Goal: Task Accomplishment & Management: Manage account settings

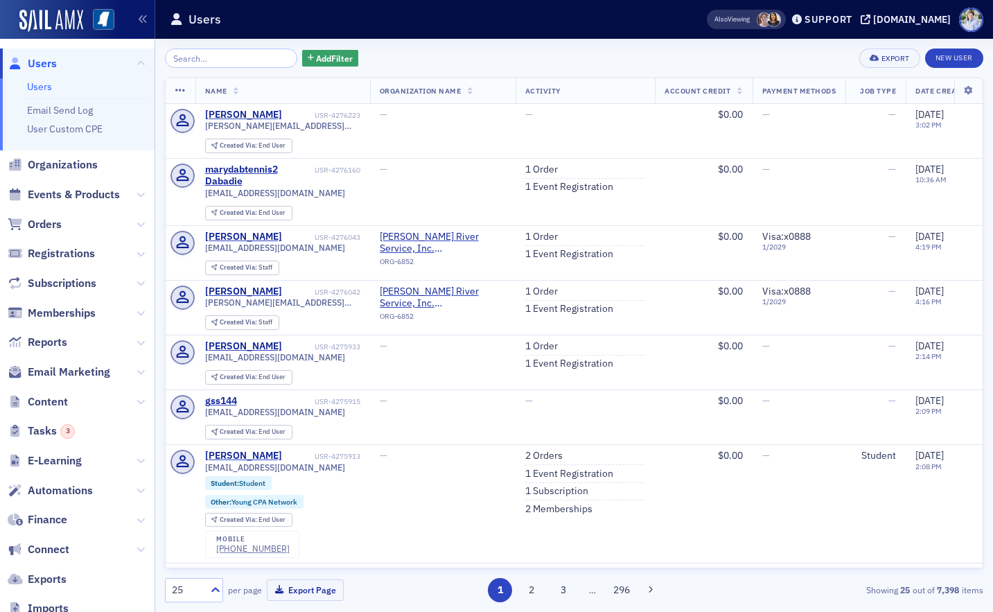
click at [605, 19] on div "Users" at bounding box center [416, 19] width 493 height 26
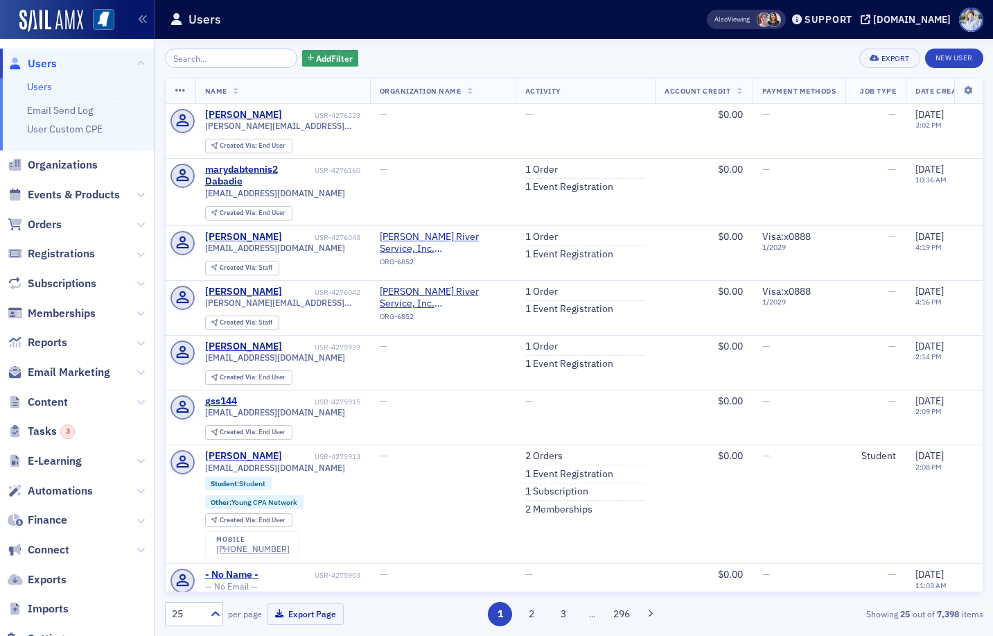
click at [426, 35] on header "Users Also Viewing Support ms-cpa.org" at bounding box center [574, 19] width 838 height 39
click at [87, 340] on span "Reports" at bounding box center [77, 343] width 155 height 30
click at [52, 344] on span "Reports" at bounding box center [48, 342] width 40 height 15
click at [42, 227] on span "Orders" at bounding box center [45, 224] width 34 height 15
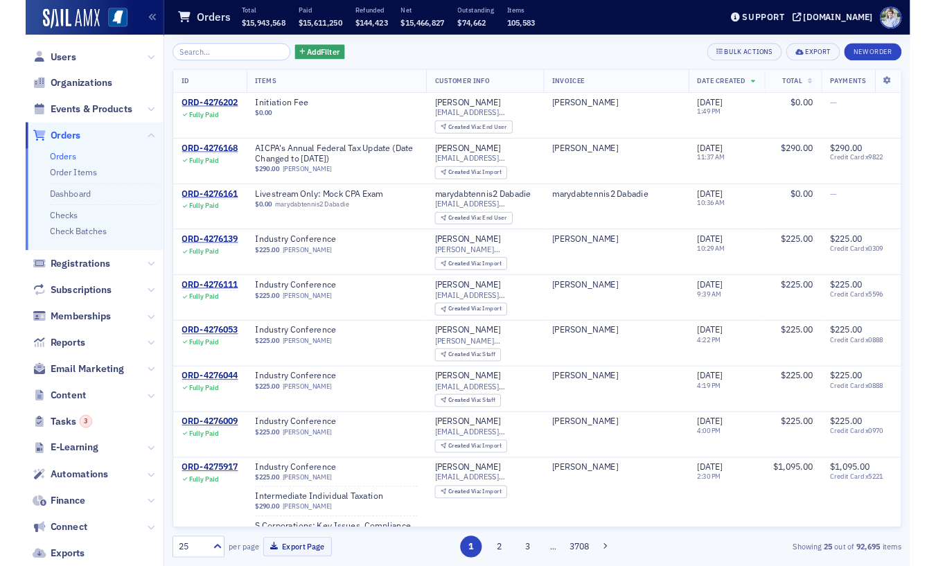
scroll to position [130, 0]
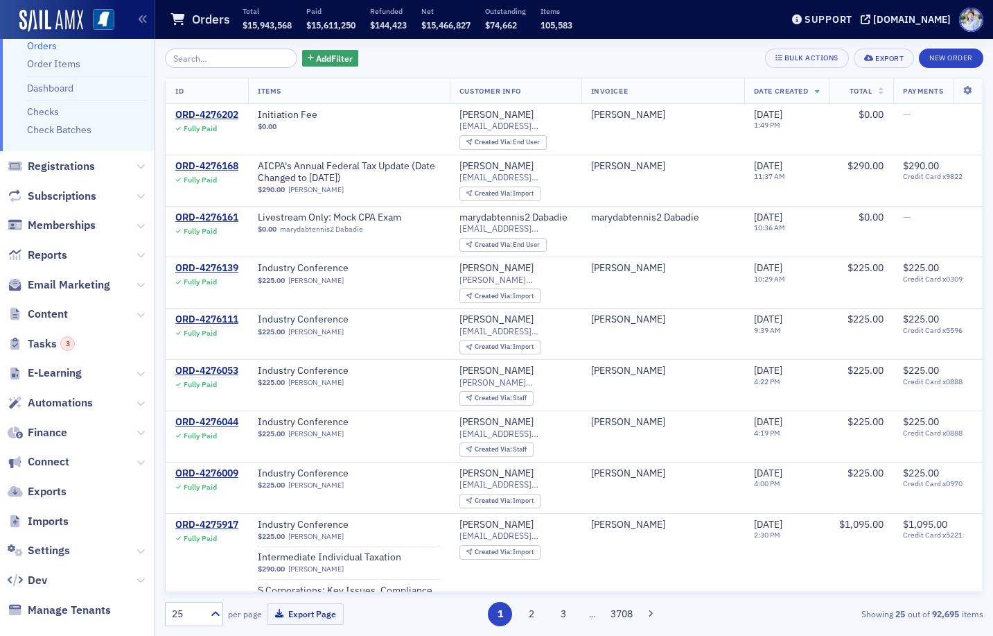
click at [408, 58] on div "Add Filter Bulk Actions Export New Order" at bounding box center [574, 58] width 818 height 19
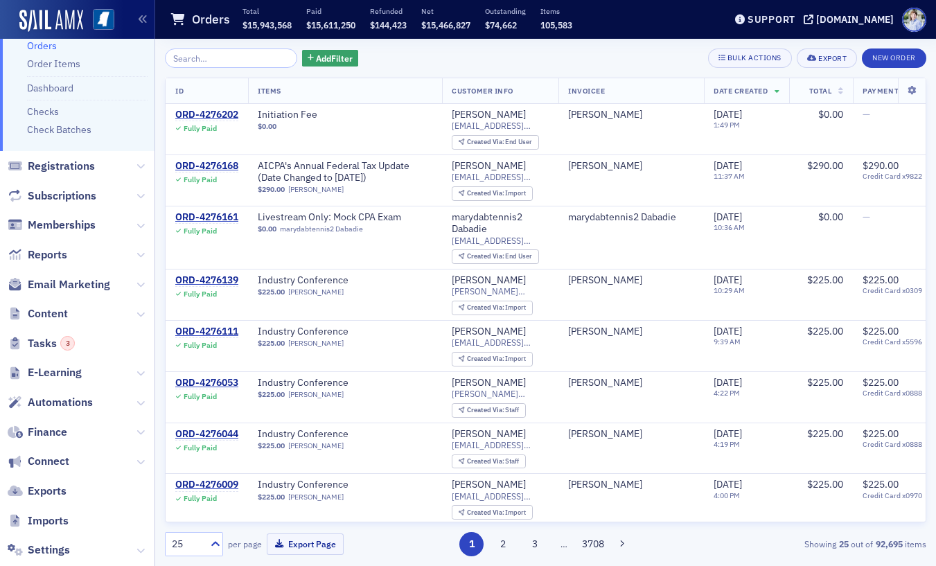
scroll to position [0, 0]
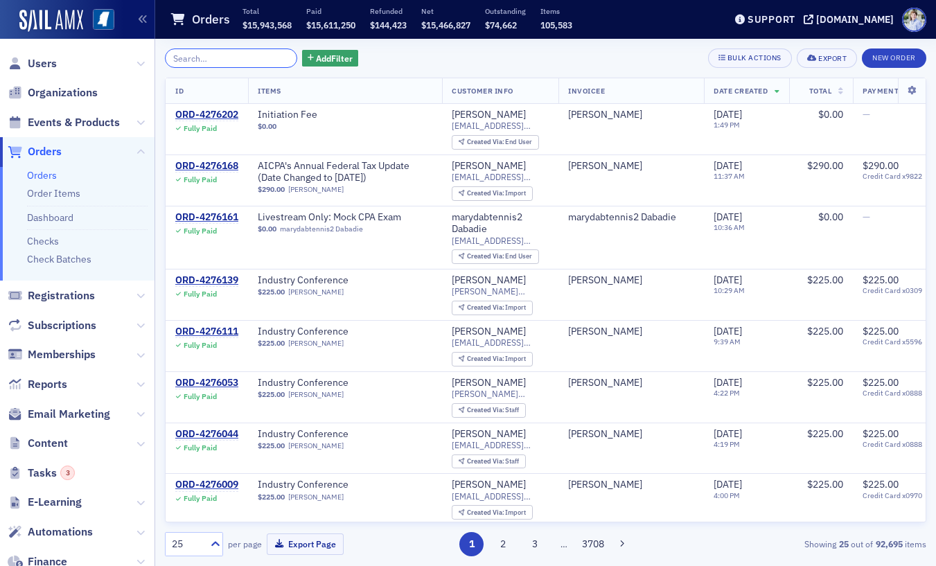
click at [245, 67] on input "search" at bounding box center [231, 58] width 132 height 19
paste input "ORD-640498"
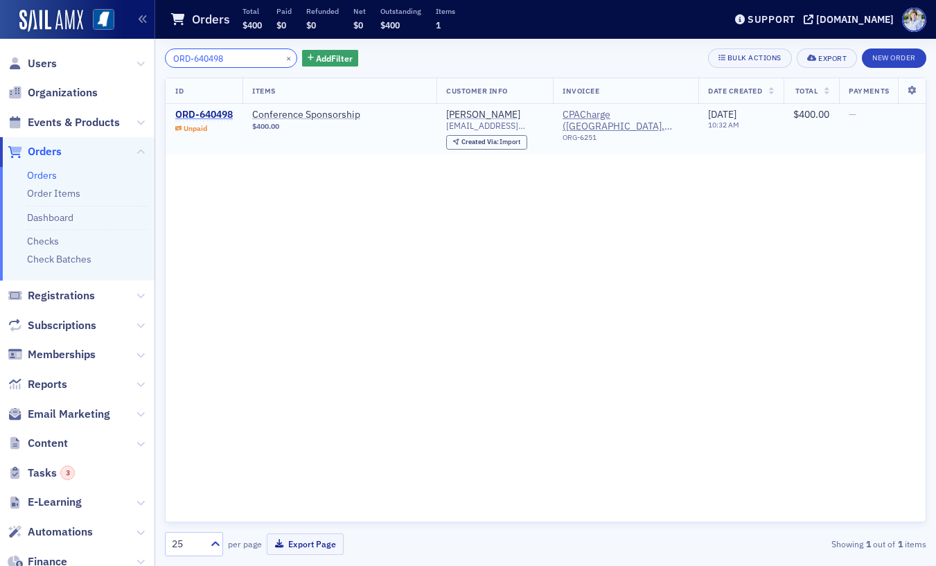
type input "ORD-640498"
click at [196, 120] on div "ORD-640498" at bounding box center [204, 115] width 58 height 12
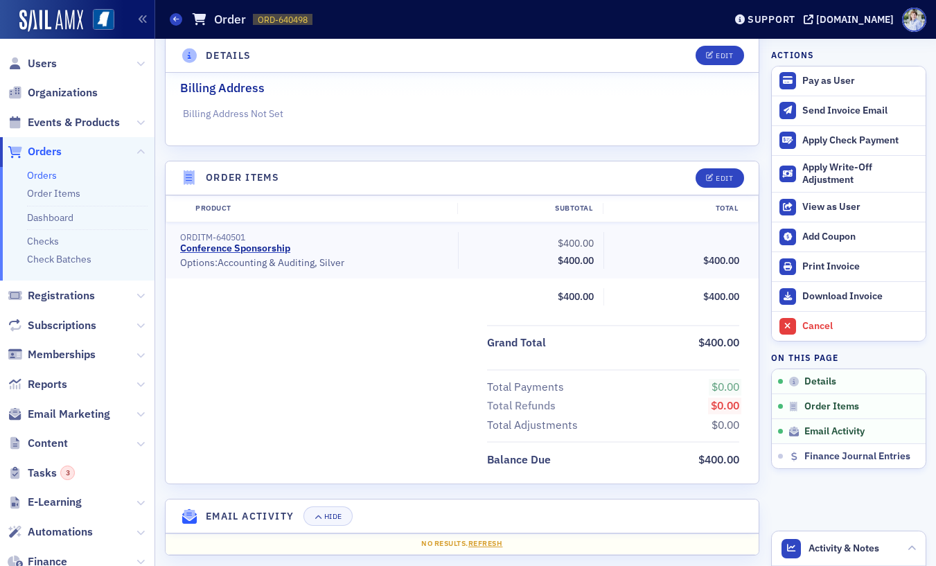
scroll to position [399, 0]
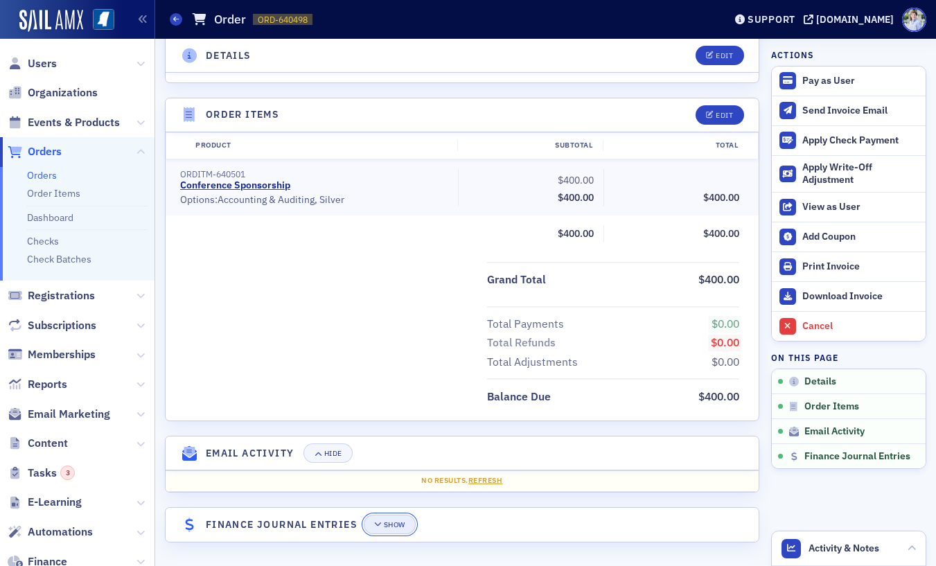
click at [392, 525] on div "Show" at bounding box center [394, 525] width 21 height 8
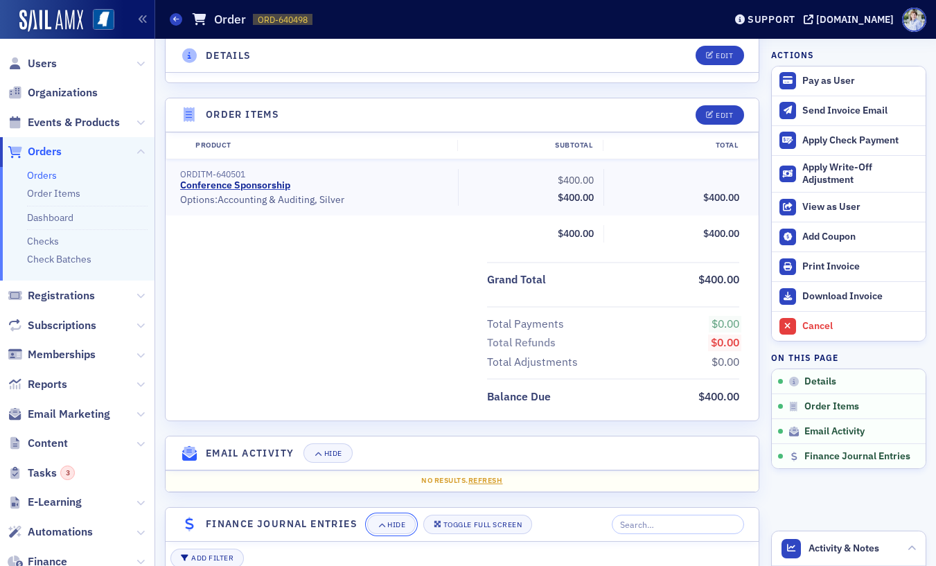
scroll to position [704, 0]
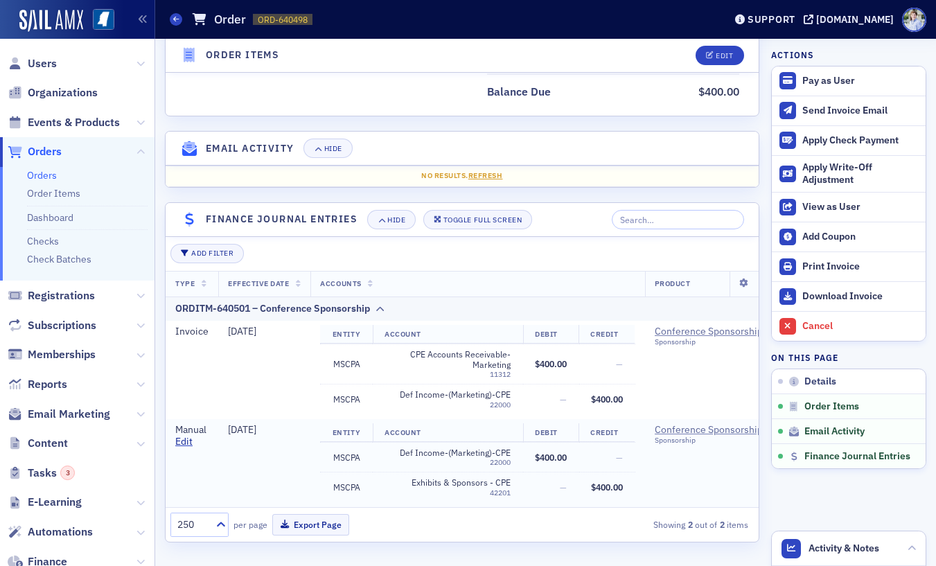
drag, startPoint x: 273, startPoint y: 454, endPoint x: 308, endPoint y: 457, distance: 34.8
click at [273, 454] on td "5/31/2025" at bounding box center [264, 463] width 92 height 88
drag, startPoint x: 227, startPoint y: 430, endPoint x: 313, endPoint y: 430, distance: 85.9
click at [313, 430] on tr "Manual Edit 5/31/2025 Entity Account Debit Credit MSCPA Def Income-(Marketing)-…" at bounding box center [689, 463] width 1046 height 88
click at [313, 430] on td "Entity Account Debit Credit MSCPA Def Income-(Marketing)-CPE 22000 $400.00 — MS…" at bounding box center [477, 463] width 334 height 88
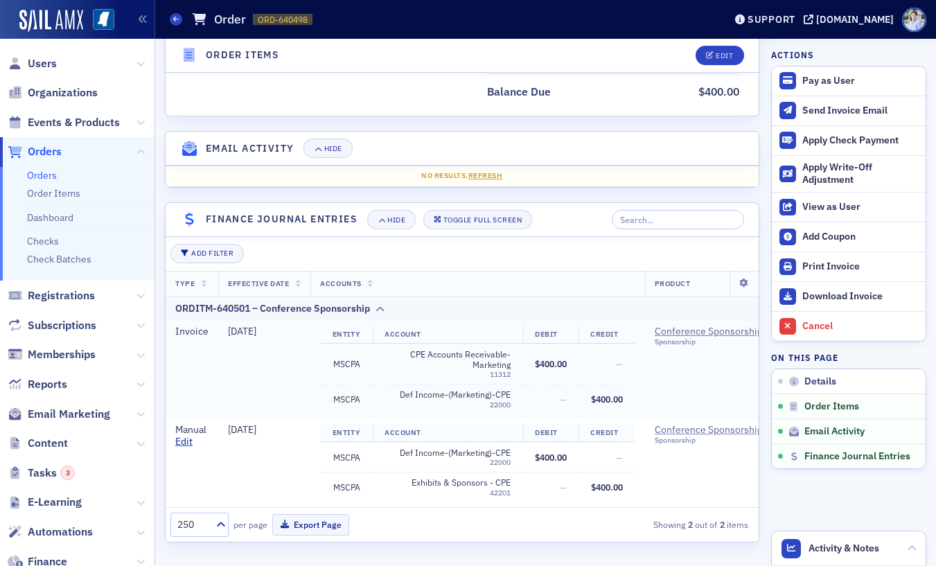
click at [180, 333] on span "Invoice" at bounding box center [191, 331] width 33 height 12
drag, startPoint x: 176, startPoint y: 334, endPoint x: 645, endPoint y: 408, distance: 475.0
click at [645, 408] on tr "Invoice 5/21/2025 Entity Account Debit Credit MSCPA CPE Accounts Receivable-Mar…" at bounding box center [689, 370] width 1046 height 98
click at [645, 408] on td "Entity Account Debit Credit MSCPA CPE Accounts Receivable-Marketing 11312 $400.…" at bounding box center [477, 370] width 334 height 98
drag, startPoint x: 171, startPoint y: 329, endPoint x: 202, endPoint y: 337, distance: 32.1
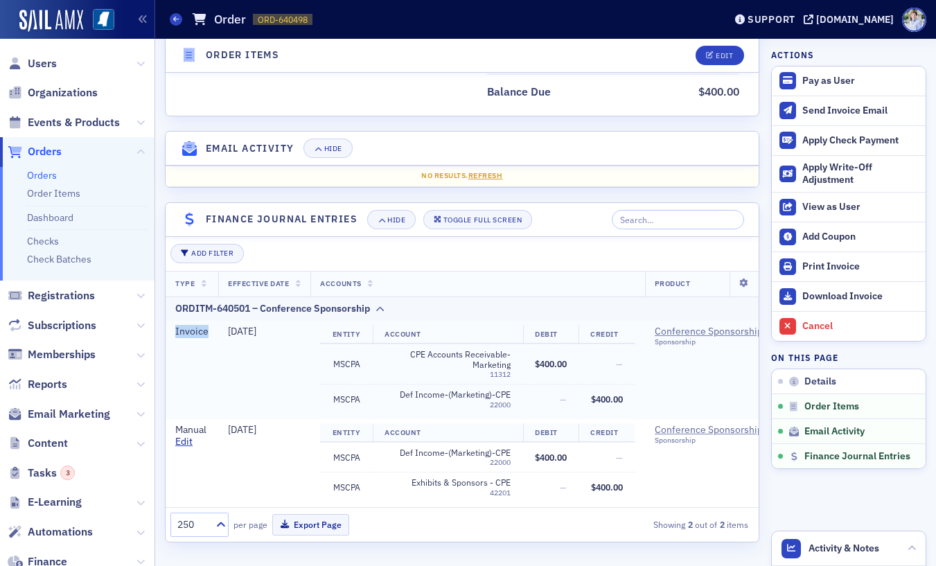
click at [222, 337] on tr "Invoice 5/21/2025 Entity Account Debit Credit MSCPA CPE Accounts Receivable-Mar…" at bounding box center [689, 370] width 1046 height 98
click at [363, 364] on td "MSCPA" at bounding box center [346, 364] width 52 height 41
click at [419, 378] on td "CPE Accounts Receivable-Marketing 11312" at bounding box center [448, 364] width 150 height 41
click at [305, 371] on td "5/21/2025" at bounding box center [264, 370] width 92 height 98
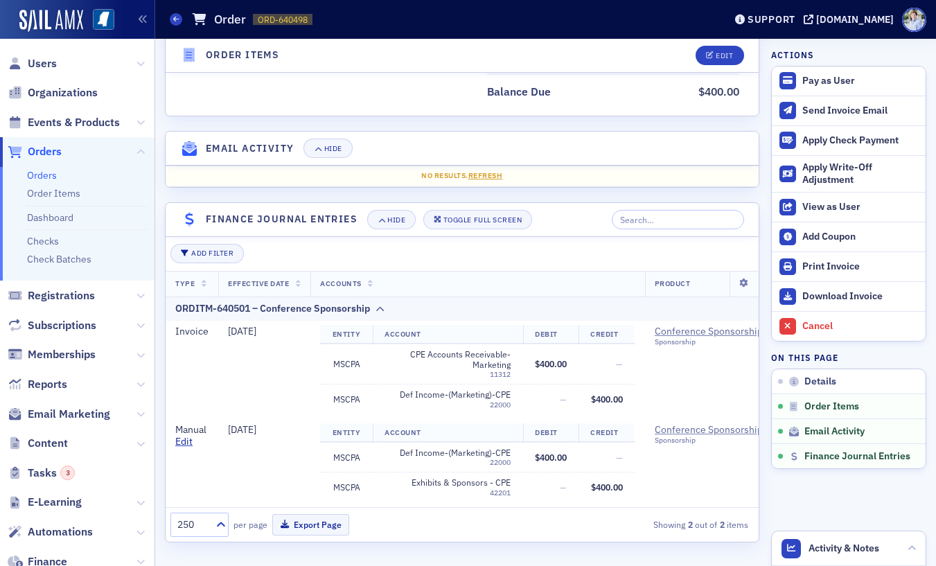
click at [336, 98] on div "Balance Due $400.00" at bounding box center [462, 87] width 593 height 28
drag, startPoint x: 198, startPoint y: 334, endPoint x: 227, endPoint y: 335, distance: 28.4
click at [227, 335] on tr "Invoice 5/21/2025 Entity Account Debit Credit MSCPA CPE Accounts Receivable-Mar…" at bounding box center [689, 370] width 1046 height 98
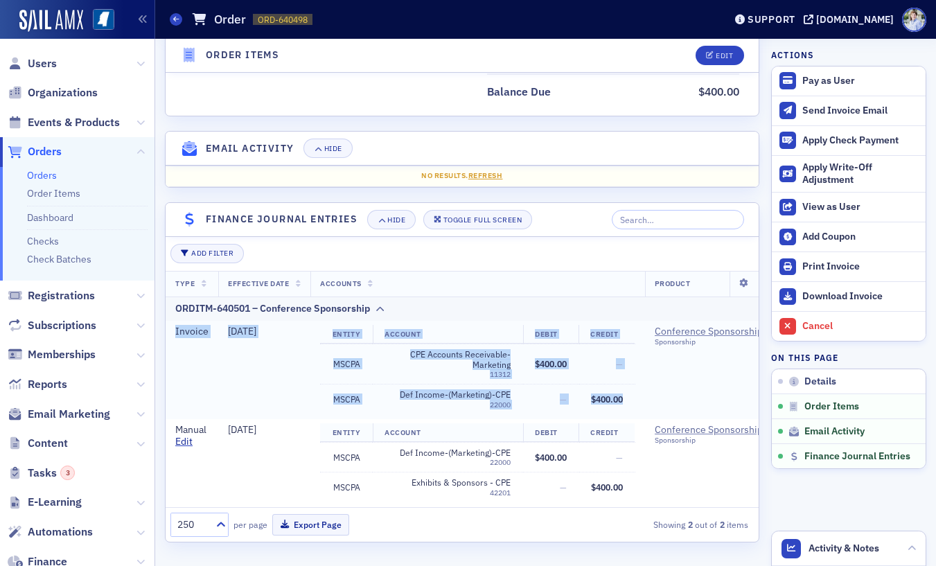
drag, startPoint x: 175, startPoint y: 334, endPoint x: 628, endPoint y: 405, distance: 458.7
click at [628, 405] on tr "Invoice 5/21/2025 Entity Account Debit Credit MSCPA CPE Accounts Receivable-Mar…" at bounding box center [689, 370] width 1046 height 98
click at [629, 404] on td "$400.00" at bounding box center [607, 400] width 56 height 30
drag, startPoint x: 173, startPoint y: 333, endPoint x: 620, endPoint y: 407, distance: 453.0
click at [611, 408] on tr "Invoice 5/21/2025 Entity Account Debit Credit MSCPA CPE Accounts Receivable-Mar…" at bounding box center [689, 370] width 1046 height 98
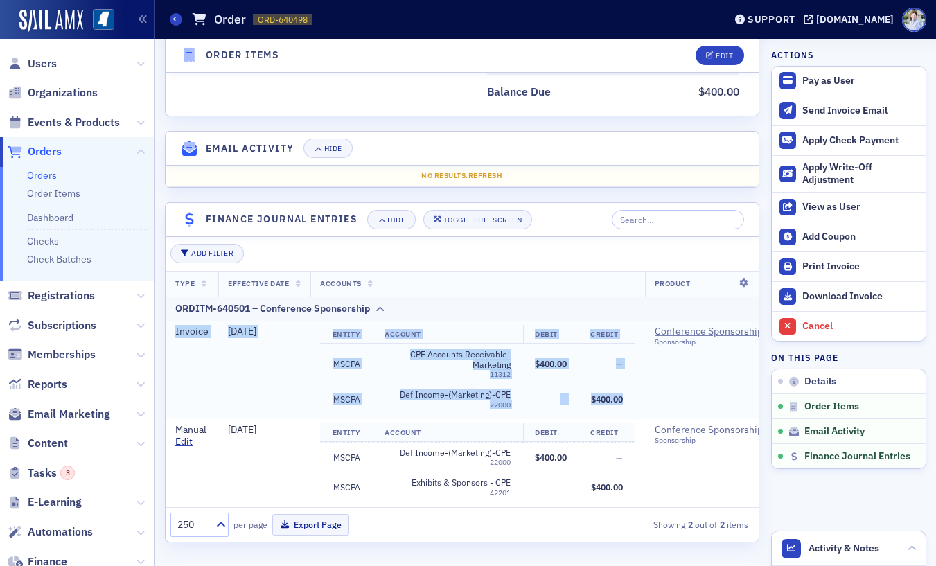
click at [632, 405] on td "$400.00" at bounding box center [607, 400] width 56 height 30
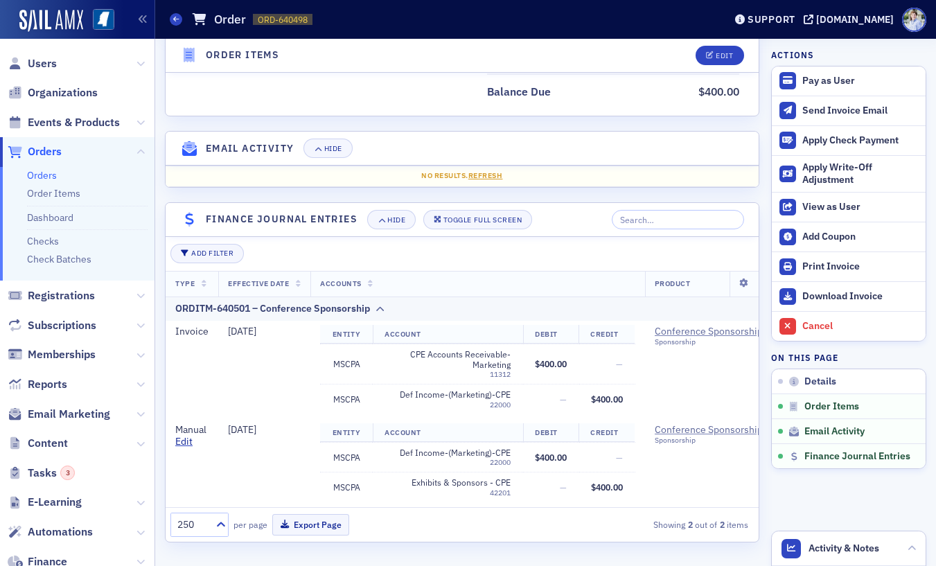
click at [420, 94] on div "Balance Due $400.00" at bounding box center [462, 87] width 593 height 28
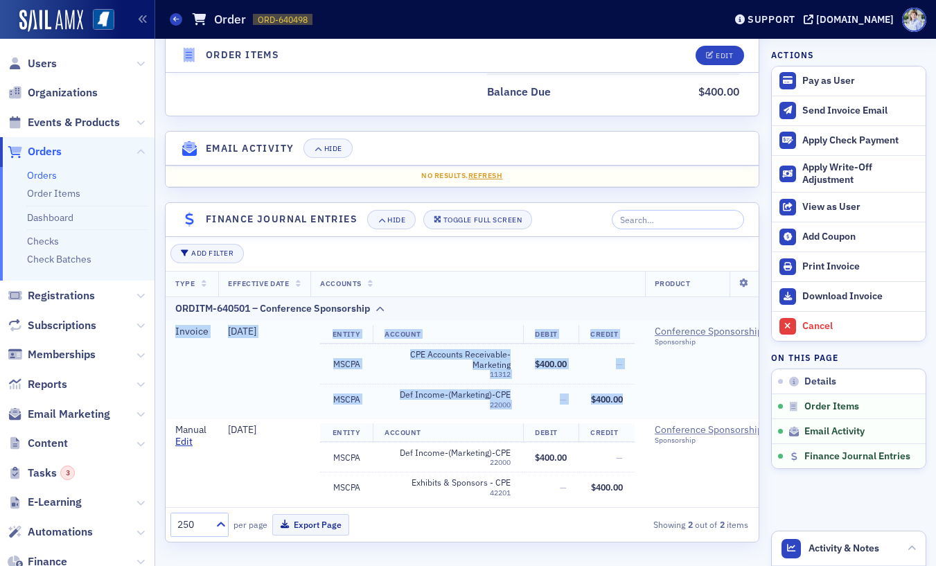
drag, startPoint x: 171, startPoint y: 331, endPoint x: 631, endPoint y: 401, distance: 465.4
click at [631, 401] on tr "Invoice 5/21/2025 Entity Account Debit Credit MSCPA CPE Accounts Receivable-Mar…" at bounding box center [689, 370] width 1046 height 98
click at [631, 401] on td "$400.00" at bounding box center [607, 400] width 56 height 30
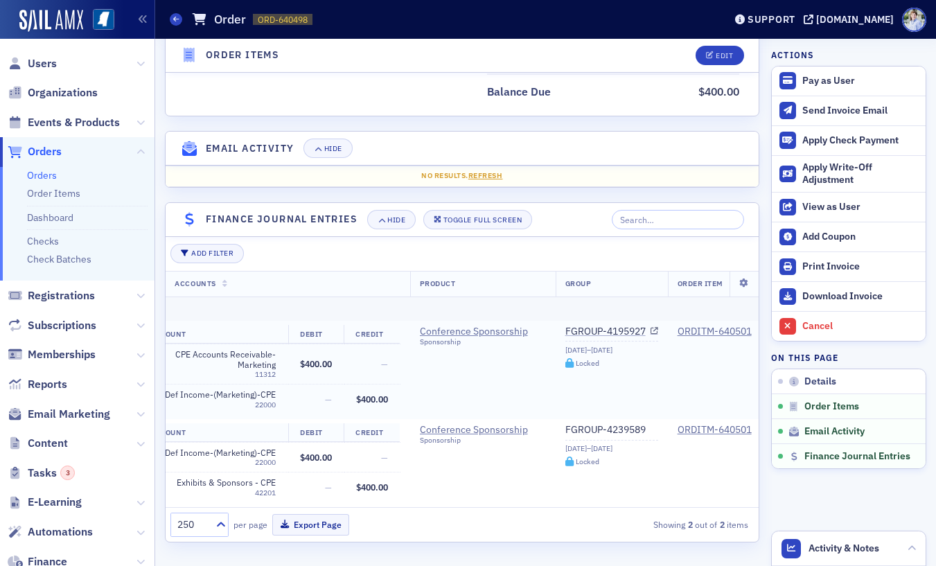
scroll to position [0, 0]
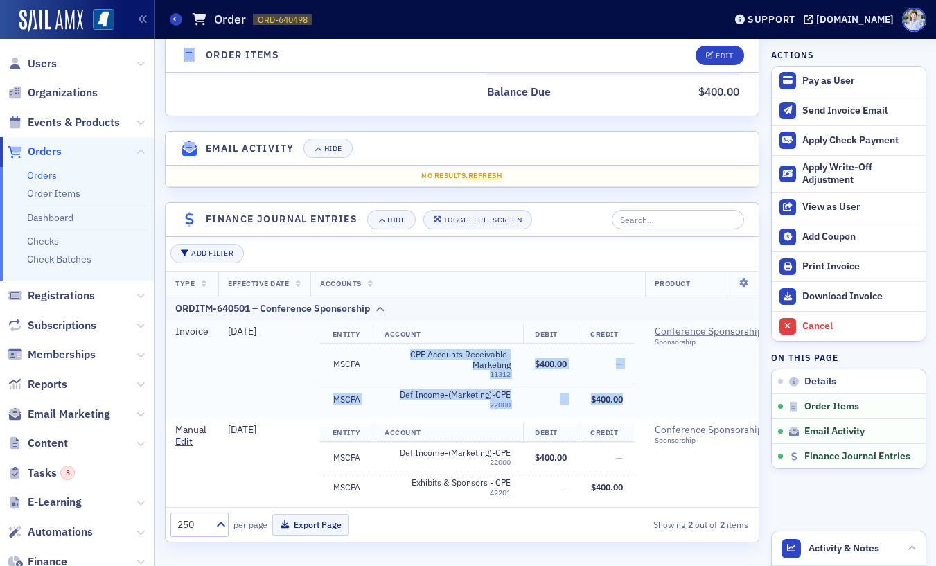
drag, startPoint x: 419, startPoint y: 354, endPoint x: 596, endPoint y: 404, distance: 184.3
click at [596, 404] on tbody "MSCPA CPE Accounts Receivable-Marketing 11312 $400.00 — MSCPA Def Income-(Marke…" at bounding box center [477, 379] width 315 height 71
click at [635, 407] on td "$400.00" at bounding box center [607, 400] width 56 height 30
drag, startPoint x: 628, startPoint y: 405, endPoint x: 350, endPoint y: 358, distance: 281.8
click at [350, 358] on tbody "MSCPA CPE Accounts Receivable-Marketing 11312 $400.00 — MSCPA Def Income-(Marke…" at bounding box center [477, 379] width 315 height 71
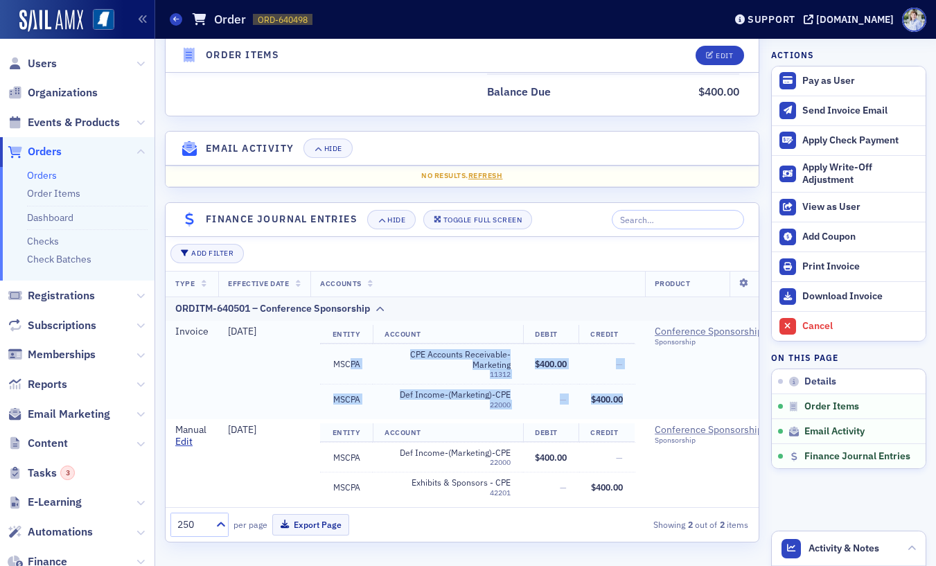
click at [350, 358] on td "MSCPA" at bounding box center [346, 364] width 52 height 41
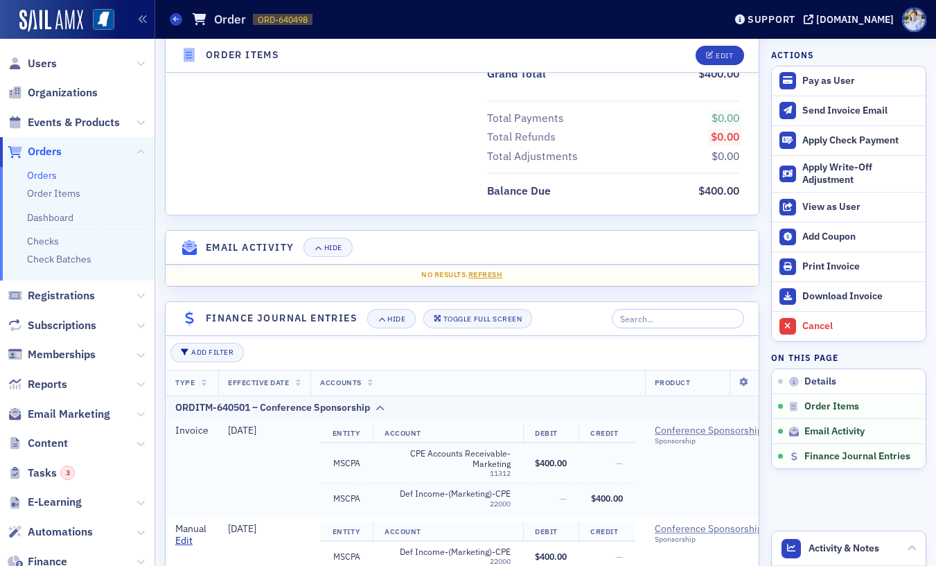
scroll to position [704, 0]
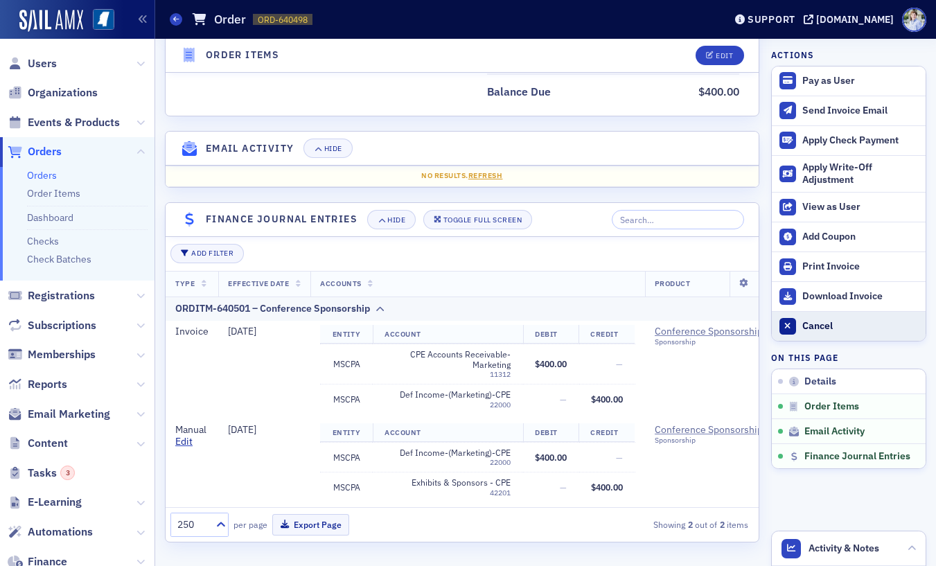
click at [814, 329] on div "Cancel" at bounding box center [861, 326] width 116 height 12
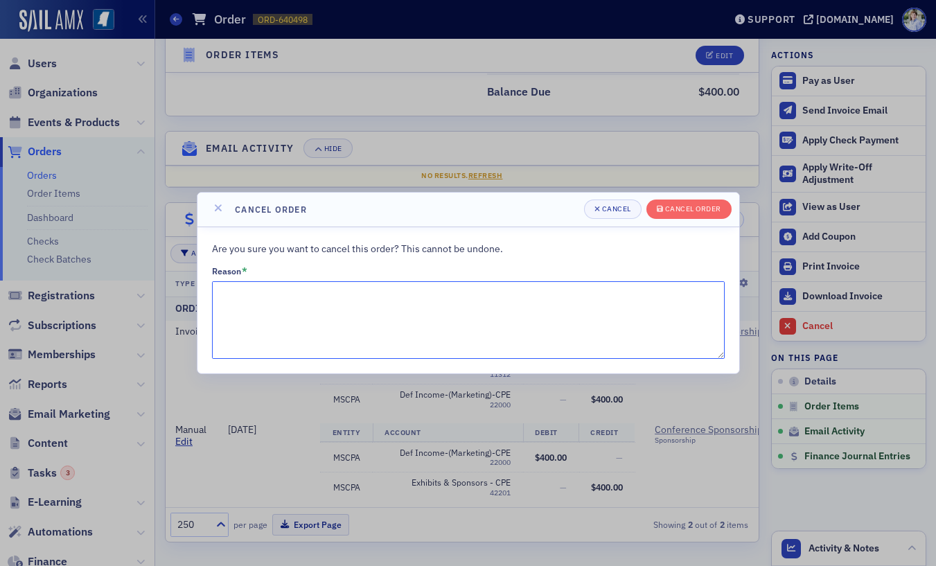
click at [479, 324] on textarea "Reason *" at bounding box center [468, 320] width 513 height 78
type textarea "Paid outside of Sail"
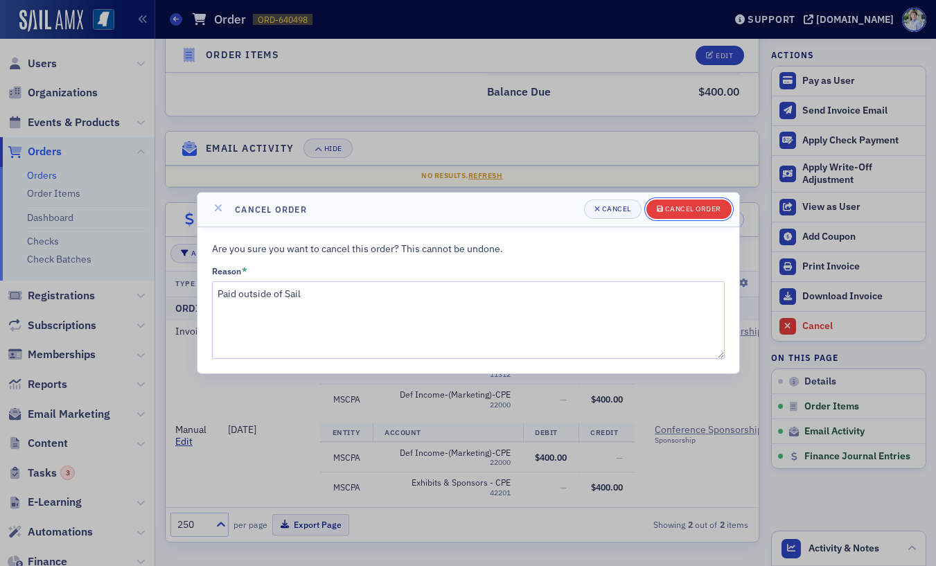
click at [706, 212] on div "Cancel order" at bounding box center [693, 209] width 56 height 8
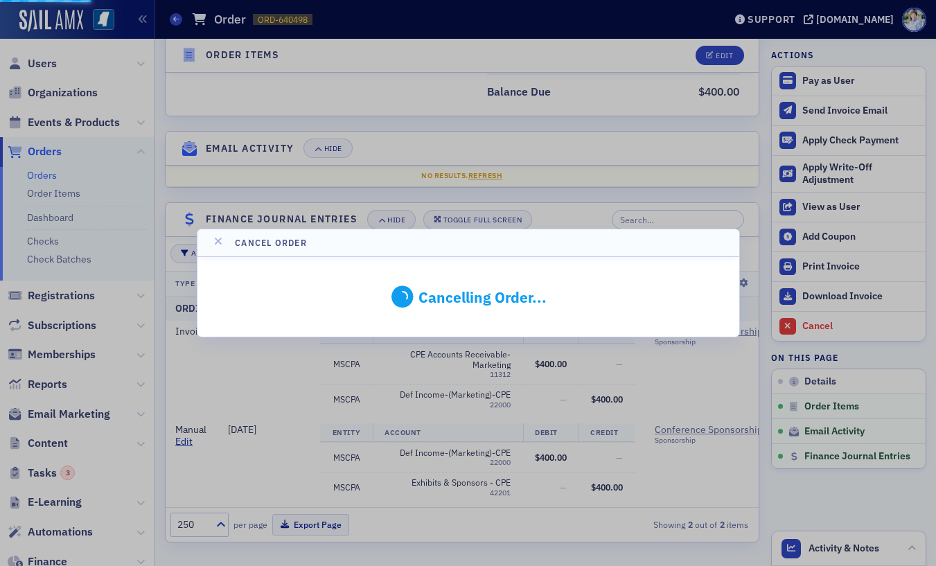
scroll to position [416, 0]
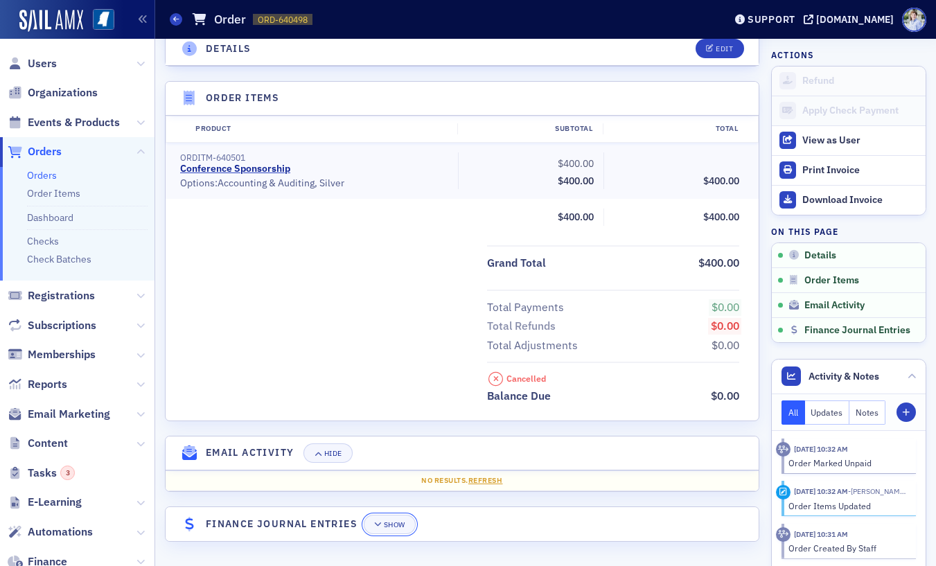
drag, startPoint x: 385, startPoint y: 528, endPoint x: 393, endPoint y: 461, distance: 67.7
click at [385, 528] on div "Show" at bounding box center [394, 525] width 21 height 8
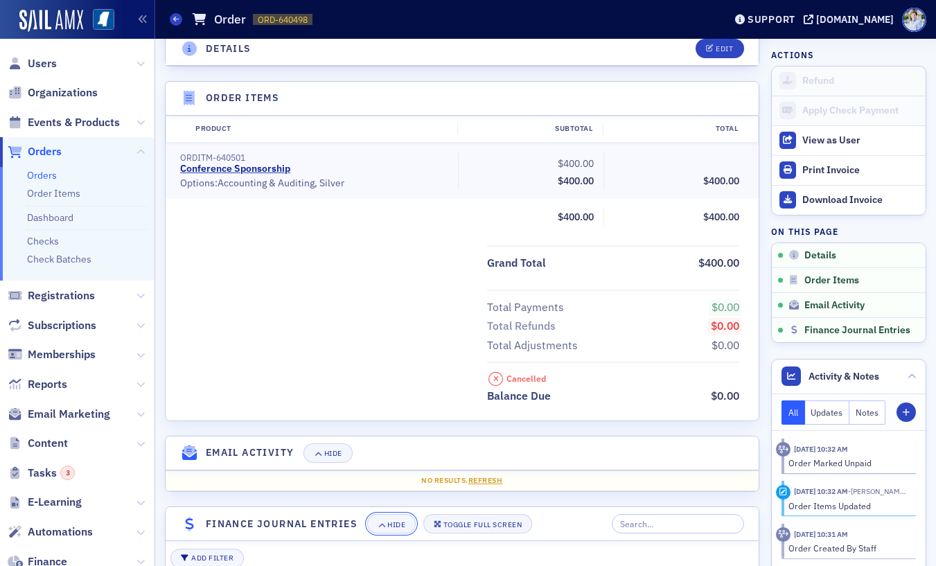
scroll to position [721, 0]
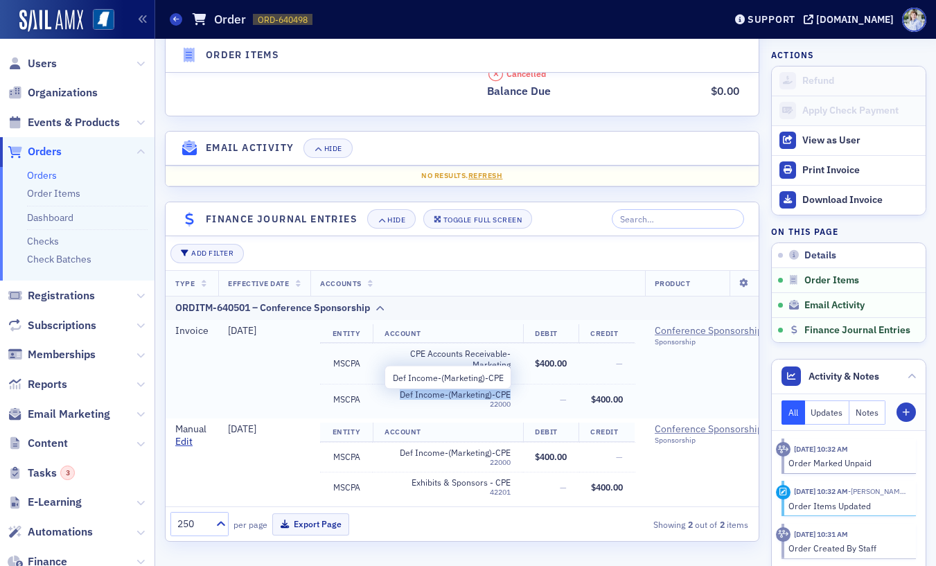
drag, startPoint x: 398, startPoint y: 398, endPoint x: 509, endPoint y: 398, distance: 111.6
click at [509, 398] on span "Def Income-(Marketing)-CPE" at bounding box center [448, 394] width 126 height 10
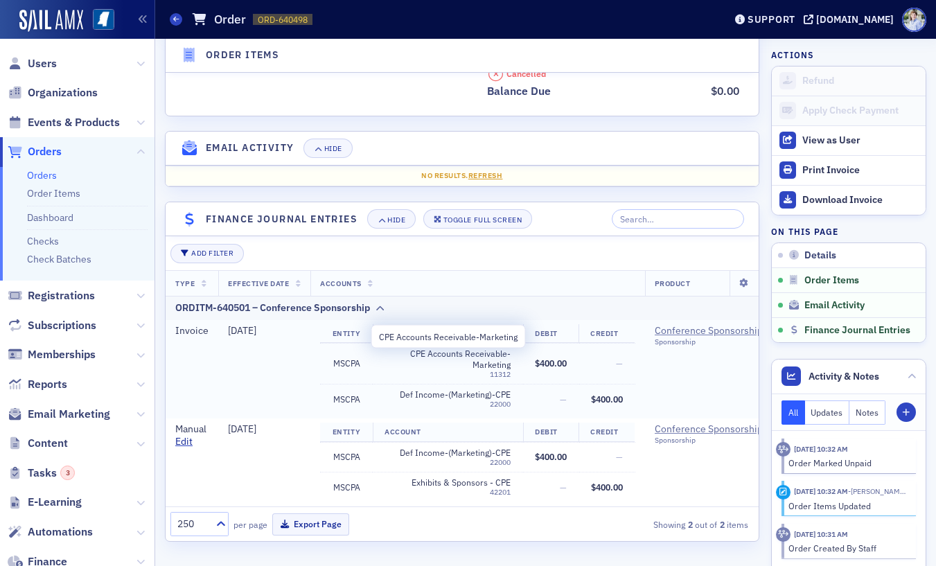
click at [433, 373] on div "11312" at bounding box center [448, 374] width 126 height 9
drag, startPoint x: 174, startPoint y: 310, endPoint x: 257, endPoint y: 355, distance: 94.3
click at [256, 352] on tbody "ORDITM-640501 – Conference Sponsorship Invoice 5/21/2025 Entity Account Debit C…" at bounding box center [689, 401] width 1046 height 211
click at [259, 361] on td "5/21/2025" at bounding box center [264, 369] width 92 height 98
drag, startPoint x: 179, startPoint y: 310, endPoint x: 254, endPoint y: 377, distance: 101.1
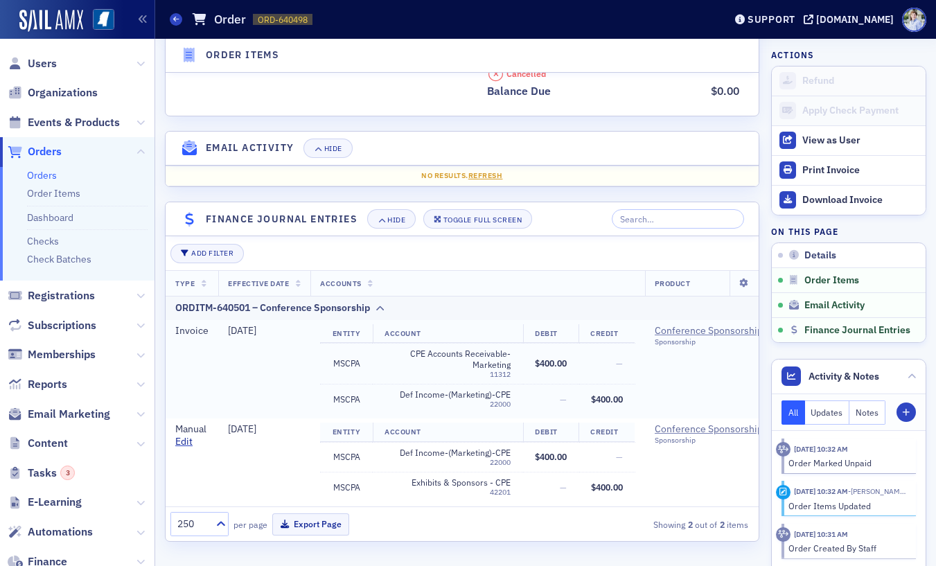
click at [254, 377] on tbody "ORDITM-640501 – Conference Sponsorship Invoice 5/21/2025 Entity Account Debit C…" at bounding box center [689, 401] width 1046 height 211
click at [286, 366] on td "5/21/2025" at bounding box center [264, 369] width 92 height 98
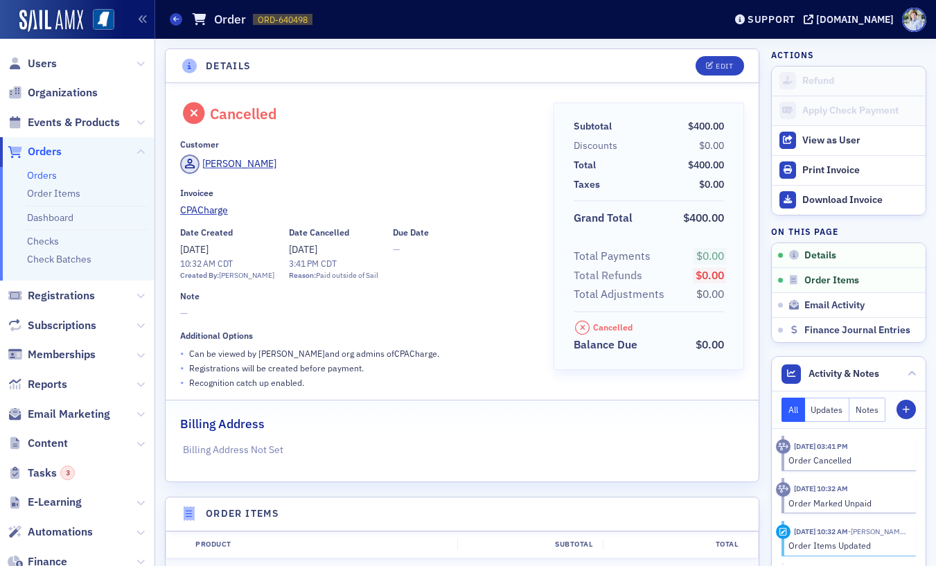
scroll to position [416, 0]
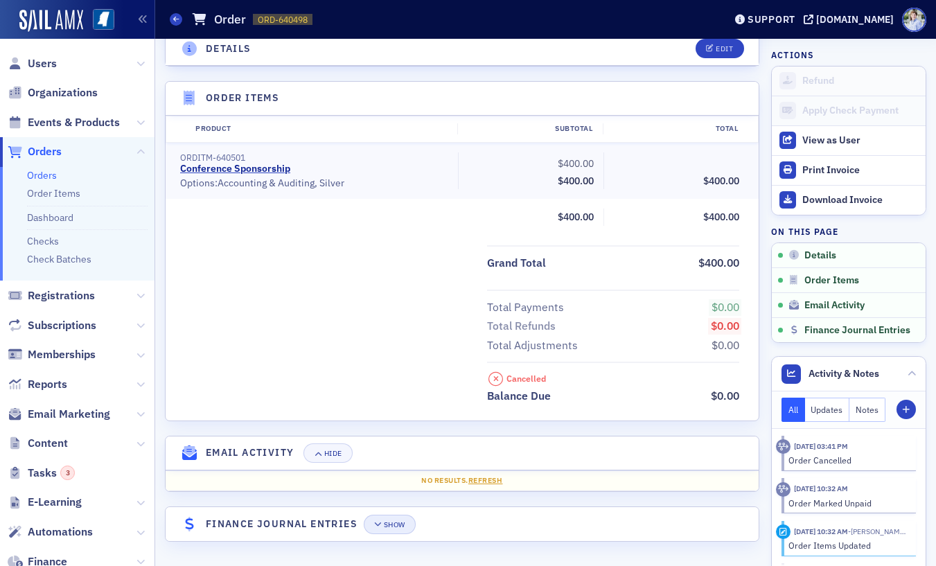
drag, startPoint x: 377, startPoint y: 514, endPoint x: 382, endPoint y: 525, distance: 12.1
click at [380, 524] on div "Show" at bounding box center [391, 524] width 49 height 19
drag, startPoint x: 383, startPoint y: 526, endPoint x: 389, endPoint y: 447, distance: 79.3
click at [383, 526] on span "Show" at bounding box center [389, 525] width 31 height 8
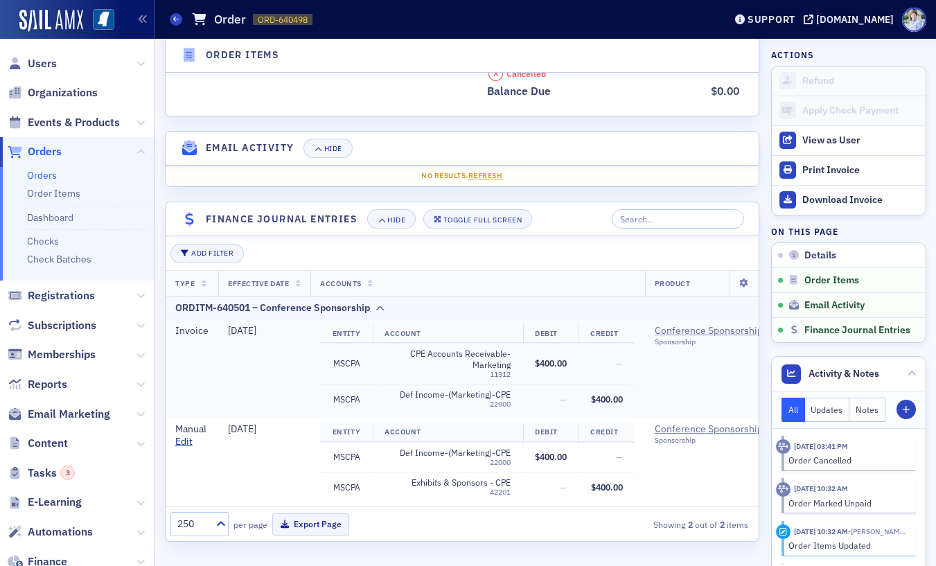
click at [195, 350] on td "Invoice" at bounding box center [192, 369] width 53 height 98
click at [526, 366] on td "$400.00" at bounding box center [551, 364] width 56 height 41
click at [550, 365] on span "$400.00" at bounding box center [551, 363] width 32 height 11
drag, startPoint x: 198, startPoint y: 369, endPoint x: 220, endPoint y: 349, distance: 29.9
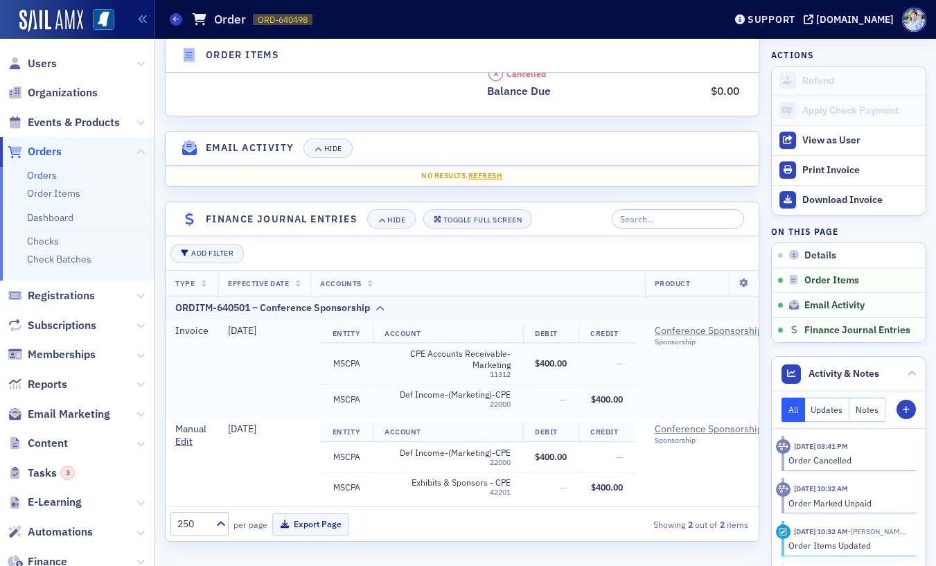
click at [198, 369] on td "Invoice" at bounding box center [192, 369] width 53 height 98
drag, startPoint x: 249, startPoint y: 384, endPoint x: 217, endPoint y: 333, distance: 59.8
click at [249, 384] on td "[DATE]" at bounding box center [264, 369] width 92 height 98
drag, startPoint x: 186, startPoint y: 307, endPoint x: 252, endPoint y: 313, distance: 66.1
click at [252, 313] on th "ORDITM-640501 – Conference Sponsorship" at bounding box center [689, 308] width 1046 height 24
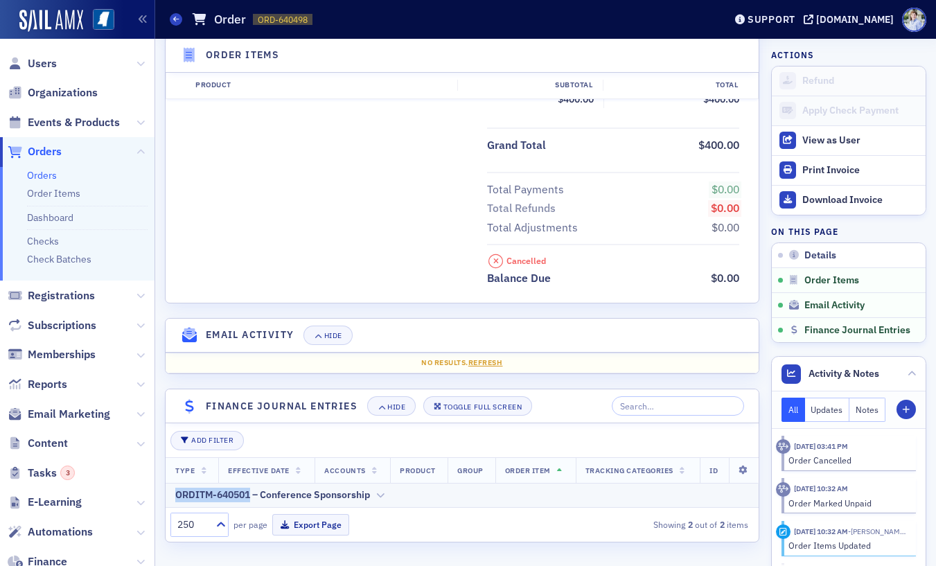
click at [272, 487] on th "ORDITM-640501 – Conference Sponsorship" at bounding box center [462, 495] width 593 height 24
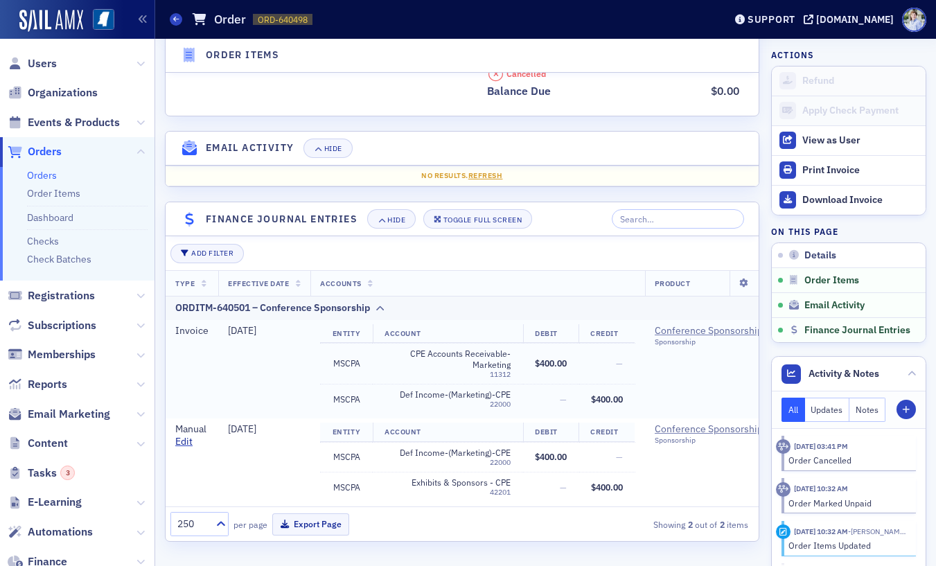
click at [326, 380] on td "MSCPA" at bounding box center [346, 364] width 52 height 41
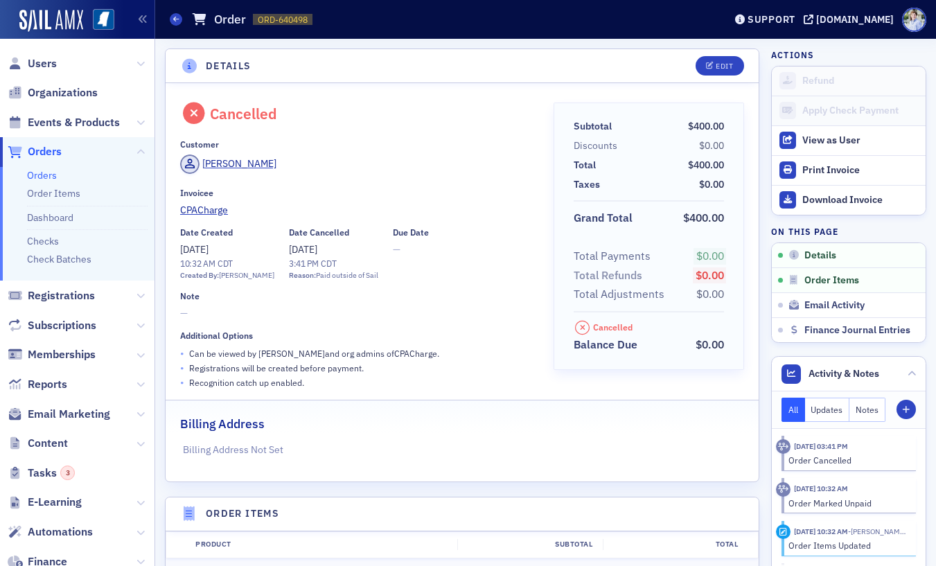
scroll to position [416, 0]
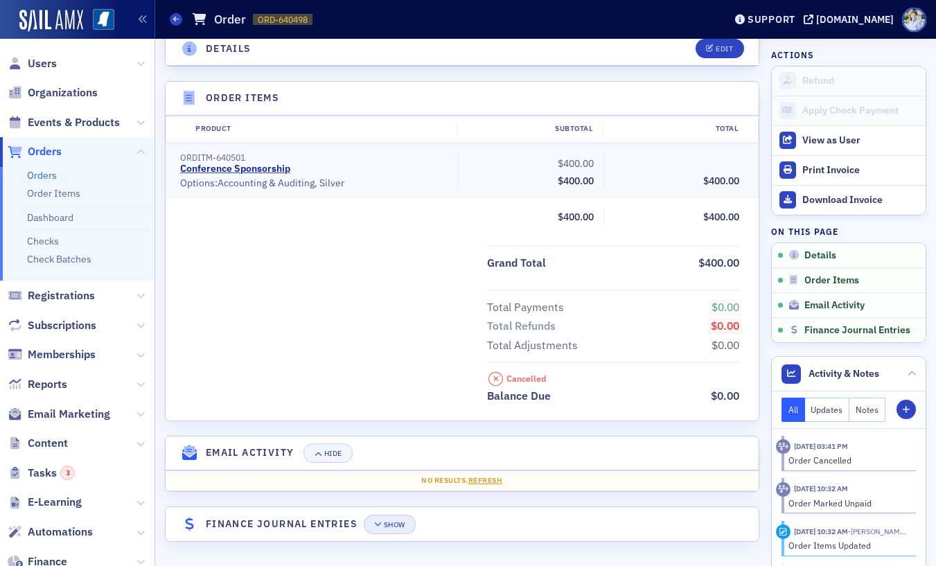
click at [420, 527] on header "Finance Journal Entries Show" at bounding box center [462, 524] width 593 height 34
drag, startPoint x: 412, startPoint y: 527, endPoint x: 476, endPoint y: 483, distance: 77.8
click at [412, 527] on button "Show" at bounding box center [390, 524] width 52 height 19
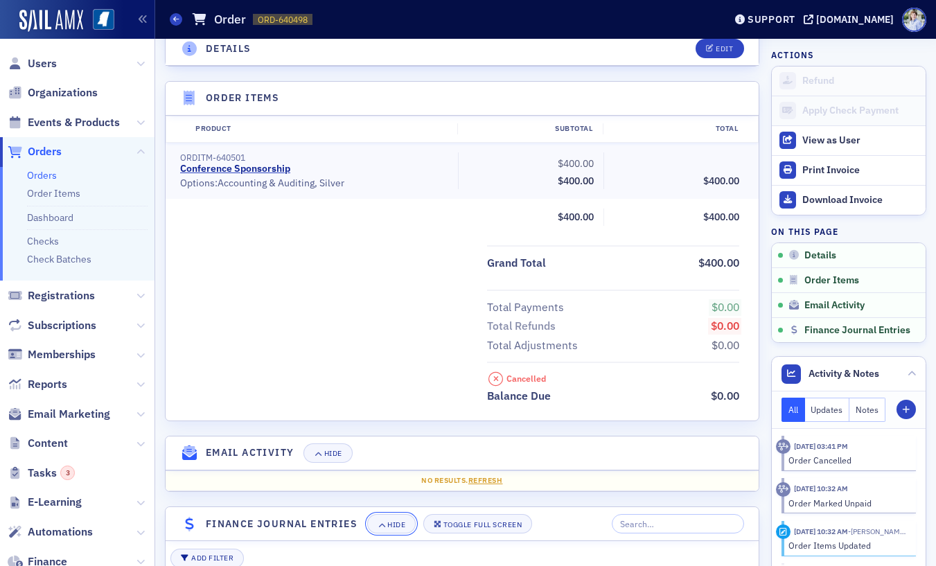
scroll to position [721, 0]
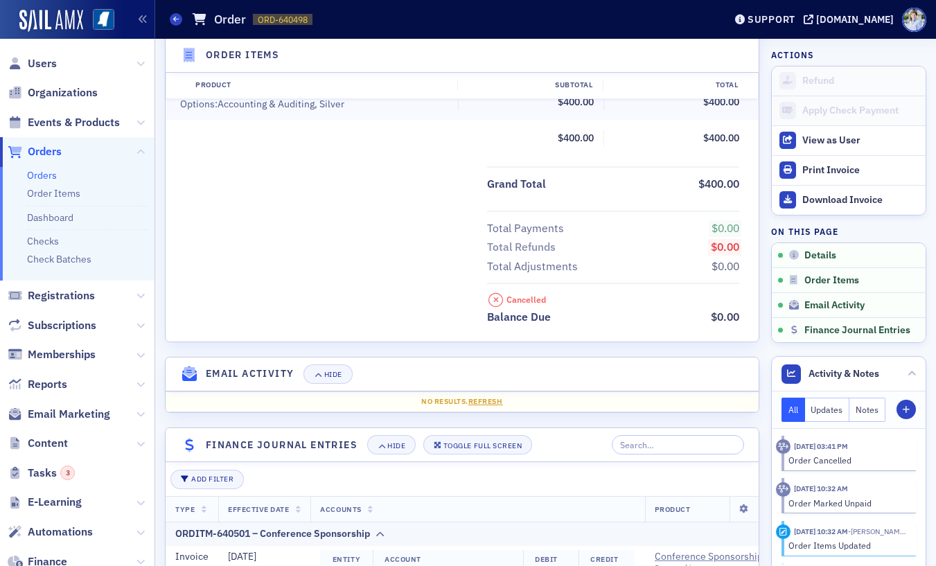
scroll to position [412, 0]
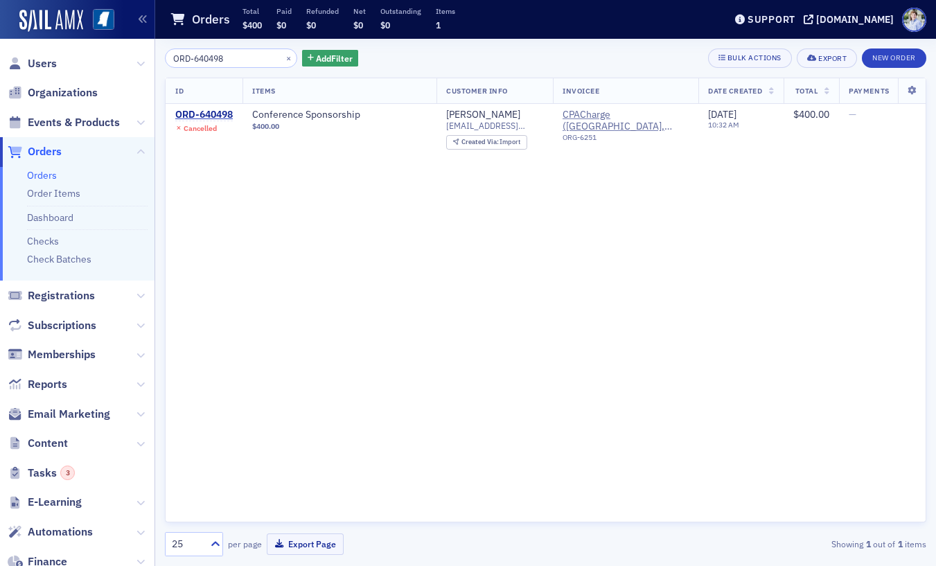
click at [202, 60] on input "ORD-640498" at bounding box center [231, 58] width 132 height 19
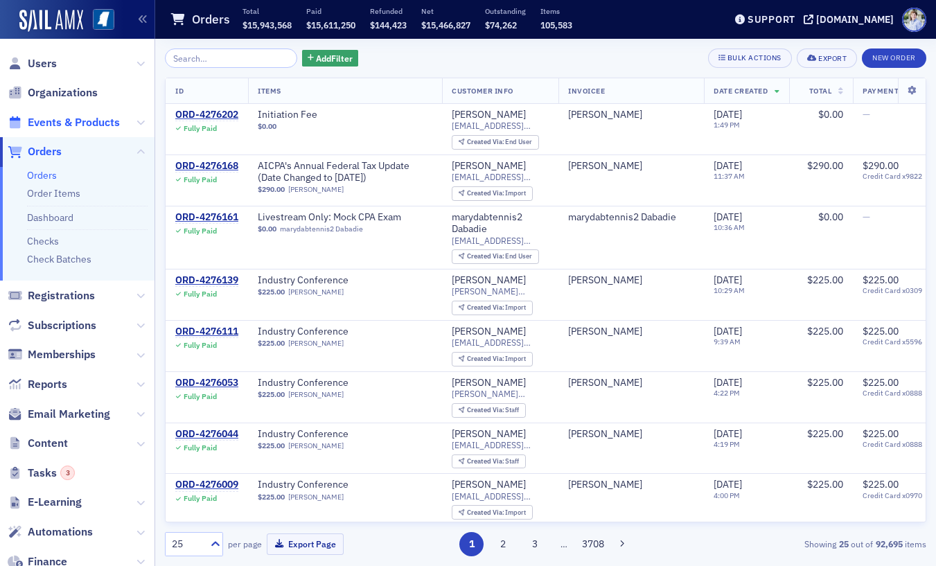
click at [68, 119] on span "Events & Products" at bounding box center [74, 122] width 92 height 15
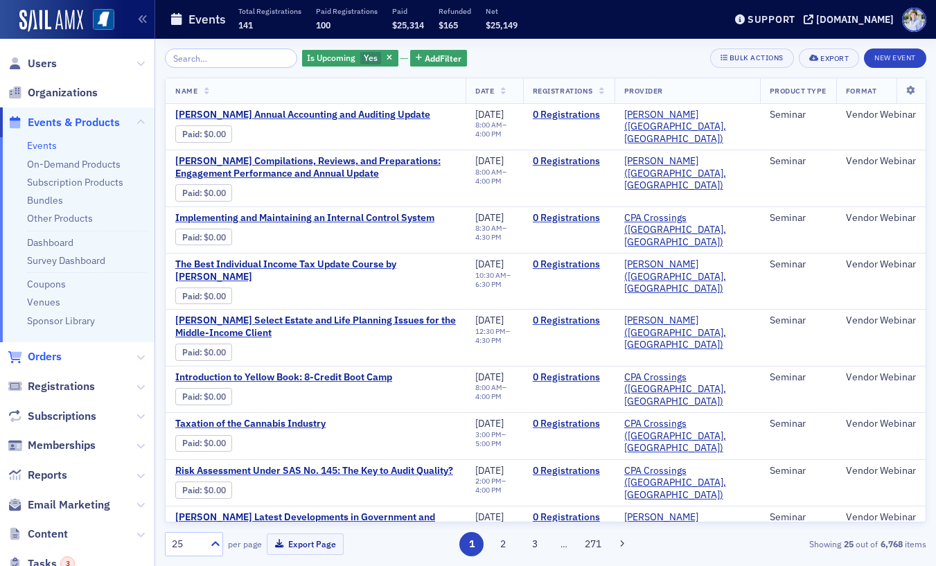
click at [53, 363] on span "Orders" at bounding box center [45, 356] width 34 height 15
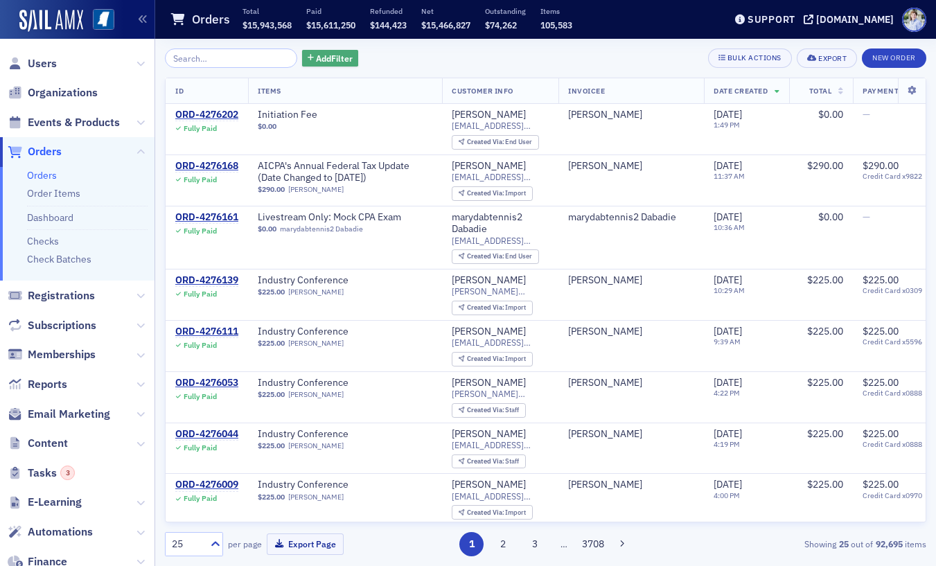
click at [320, 59] on span "Add Filter" at bounding box center [334, 58] width 37 height 12
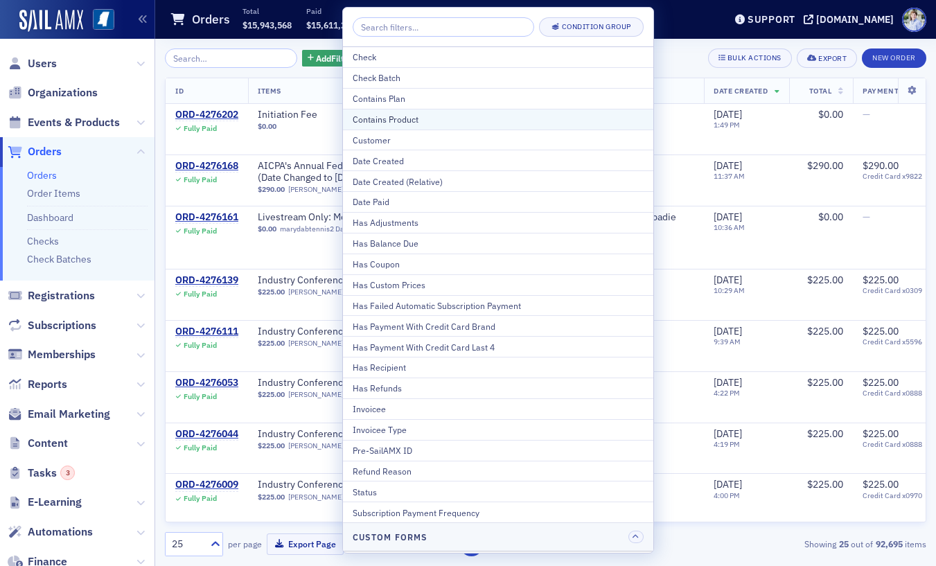
click at [394, 120] on div "Contains Product" at bounding box center [498, 119] width 291 height 12
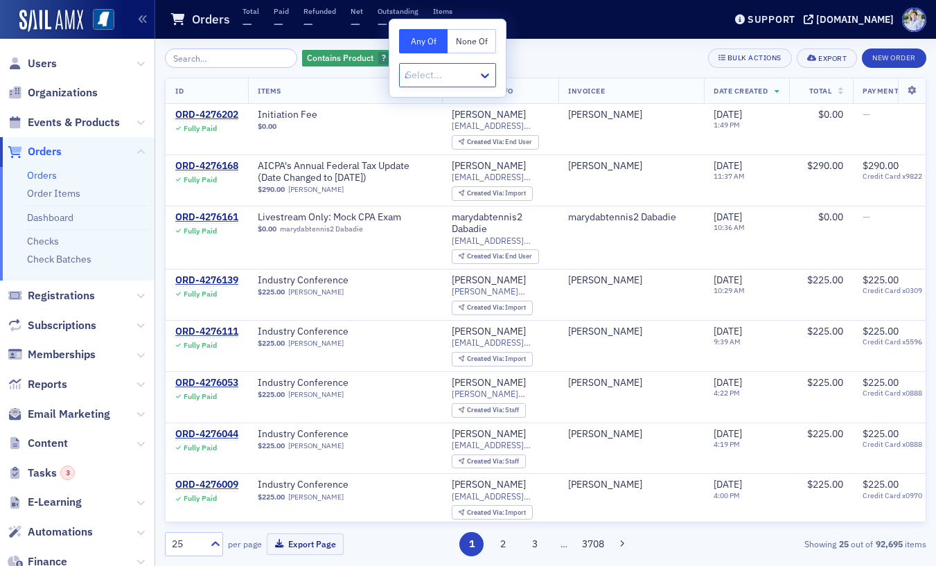
type input "ad"
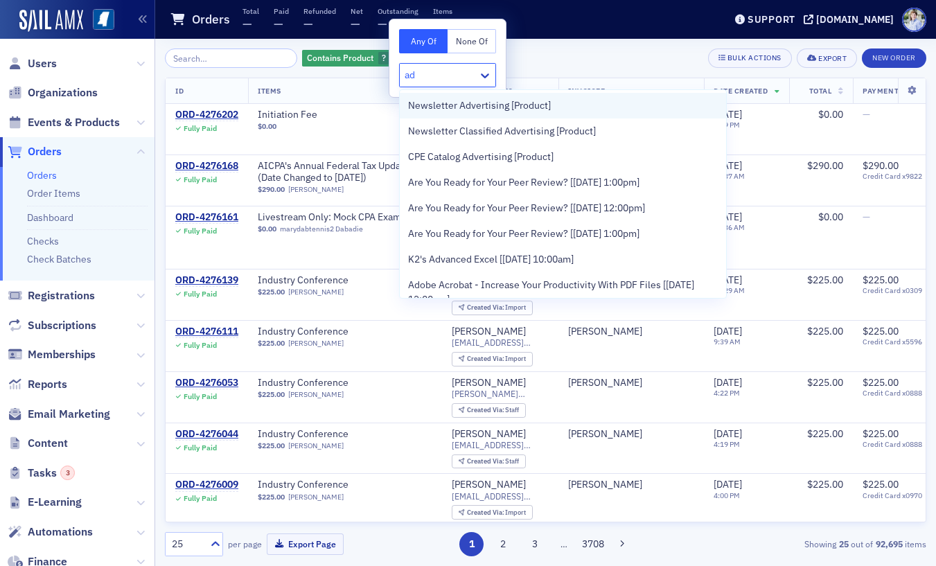
click at [439, 110] on span "Newsletter Advertising [Product]" at bounding box center [479, 105] width 143 height 15
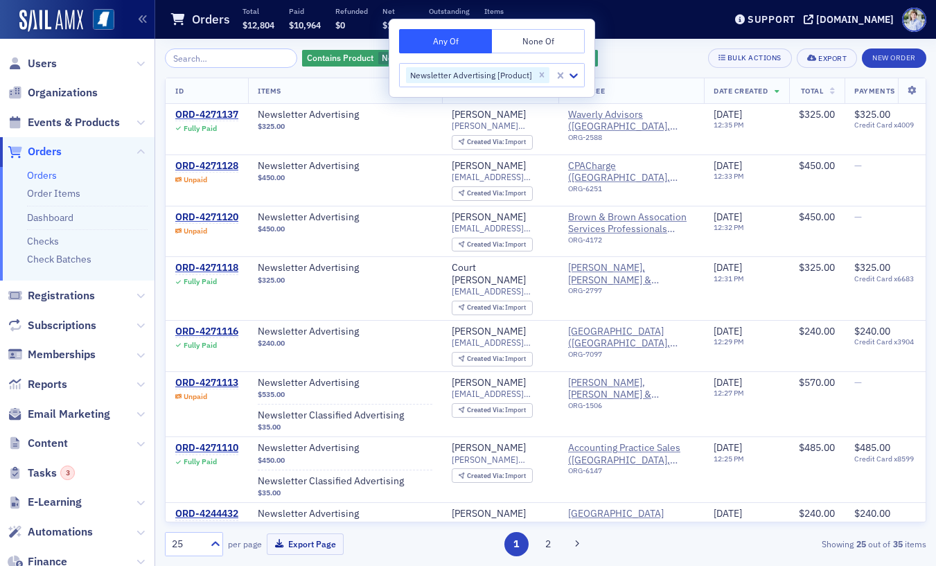
click at [678, 42] on div "Contains Product Newsletter Advertising [Product] Add Filter Bulk Actions Expor…" at bounding box center [546, 302] width 762 height 527
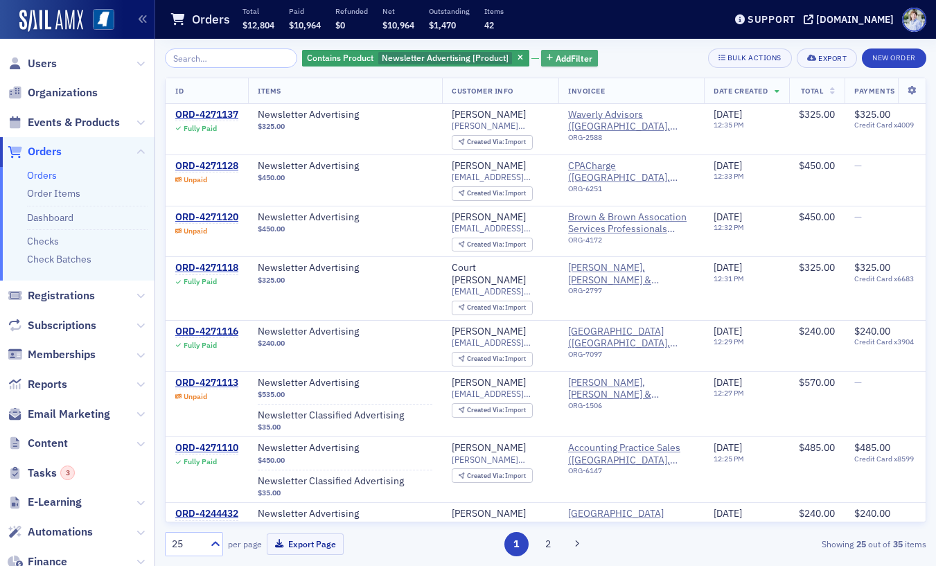
click at [541, 55] on button "Add Filter" at bounding box center [569, 58] width 57 height 17
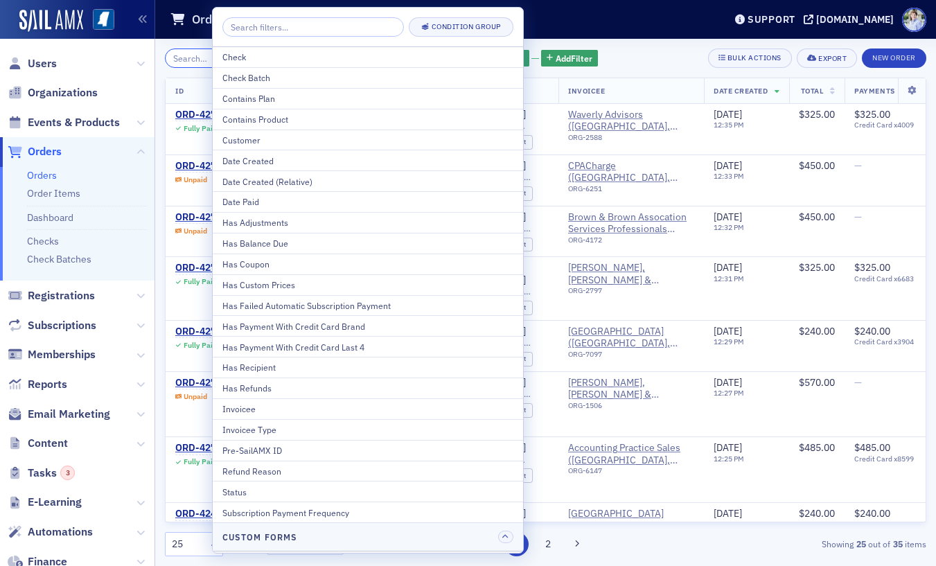
click at [193, 64] on input "search" at bounding box center [231, 58] width 132 height 19
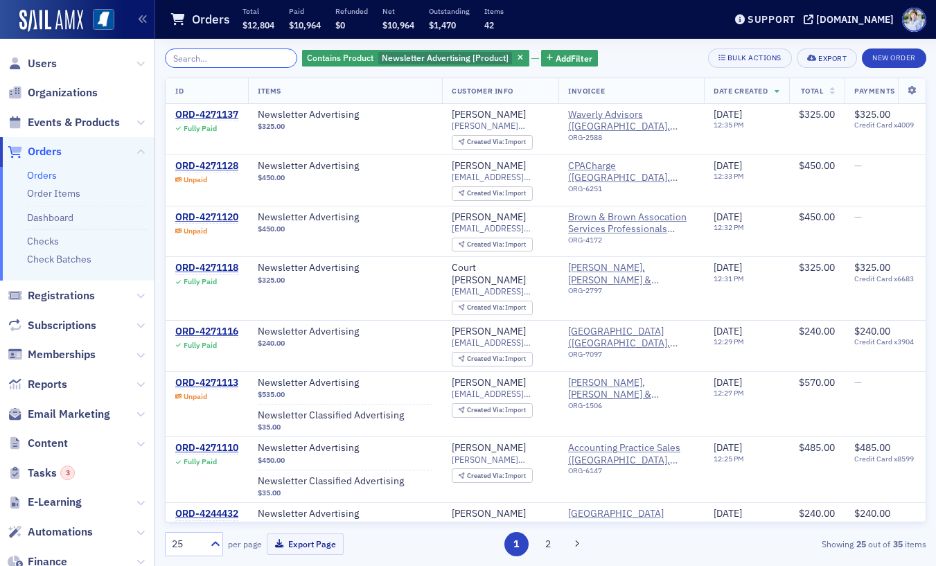
click at [193, 64] on input "search" at bounding box center [231, 58] width 132 height 19
click at [518, 55] on icon "button" at bounding box center [521, 59] width 6 height 8
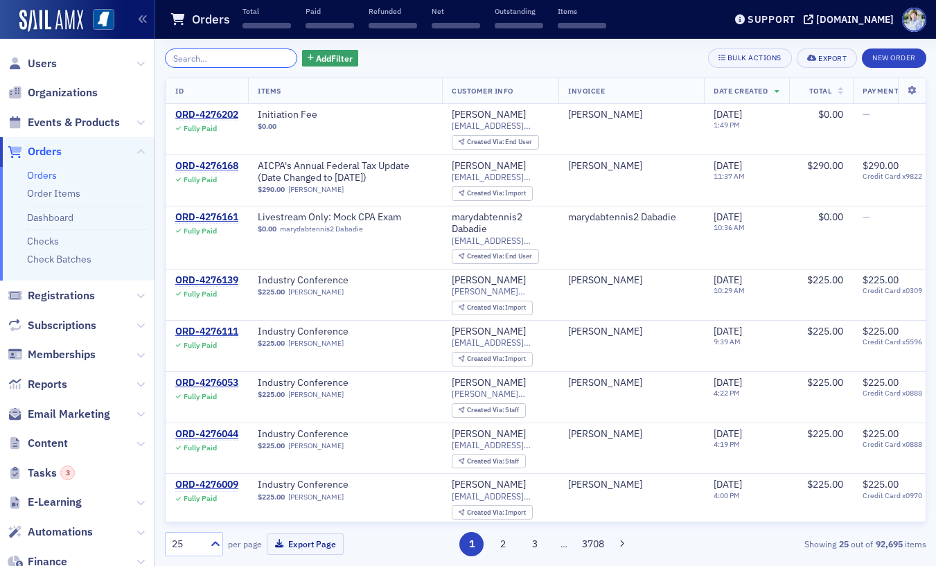
click at [189, 58] on input "search" at bounding box center [231, 58] width 132 height 19
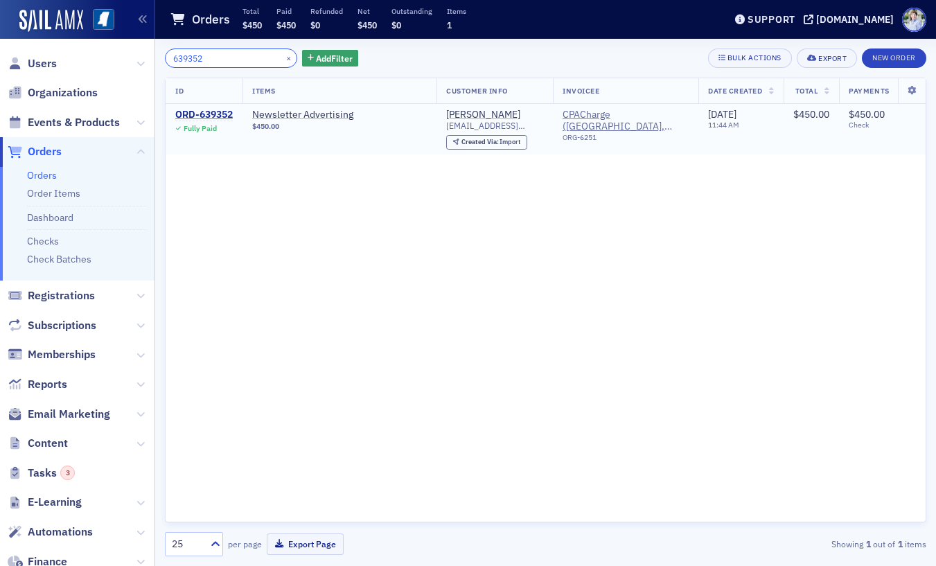
type input "639352"
click at [198, 116] on div "ORD-639352" at bounding box center [204, 115] width 58 height 12
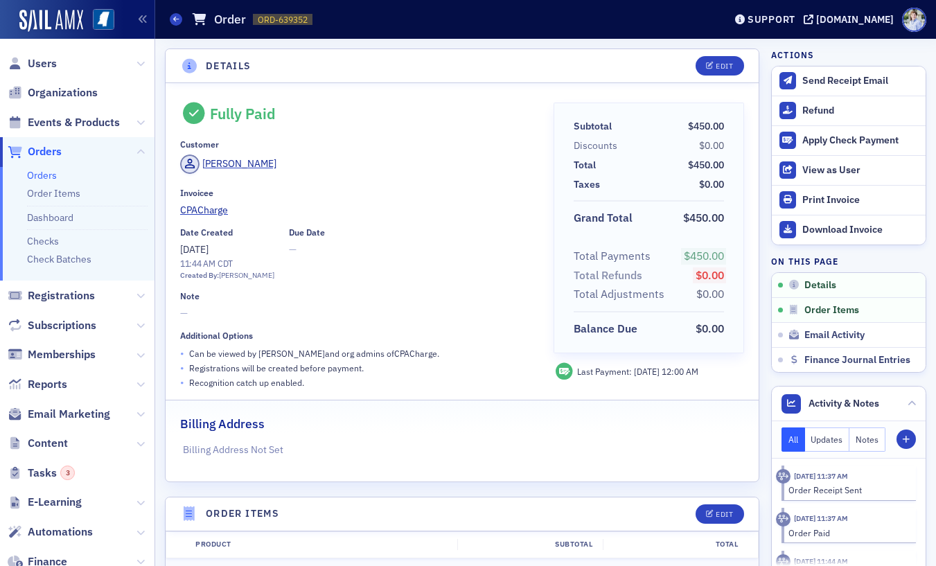
scroll to position [771, 0]
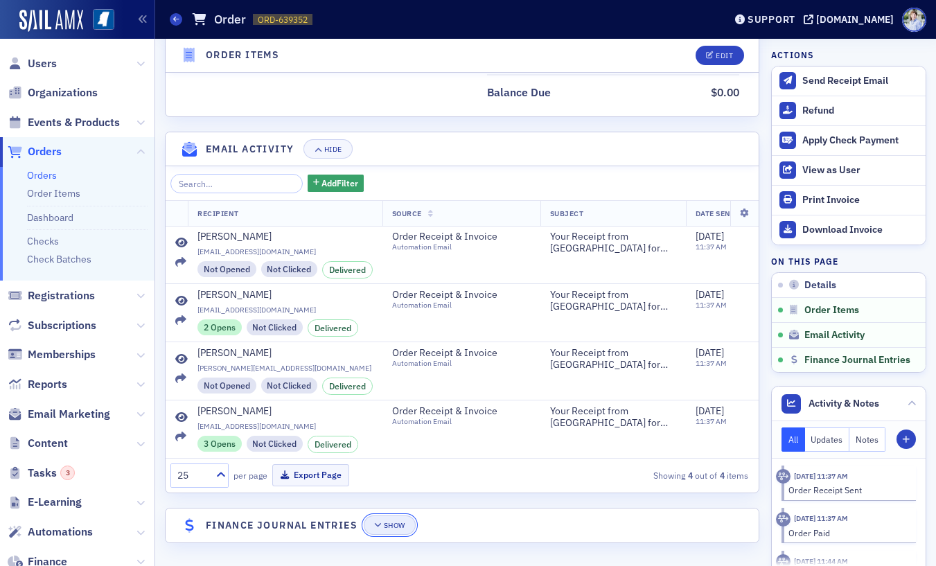
click at [379, 519] on button "Show" at bounding box center [390, 525] width 52 height 19
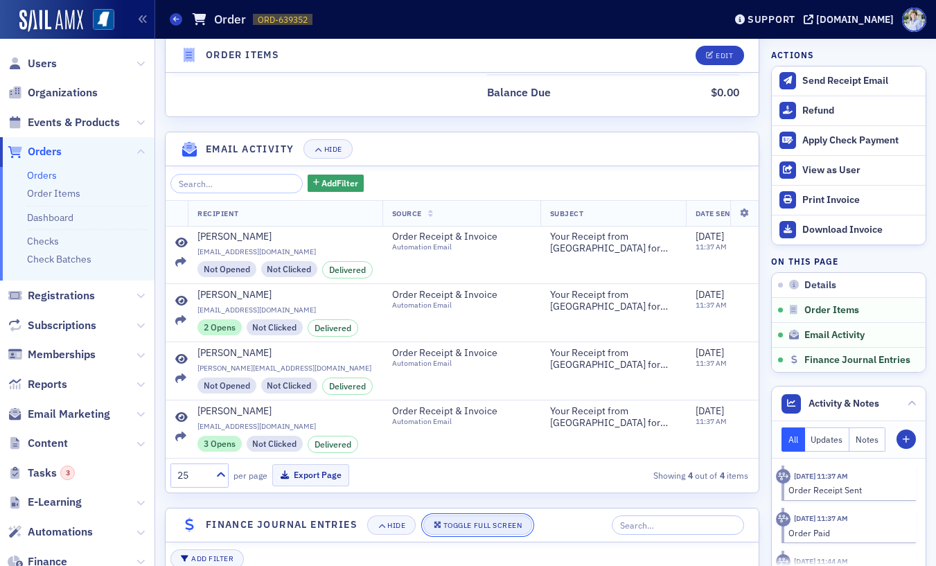
click at [446, 524] on div "Toggle Full Screen" at bounding box center [483, 526] width 78 height 8
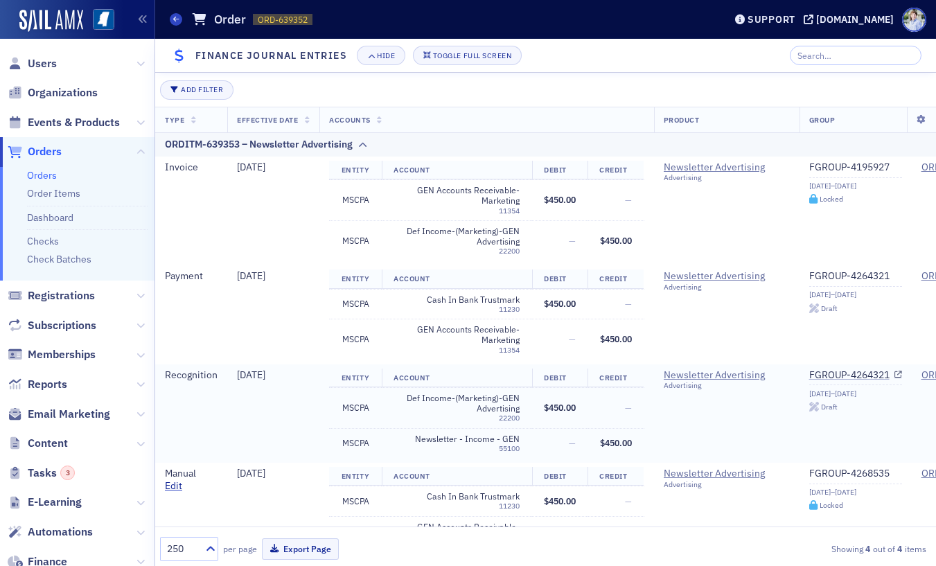
scroll to position [35, 0]
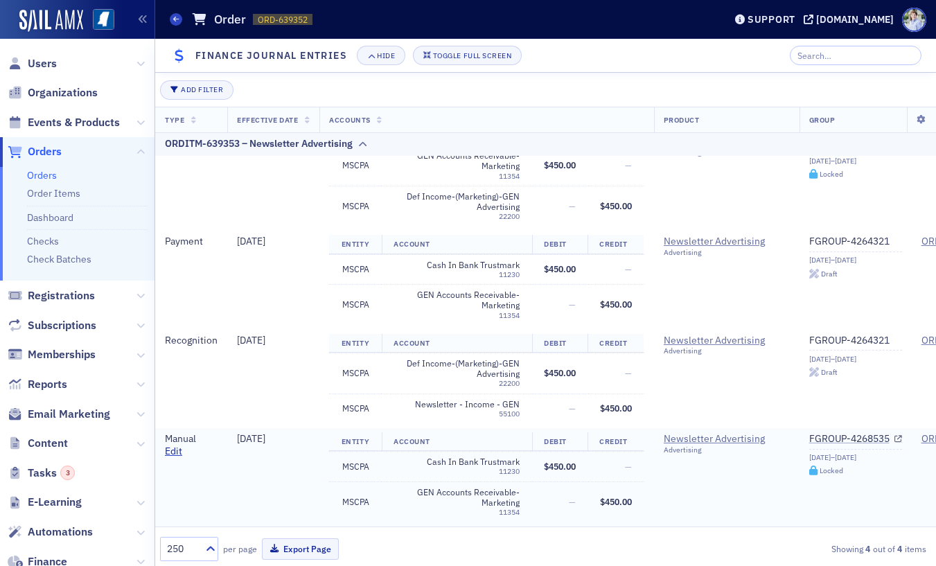
click at [548, 467] on span "$450.00" at bounding box center [560, 466] width 32 height 11
click at [324, 73] on div "Add Filter Type Effective Date Accounts Product Group Order Item Tracking Categ…" at bounding box center [545, 319] width 781 height 493
click at [581, 27] on div "Orders Order ORD-639352 639352" at bounding box center [437, 19] width 534 height 26
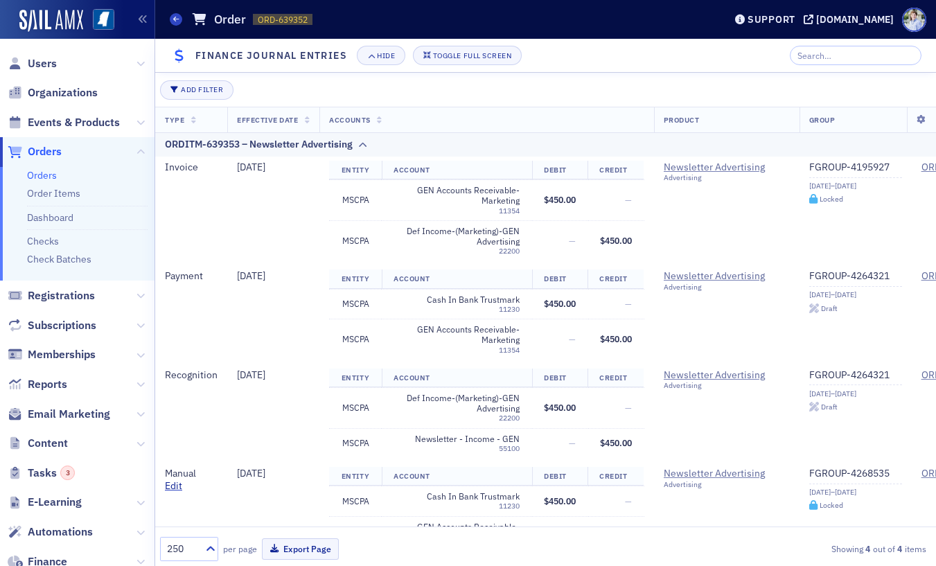
click at [633, 56] on header "Finance Journal Entries Hide Toggle Full Screen" at bounding box center [545, 56] width 781 height 34
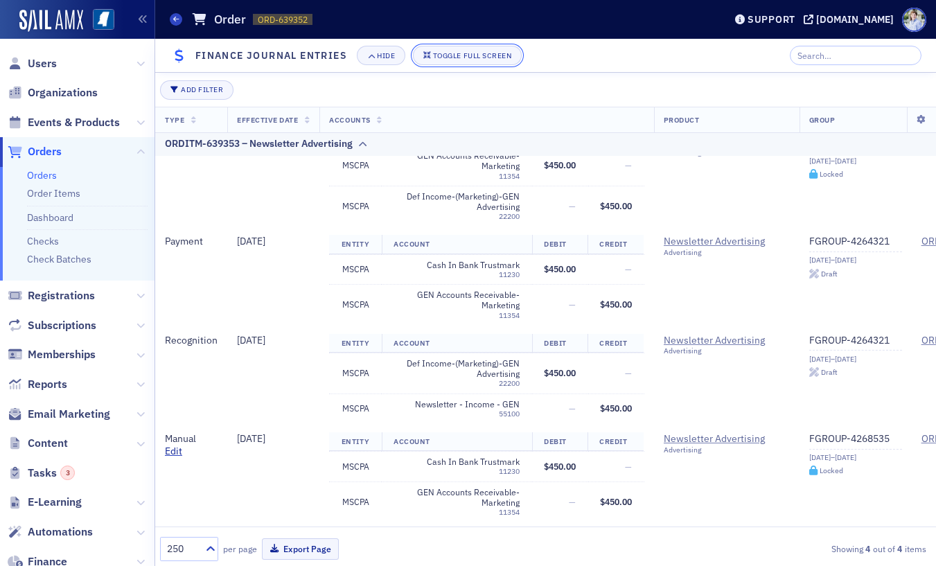
drag, startPoint x: 457, startPoint y: 50, endPoint x: 590, endPoint y: 64, distance: 134.5
click at [590, 64] on header "Finance Journal Entries Hide Toggle Full Screen" at bounding box center [545, 56] width 781 height 34
click at [504, 52] on div "Toggle Full Screen" at bounding box center [472, 56] width 78 height 8
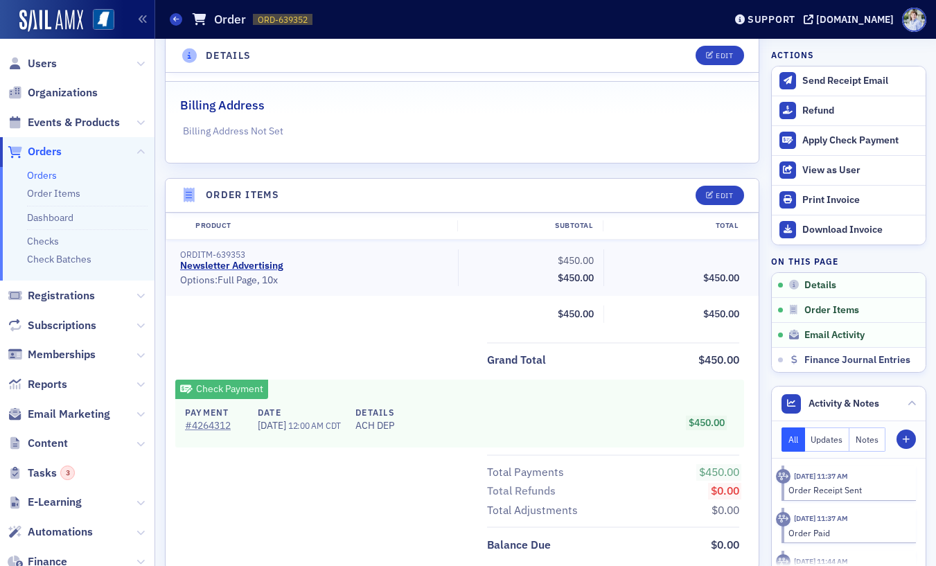
scroll to position [353, 0]
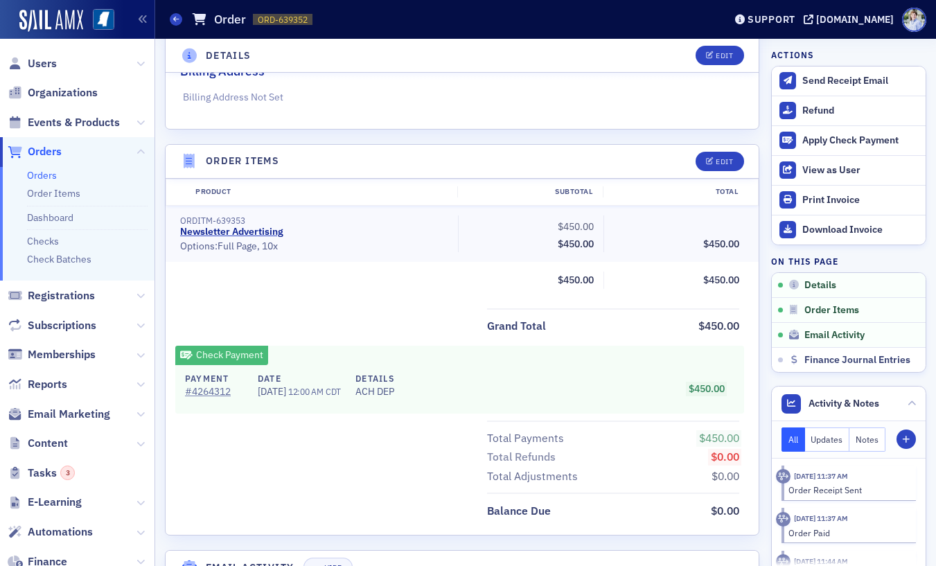
click at [275, 394] on span "6/12/2025" at bounding box center [273, 391] width 30 height 12
click at [364, 303] on div "Product Subtotal Total ORDITM-639353 Newsletter Advertising • Options: Full Pag…" at bounding box center [462, 357] width 593 height 356
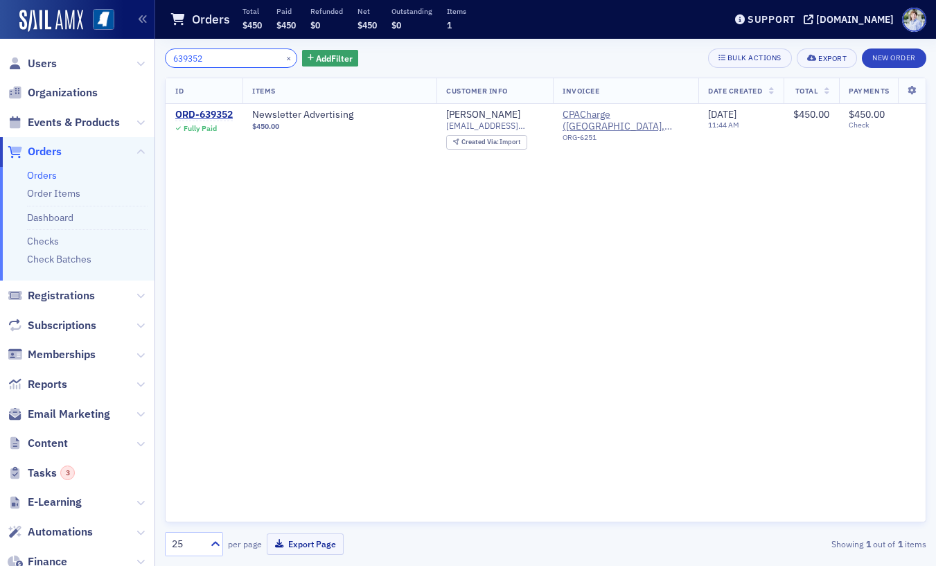
scroll to position [217, 0]
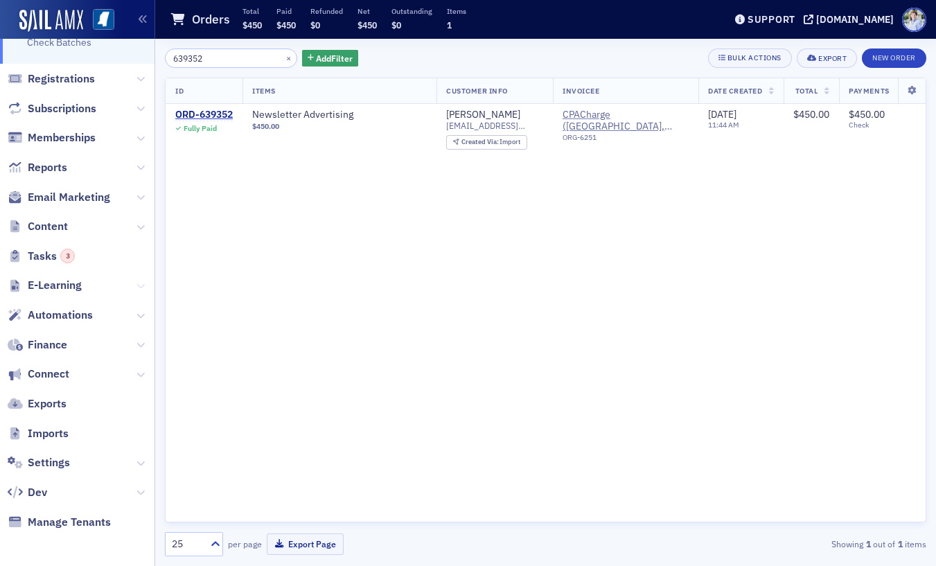
drag, startPoint x: 231, startPoint y: 232, endPoint x: 143, endPoint y: 292, distance: 106.3
click at [224, 234] on div "ID Items Customer Info Invoicee Date Created Total Payments ORD-639352 Fully Pa…" at bounding box center [546, 300] width 762 height 445
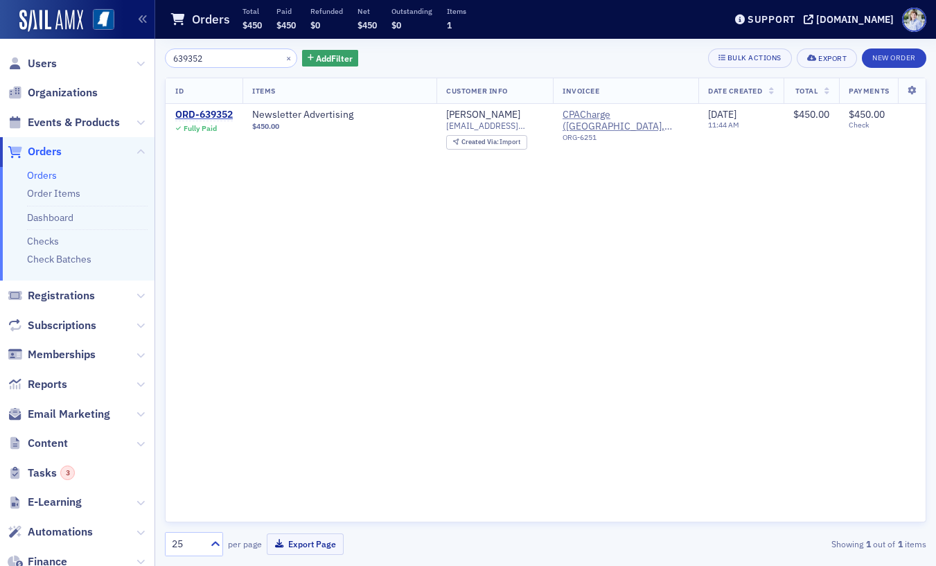
click at [104, 212] on li "Dashboard" at bounding box center [87, 215] width 121 height 19
click at [520, 30] on div "Orders Total $450 Paid $450 Refunded $0 Net $450 Outstanding $0 Items 1" at bounding box center [437, 19] width 534 height 37
click at [216, 63] on input "639352" at bounding box center [231, 58] width 132 height 19
click at [218, 62] on input "639352" at bounding box center [231, 58] width 132 height 19
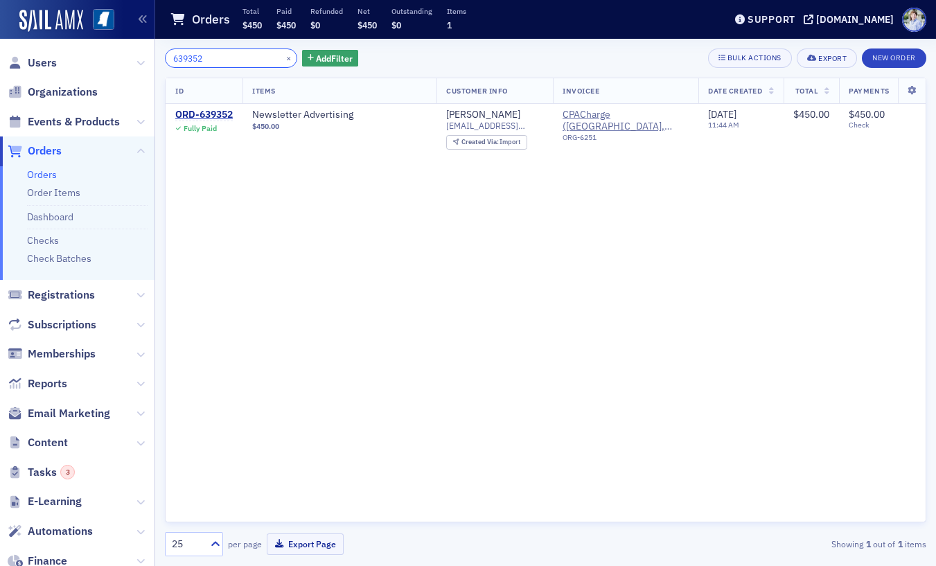
click at [218, 62] on input "639352" at bounding box center [231, 58] width 132 height 19
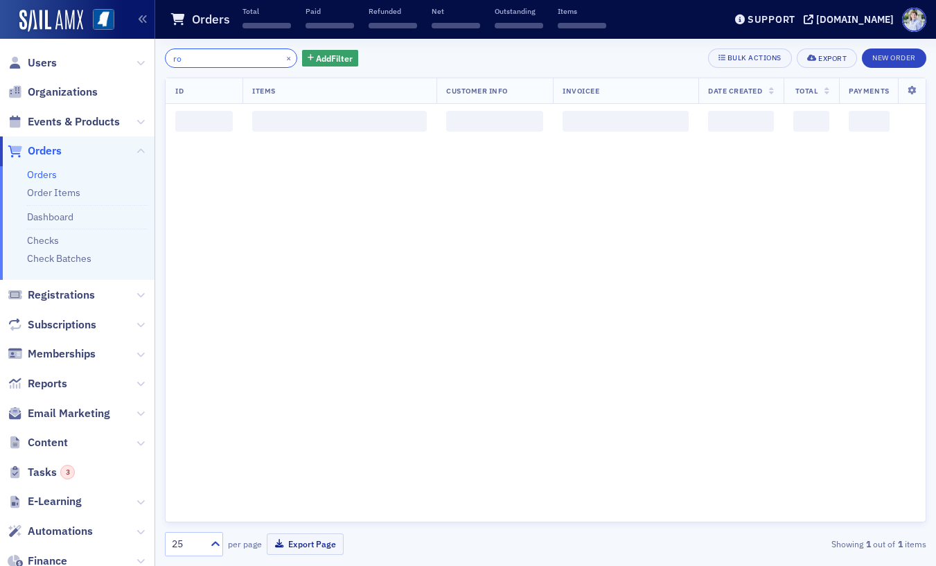
type input "ron"
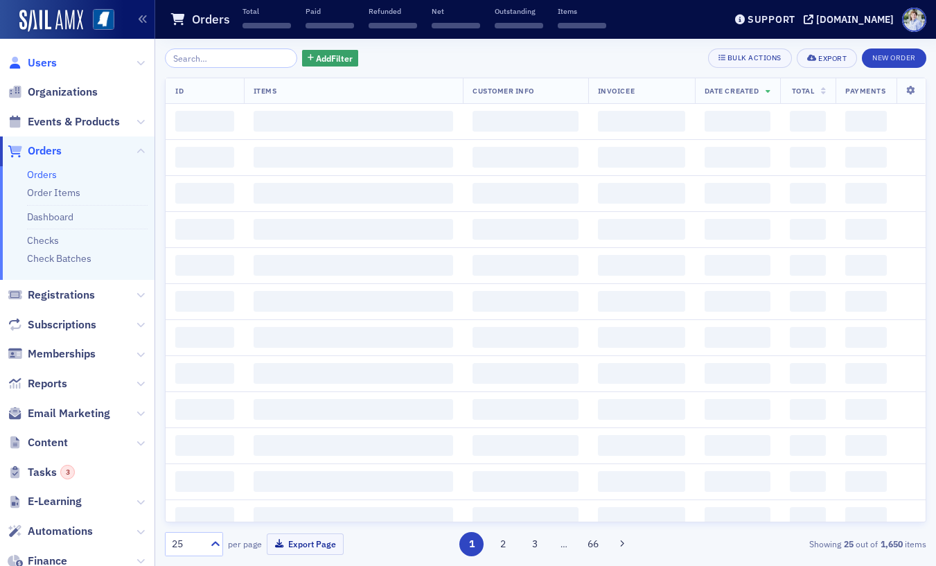
click at [38, 63] on span "Users" at bounding box center [42, 62] width 29 height 15
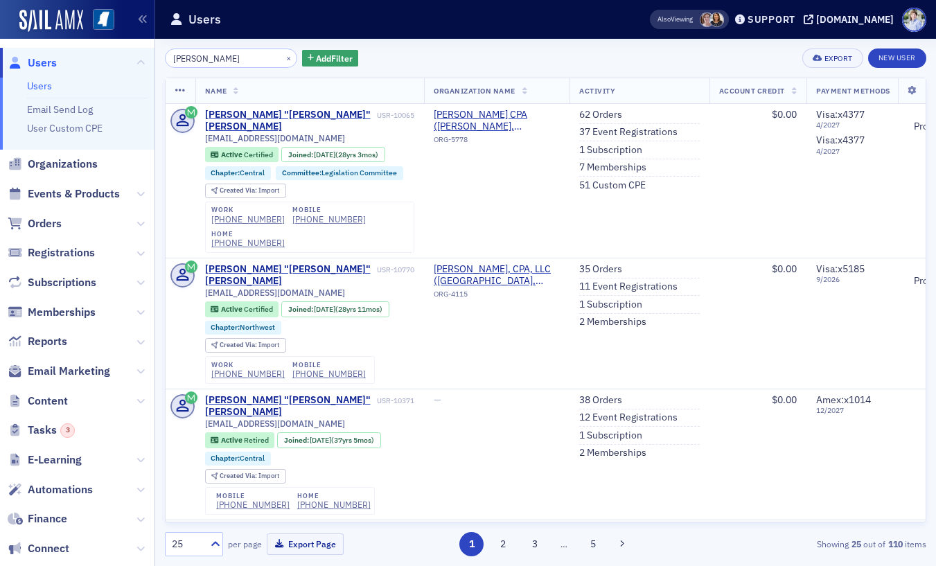
type input "ron"
click at [265, 116] on div "Ronald "Ron" Applewhite" at bounding box center [289, 121] width 169 height 24
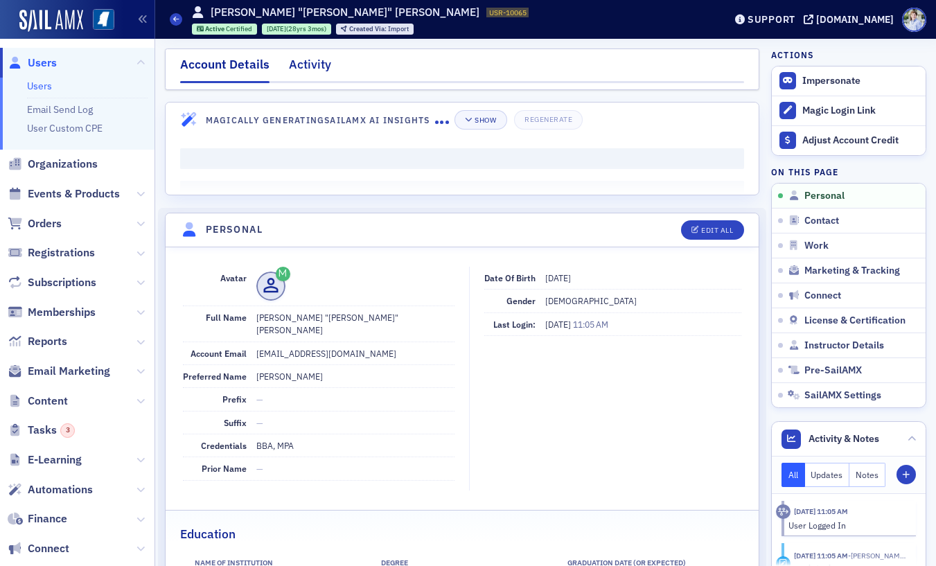
click at [322, 70] on div "Activity" at bounding box center [310, 68] width 42 height 26
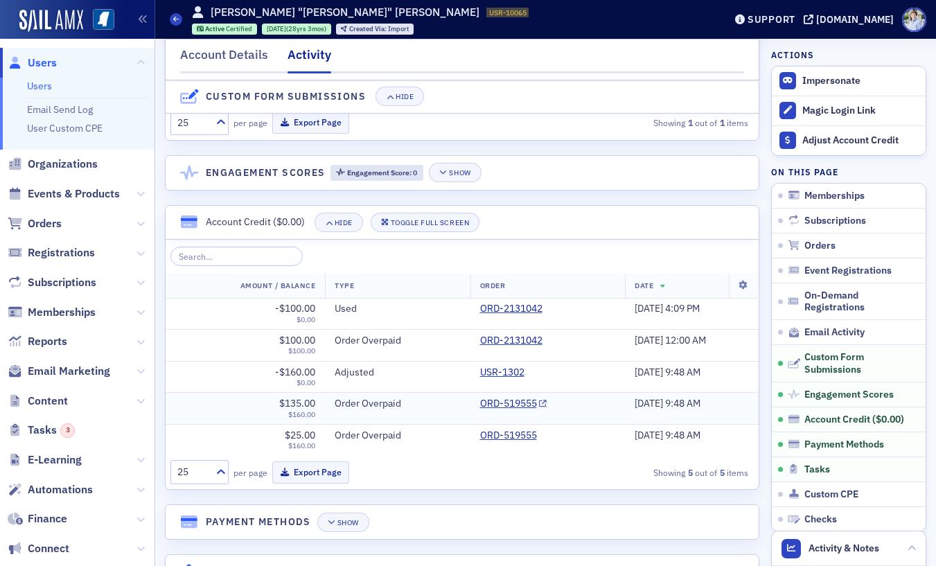
scroll to position [2216, 0]
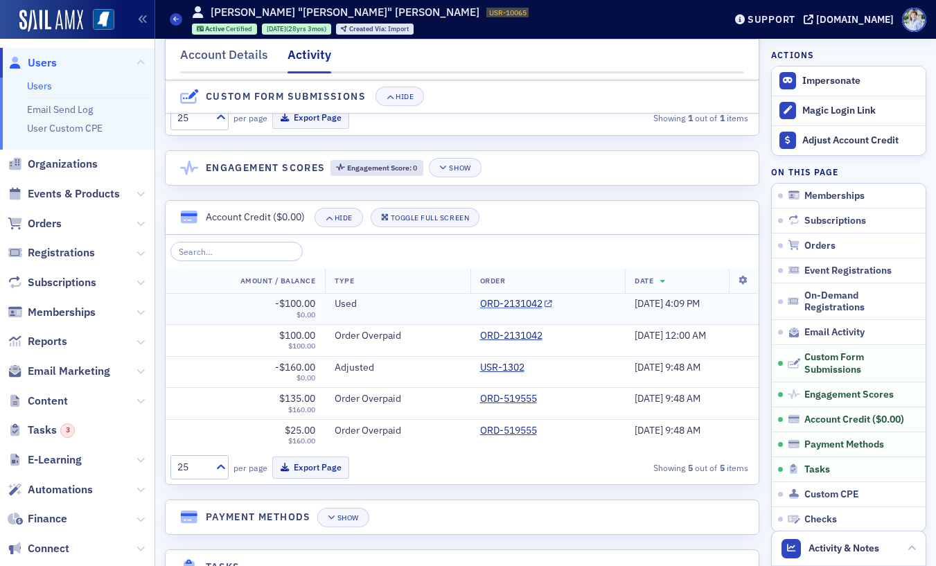
click at [494, 301] on link "ORD-2131042" at bounding box center [516, 304] width 73 height 12
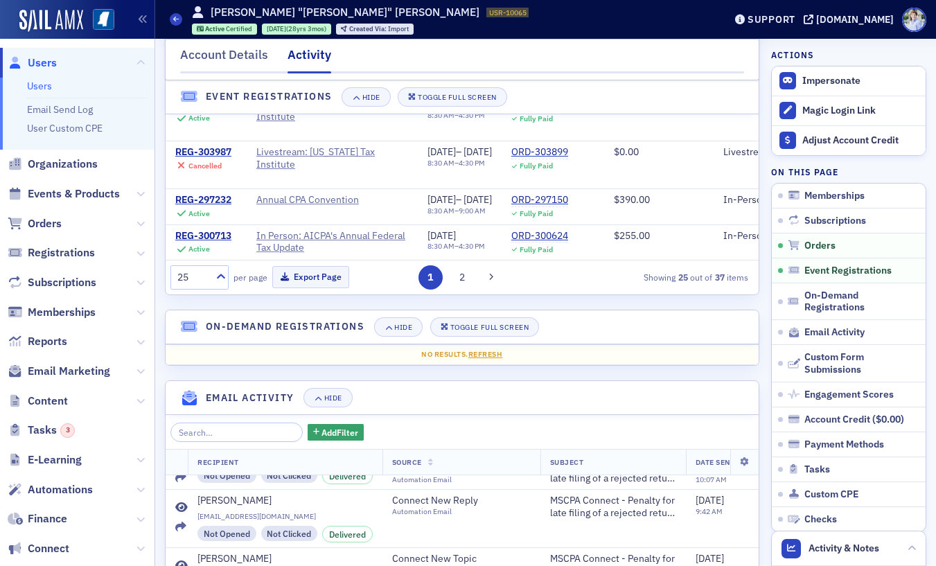
scroll to position [0, 0]
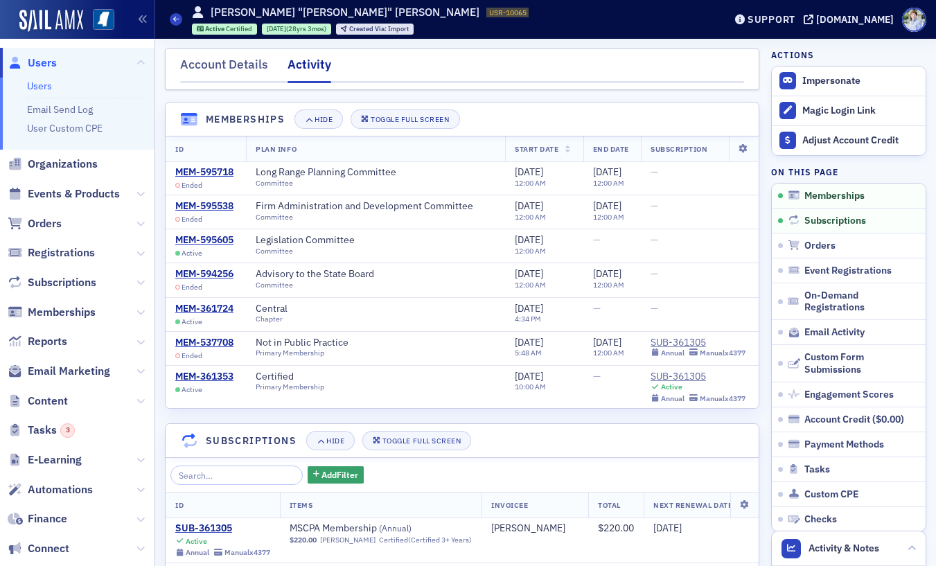
click at [64, 33] on div "Prod" at bounding box center [77, 20] width 155 height 39
click at [64, 22] on img at bounding box center [51, 21] width 64 height 22
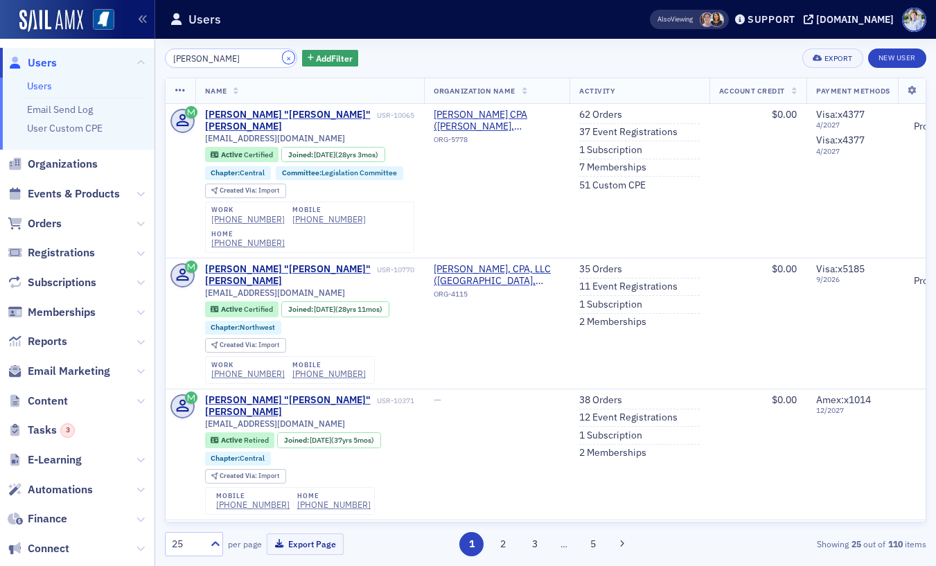
click at [283, 58] on button "×" at bounding box center [289, 57] width 12 height 12
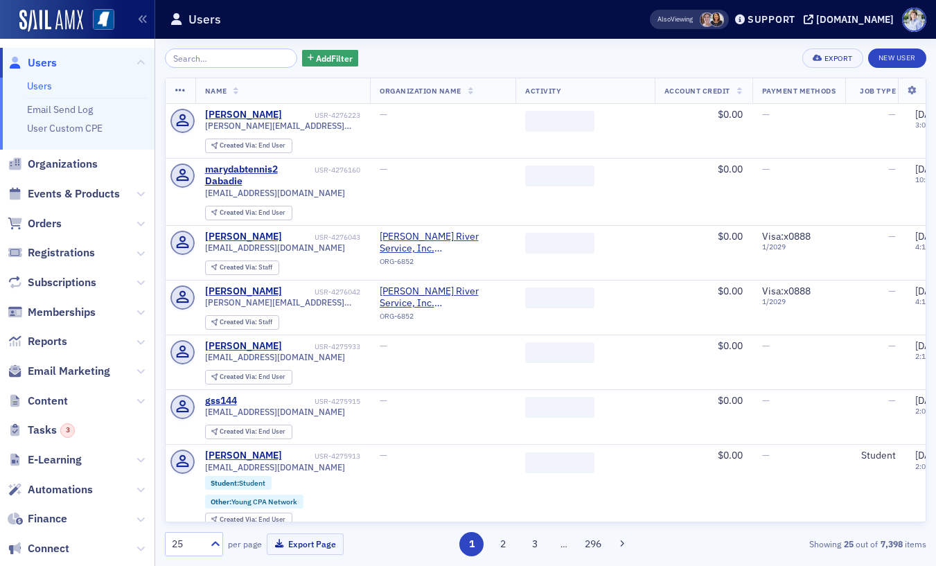
click at [273, 33] on header "Users Also Viewing Support ms-cpa.org" at bounding box center [545, 19] width 781 height 39
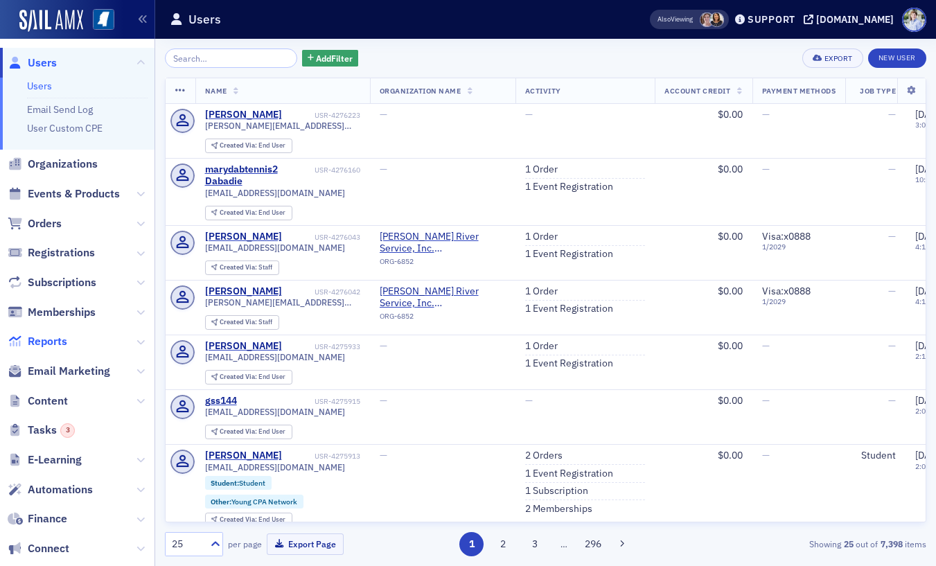
click at [52, 339] on span "Reports" at bounding box center [48, 341] width 40 height 15
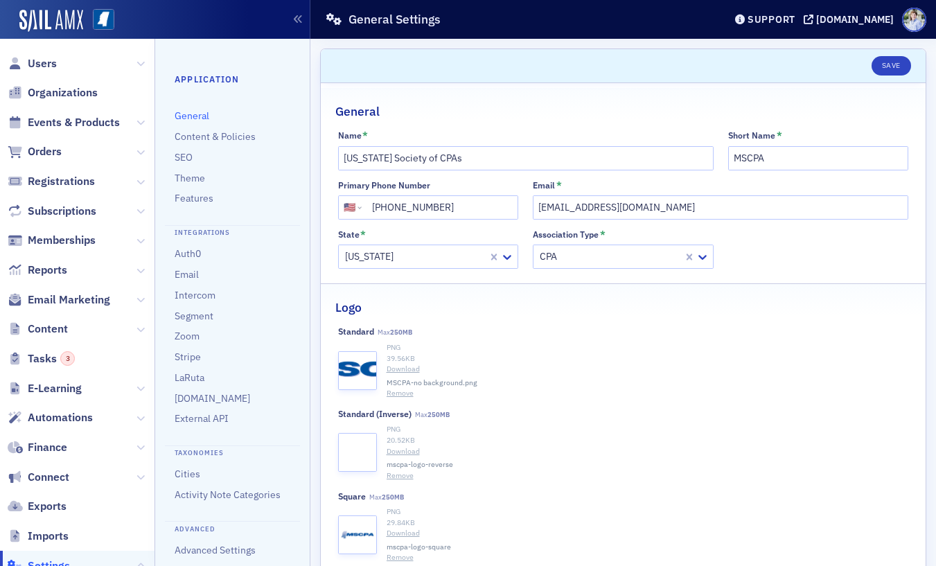
select select "US"
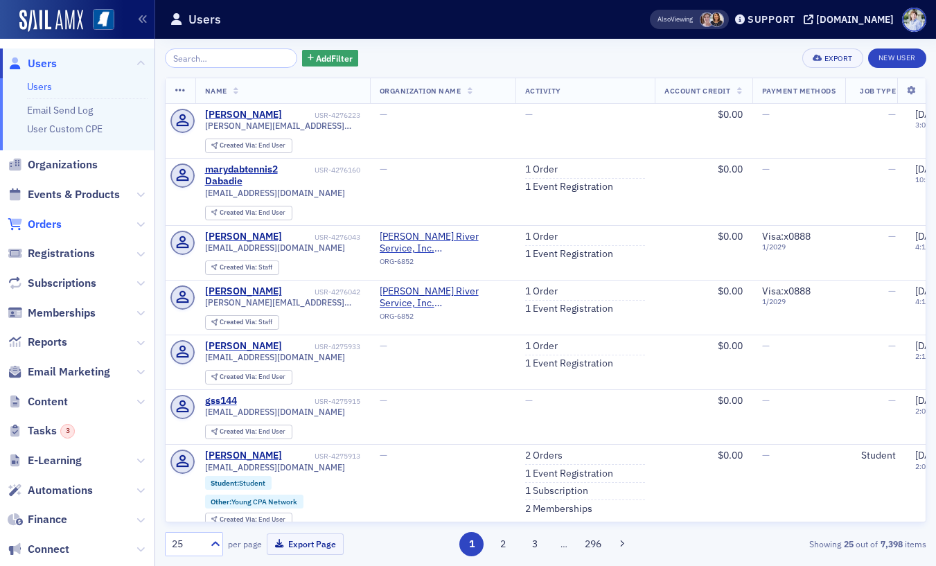
click at [47, 227] on span "Orders" at bounding box center [45, 224] width 34 height 15
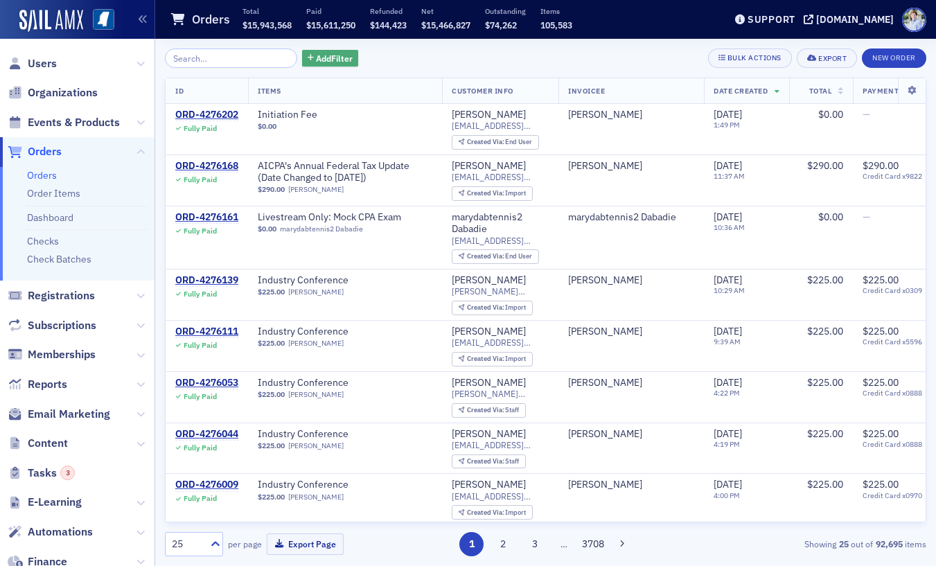
click at [316, 54] on span "Add Filter" at bounding box center [334, 58] width 37 height 12
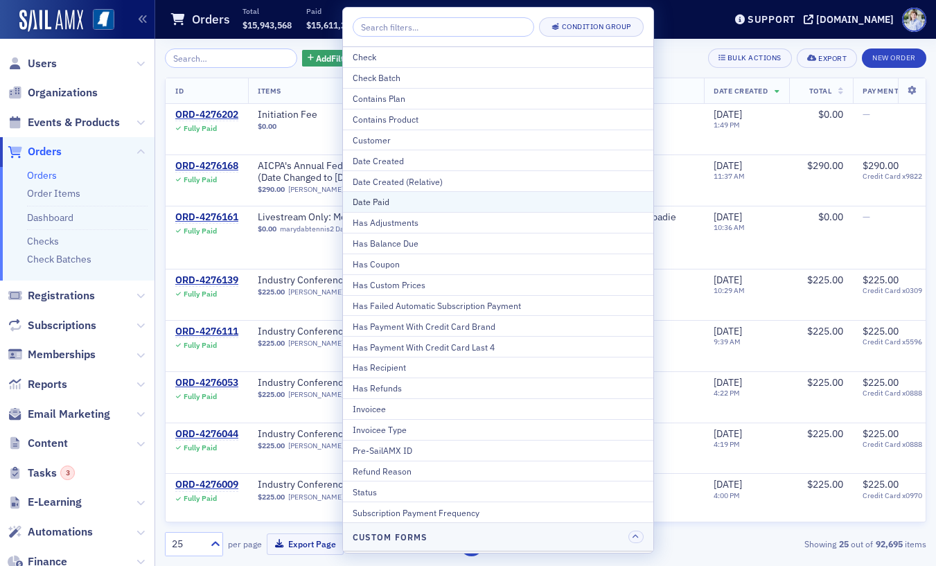
click at [411, 202] on div "Date Paid" at bounding box center [498, 201] width 291 height 12
select select "9"
select select "2025"
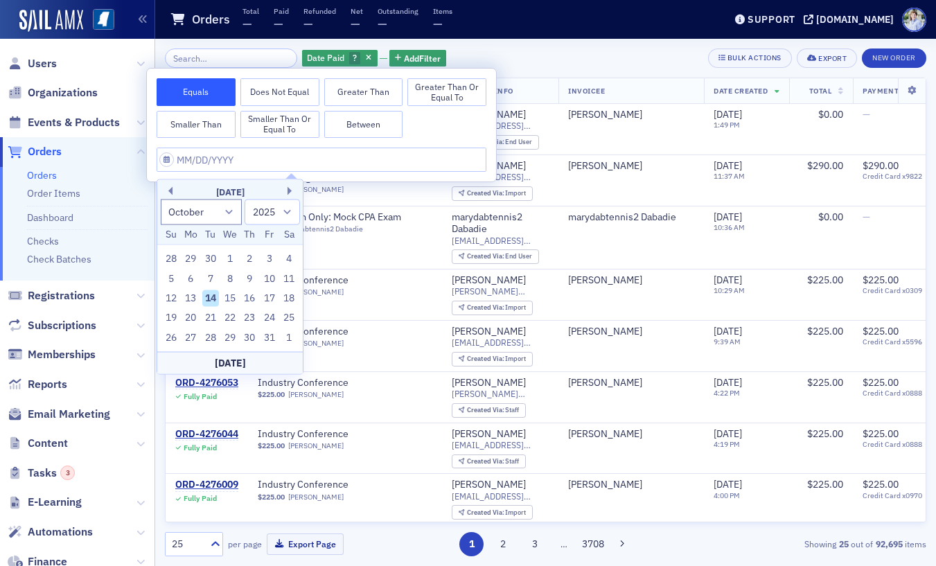
click at [372, 111] on button "Between" at bounding box center [363, 125] width 79 height 28
select select "9"
select select "2025"
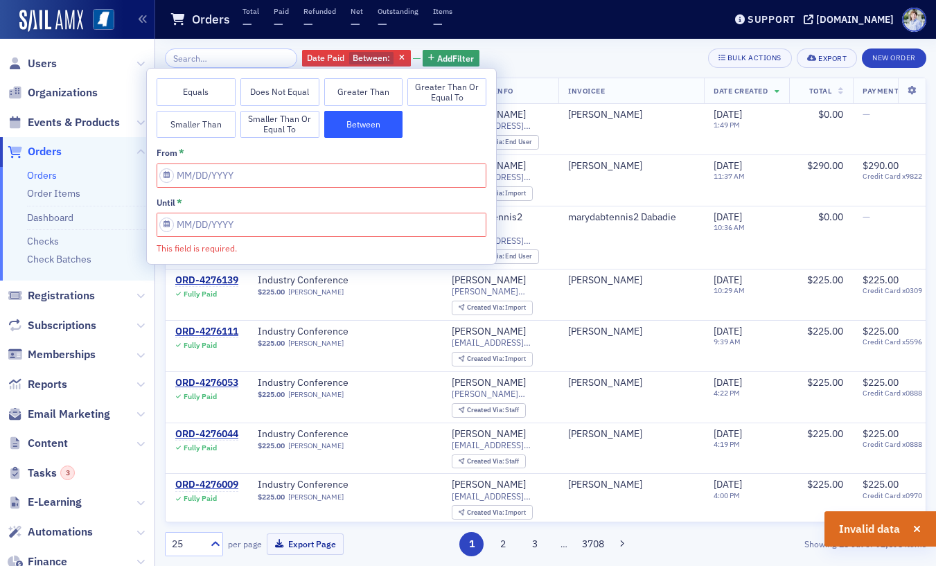
click at [322, 150] on div "from *" at bounding box center [322, 153] width 330 height 10
drag, startPoint x: 320, startPoint y: 162, endPoint x: 306, endPoint y: 170, distance: 16.8
click at [320, 162] on div "from *" at bounding box center [322, 168] width 330 height 40
click at [282, 184] on input "This field is required." at bounding box center [322, 176] width 330 height 24
select select "9"
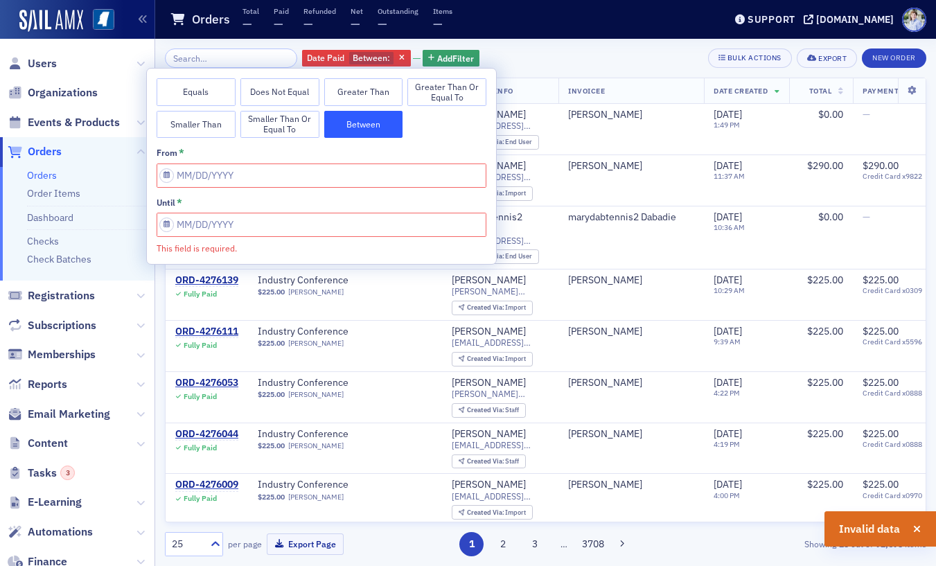
select select "2025"
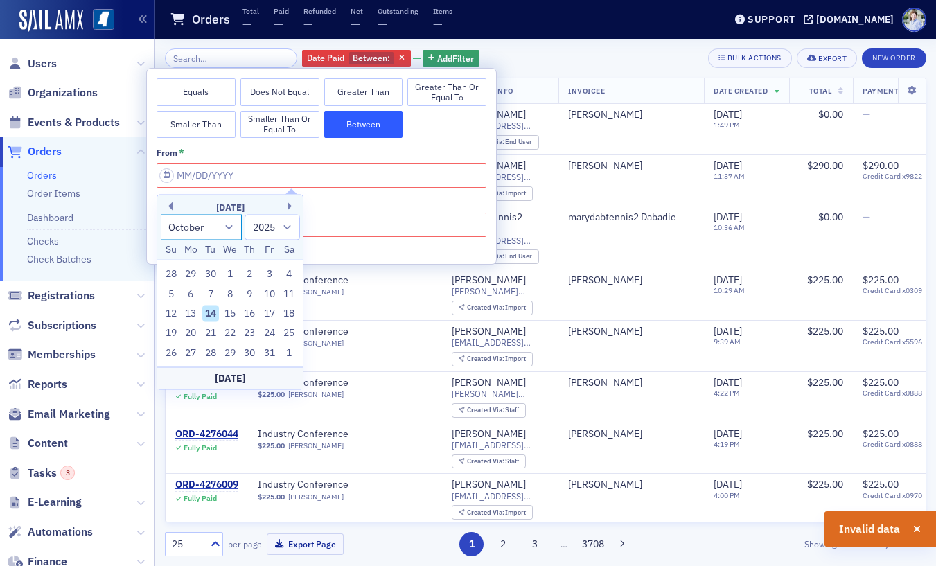
click at [217, 235] on select "January February March April May June July August September October November De…" at bounding box center [202, 227] width 82 height 26
drag, startPoint x: 211, startPoint y: 316, endPoint x: 211, endPoint y: 306, distance: 9.7
click at [211, 316] on div "14" at bounding box center [210, 314] width 17 height 17
type input "[DATE]"
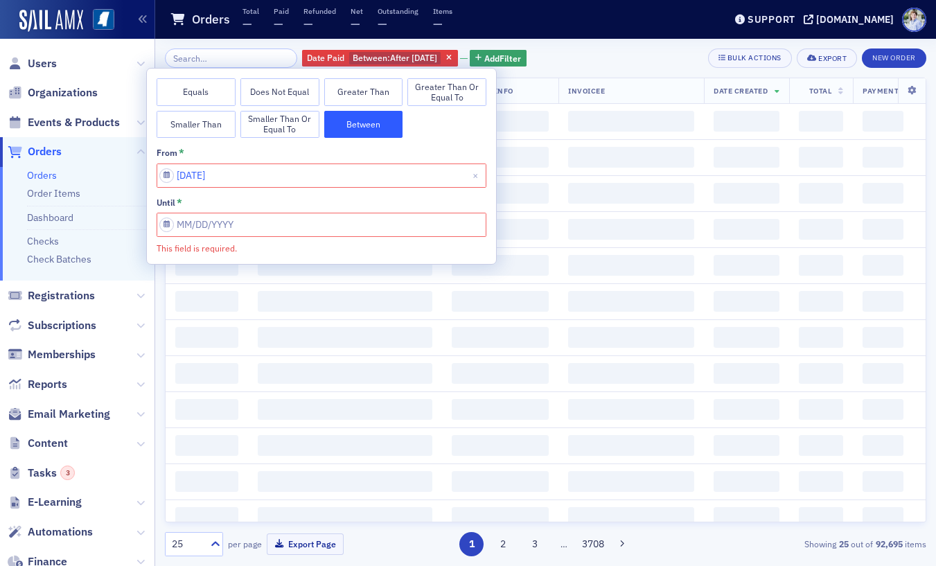
click at [234, 182] on input "[DATE]" at bounding box center [322, 176] width 330 height 24
select select "9"
select select "2025"
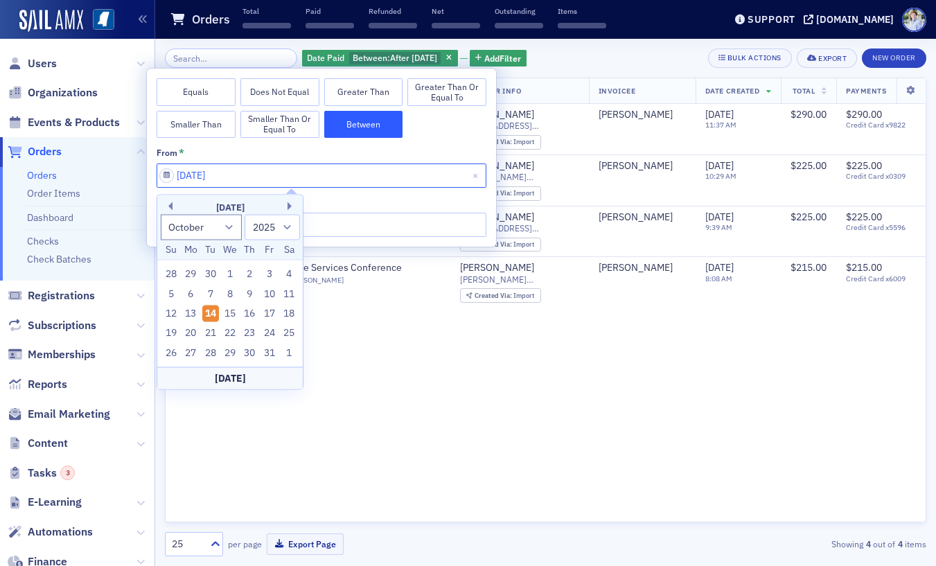
click at [225, 177] on input "[DATE]" at bounding box center [322, 176] width 330 height 24
type input "10/14/2024"
select select "2024"
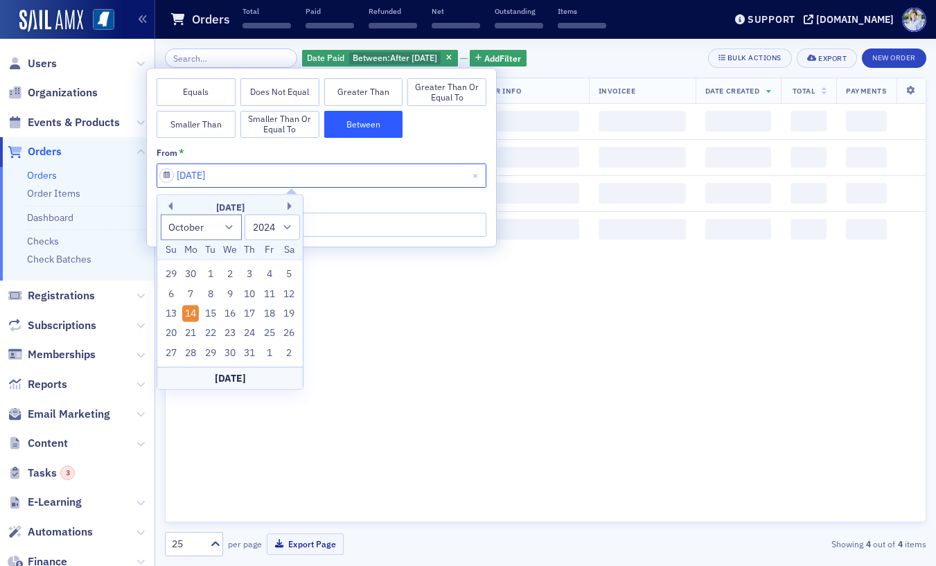
click at [234, 178] on input "10/14/2024" at bounding box center [322, 176] width 330 height 24
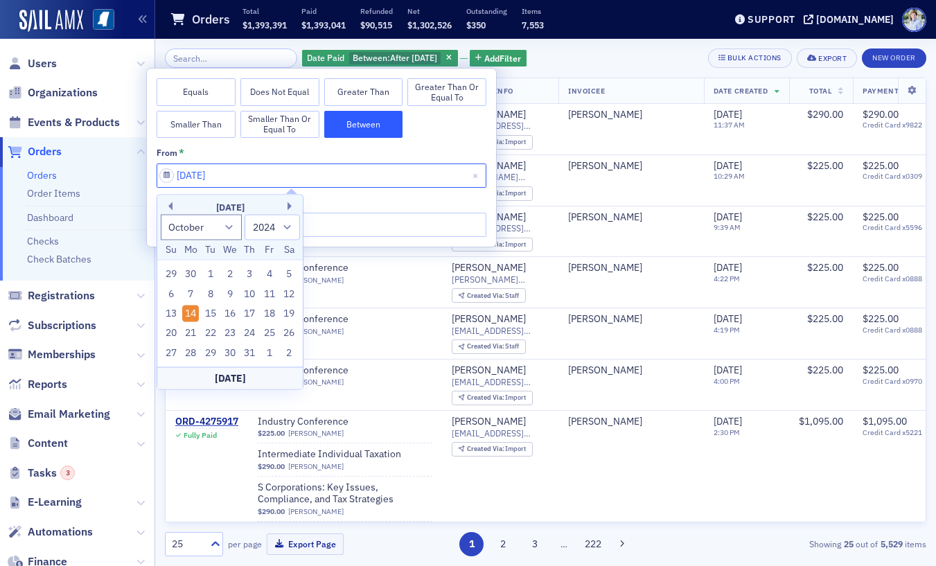
type input "10/14/2024"
click at [376, 230] on input "from *" at bounding box center [322, 225] width 330 height 24
select select "9"
select select "2025"
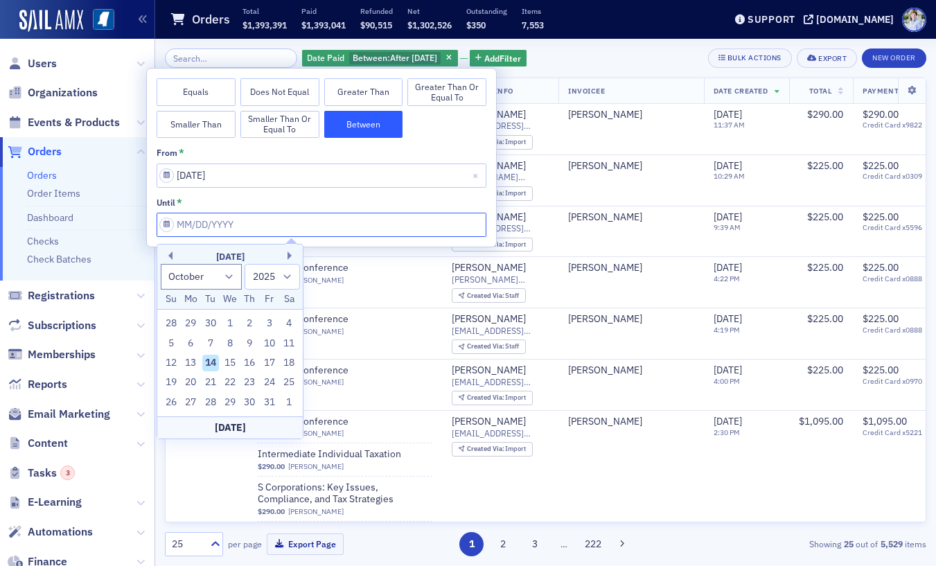
paste input "10/14/2024"
type input "10/14/2024"
select select "2024"
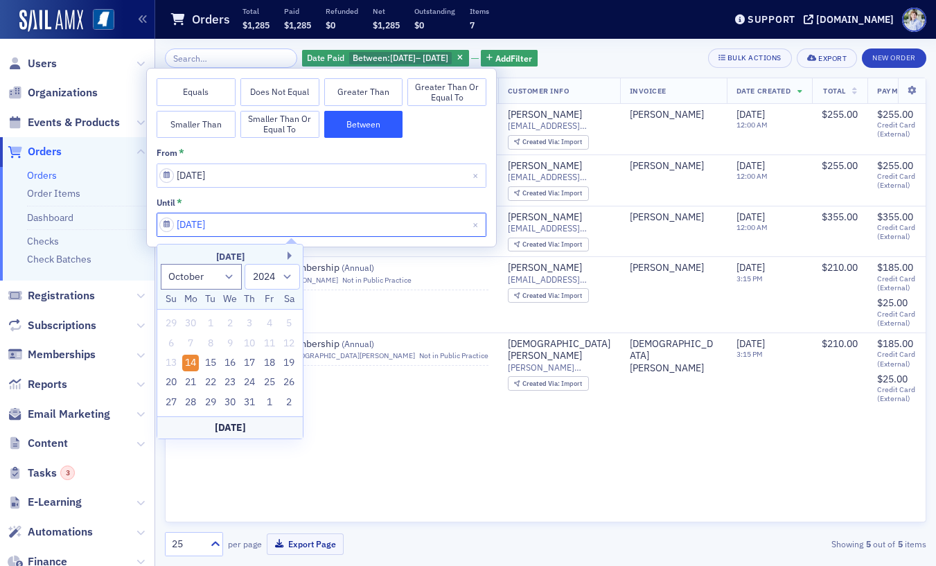
click at [224, 227] on input "10/14/2024" at bounding box center [322, 225] width 330 height 24
drag, startPoint x: 229, startPoint y: 227, endPoint x: 246, endPoint y: 227, distance: 17.3
click at [246, 227] on input "10/14/2024" at bounding box center [322, 225] width 330 height 24
type input "[DATE]"
select select "2025"
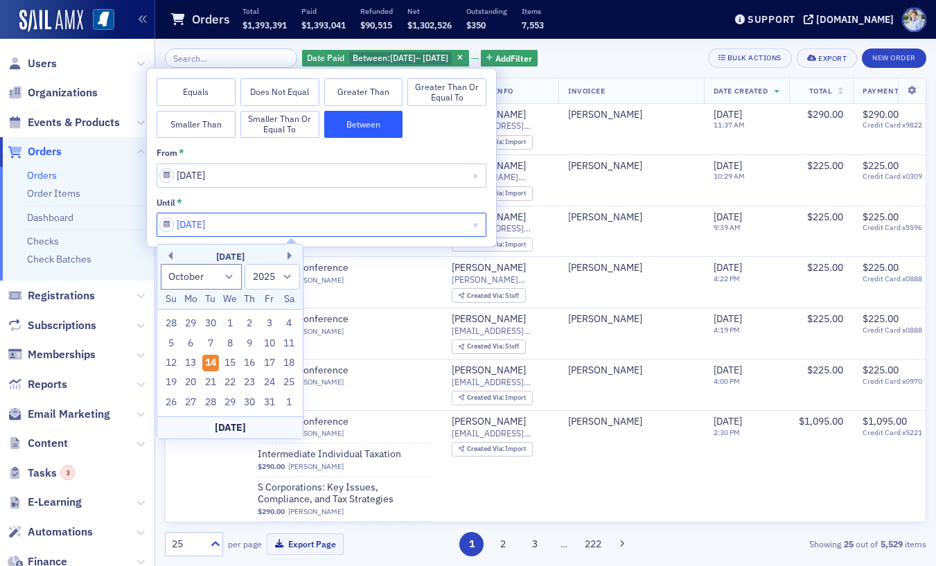
type input "[DATE]"
click at [309, 155] on div "from *" at bounding box center [322, 153] width 330 height 10
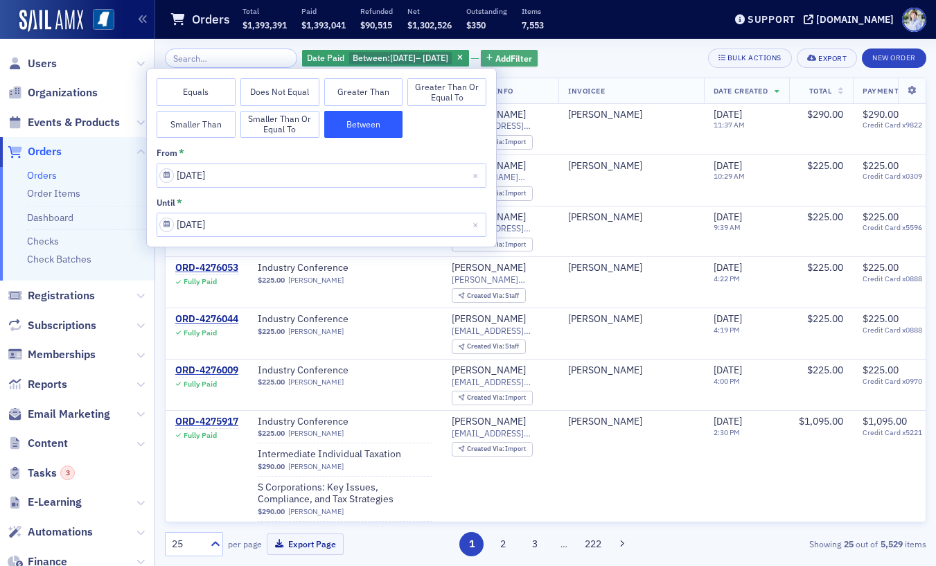
click at [532, 54] on span "Add Filter" at bounding box center [514, 58] width 37 height 12
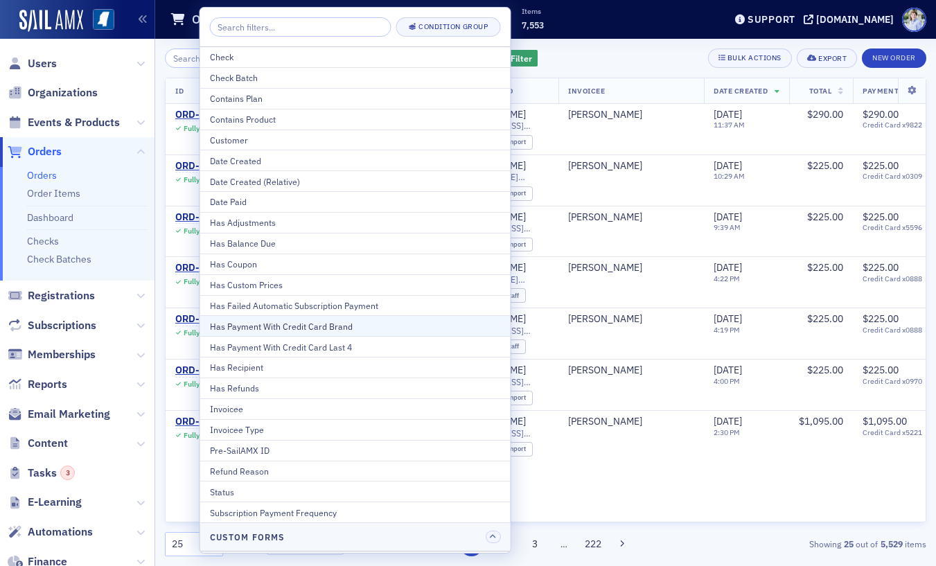
type input "o"
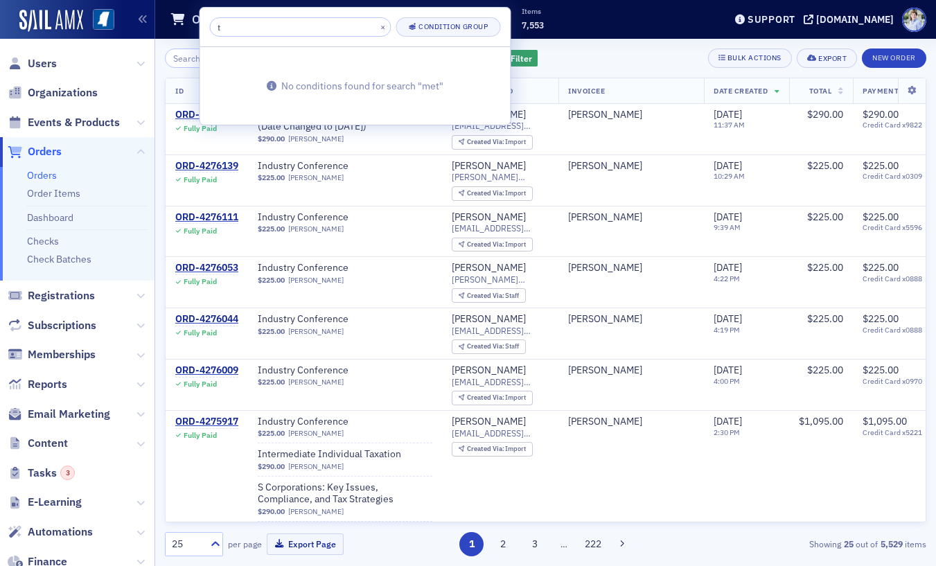
type input "ty"
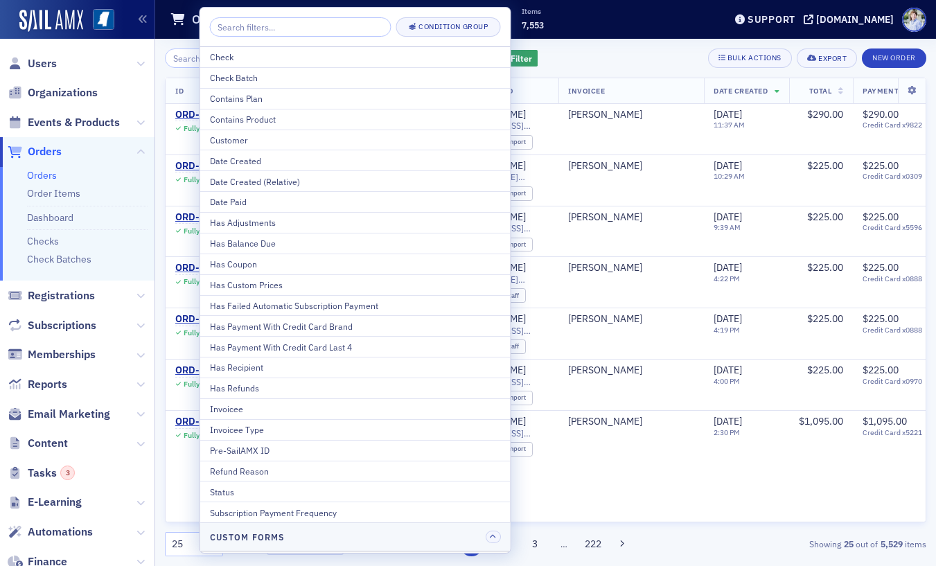
click at [538, 24] on span "7,553" at bounding box center [533, 24] width 22 height 11
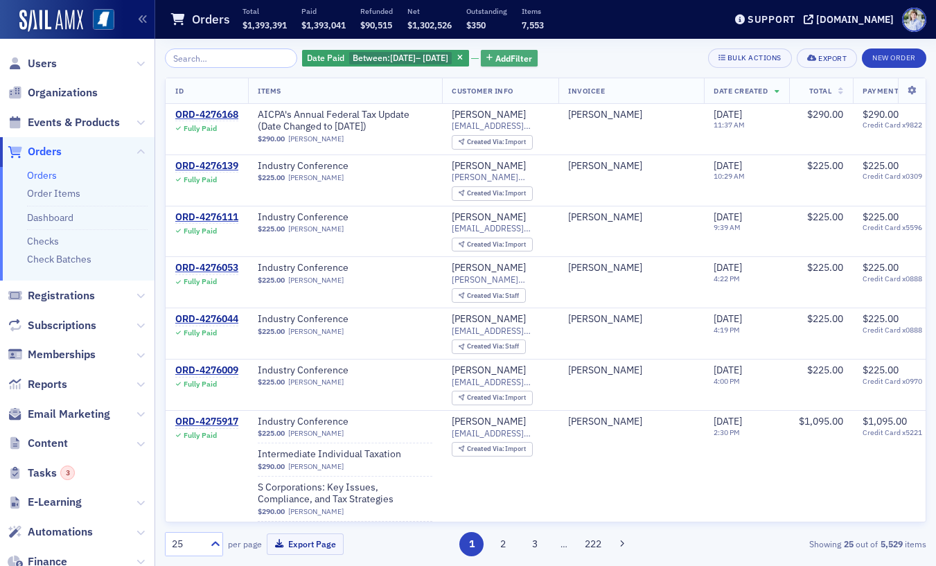
click at [528, 55] on span "Add Filter" at bounding box center [514, 58] width 37 height 12
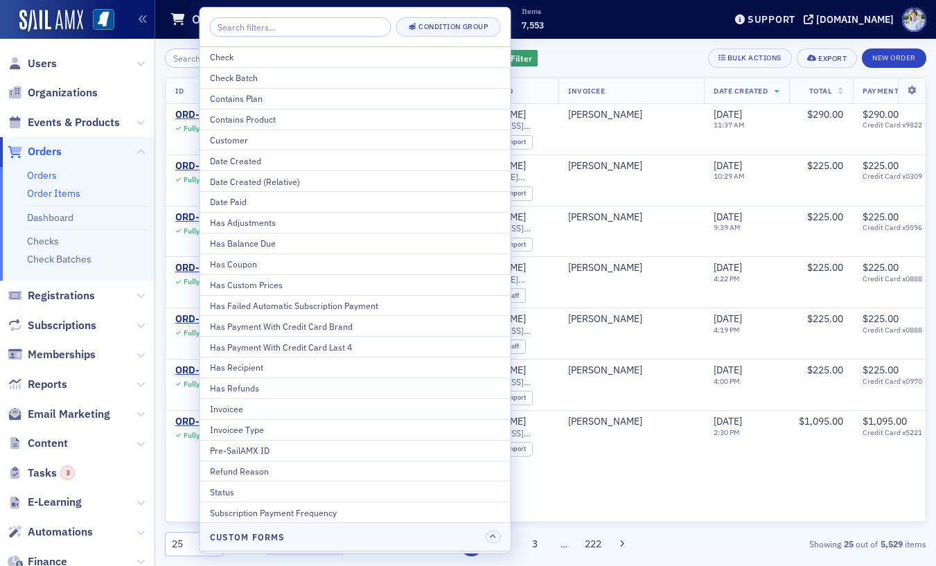
click at [75, 190] on link "Order Items" at bounding box center [53, 193] width 53 height 12
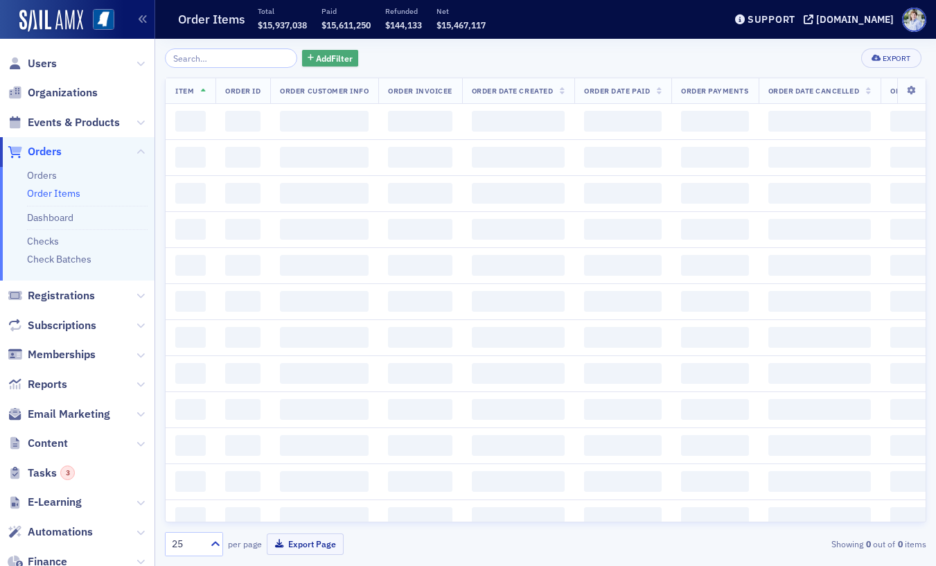
click at [308, 60] on icon "button" at bounding box center [311, 59] width 6 height 8
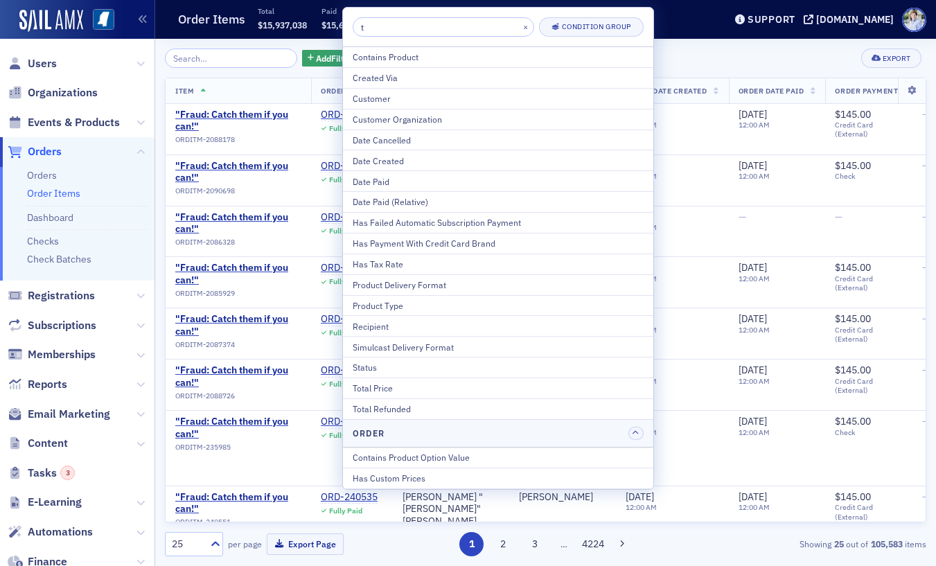
type input "ty"
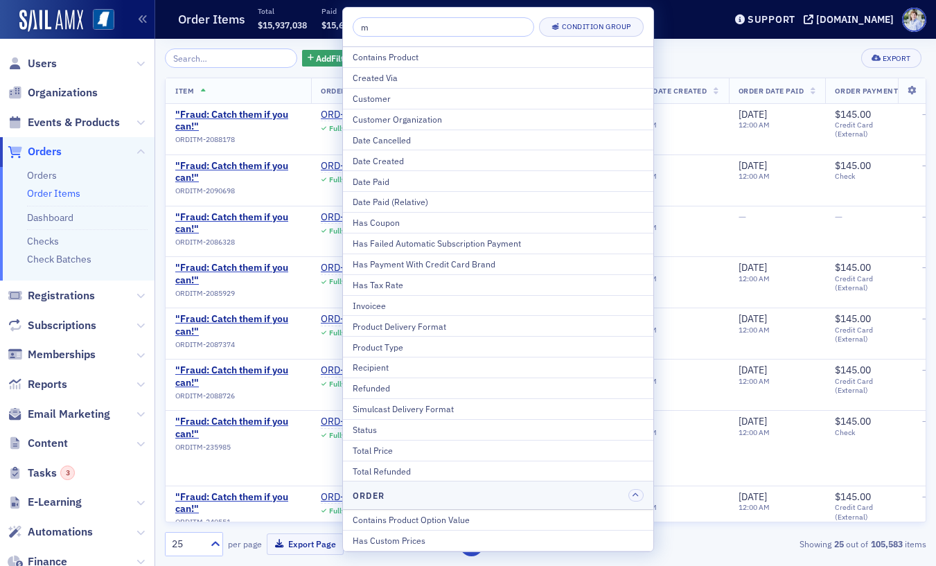
type input "me"
click at [77, 304] on span "Registrations" at bounding box center [77, 296] width 155 height 30
click at [57, 378] on span "Reports" at bounding box center [48, 384] width 40 height 15
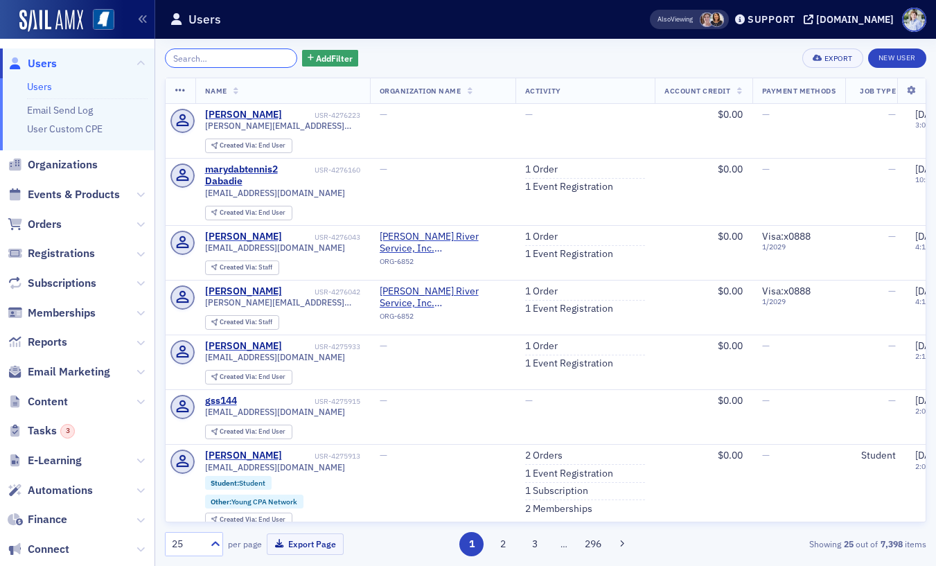
scroll to position [175, 0]
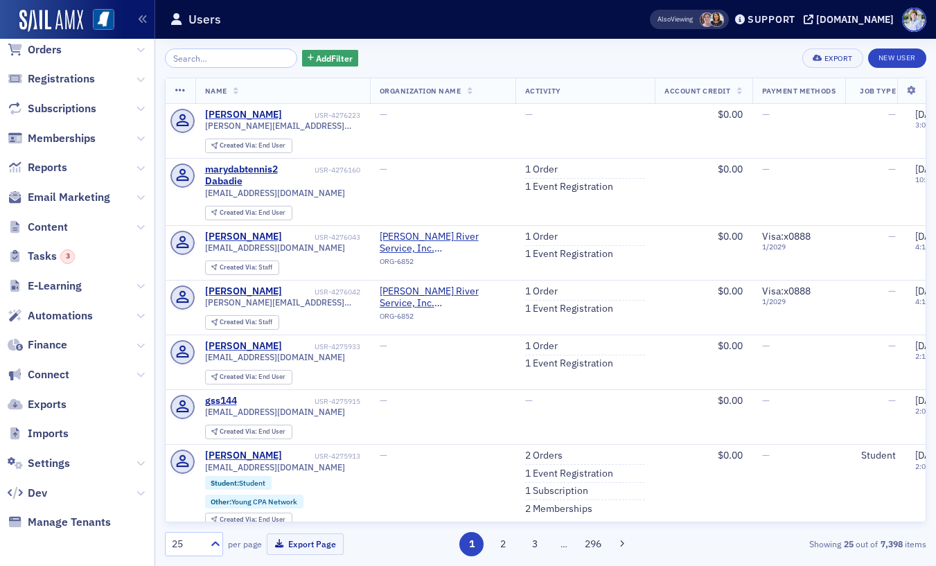
click at [55, 444] on span "Imports" at bounding box center [77, 434] width 155 height 30
click at [55, 430] on span "Imports" at bounding box center [48, 433] width 41 height 15
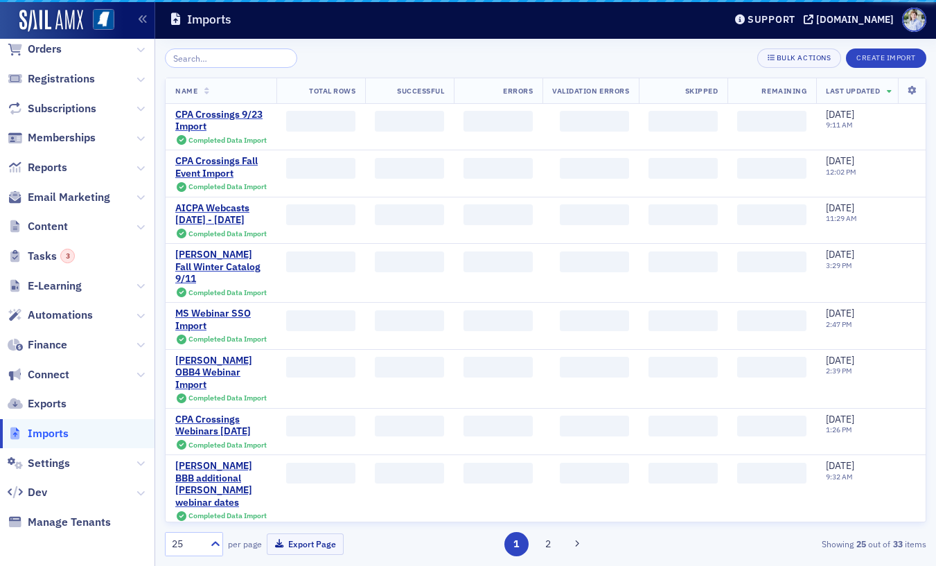
scroll to position [103, 0]
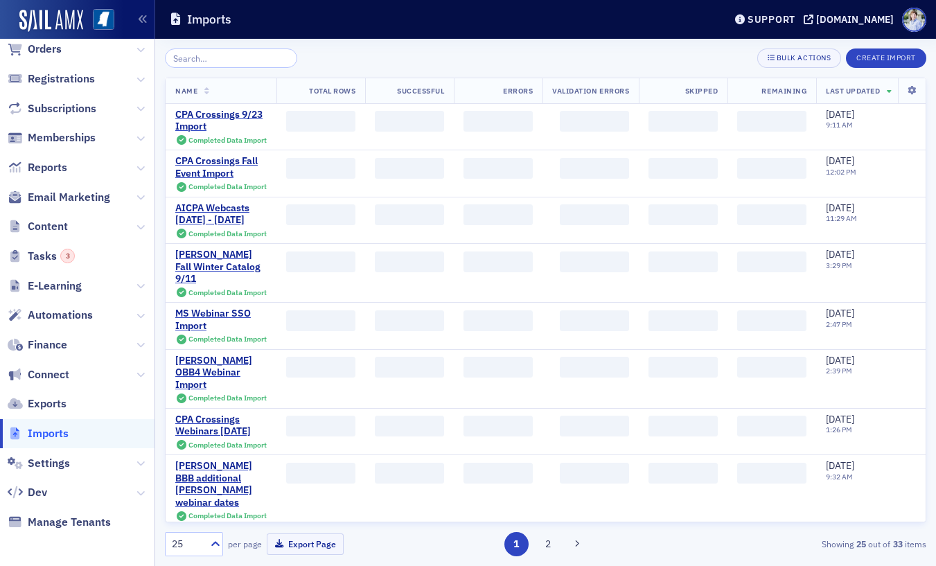
click at [43, 364] on span "Connect" at bounding box center [77, 375] width 155 height 30
click at [46, 349] on span "Finance" at bounding box center [48, 345] width 40 height 15
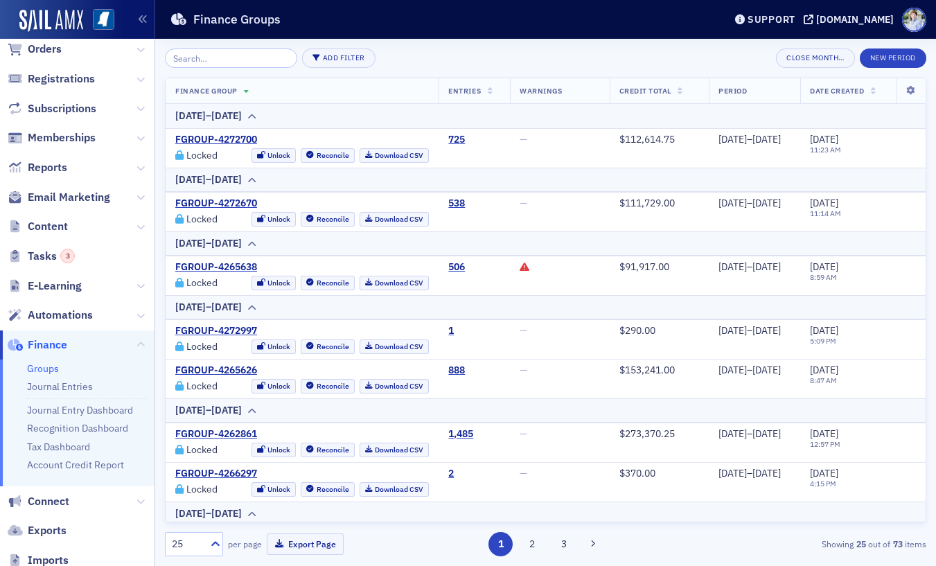
click at [387, 14] on div "Finance Groups" at bounding box center [437, 19] width 534 height 26
click at [353, 22] on div "Finance Groups" at bounding box center [437, 19] width 534 height 26
click at [74, 161] on span "Reports" at bounding box center [77, 168] width 155 height 30
click at [55, 166] on span "Reports" at bounding box center [48, 167] width 40 height 15
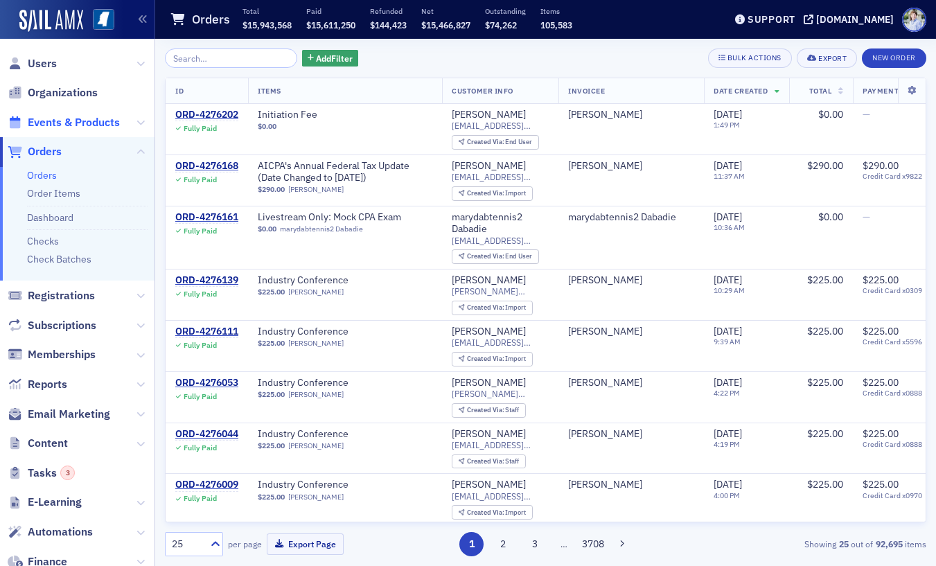
click at [66, 125] on span "Events & Products" at bounding box center [74, 122] width 92 height 15
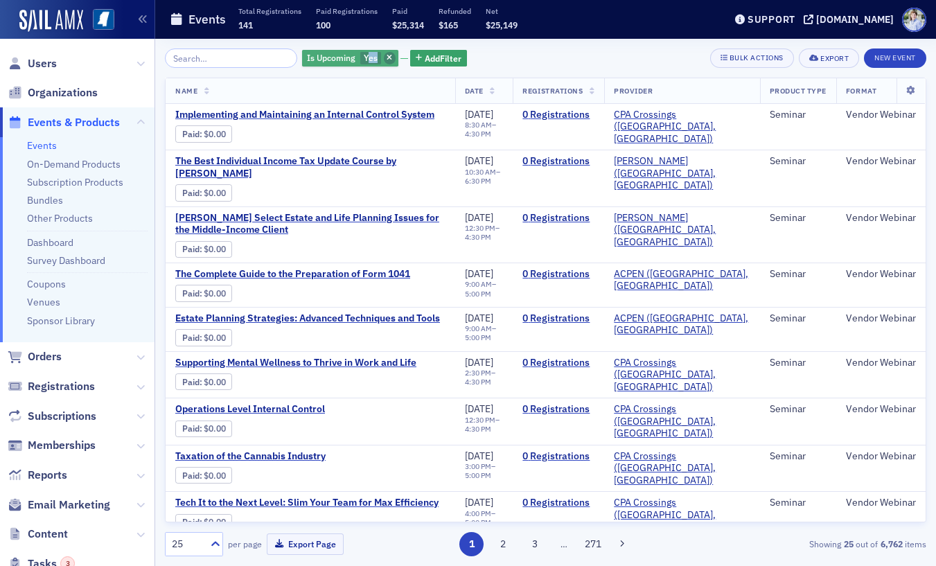
drag, startPoint x: 353, startPoint y: 54, endPoint x: 374, endPoint y: 57, distance: 21.0
click at [371, 57] on div "Is Upcoming Yes" at bounding box center [350, 58] width 96 height 17
click at [387, 57] on icon "button" at bounding box center [390, 59] width 6 height 8
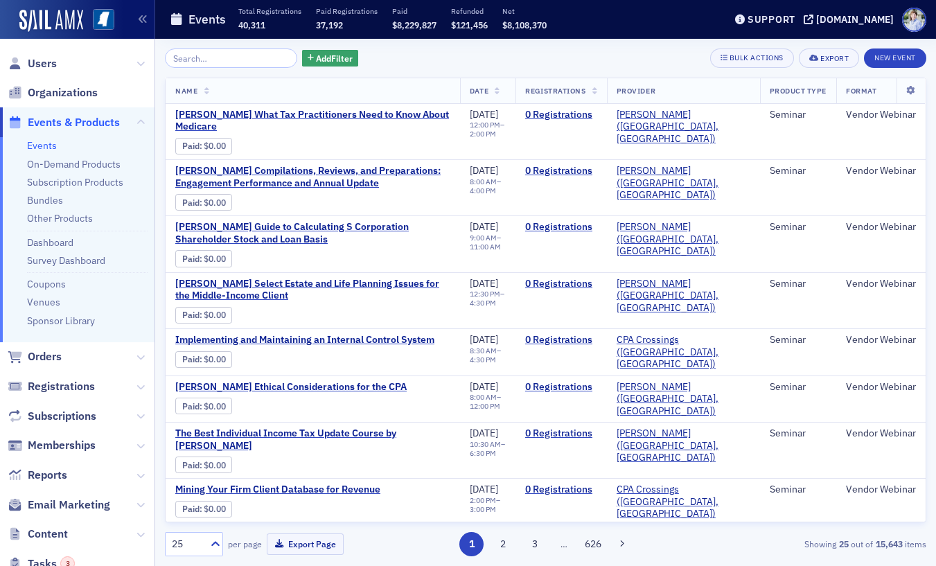
scroll to position [784, 0]
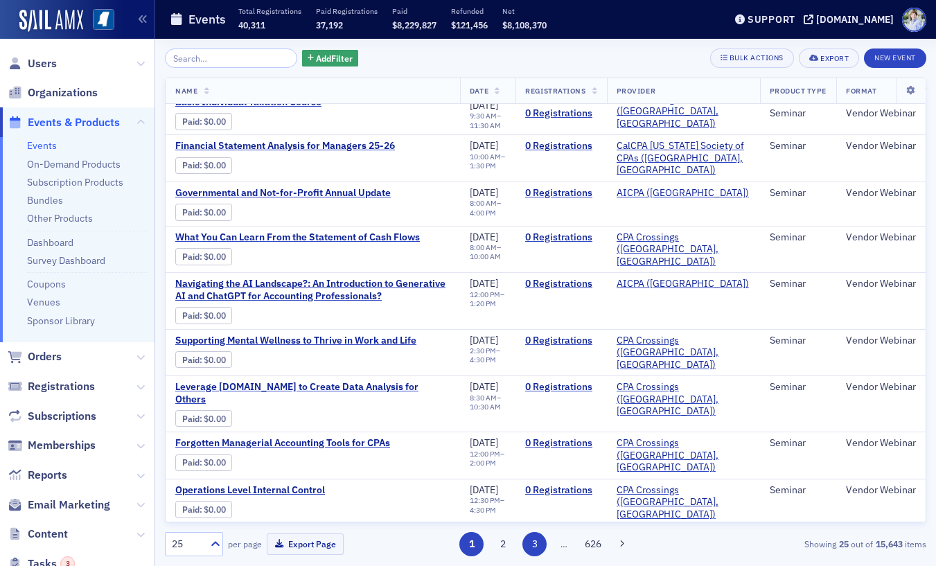
click at [541, 541] on button "3" at bounding box center [535, 544] width 24 height 24
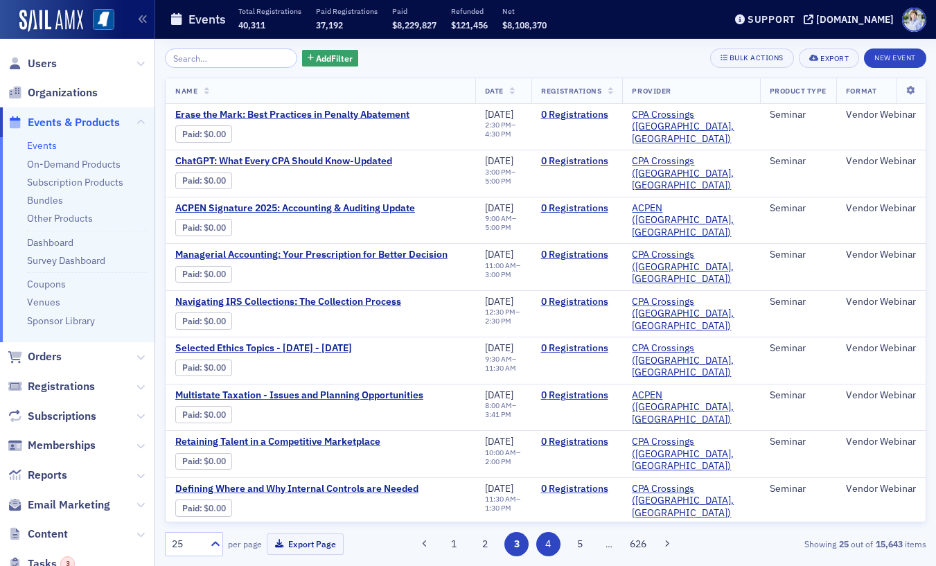
click at [553, 543] on button "4" at bounding box center [548, 544] width 24 height 24
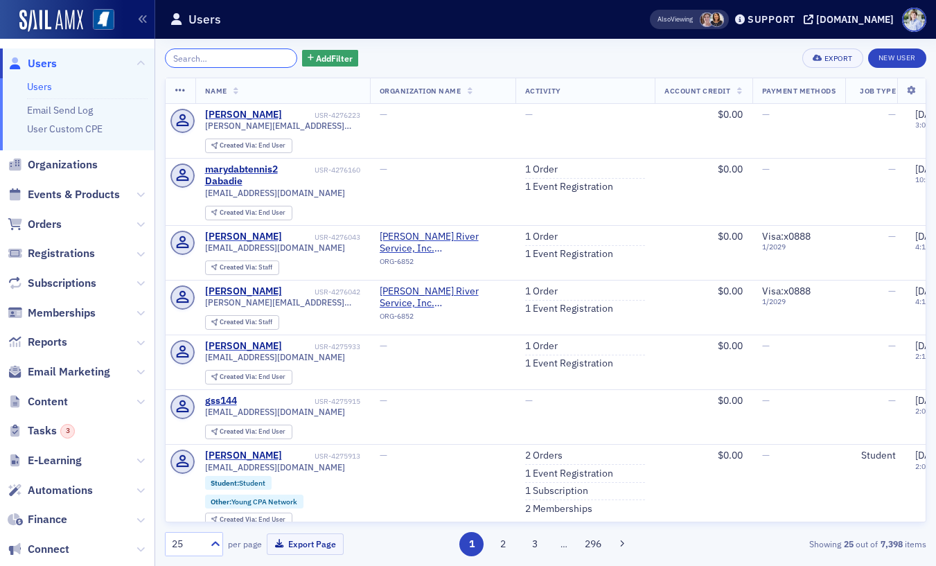
click at [227, 57] on input "search" at bounding box center [231, 58] width 132 height 19
click at [47, 244] on span "Registrations" at bounding box center [77, 254] width 155 height 30
click at [48, 231] on span "Orders" at bounding box center [45, 224] width 34 height 15
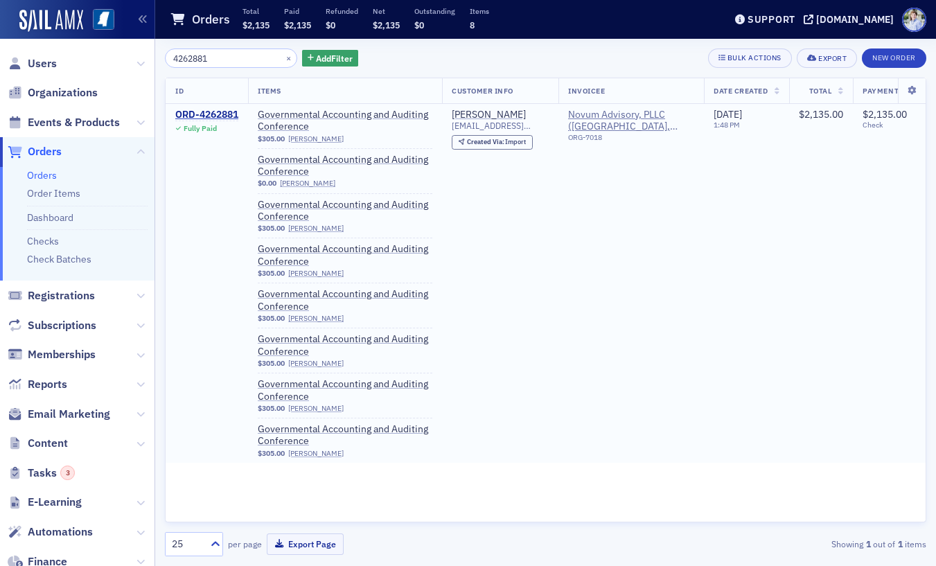
type input "4262881"
click at [199, 123] on span "Fully Paid" at bounding box center [206, 127] width 63 height 12
click at [207, 114] on div "ORD-4262881" at bounding box center [206, 115] width 63 height 12
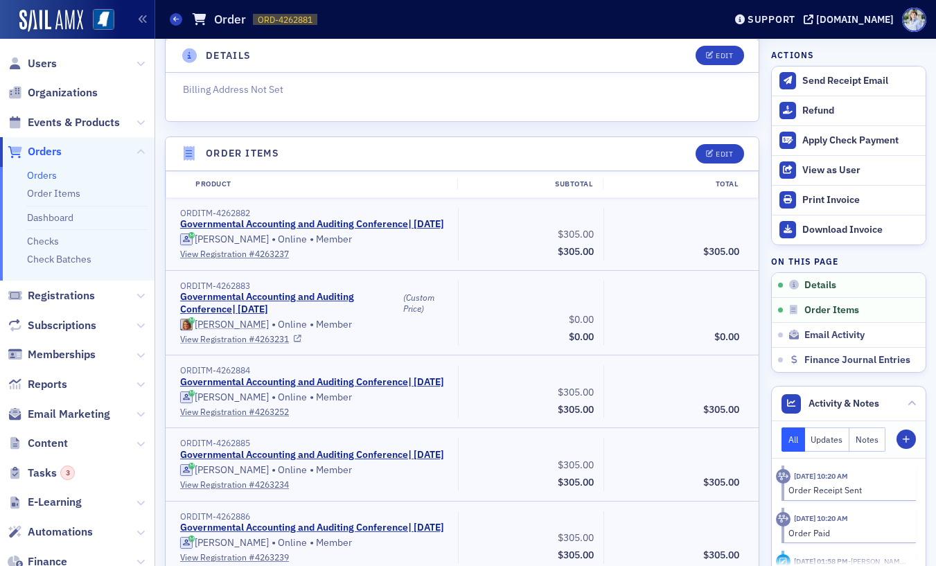
scroll to position [365, 0]
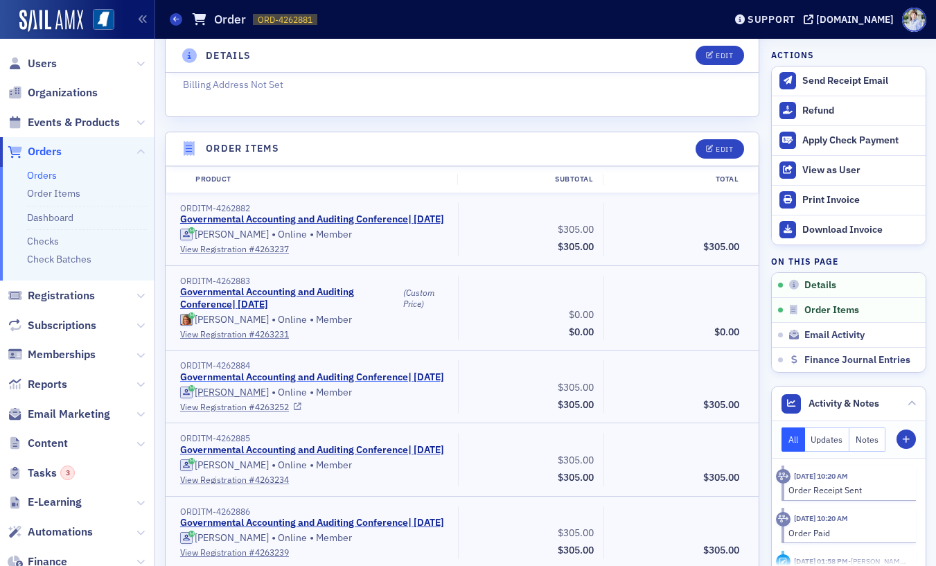
click at [228, 384] on link "Governmental Accounting and Auditing Conference | 9/11/2025" at bounding box center [312, 377] width 264 height 12
drag, startPoint x: 446, startPoint y: 128, endPoint x: 373, endPoint y: 193, distance: 98.6
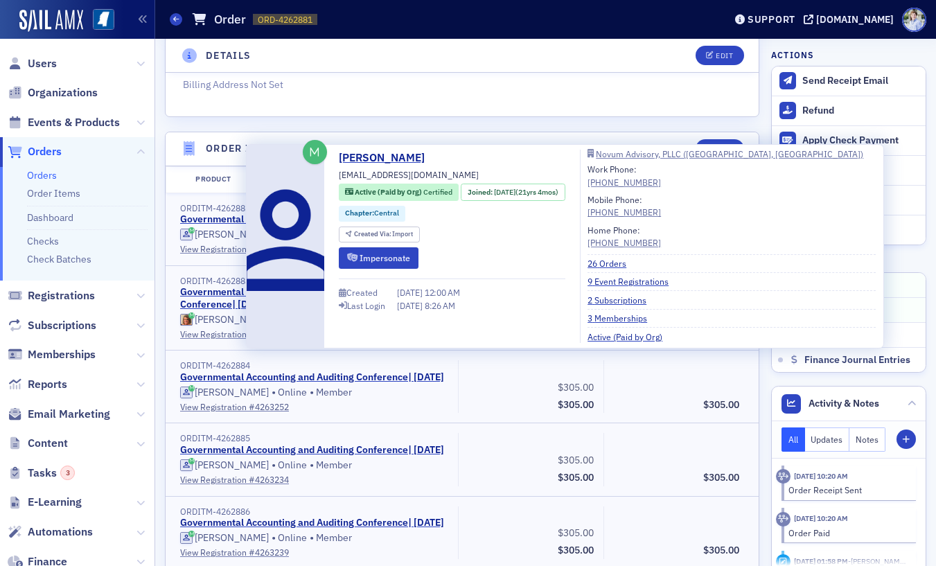
copy span "[PERSON_NAME]"
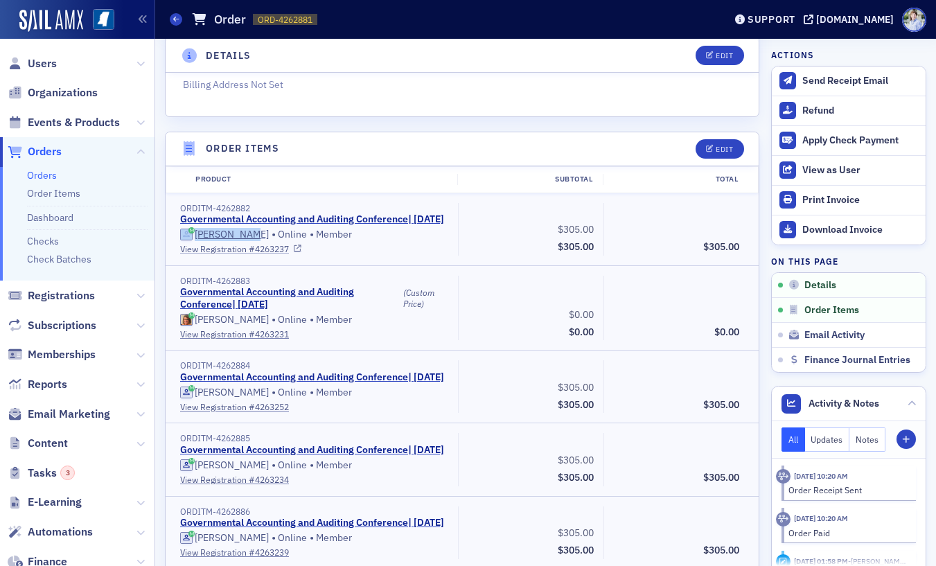
click at [273, 255] on link "View Registration # 4263237" at bounding box center [314, 249] width 268 height 12
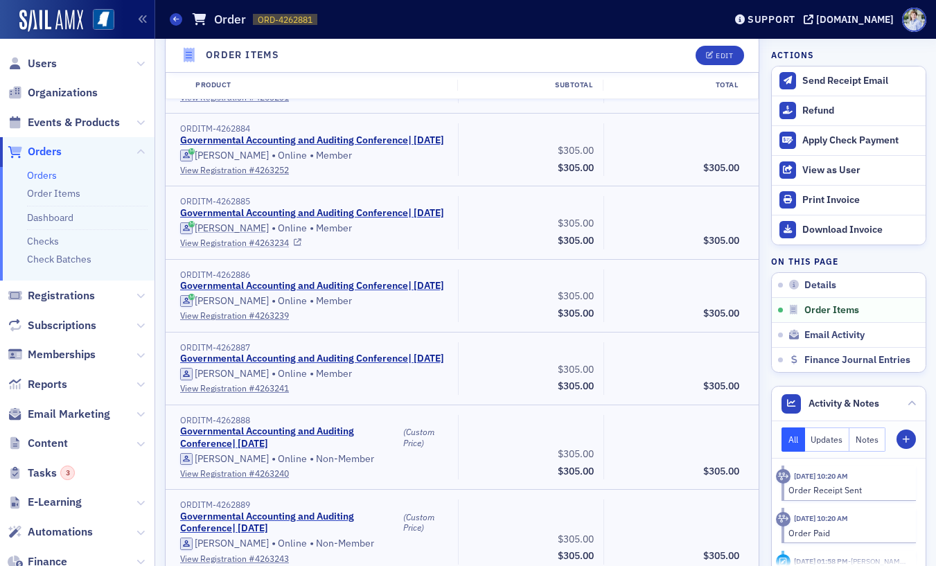
scroll to position [605, 0]
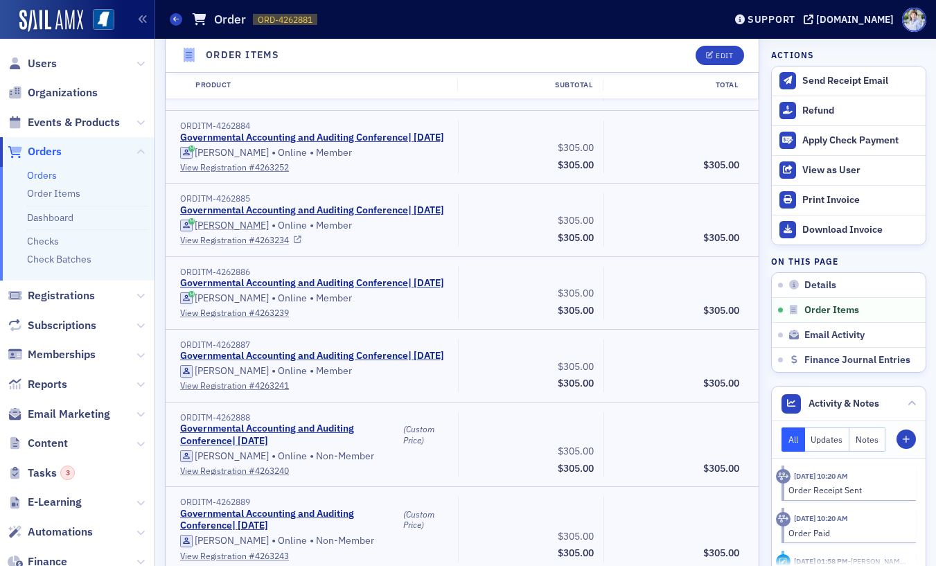
click at [239, 246] on link "View Registration # 4263234" at bounding box center [314, 240] width 268 height 12
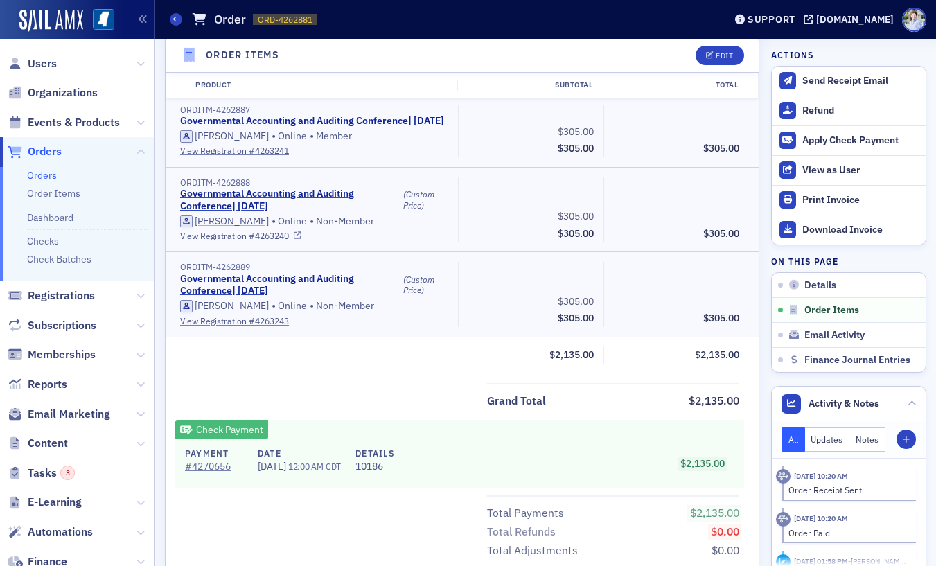
scroll to position [831, 0]
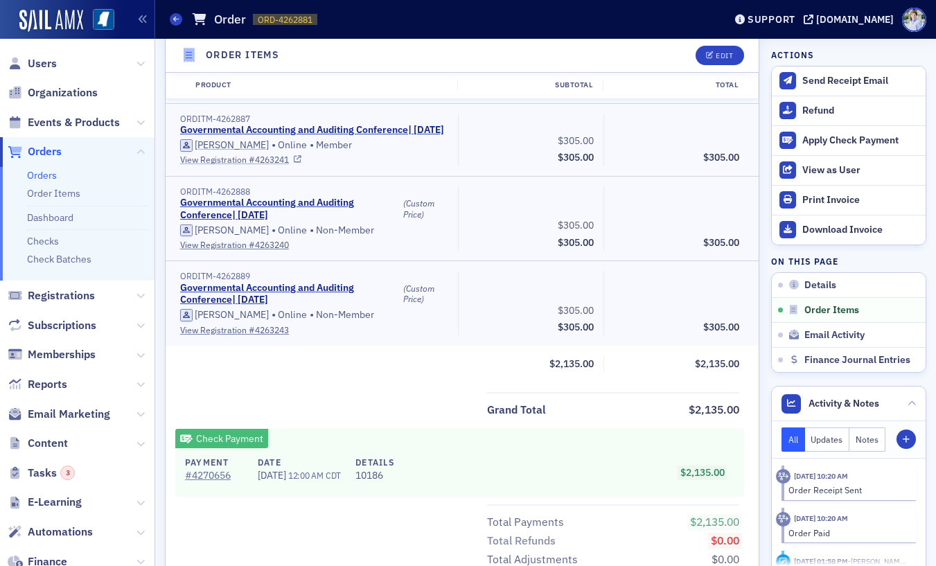
click at [280, 166] on link "View Registration # 4263241" at bounding box center [314, 159] width 268 height 12
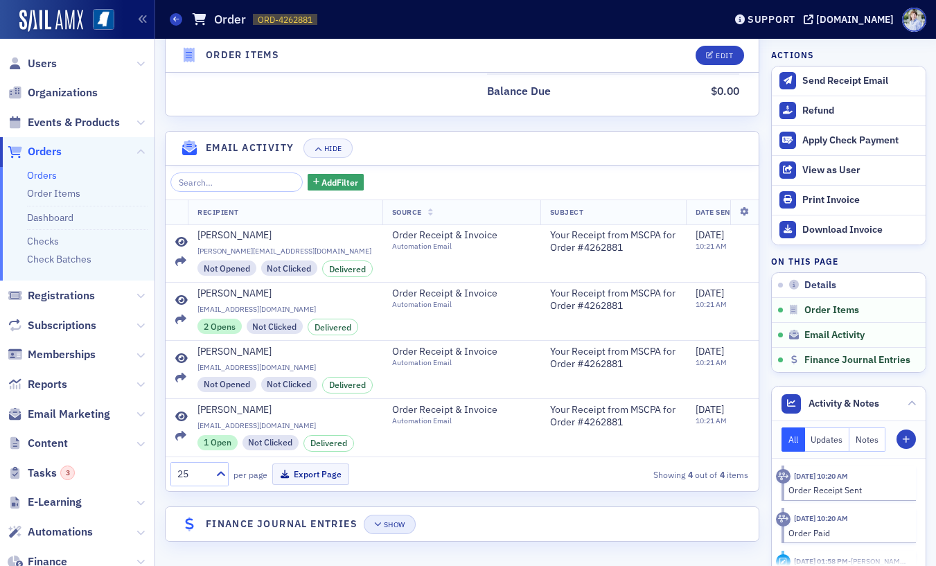
drag, startPoint x: 394, startPoint y: 511, endPoint x: 397, endPoint y: 524, distance: 13.6
click at [394, 511] on header "Finance Journal Entries Show" at bounding box center [462, 524] width 593 height 34
click at [397, 526] on div "Show" at bounding box center [394, 525] width 21 height 8
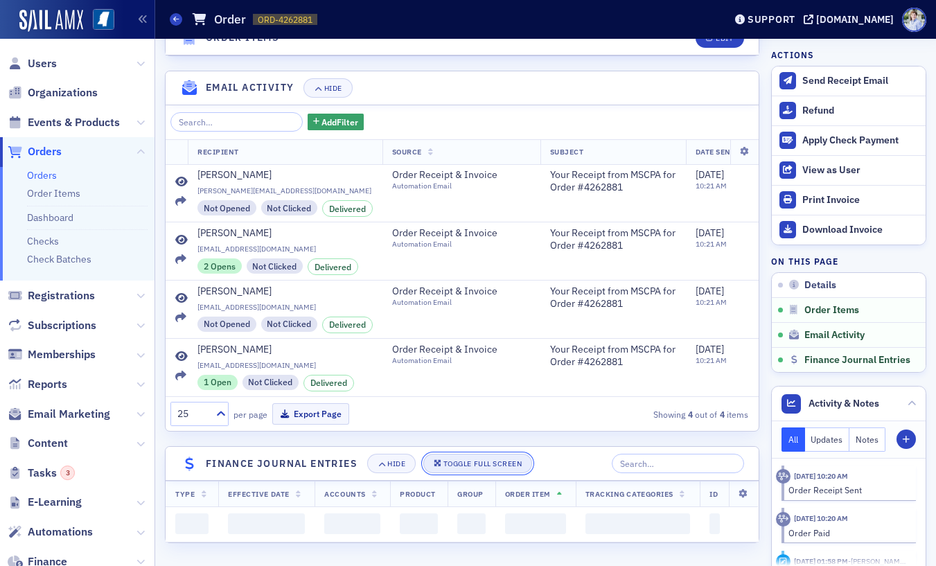
click at [448, 473] on button "Toggle Full Screen" at bounding box center [478, 463] width 110 height 19
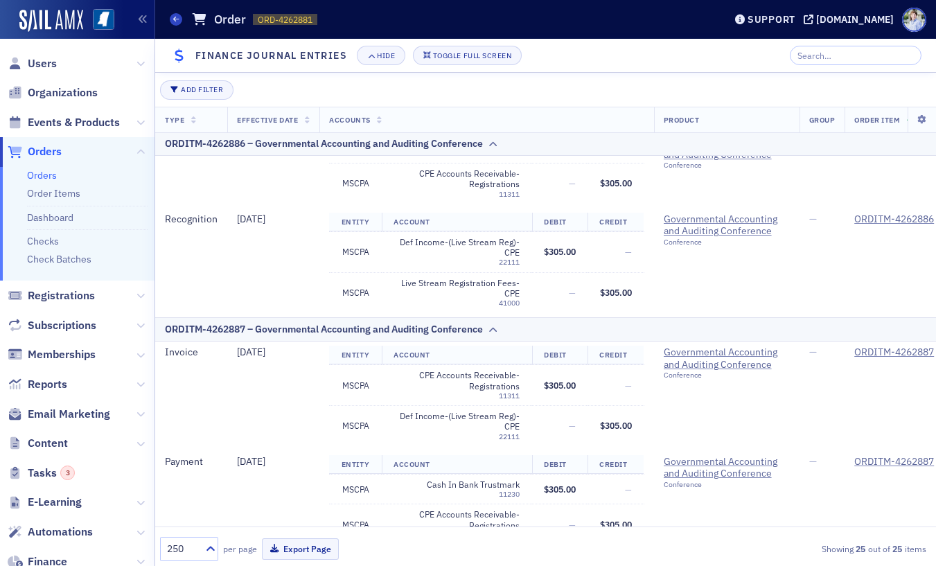
scroll to position [1571, 0]
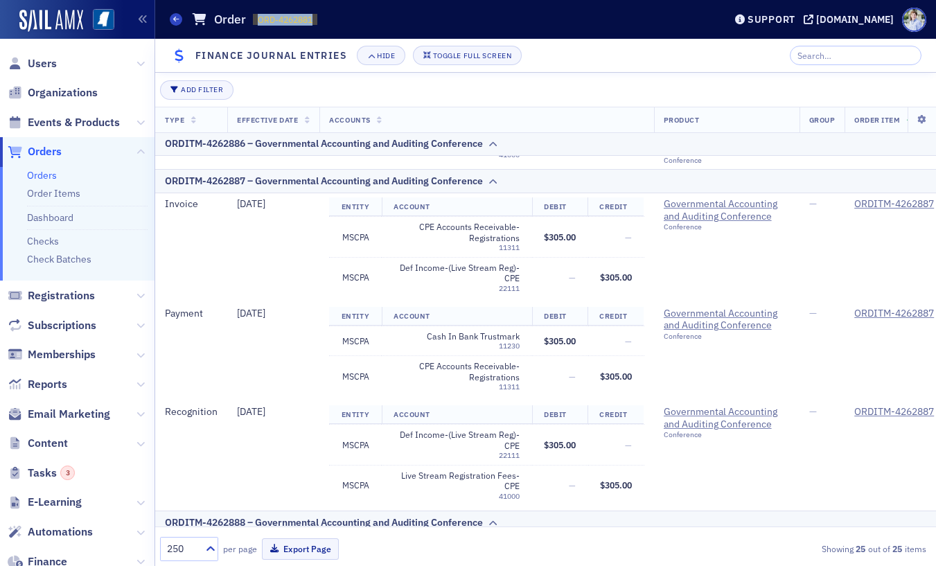
drag, startPoint x: 252, startPoint y: 20, endPoint x: 420, endPoint y: 19, distance: 168.4
click at [420, 19] on div "Orders Order ORD-4262881 4262881" at bounding box center [437, 19] width 534 height 26
copy span "ORD-4262881"
click at [444, 44] on header "Finance Journal Entries Hide Toggle Full Screen" at bounding box center [545, 56] width 781 height 34
click at [448, 53] on div "Toggle Full Screen" at bounding box center [472, 56] width 78 height 8
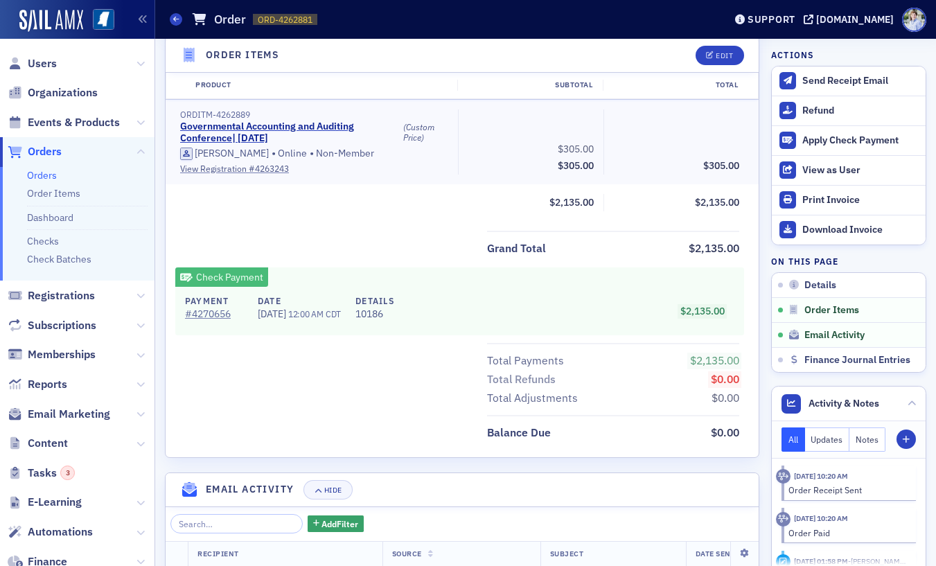
scroll to position [996, 0]
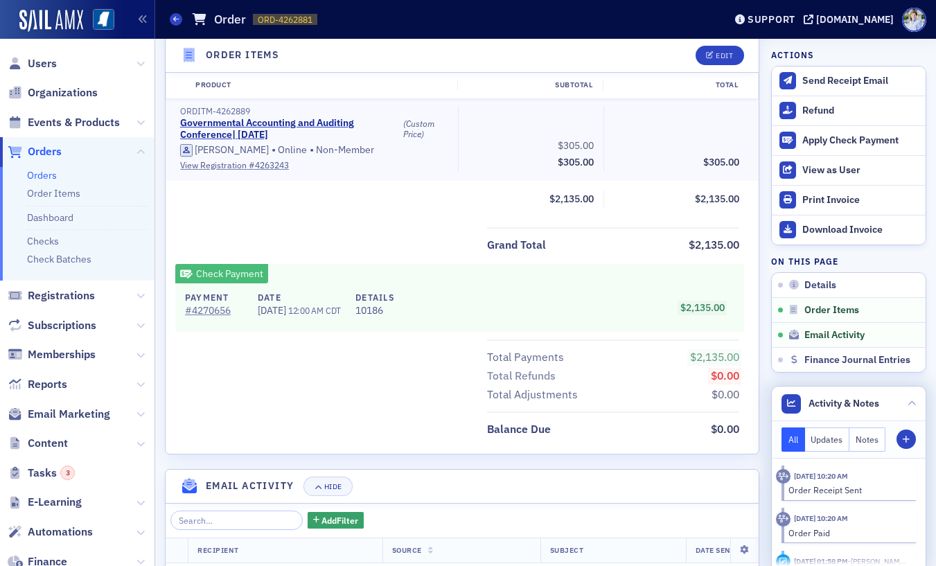
click at [822, 411] on div "Activity & Notes" at bounding box center [831, 403] width 98 height 19
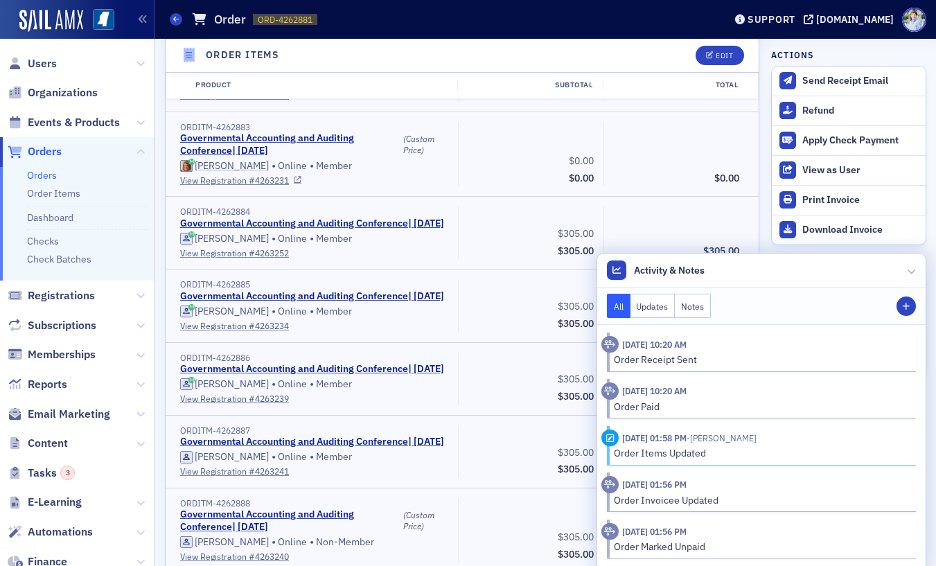
scroll to position [488, 0]
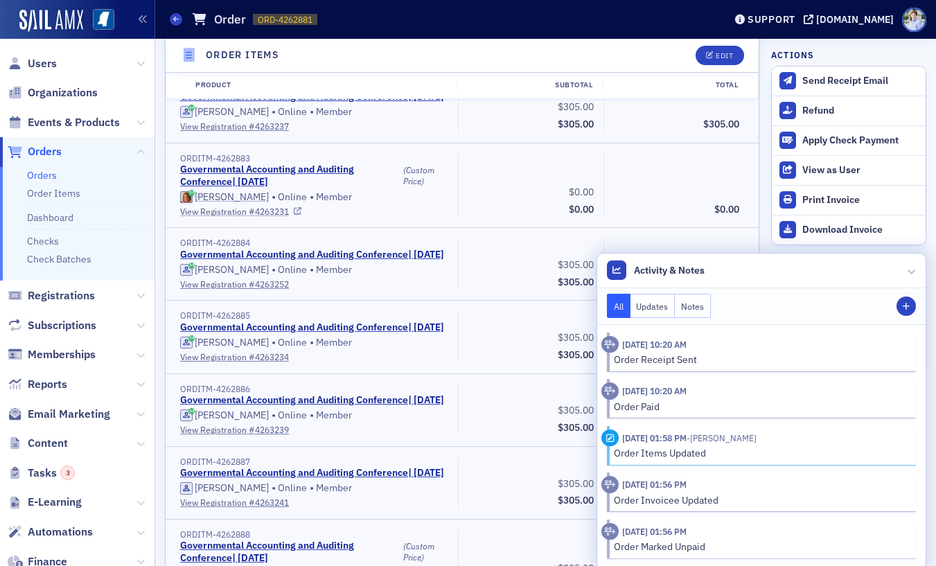
click at [220, 218] on link "View Registration # 4263231" at bounding box center [314, 211] width 268 height 12
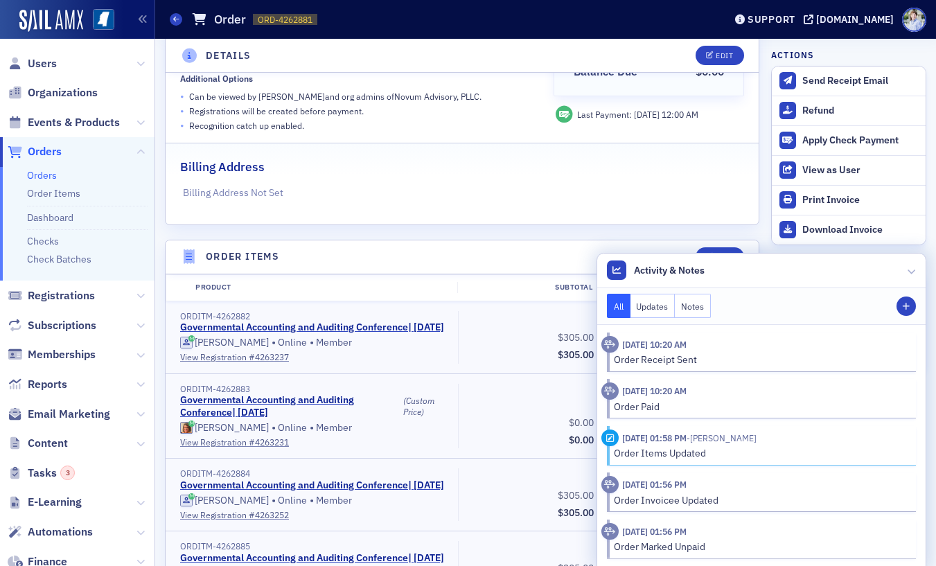
scroll to position [255, 0]
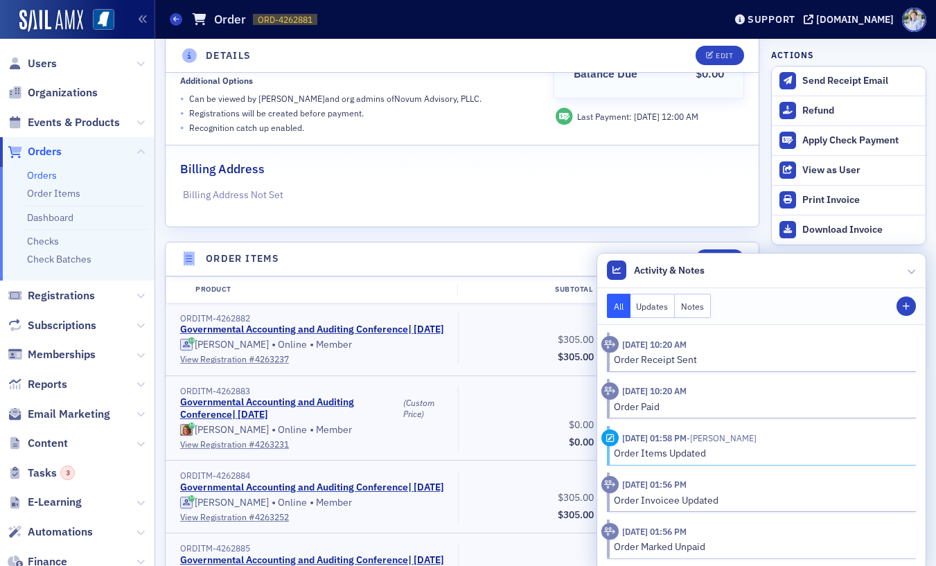
click at [502, 245] on header "Order Items Edit" at bounding box center [462, 260] width 593 height 34
click at [724, 270] on header "Activity & Notes" at bounding box center [761, 271] width 329 height 35
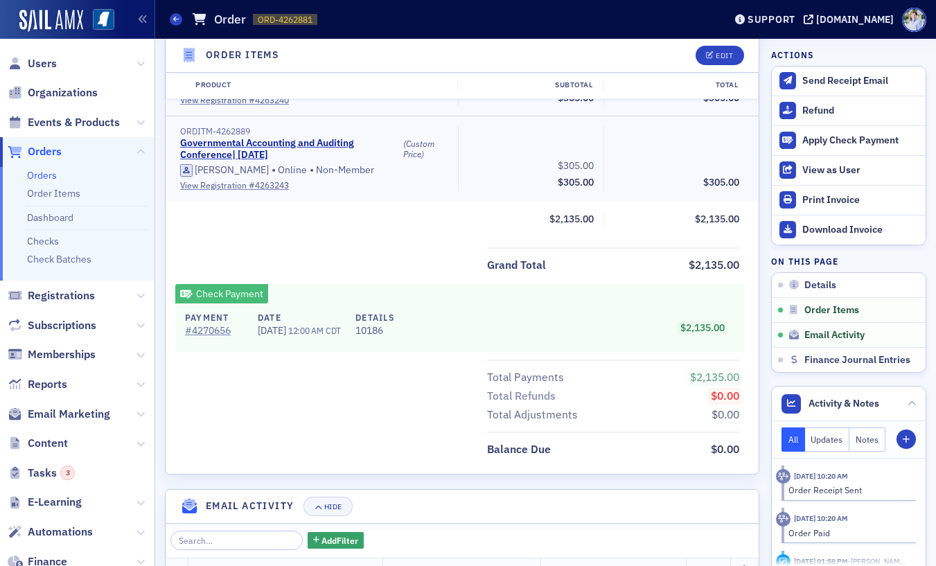
scroll to position [951, 0]
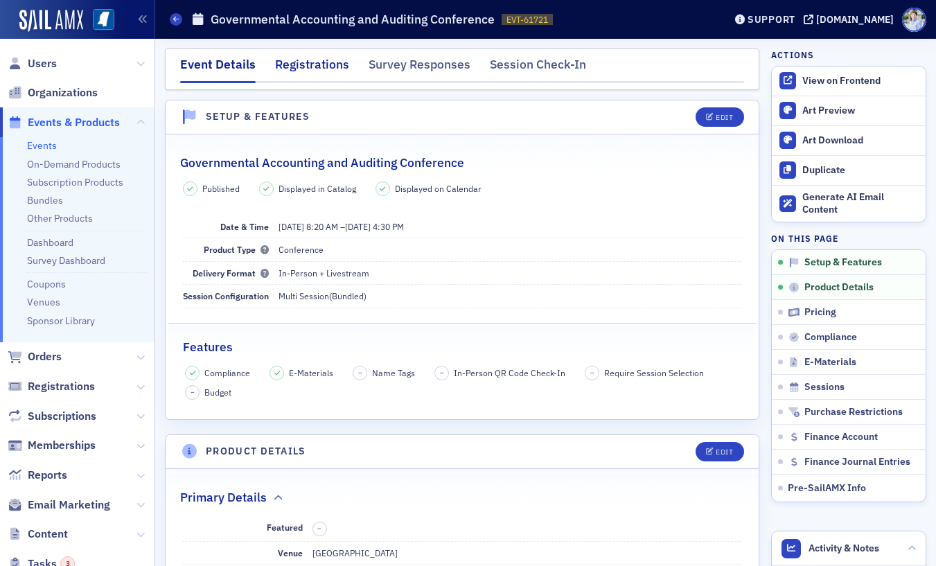
click at [308, 72] on div "Registrations" at bounding box center [312, 68] width 74 height 26
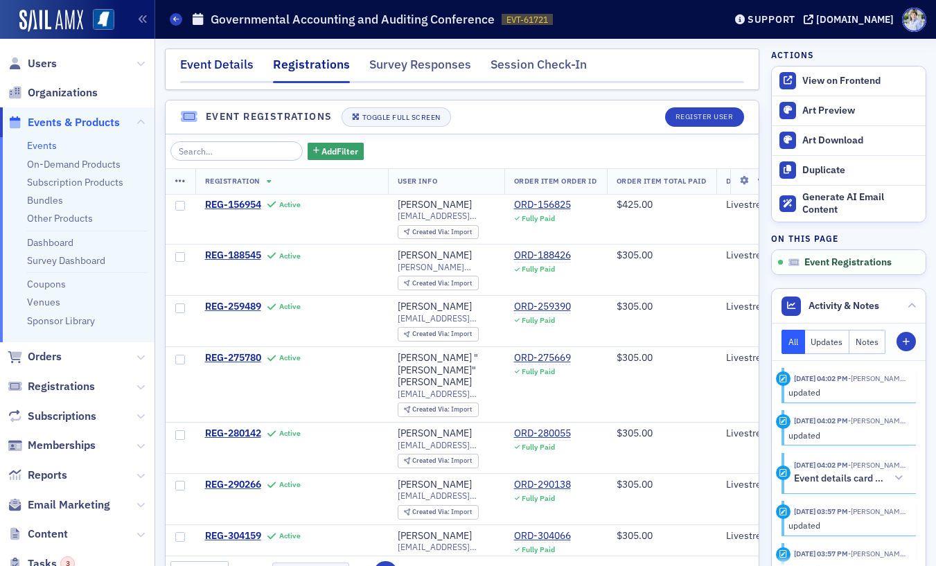
click at [218, 71] on div "Event Details" at bounding box center [216, 68] width 73 height 26
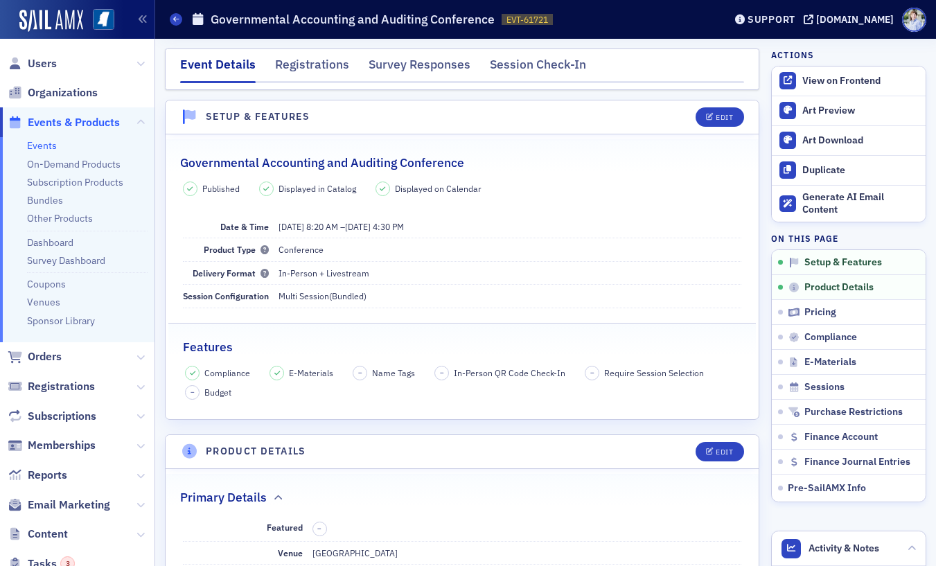
click at [295, 22] on h1 "Governmental Accounting and Auditing Conference" at bounding box center [353, 19] width 284 height 17
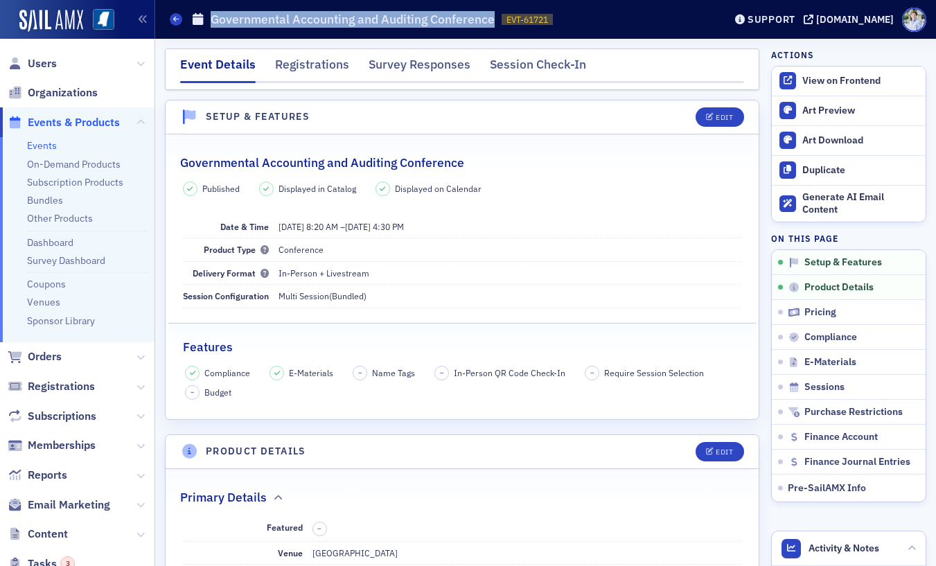
click at [295, 22] on h1 "Governmental Accounting and Auditing Conference" at bounding box center [353, 19] width 284 height 17
copy h1 "Governmental Accounting and Auditing Conference"
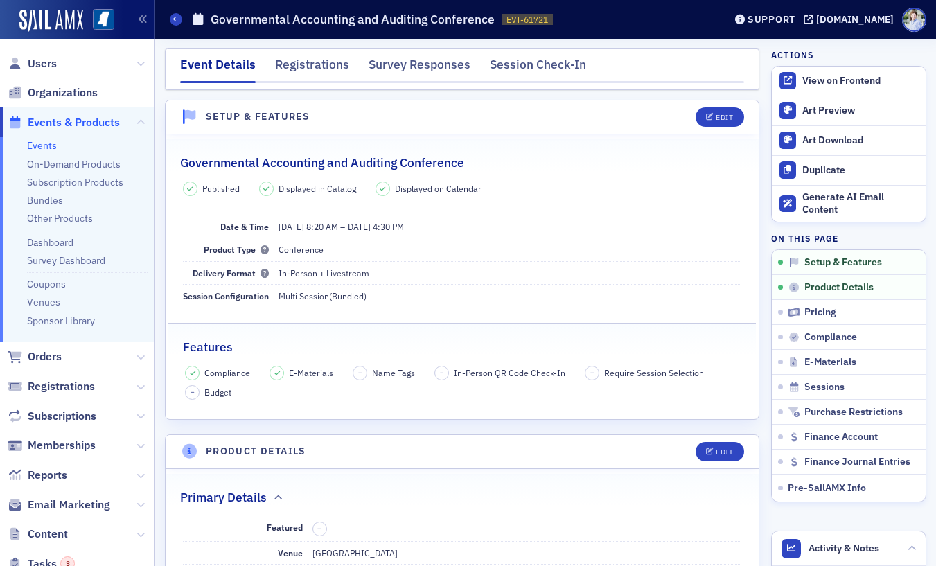
drag, startPoint x: 48, startPoint y: 132, endPoint x: 46, endPoint y: 140, distance: 7.9
click at [46, 137] on li "Events & Products Events On-Demand Products Subscription Products Bundles Other…" at bounding box center [77, 224] width 155 height 235
click at [46, 140] on link "Events" at bounding box center [42, 145] width 30 height 12
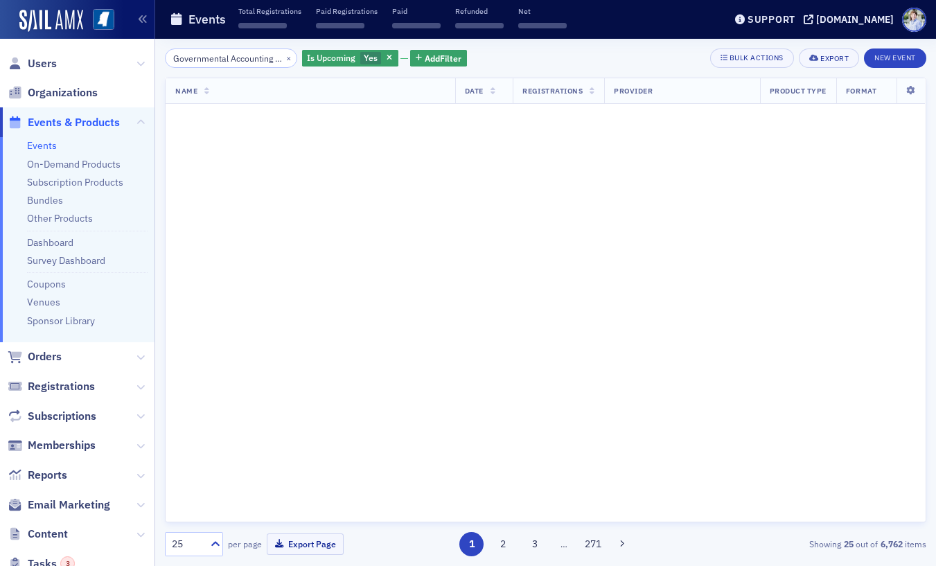
scroll to position [0, 103]
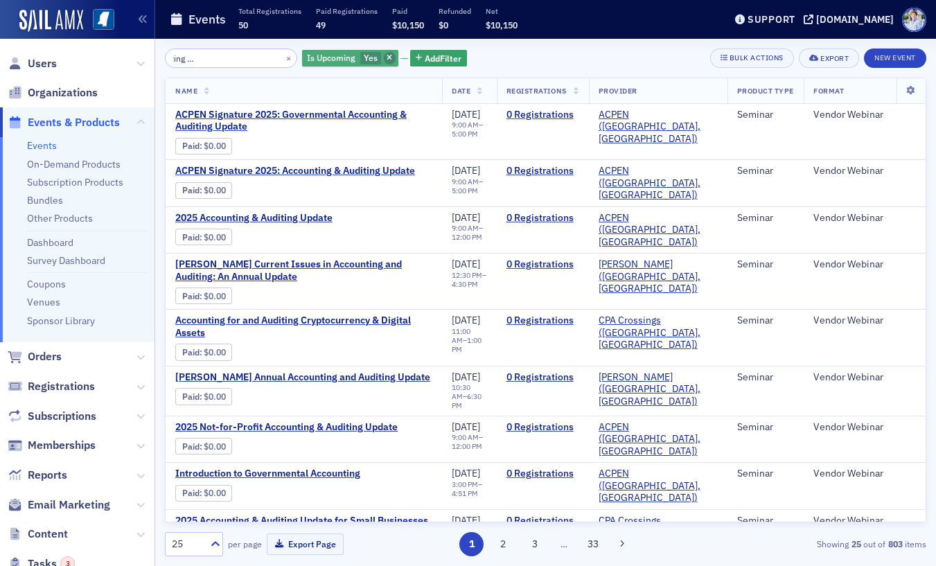
type input "Governmental Accounting and Auditing Conference"
click at [384, 55] on span "button" at bounding box center [390, 58] width 12 height 12
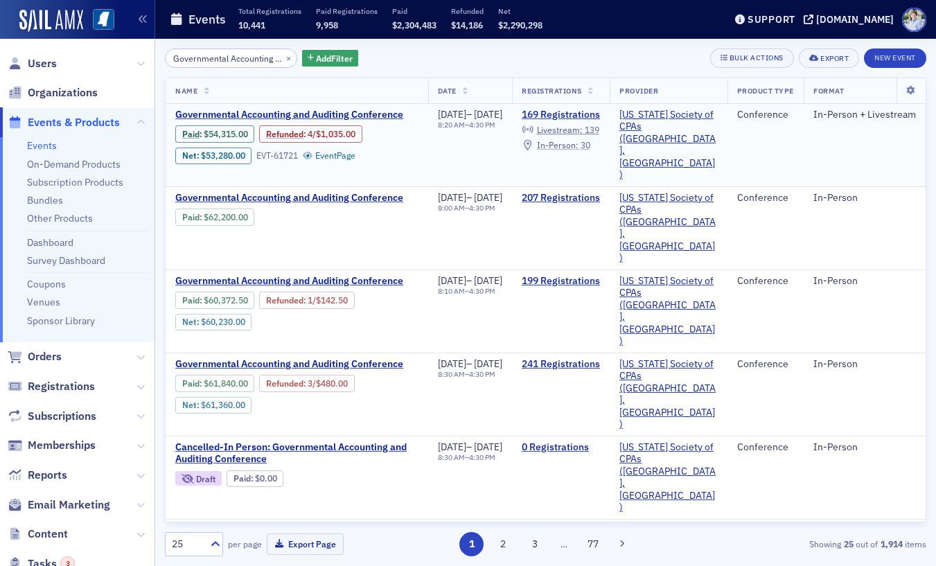
click at [579, 146] on span "In-Person :" at bounding box center [558, 144] width 42 height 11
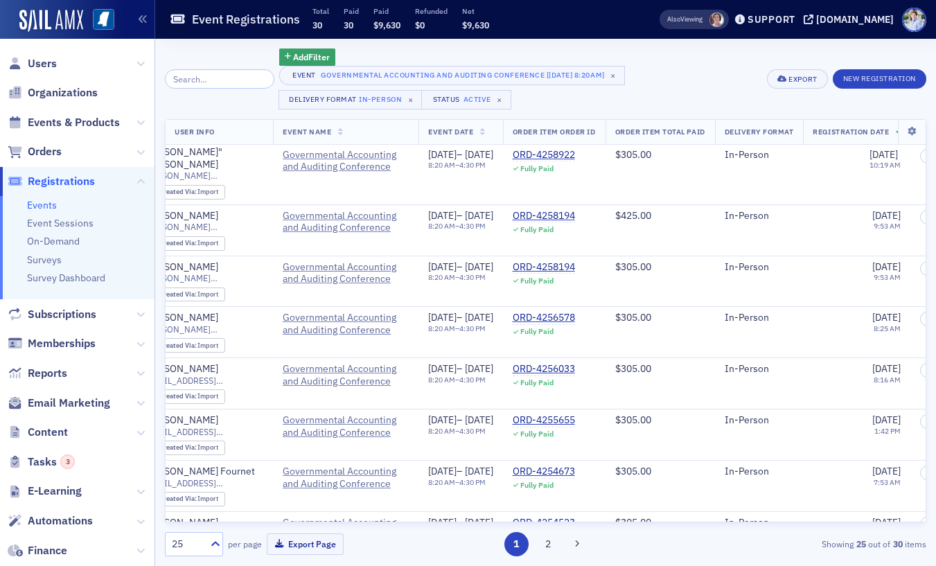
scroll to position [902, 112]
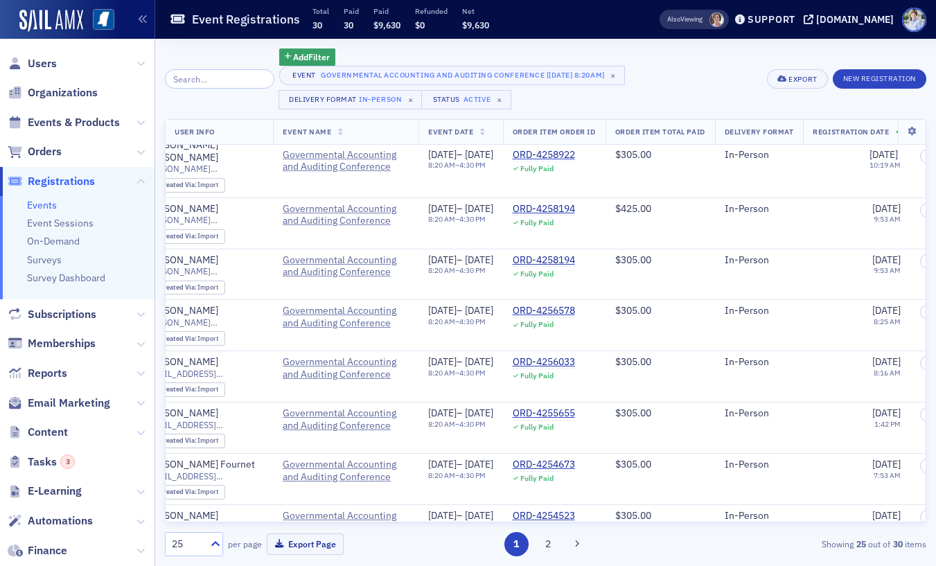
click at [548, 541] on button "2" at bounding box center [548, 544] width 24 height 24
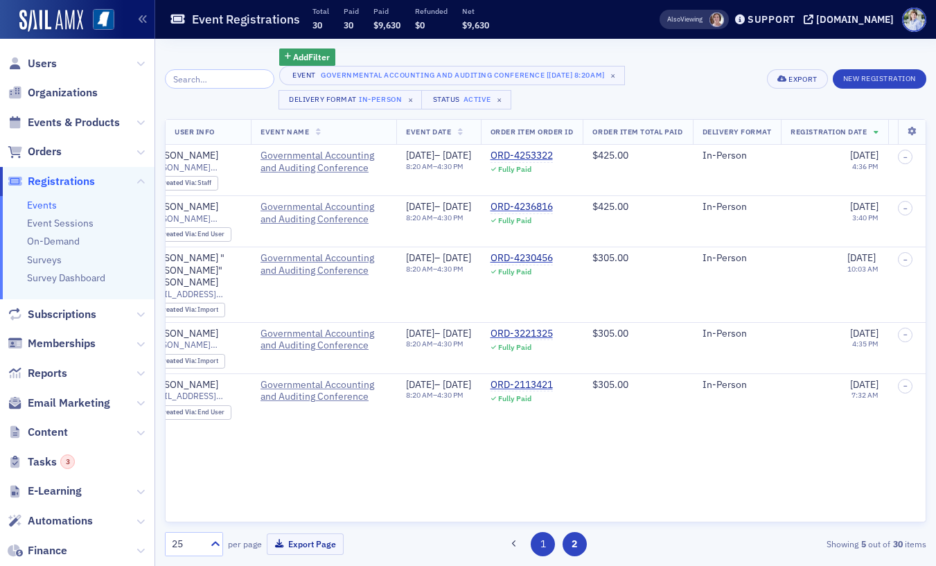
click at [538, 540] on button "1" at bounding box center [543, 544] width 24 height 24
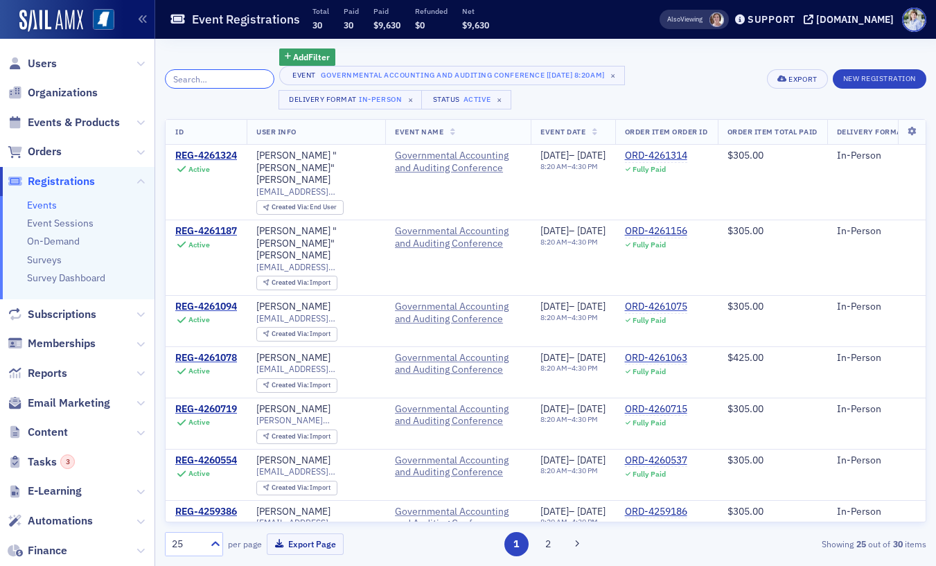
click at [201, 79] on input "search" at bounding box center [220, 78] width 110 height 19
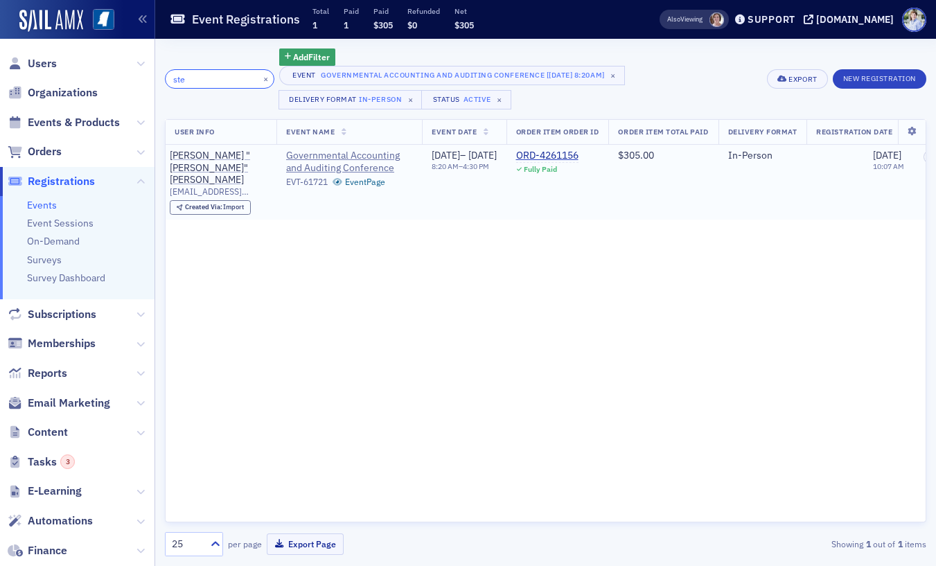
scroll to position [0, 69]
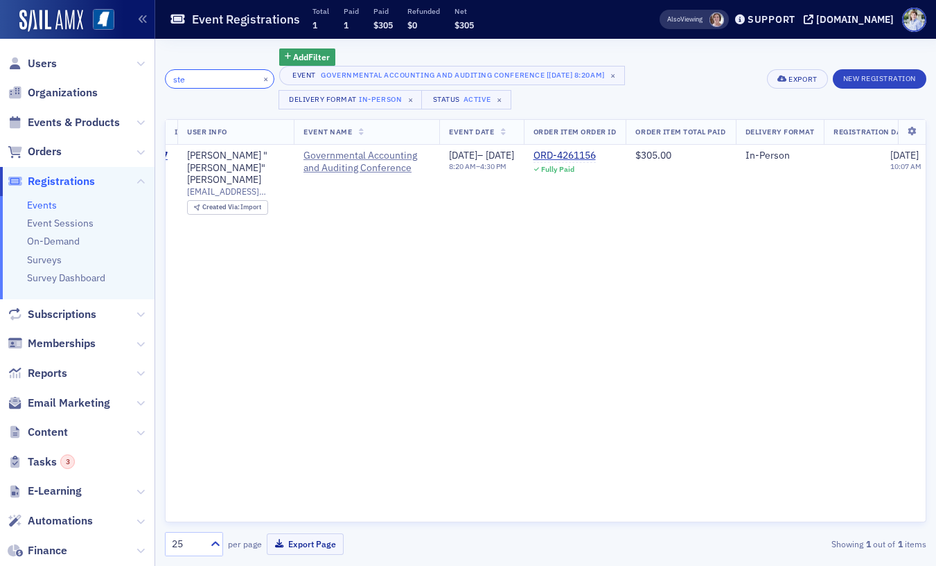
paste input "Angela Mir"
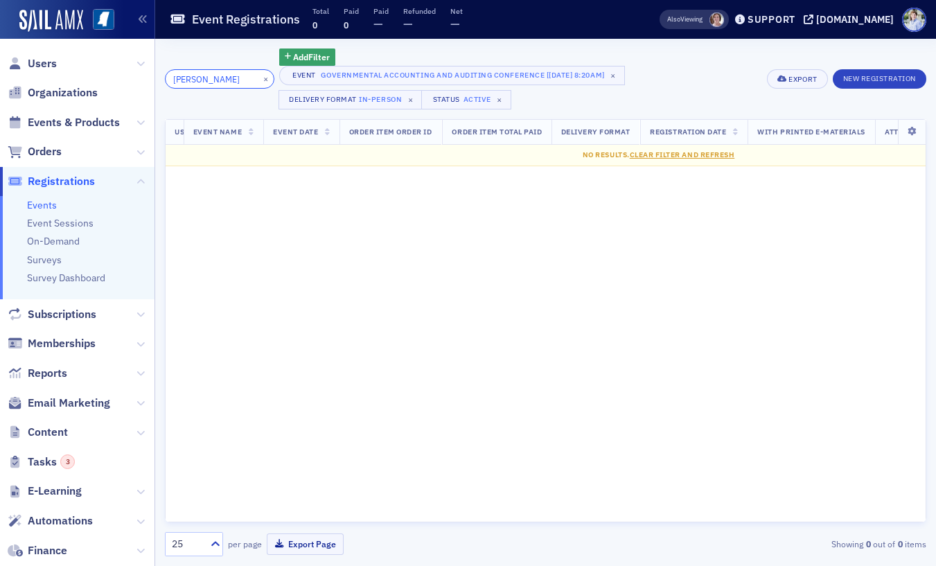
type input "Angela Mire"
click at [377, 103] on div "In-Person" at bounding box center [380, 99] width 43 height 14
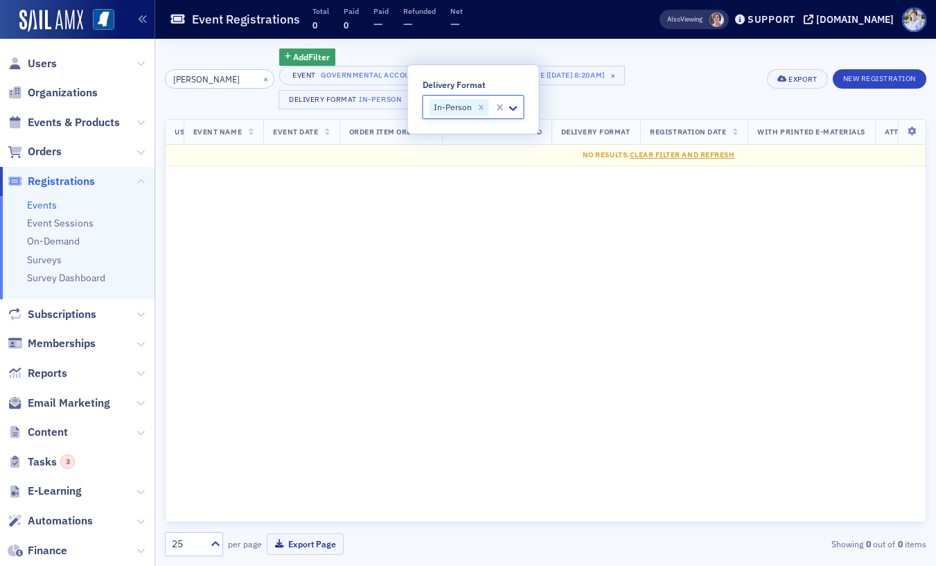
click at [464, 109] on div "In-Person" at bounding box center [452, 107] width 44 height 17
click at [479, 105] on icon "Remove In-Person" at bounding box center [481, 107] width 5 height 5
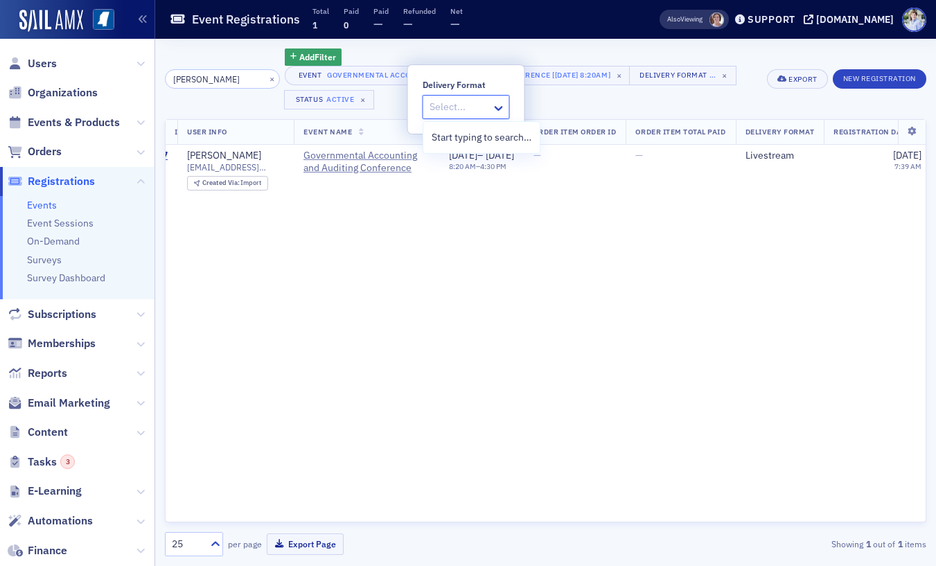
click at [408, 263] on div "ID User Info Event Name Event Date Order Item Order ID Order Item Total Paid De…" at bounding box center [546, 321] width 762 height 404
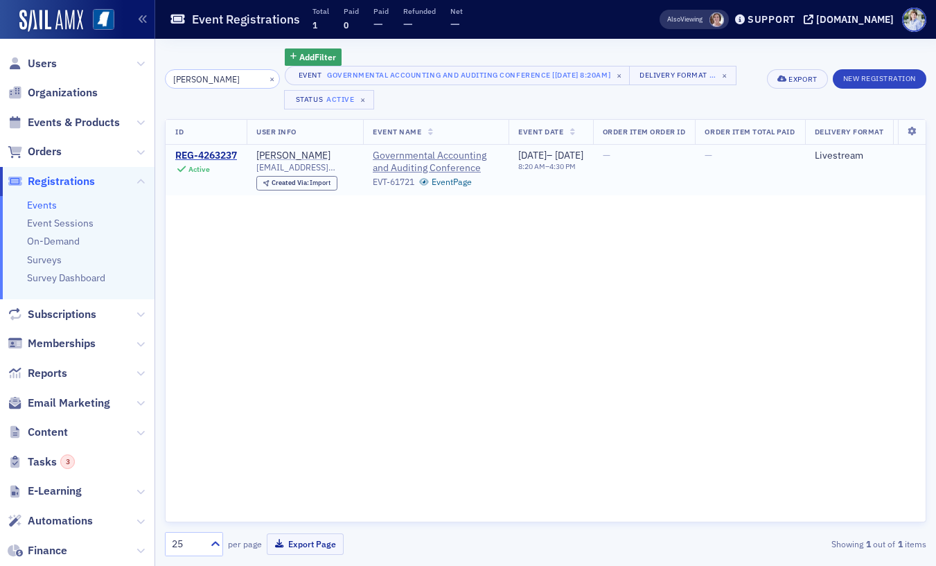
click at [224, 164] on div "Active" at bounding box center [206, 169] width 62 height 10
click at [222, 157] on div "REG-4263237" at bounding box center [206, 156] width 62 height 12
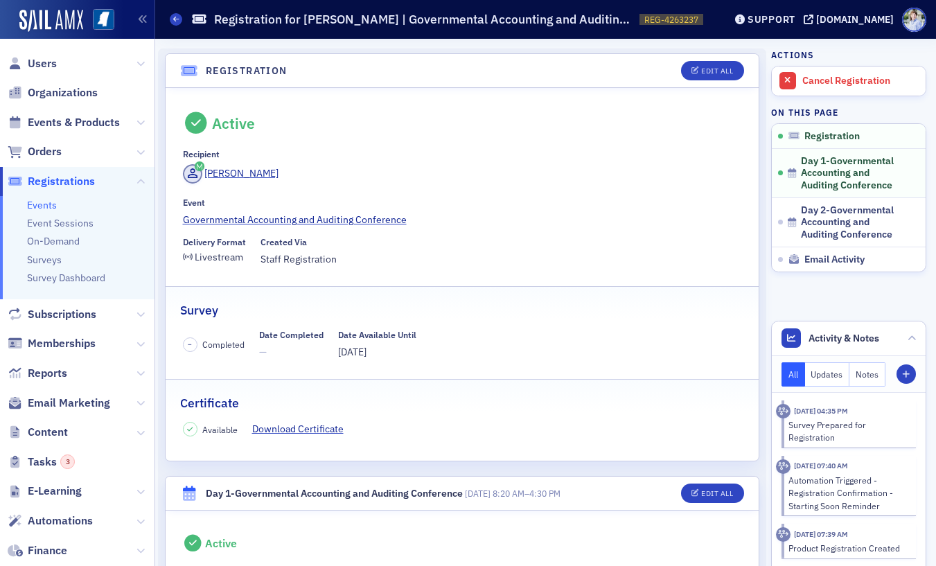
scroll to position [2, 0]
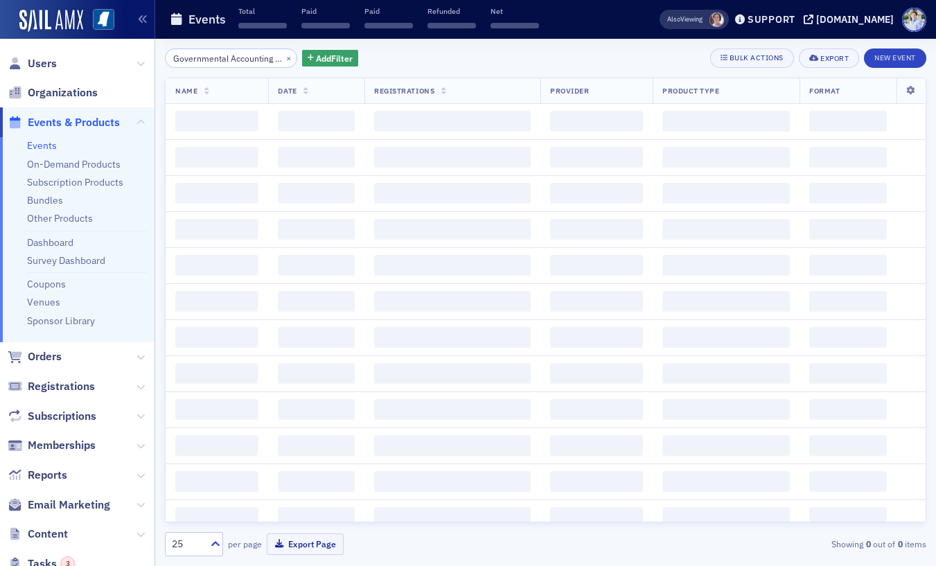
scroll to position [0, 103]
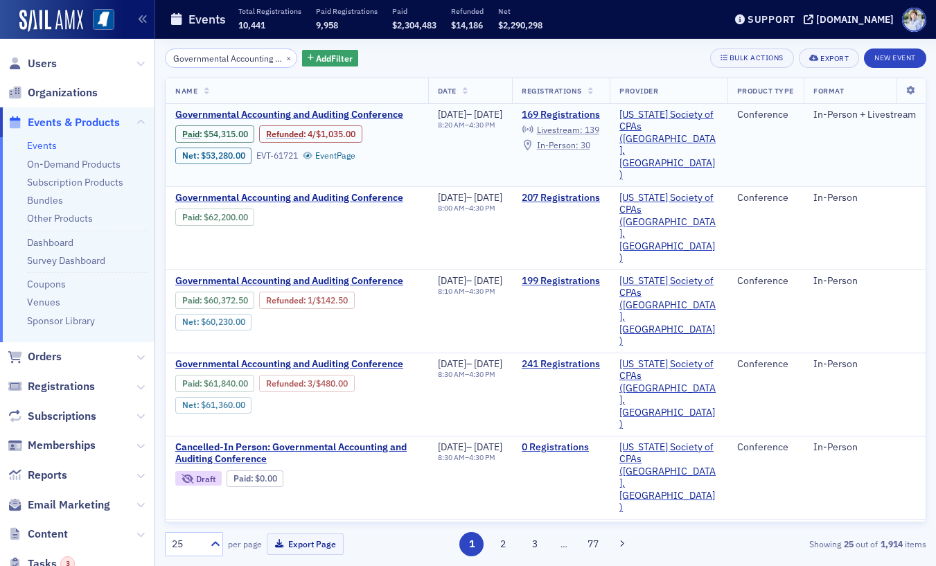
click at [579, 146] on span "In-Person :" at bounding box center [558, 144] width 42 height 11
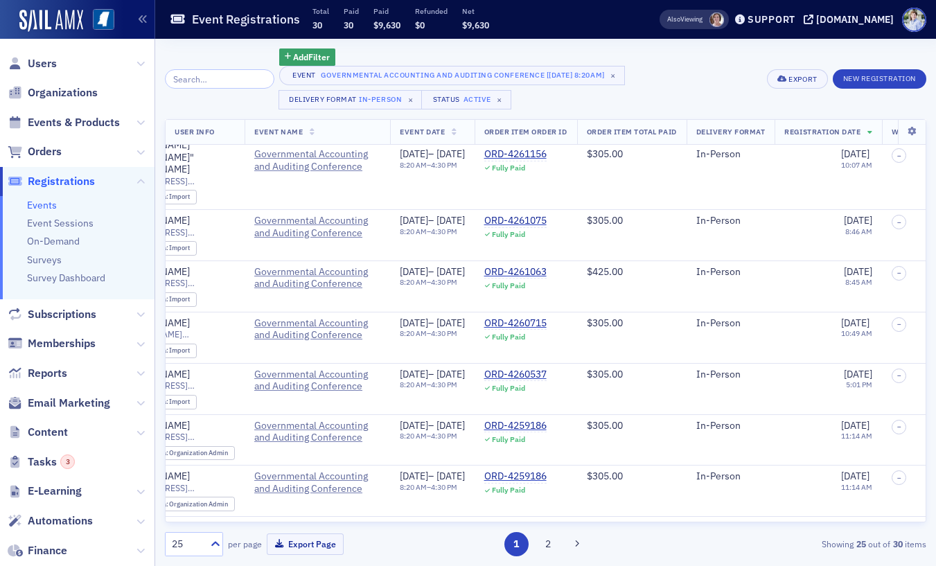
scroll to position [0, 141]
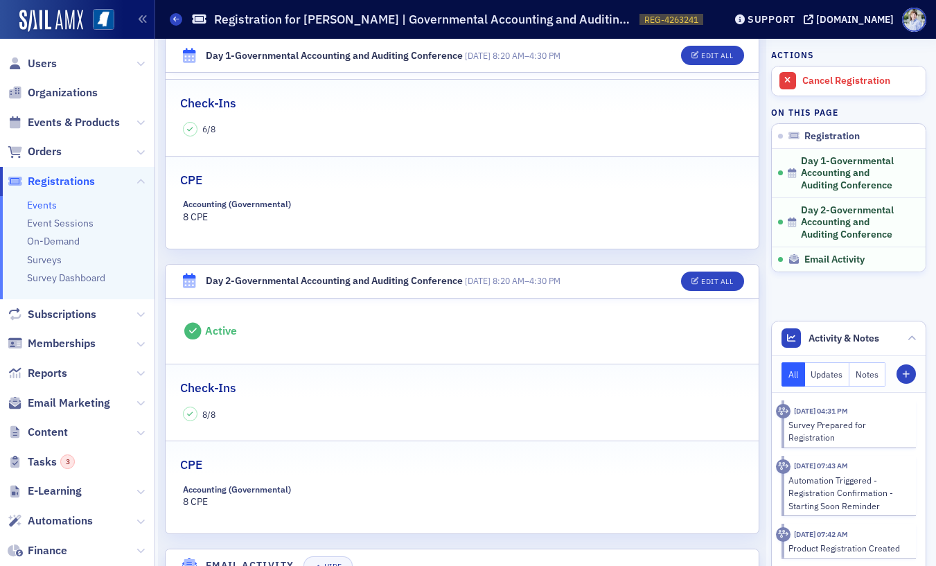
scroll to position [602, 0]
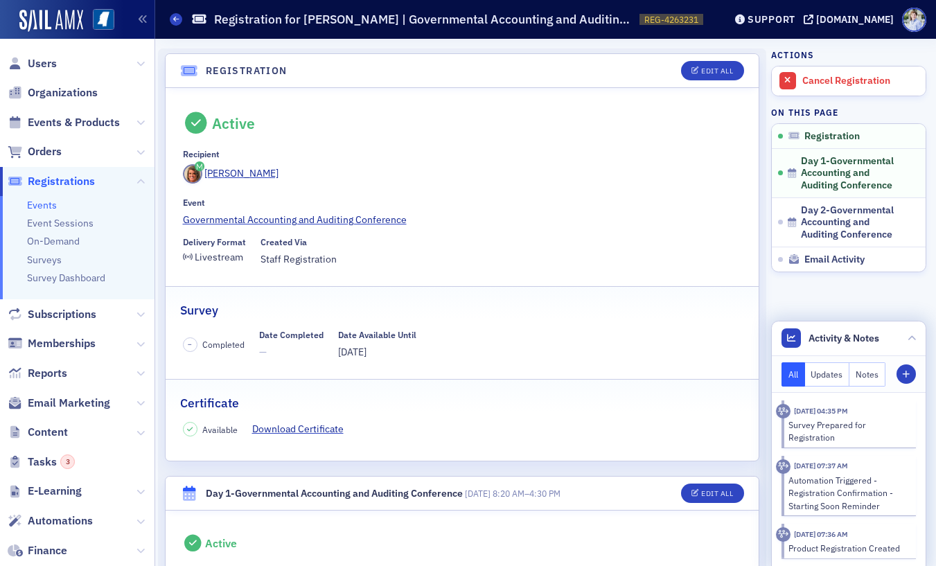
click at [845, 342] on span "Activity & Notes" at bounding box center [844, 338] width 71 height 15
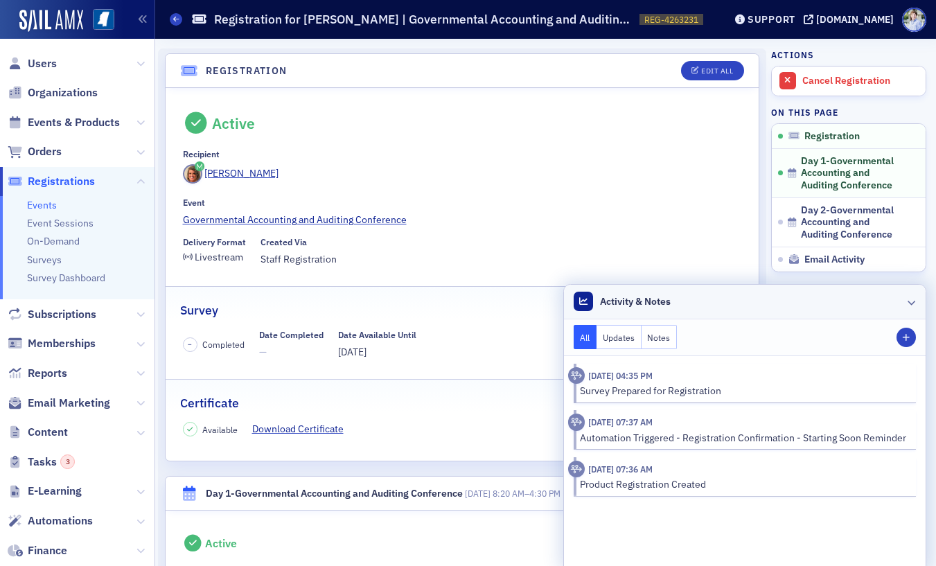
click at [770, 292] on header "Activity & Notes" at bounding box center [745, 302] width 362 height 35
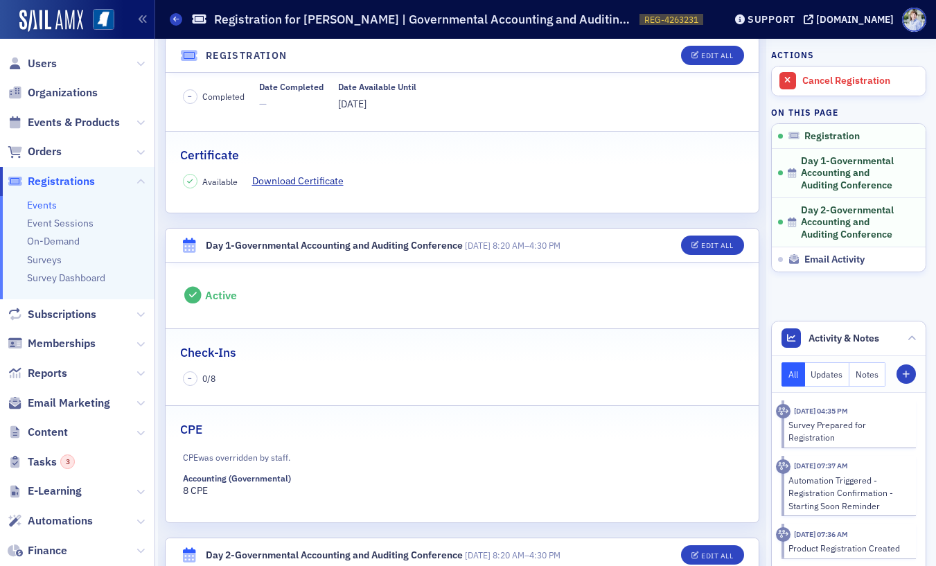
scroll to position [466, 0]
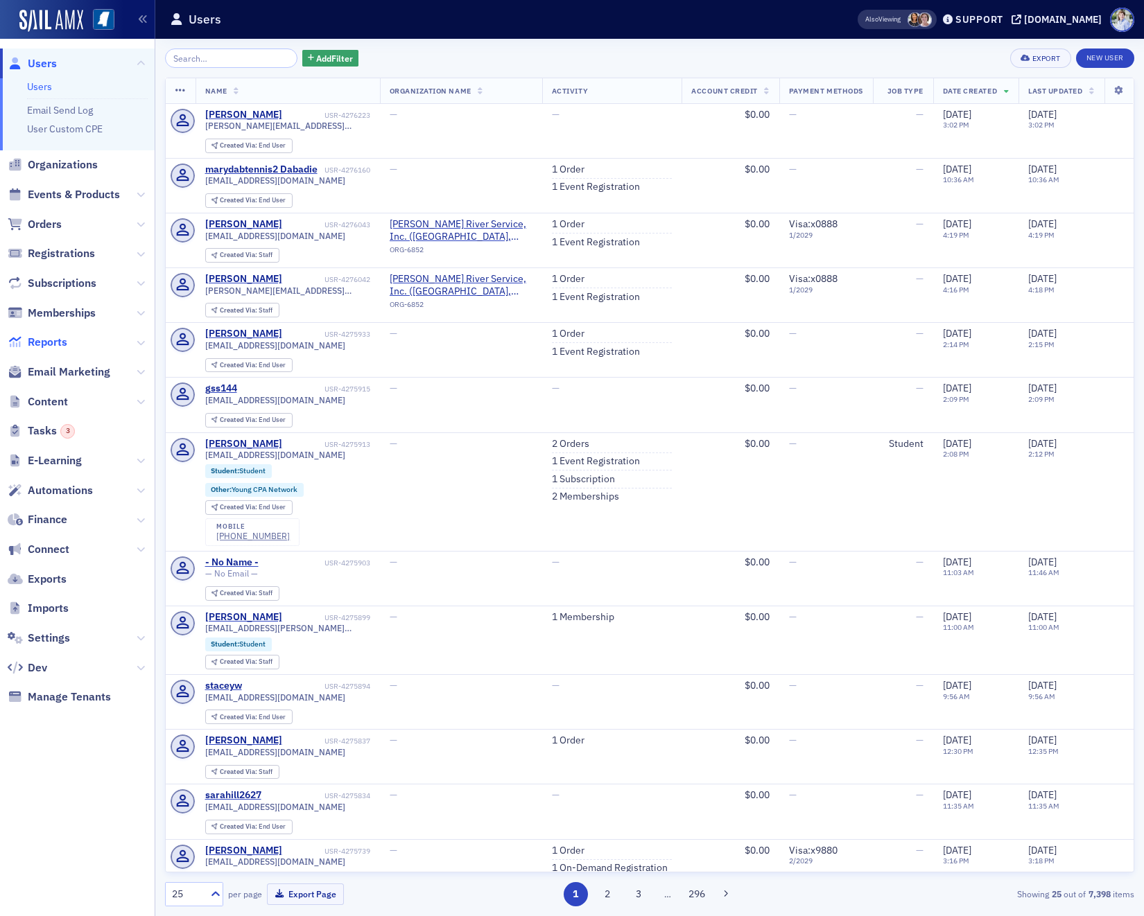
click at [55, 344] on span "Reports" at bounding box center [48, 342] width 40 height 15
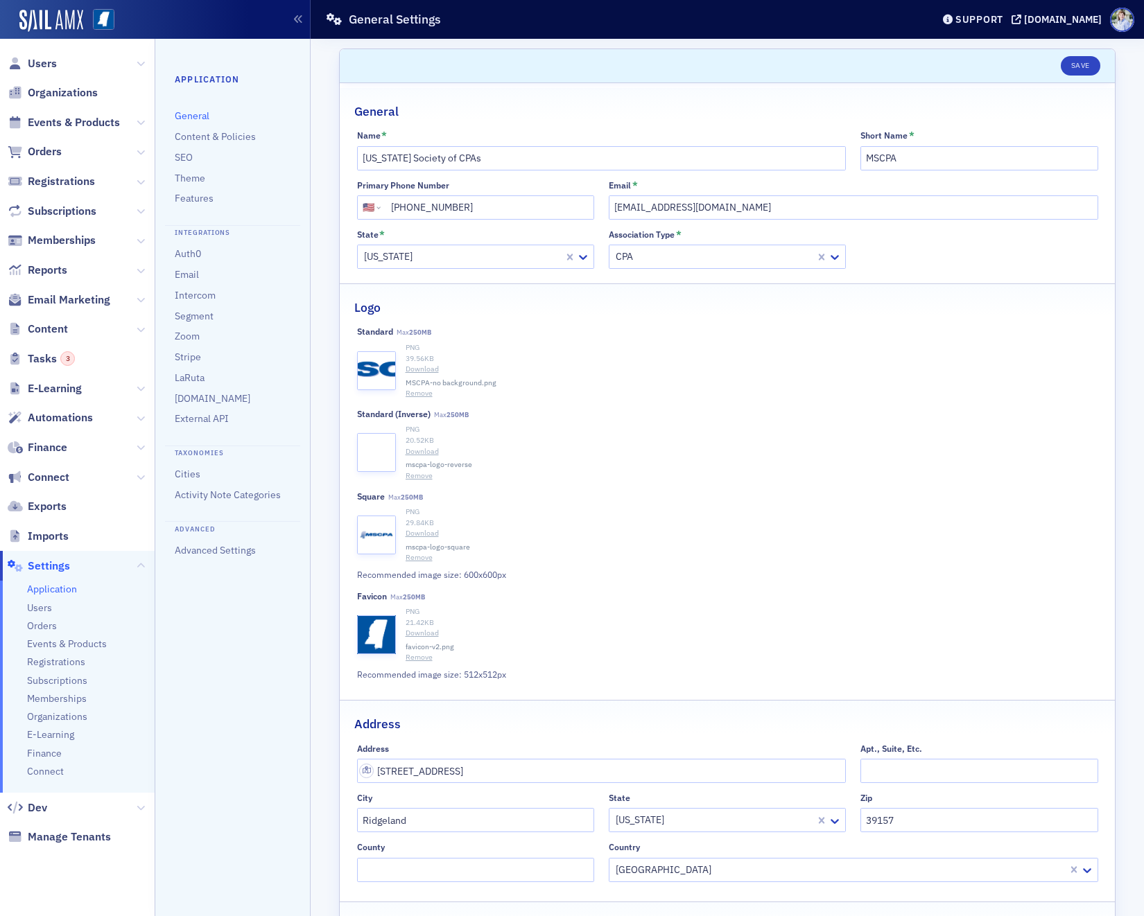
select select "US"
click at [37, 748] on span "Finance" at bounding box center [44, 753] width 35 height 13
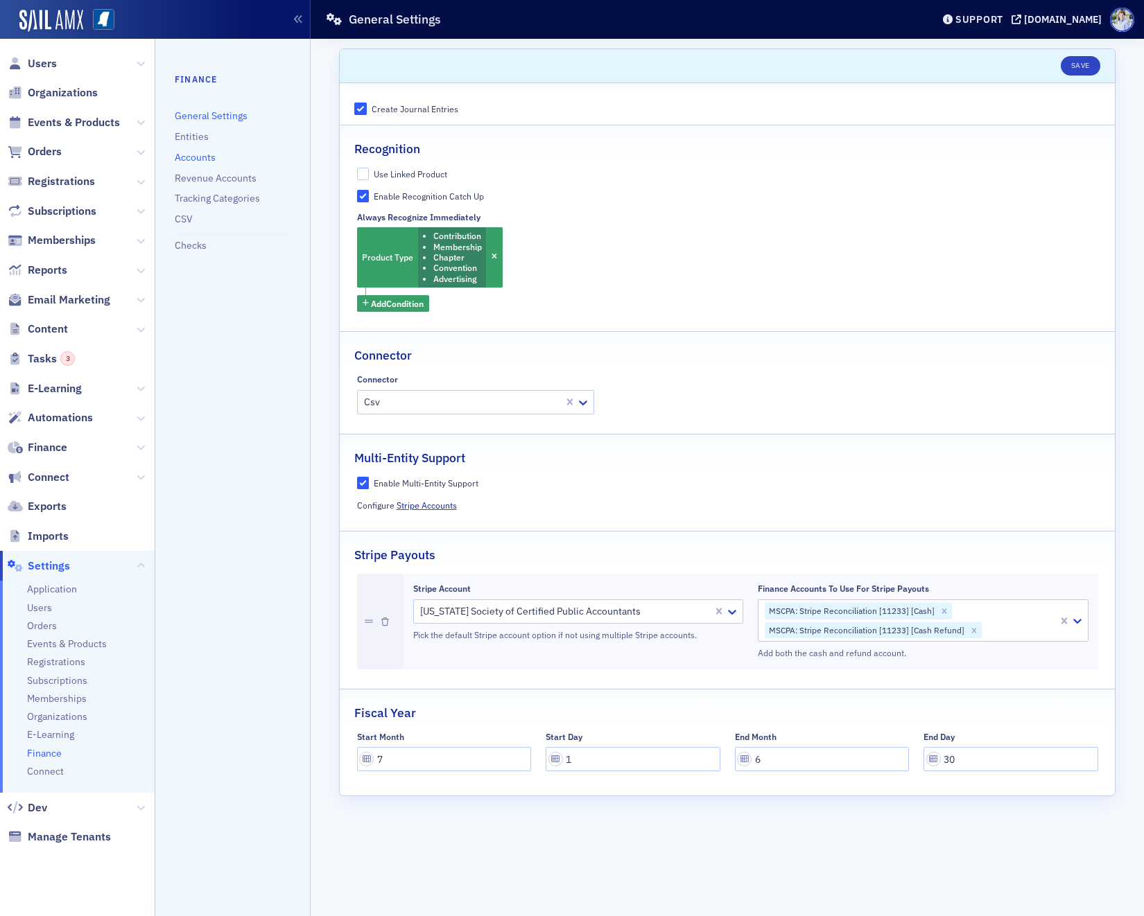
click at [199, 150] on ul "Finance General Settings Entities Accounts Revenue Accounts Tracking Categories…" at bounding box center [233, 170] width 116 height 194
click at [200, 157] on link "Accounts" at bounding box center [195, 157] width 41 height 12
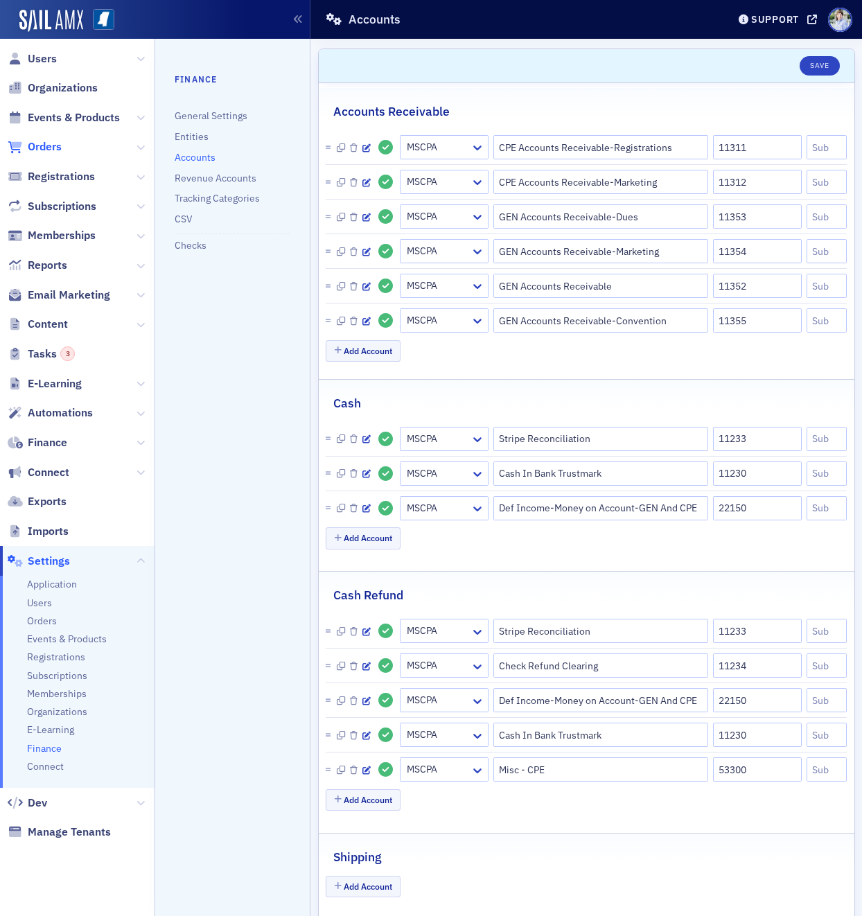
click at [41, 141] on span "Orders" at bounding box center [45, 146] width 34 height 15
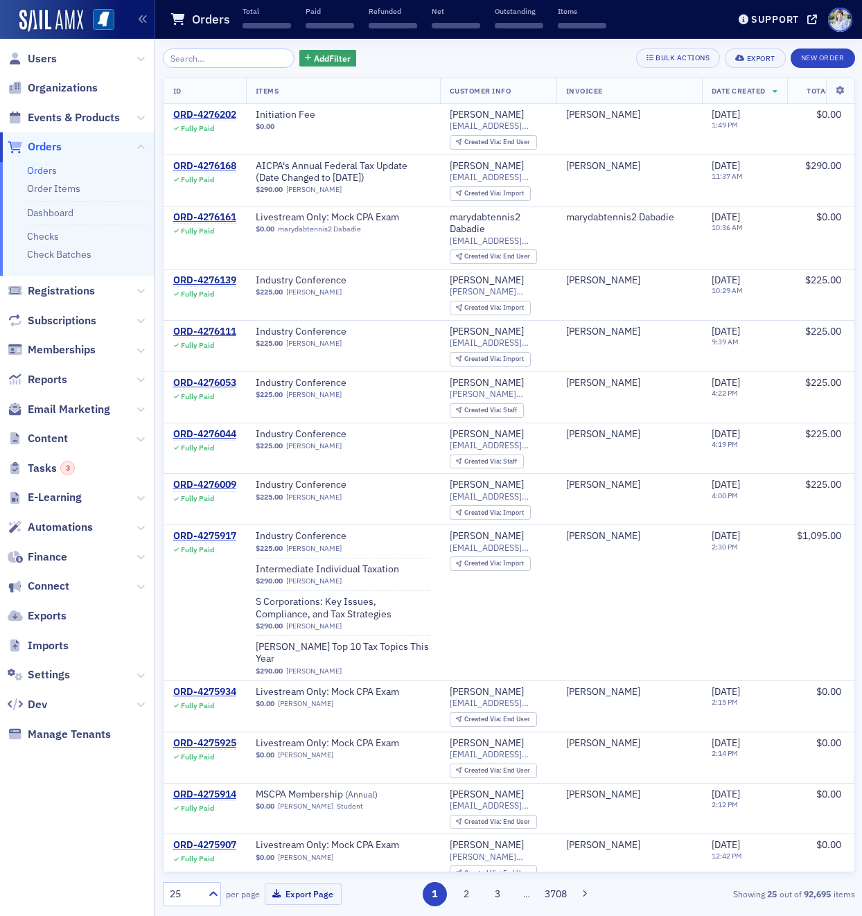
click at [244, 60] on input "search" at bounding box center [229, 58] width 132 height 19
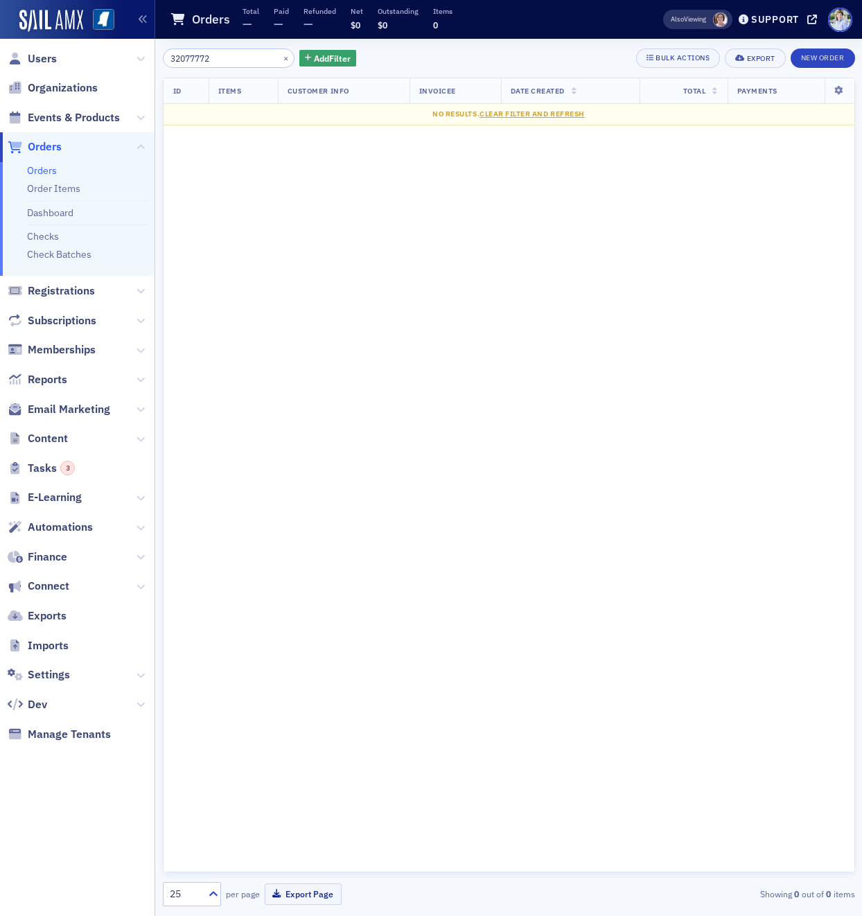
click at [188, 60] on input "32077772" at bounding box center [229, 58] width 132 height 19
click at [202, 60] on input "32077772" at bounding box center [229, 58] width 132 height 19
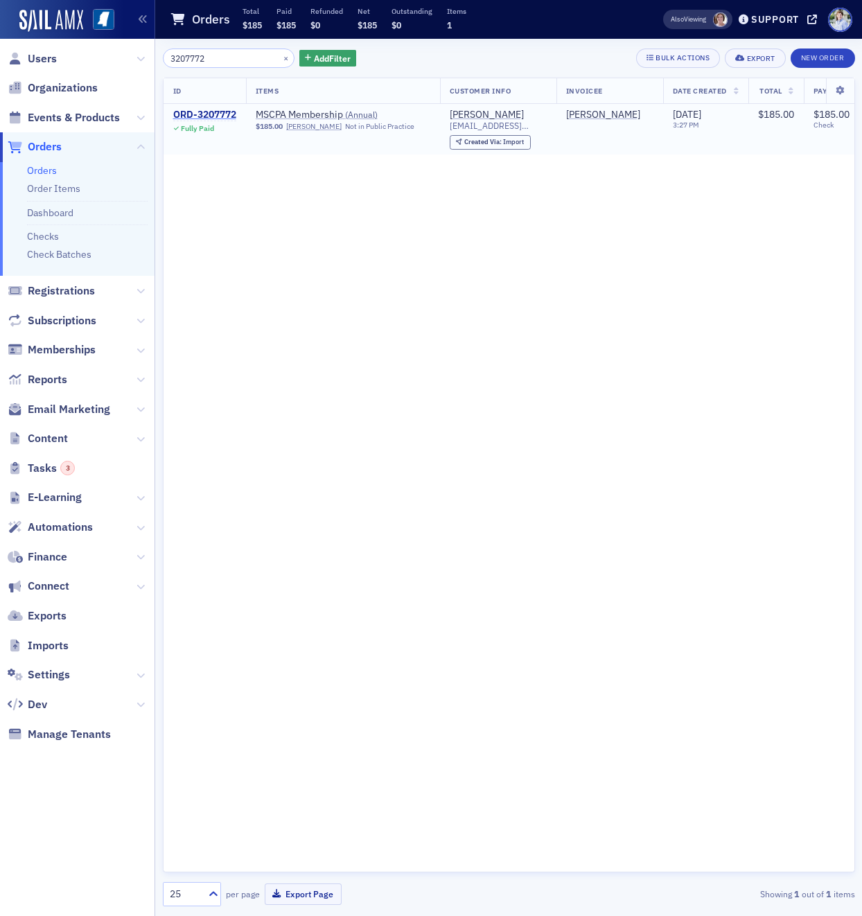
type input "3207772"
click at [206, 119] on div "ORD-3207772" at bounding box center [204, 115] width 63 height 12
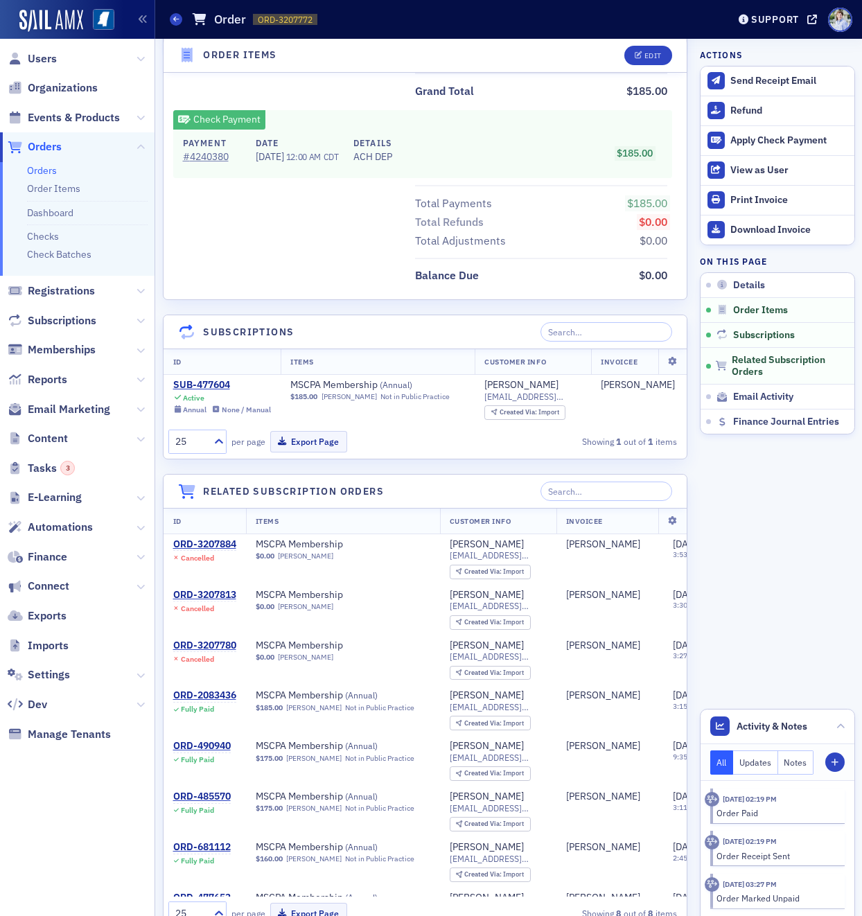
scroll to position [1054, 0]
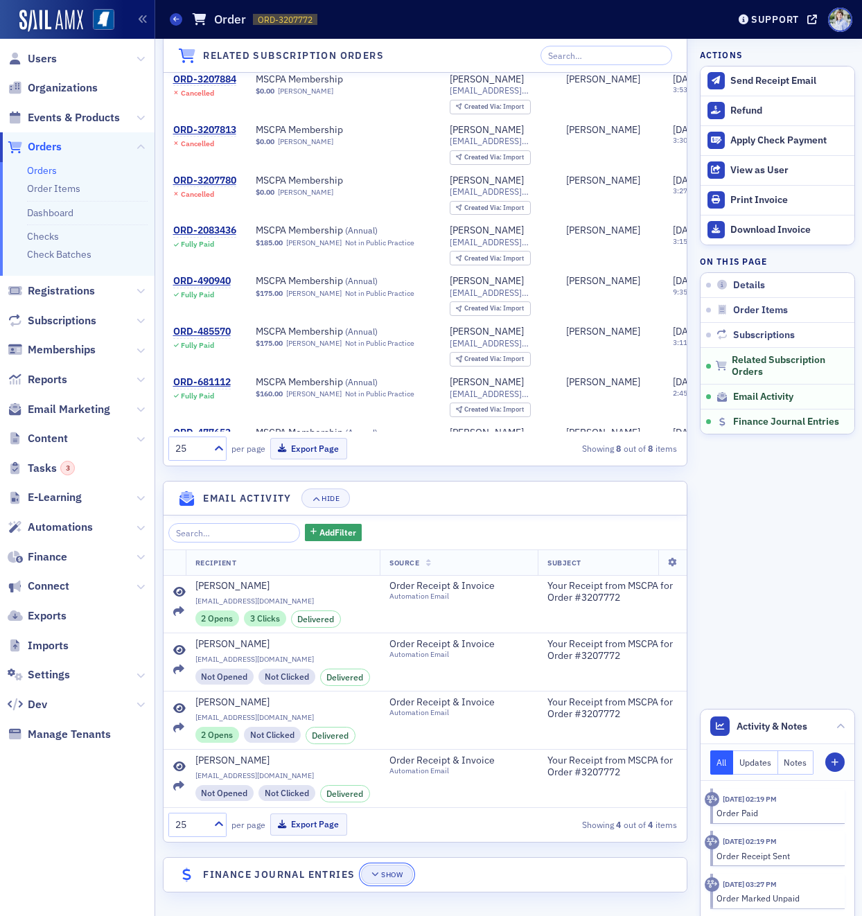
click at [376, 866] on button "Show" at bounding box center [387, 874] width 52 height 19
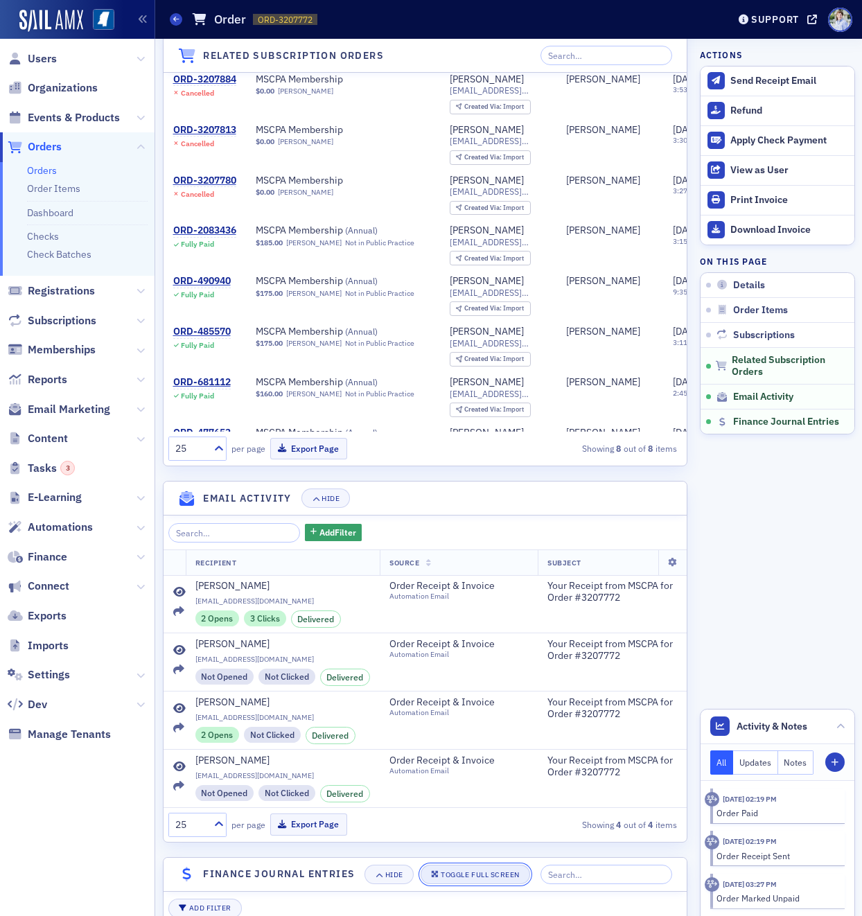
click at [453, 865] on button "Toggle Full Screen" at bounding box center [476, 874] width 110 height 19
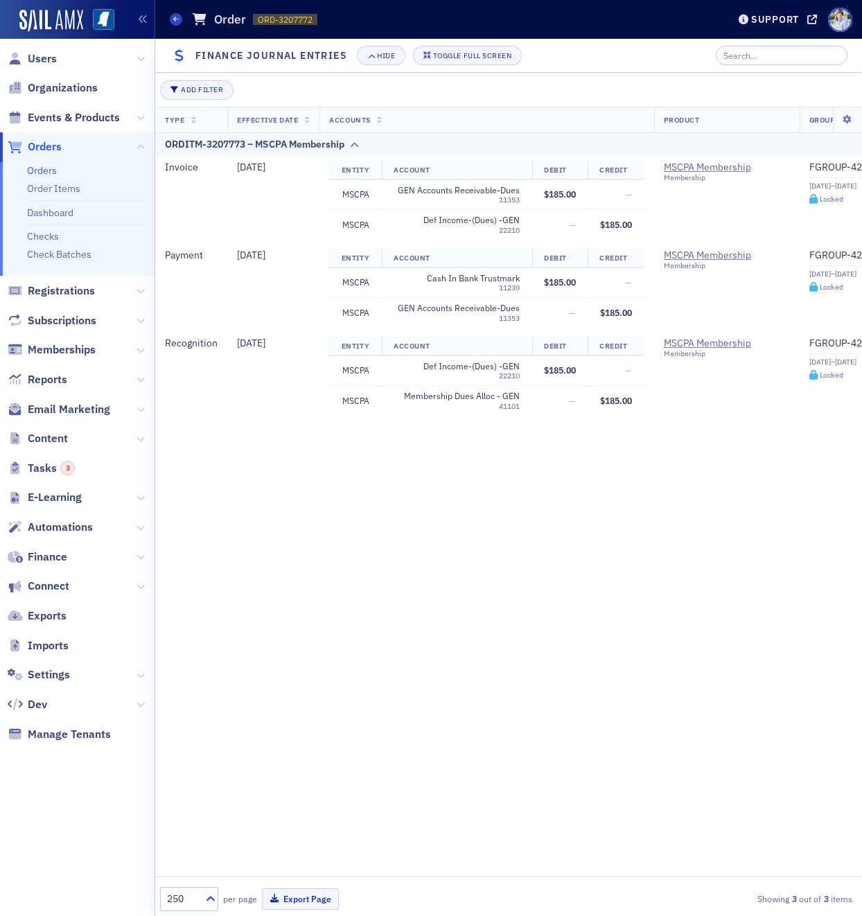
click at [448, 68] on header "Finance Journal Entries Hide Toggle Full Screen" at bounding box center [508, 56] width 707 height 34
click at [457, 57] on div "Toggle Full Screen" at bounding box center [472, 56] width 78 height 8
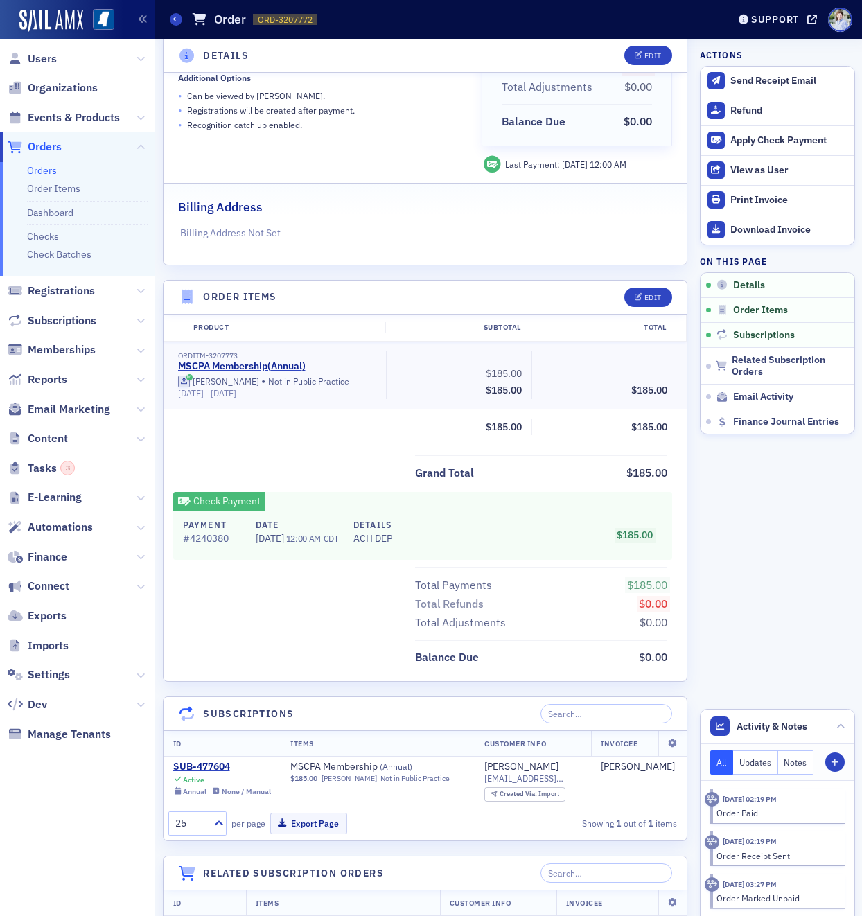
scroll to position [0, 0]
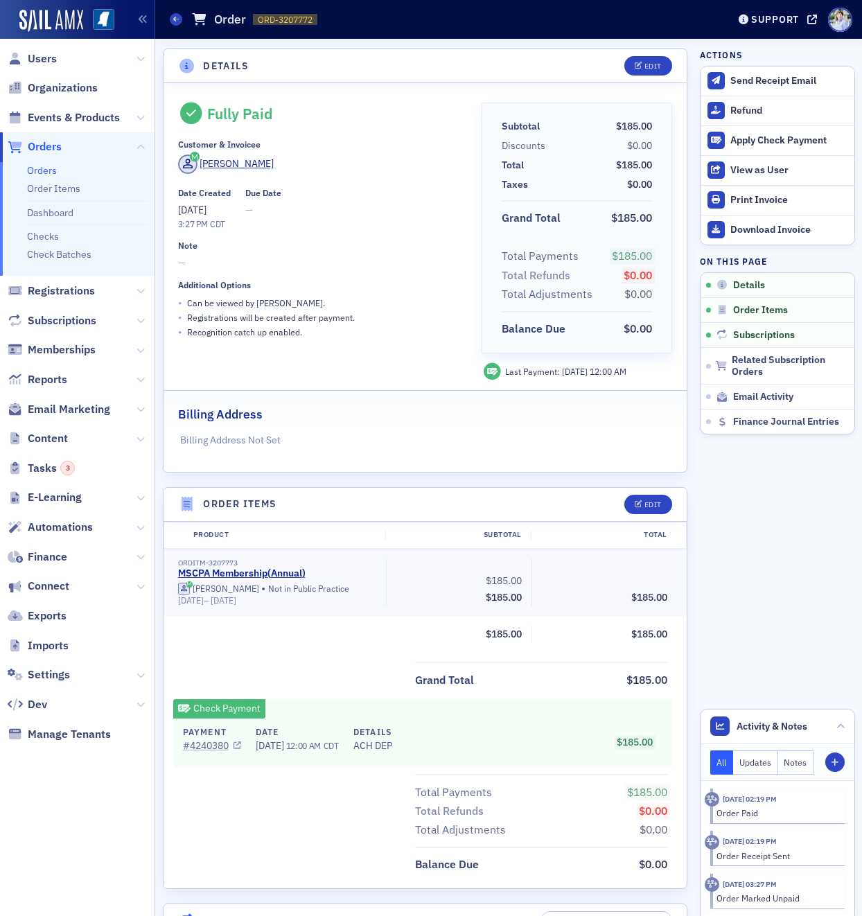
click at [209, 745] on link "# 4240380" at bounding box center [212, 746] width 58 height 15
click at [466, 317] on div "Fully Paid Customer & Invoicee Lisa Hancock Date Created 7/8/2025 3:27 PM CDT D…" at bounding box center [425, 242] width 495 height 278
click at [220, 746] on link "# 4240380" at bounding box center [212, 746] width 58 height 15
click at [38, 143] on span "Orders" at bounding box center [45, 146] width 34 height 15
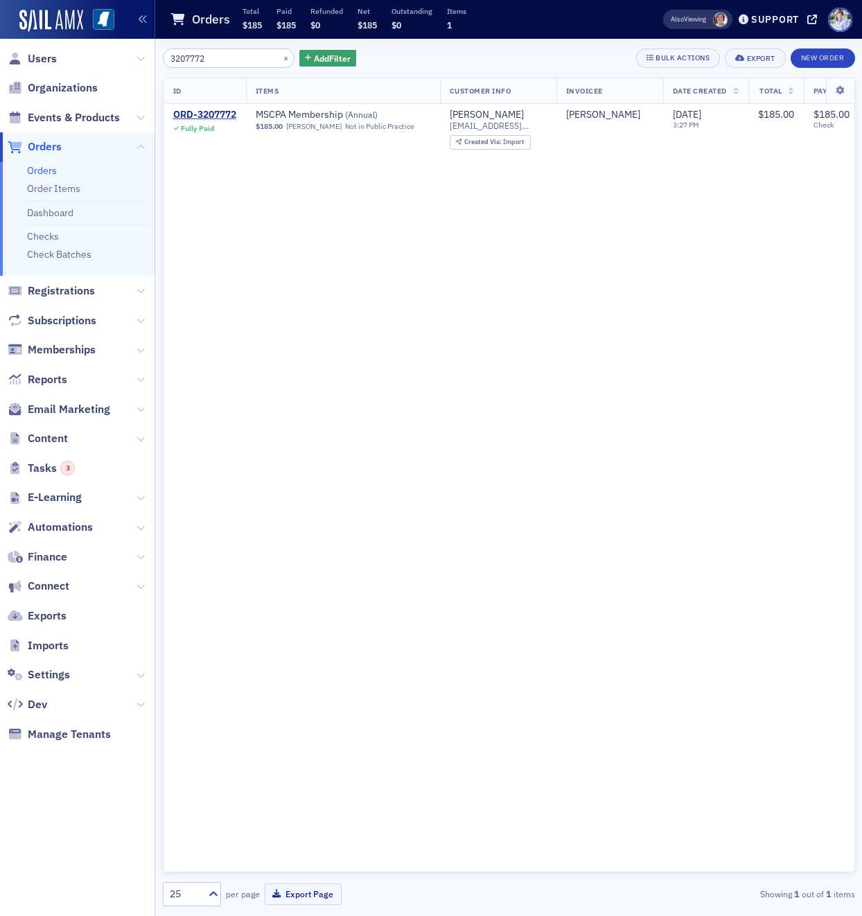
click at [216, 67] on input "3207772" at bounding box center [229, 58] width 132 height 19
type input "2118798"
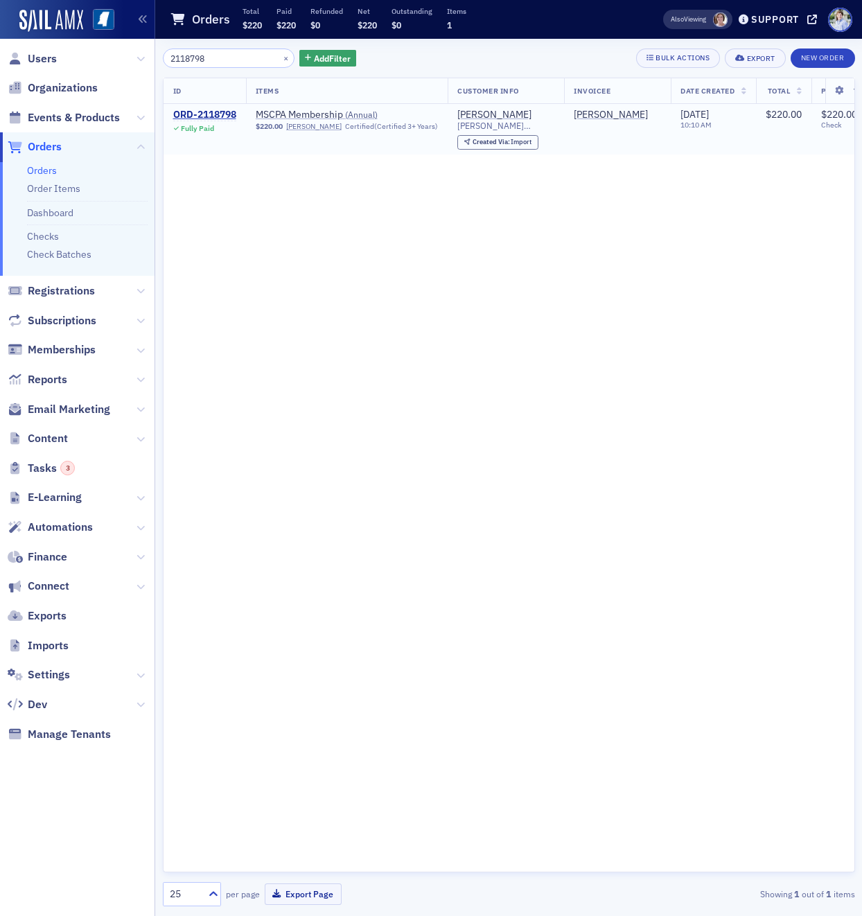
click at [216, 107] on td "ORD-2118798 Fully Paid" at bounding box center [205, 129] width 82 height 51
click at [216, 110] on div "ORD-2118798" at bounding box center [204, 115] width 63 height 12
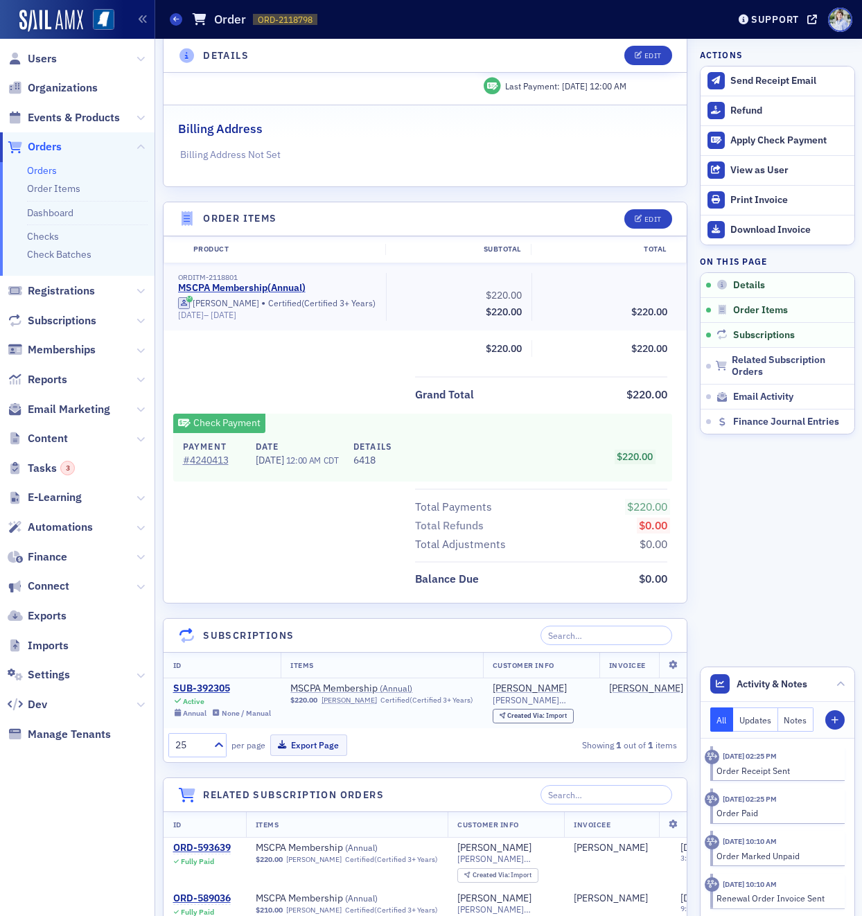
scroll to position [584, 0]
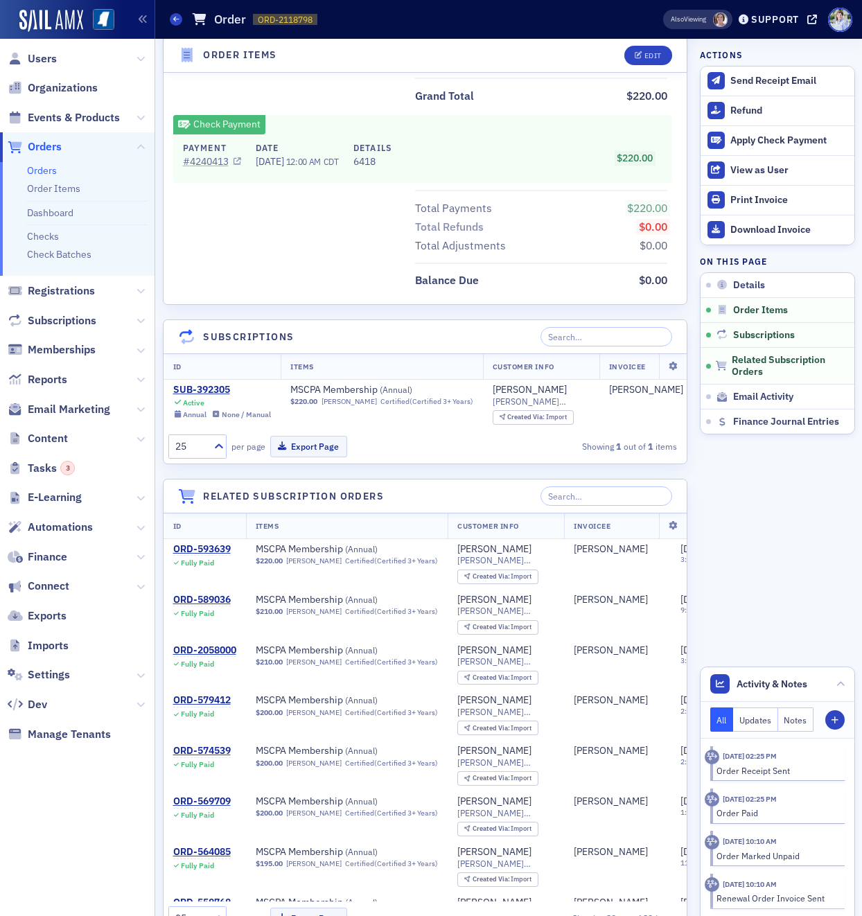
click at [190, 158] on link "# 4240413" at bounding box center [212, 162] width 58 height 15
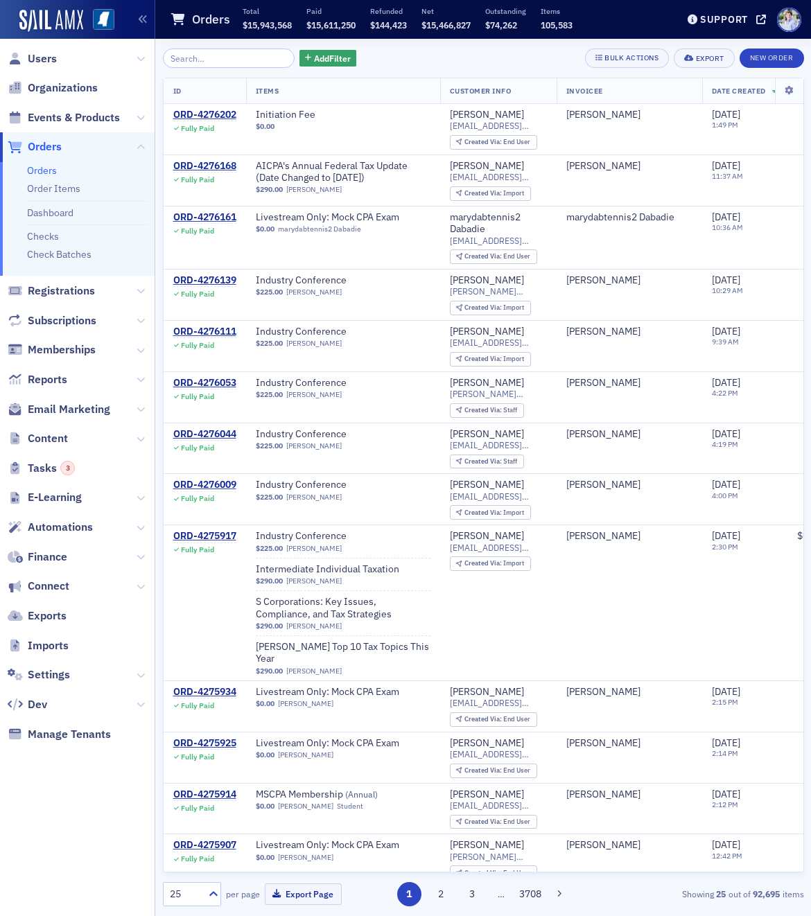
click at [229, 47] on div "Add Filter Bulk Actions Export New Order ID Items Customer Info Invoicee Date C…" at bounding box center [483, 477] width 641 height 877
click at [228, 55] on input "search" at bounding box center [229, 58] width 132 height 19
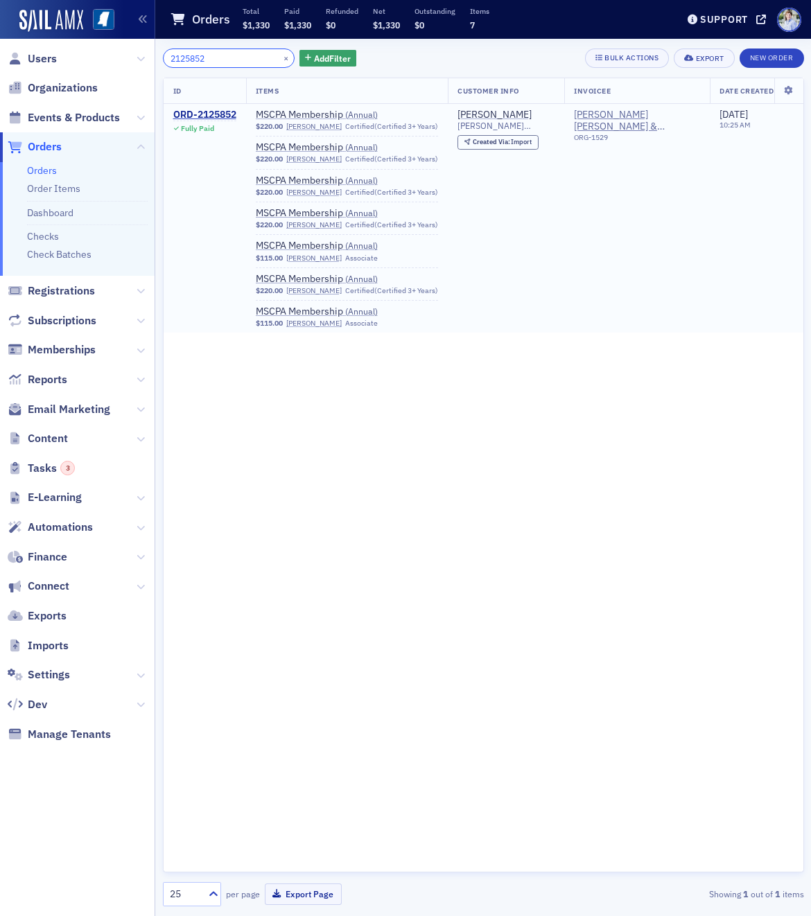
type input "2125852"
click at [175, 124] on div "Fully Paid" at bounding box center [204, 128] width 63 height 9
click at [184, 113] on div "ORD-2125852" at bounding box center [204, 115] width 63 height 12
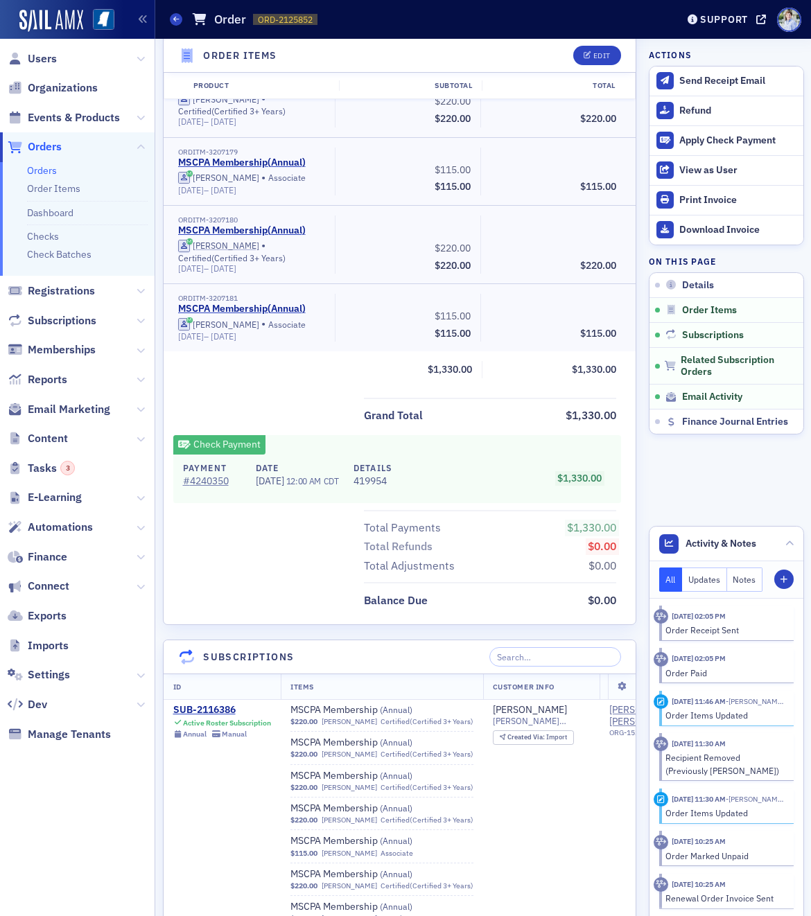
scroll to position [1539, 0]
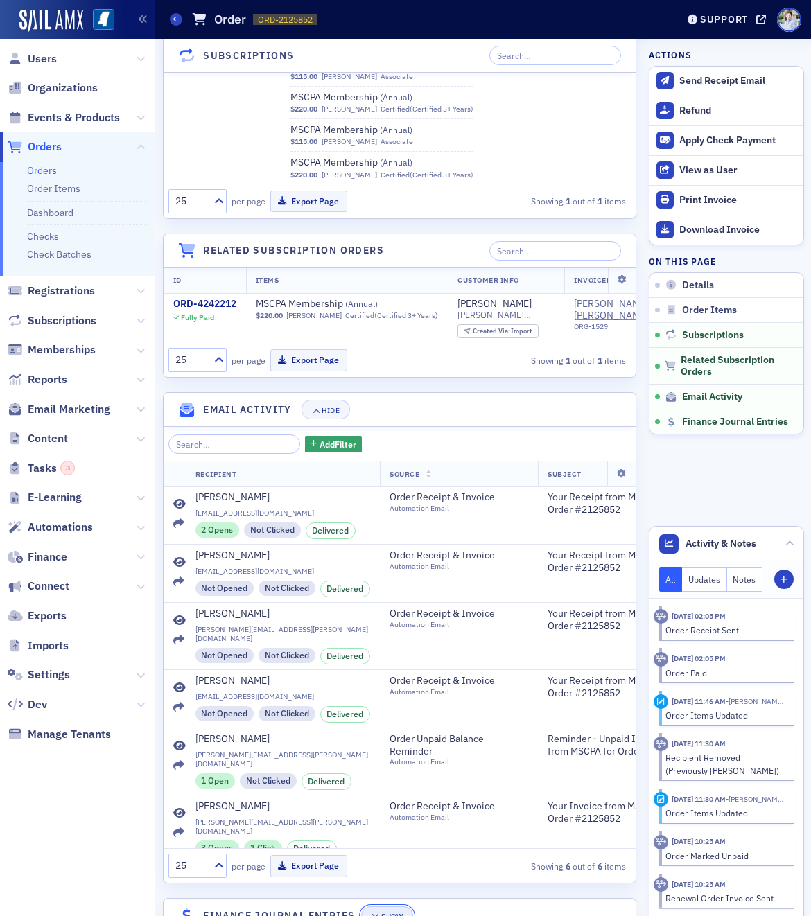
click at [387, 913] on div "Show" at bounding box center [391, 917] width 21 height 8
click at [453, 913] on div "Toggle Full Screen" at bounding box center [443, 917] width 78 height 8
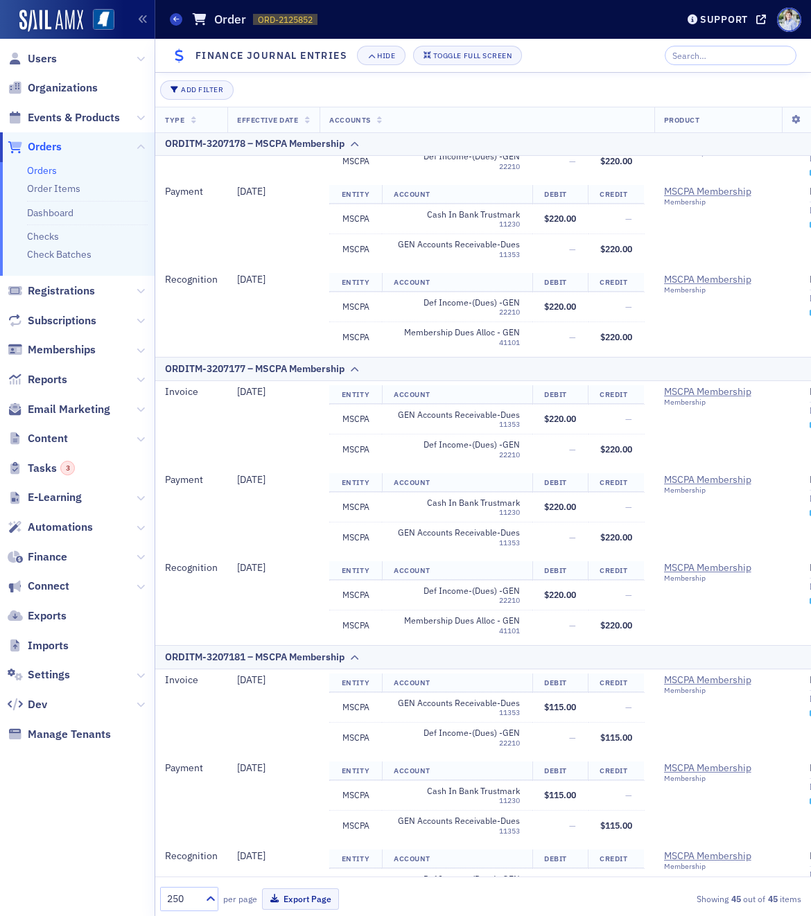
scroll to position [3677, 0]
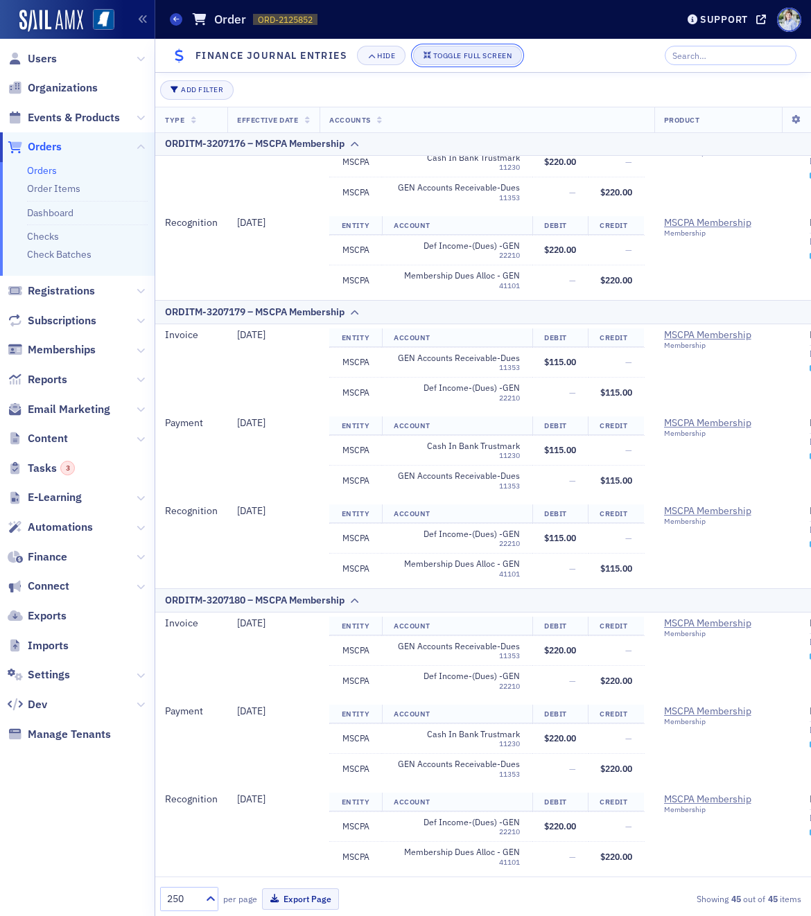
click at [480, 53] on div "Toggle Full Screen" at bounding box center [472, 56] width 78 height 8
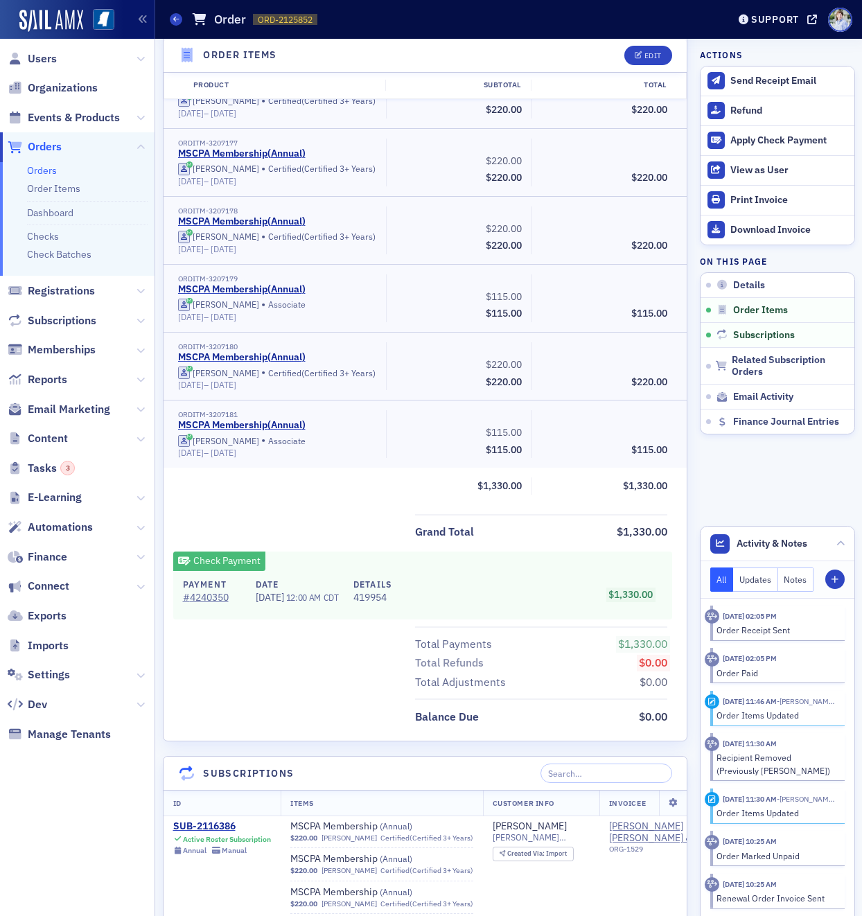
scroll to position [581, 0]
drag, startPoint x: 613, startPoint y: 580, endPoint x: 649, endPoint y: 579, distance: 35.4
click at [649, 587] on span "$1,330.00" at bounding box center [630, 593] width 44 height 12
click at [364, 513] on div "Grand Total $1,330.00" at bounding box center [426, 527] width 524 height 28
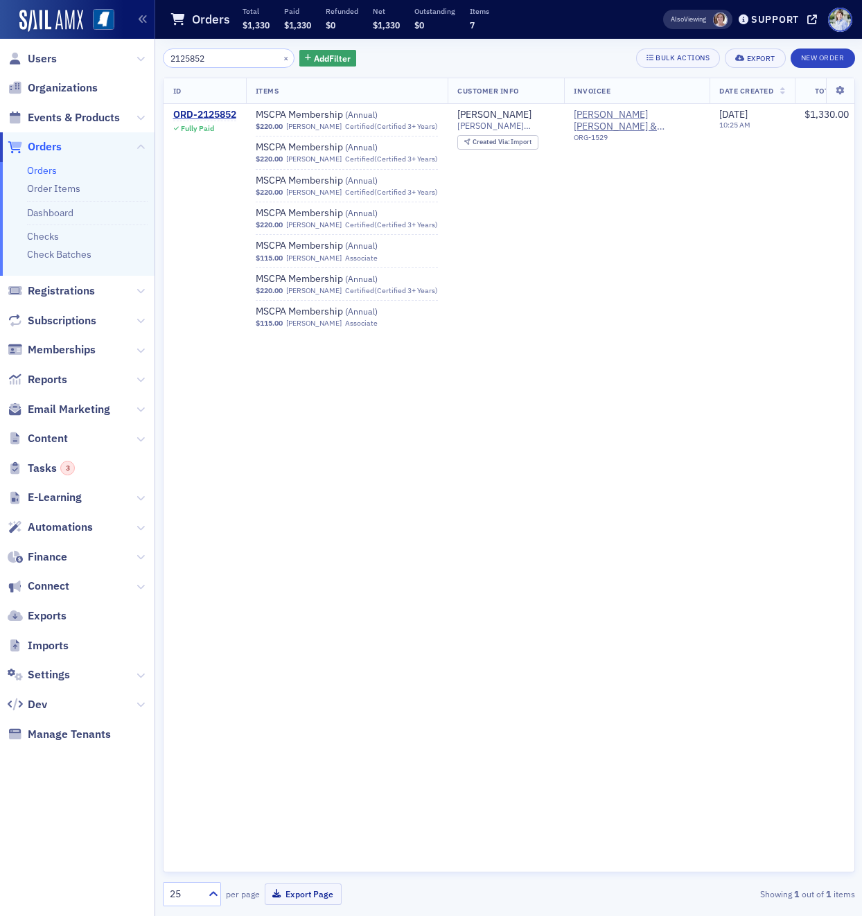
click at [213, 65] on input "2125852" at bounding box center [229, 58] width 132 height 19
click at [213, 64] on input "2125852" at bounding box center [229, 58] width 132 height 19
type input "2"
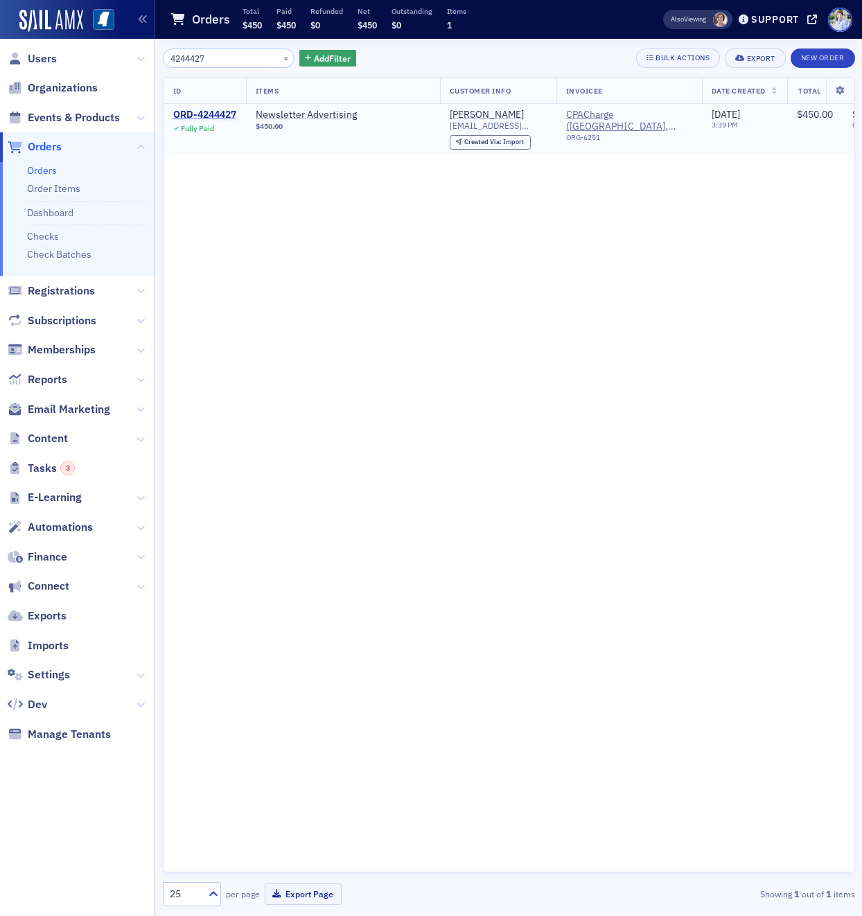
type input "4244427"
click at [199, 112] on div "ORD-4244427" at bounding box center [204, 115] width 63 height 12
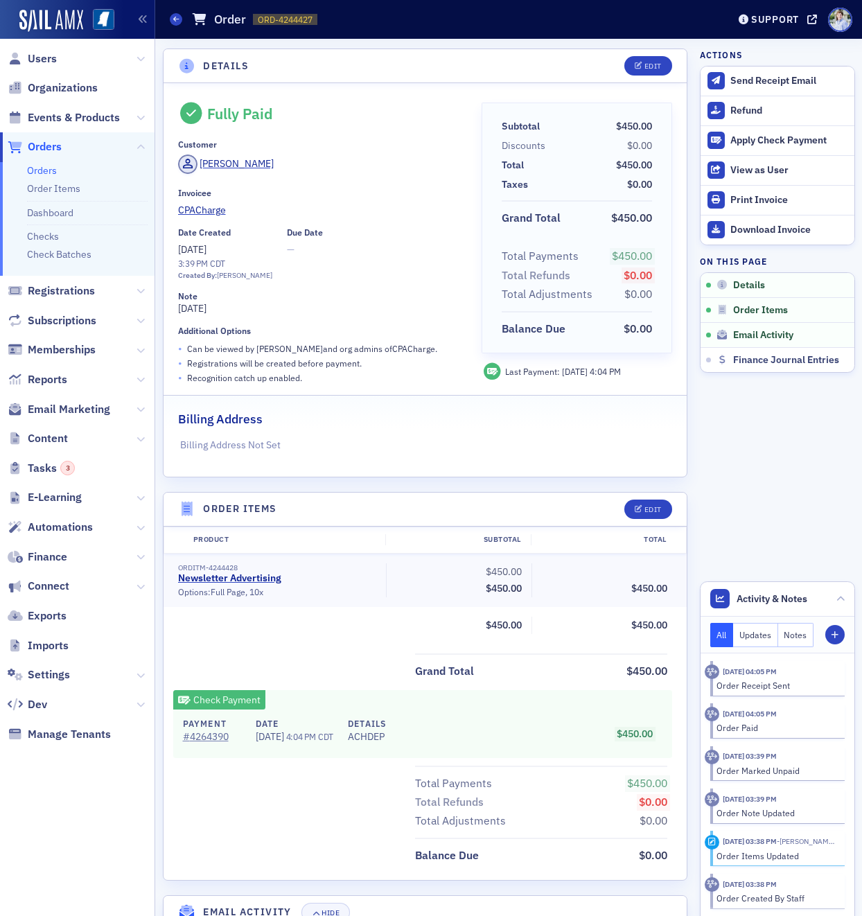
scroll to position [414, 0]
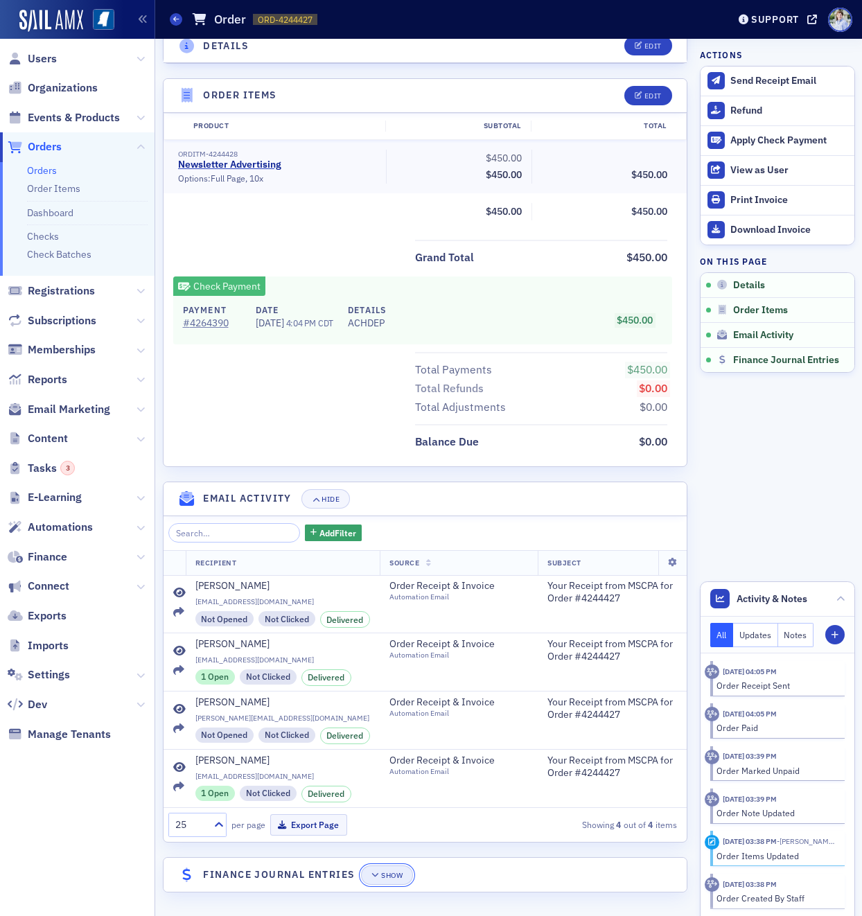
drag, startPoint x: 366, startPoint y: 874, endPoint x: 404, endPoint y: 870, distance: 38.3
click at [366, 874] on button "Show" at bounding box center [387, 875] width 52 height 19
click at [431, 868] on button "Toggle Full Screen" at bounding box center [476, 874] width 110 height 19
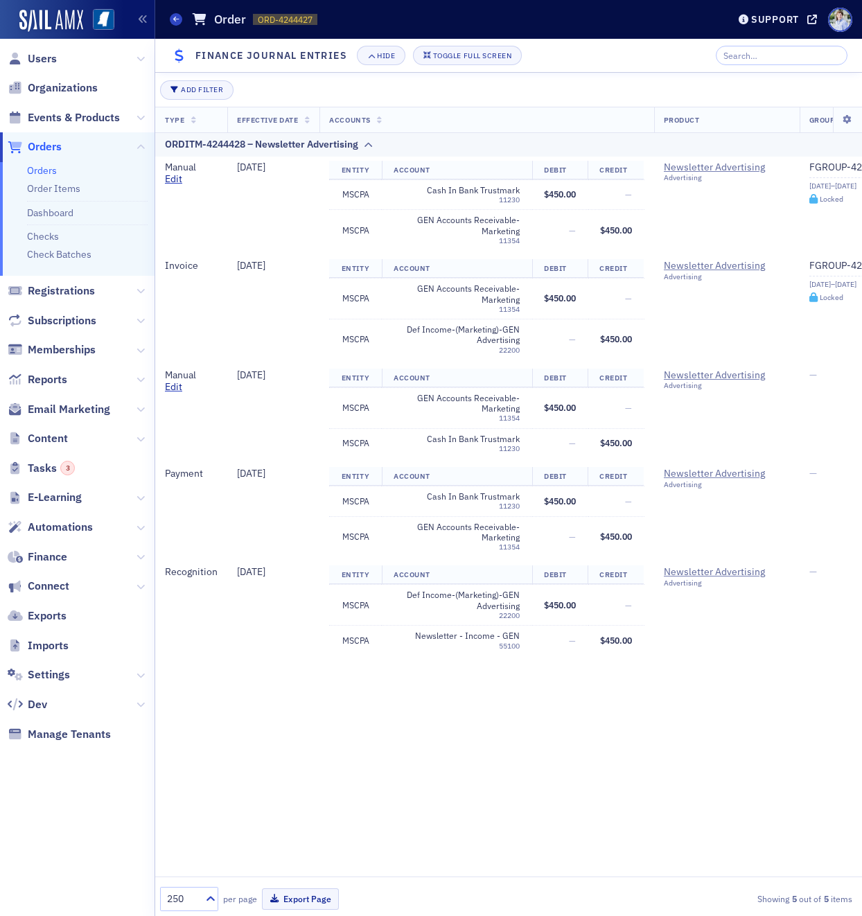
scroll to position [364, 0]
click at [464, 60] on div "Toggle Full Screen" at bounding box center [472, 56] width 78 height 8
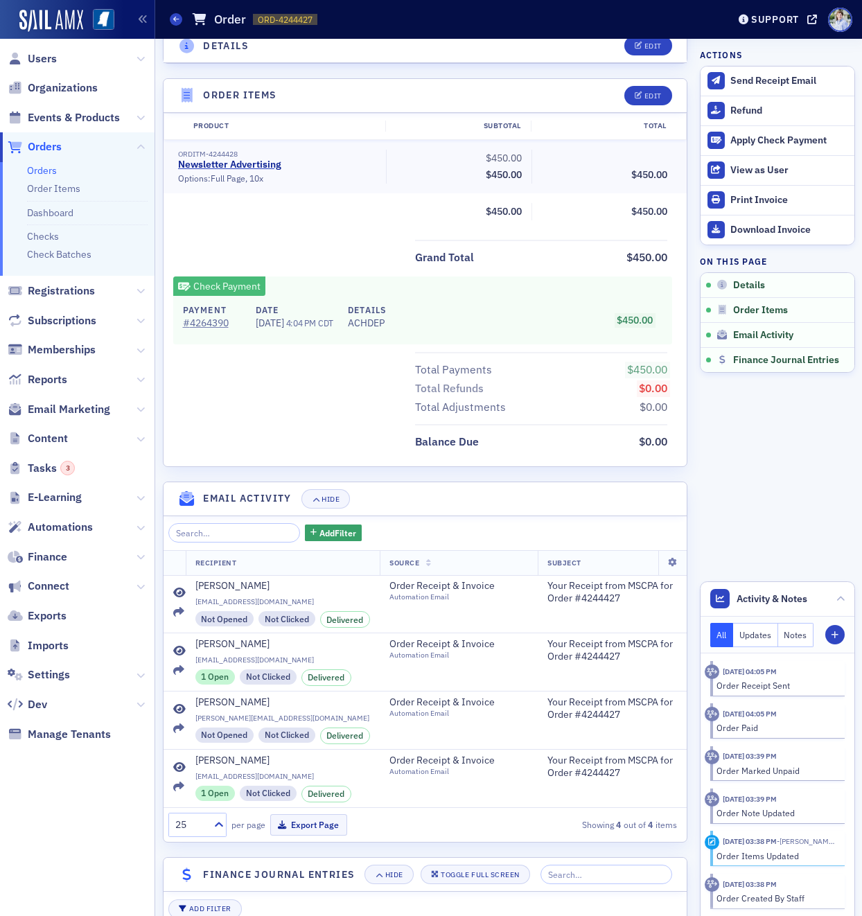
scroll to position [0, 0]
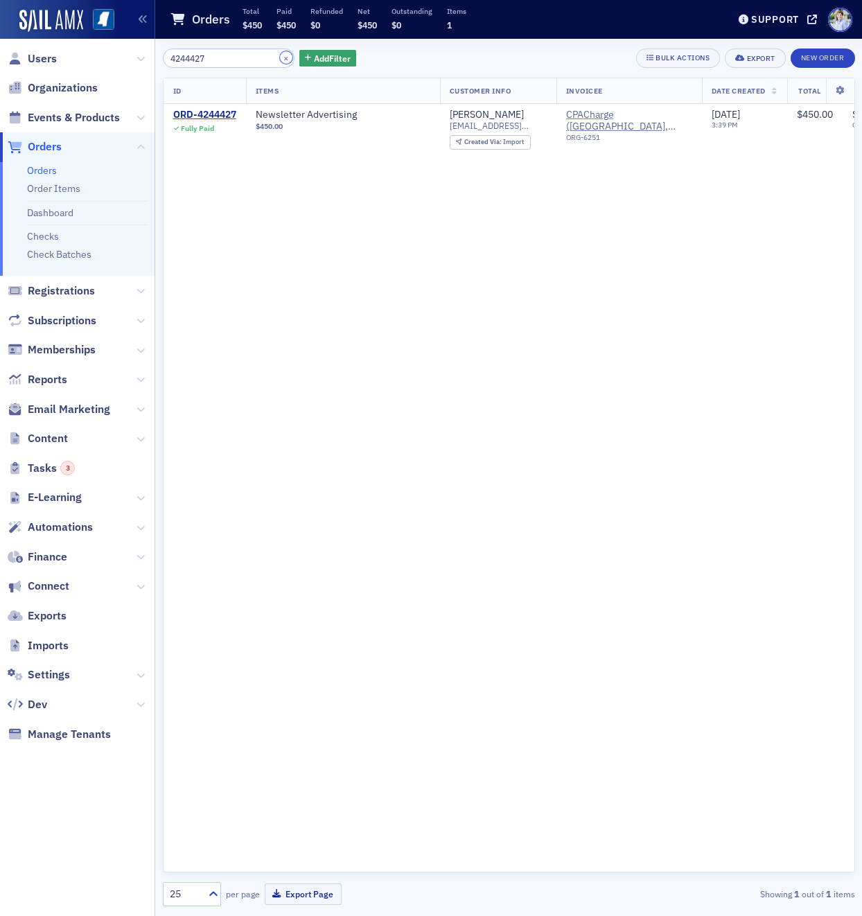
click at [280, 54] on button "×" at bounding box center [286, 57] width 12 height 12
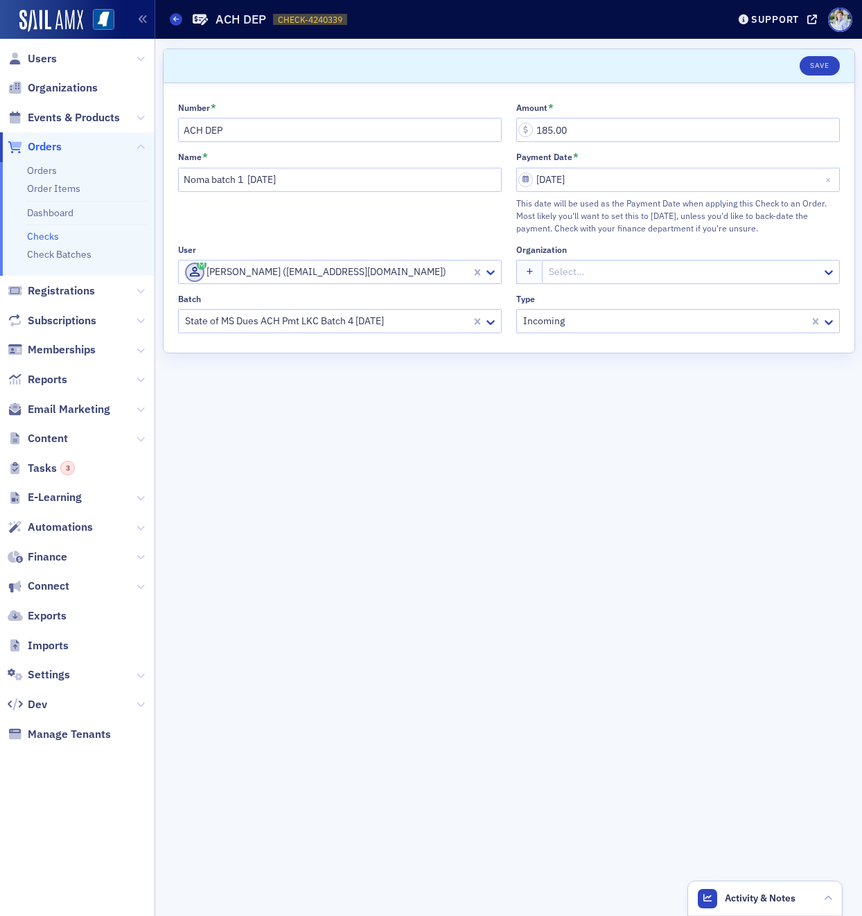
drag, startPoint x: 358, startPoint y: 31, endPoint x: 357, endPoint y: 21, distance: 10.5
click at [359, 28] on div "Checks ACH DEP CHECK-4240339 4240339" at bounding box center [438, 19] width 537 height 26
click at [392, 229] on div "Name * Noma batch 1 [DATE]" at bounding box center [340, 193] width 324 height 82
click at [140, 437] on icon at bounding box center [141, 439] width 8 height 8
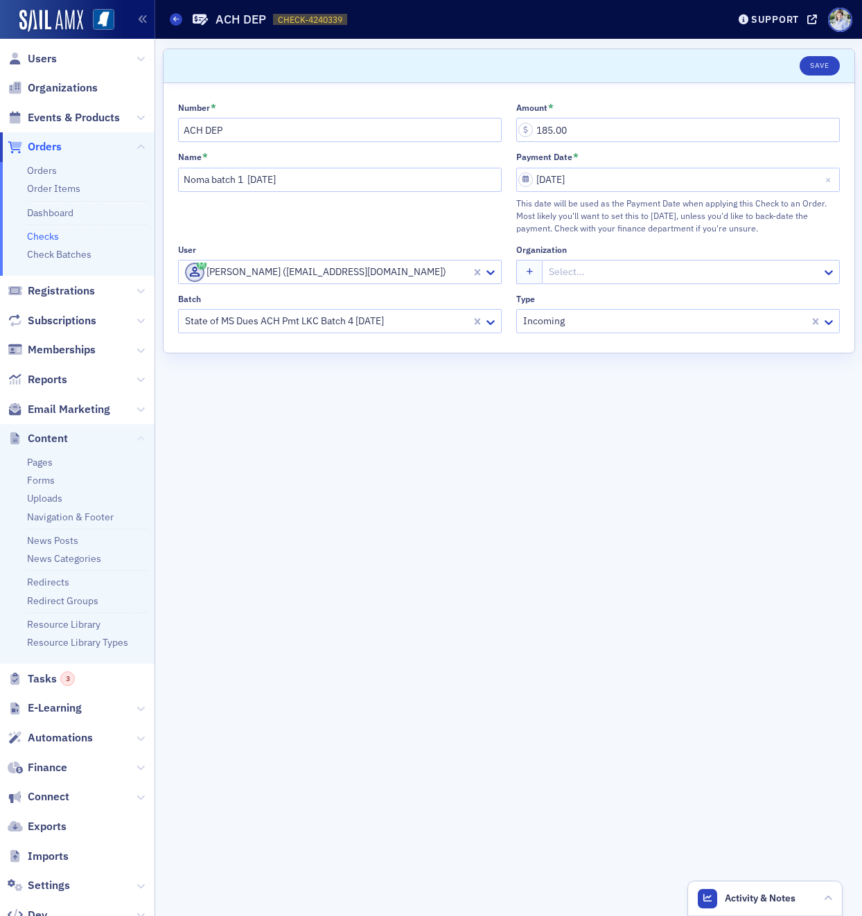
click at [141, 440] on icon at bounding box center [141, 439] width 8 height 8
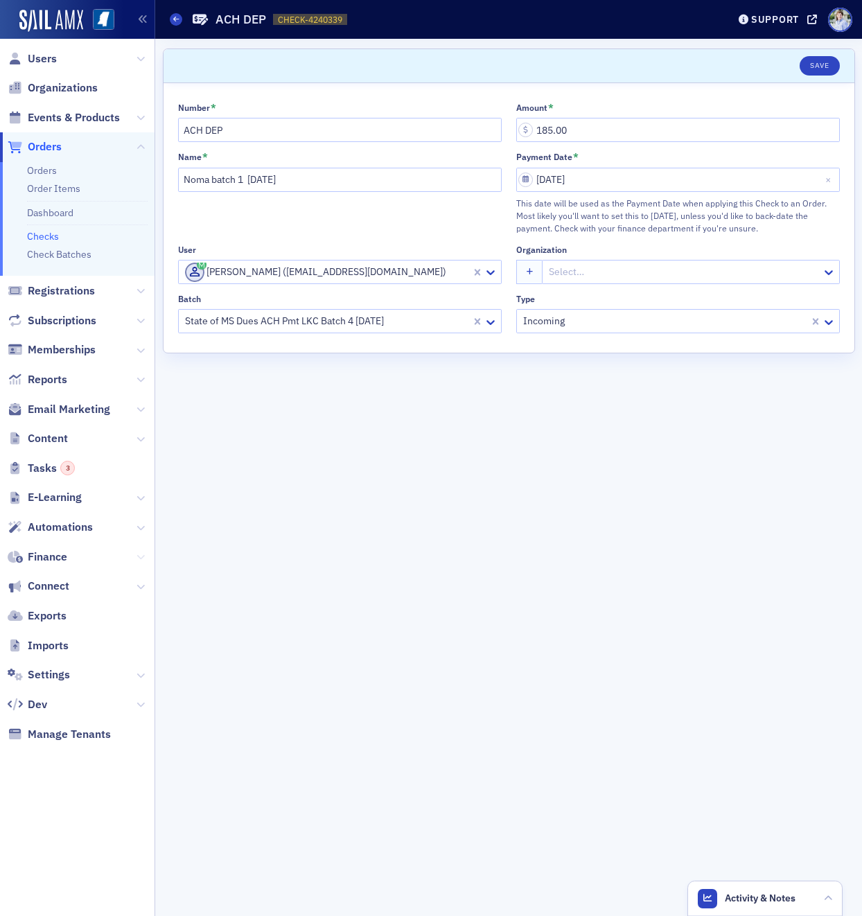
click at [139, 557] on icon at bounding box center [141, 557] width 8 height 8
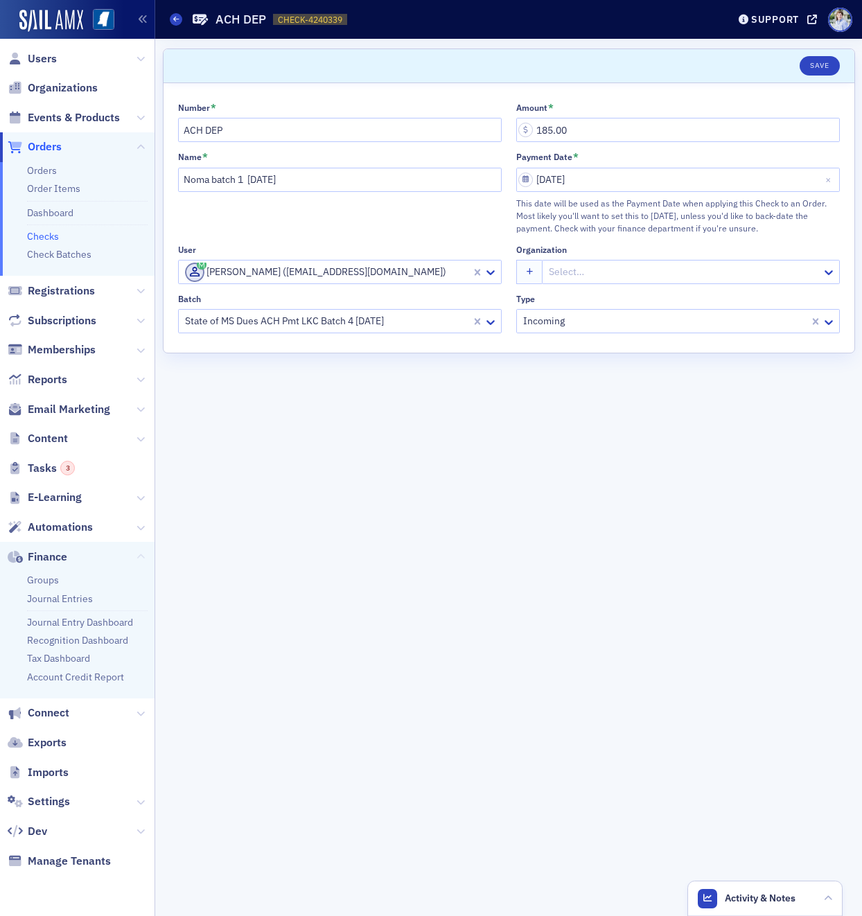
click at [143, 553] on icon at bounding box center [141, 557] width 8 height 8
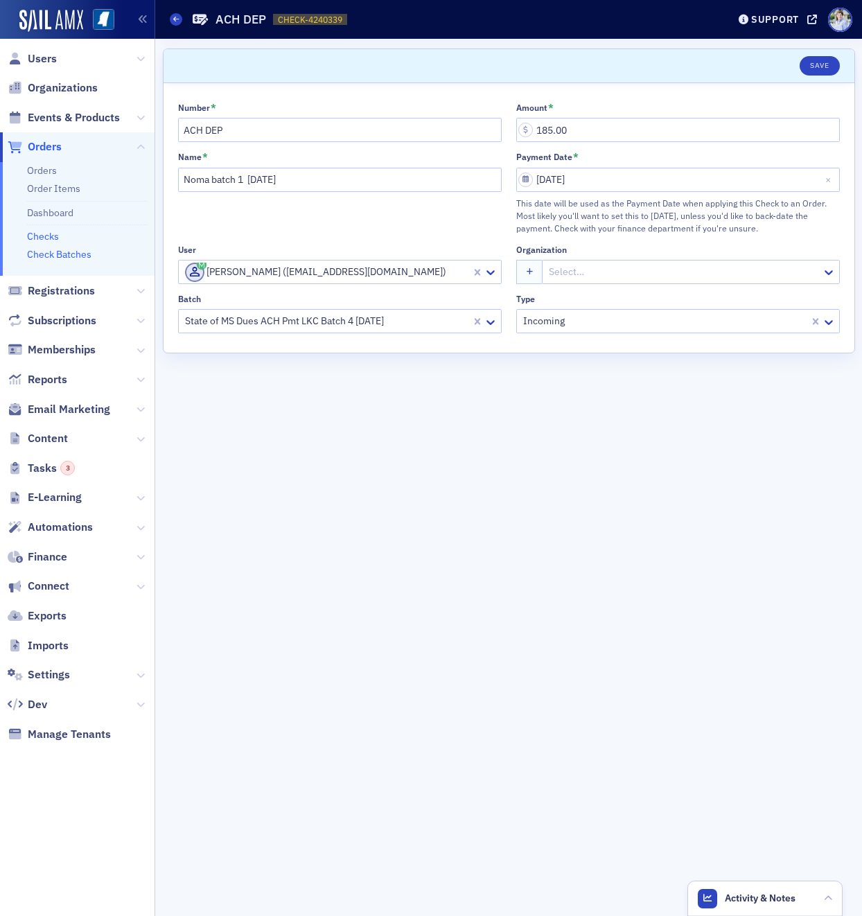
click at [55, 256] on link "Check Batches" at bounding box center [59, 254] width 64 height 12
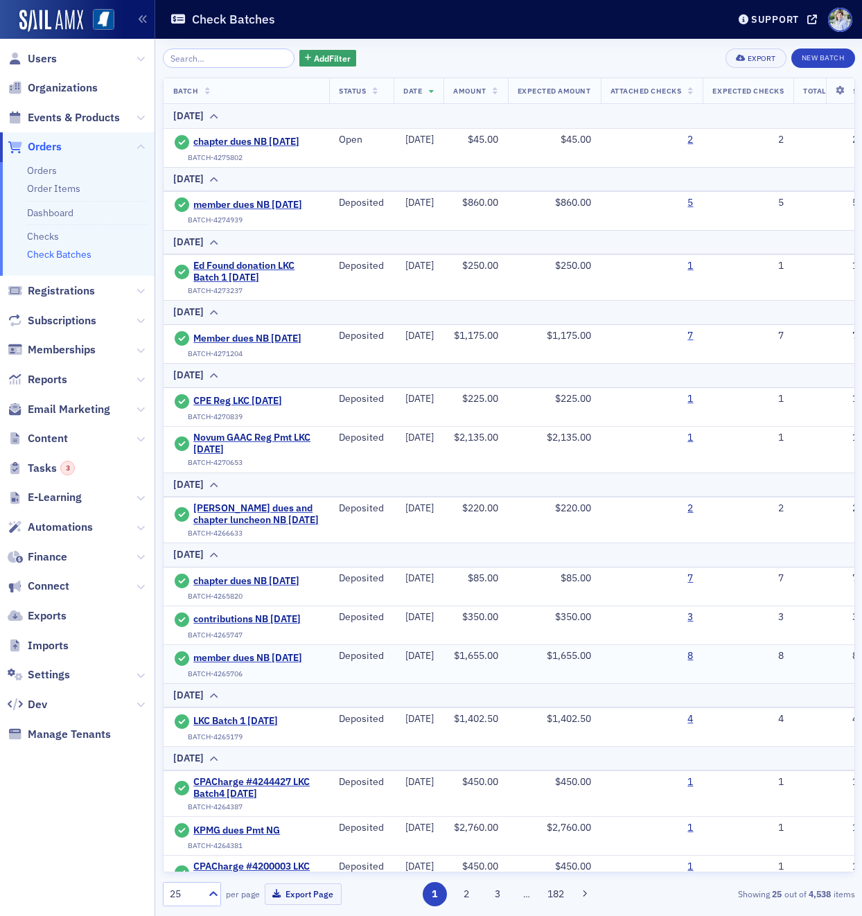
scroll to position [656, 0]
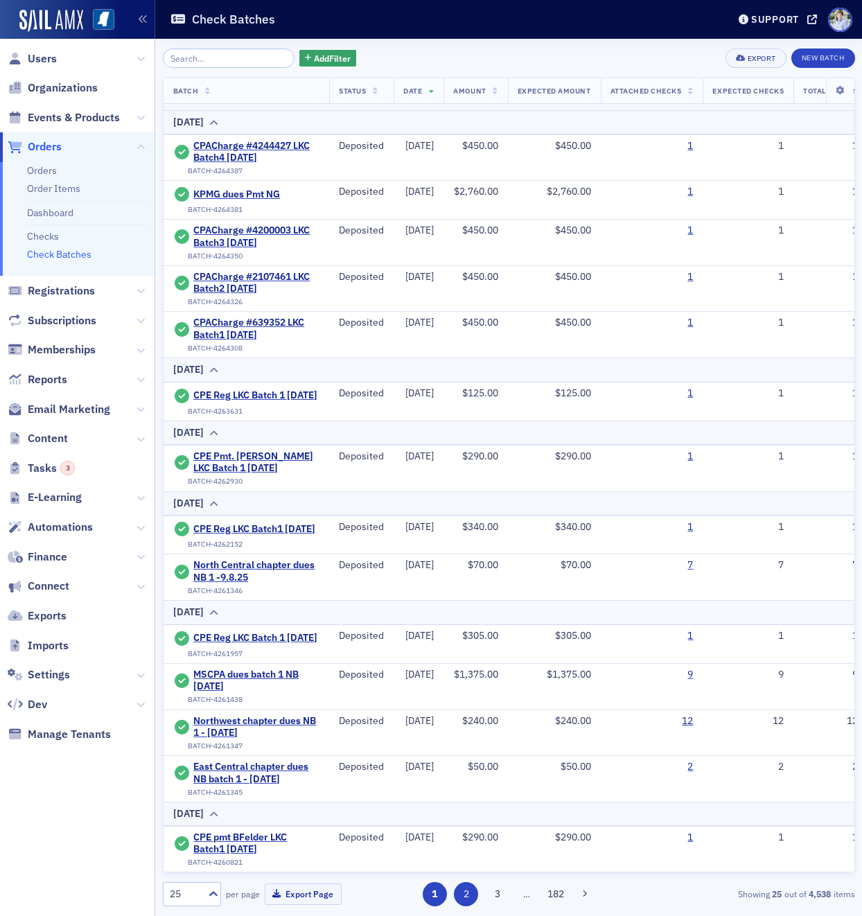
click at [465, 891] on button "2" at bounding box center [466, 894] width 24 height 24
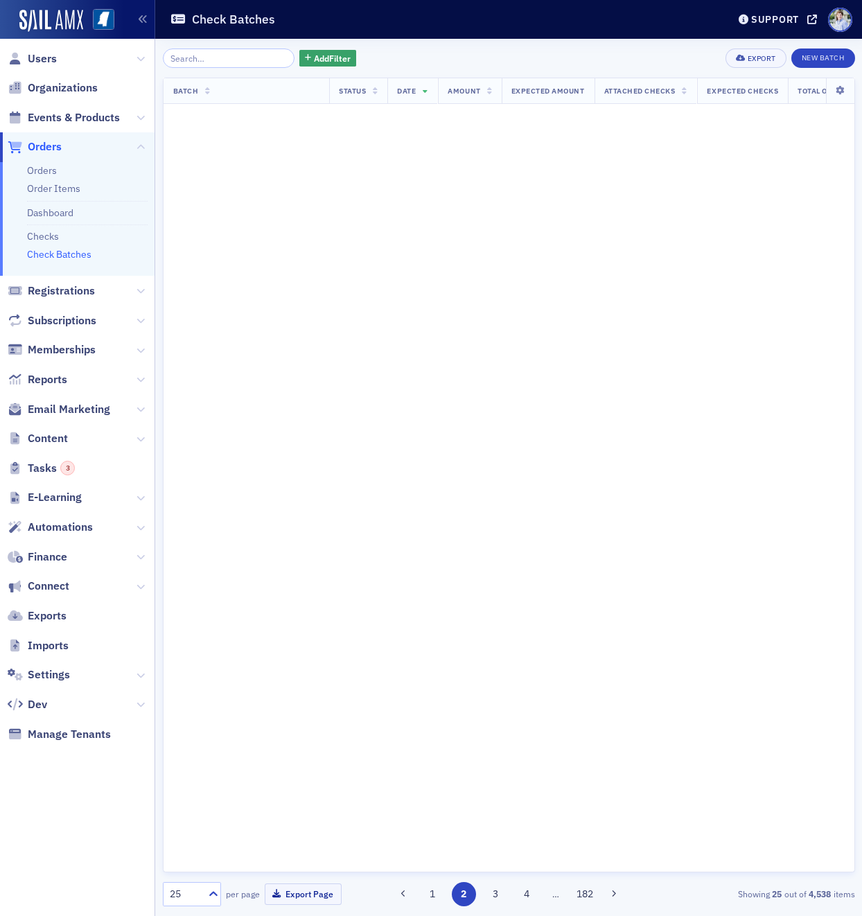
scroll to position [0, 0]
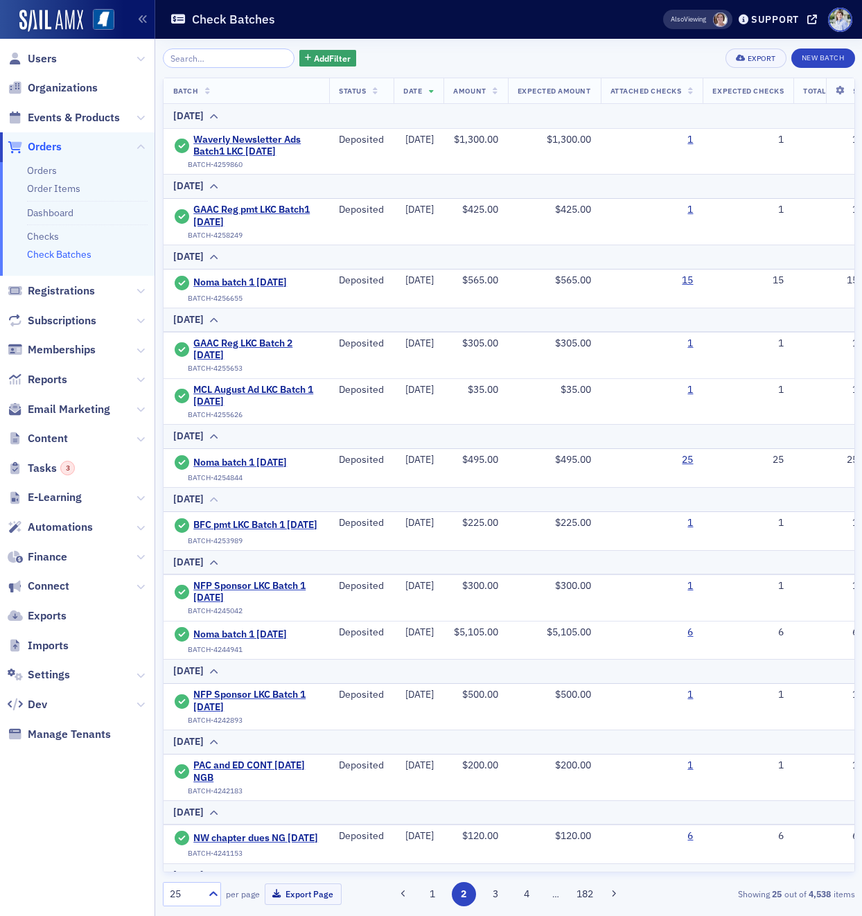
scroll to position [729, 0]
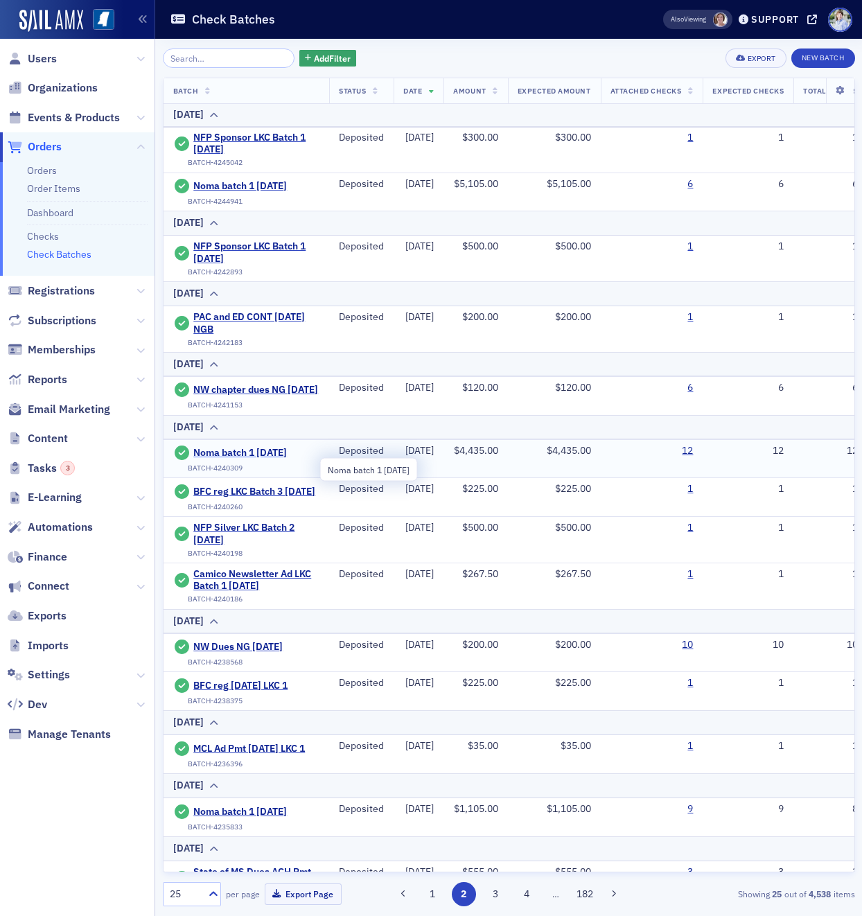
scroll to position [444, 0]
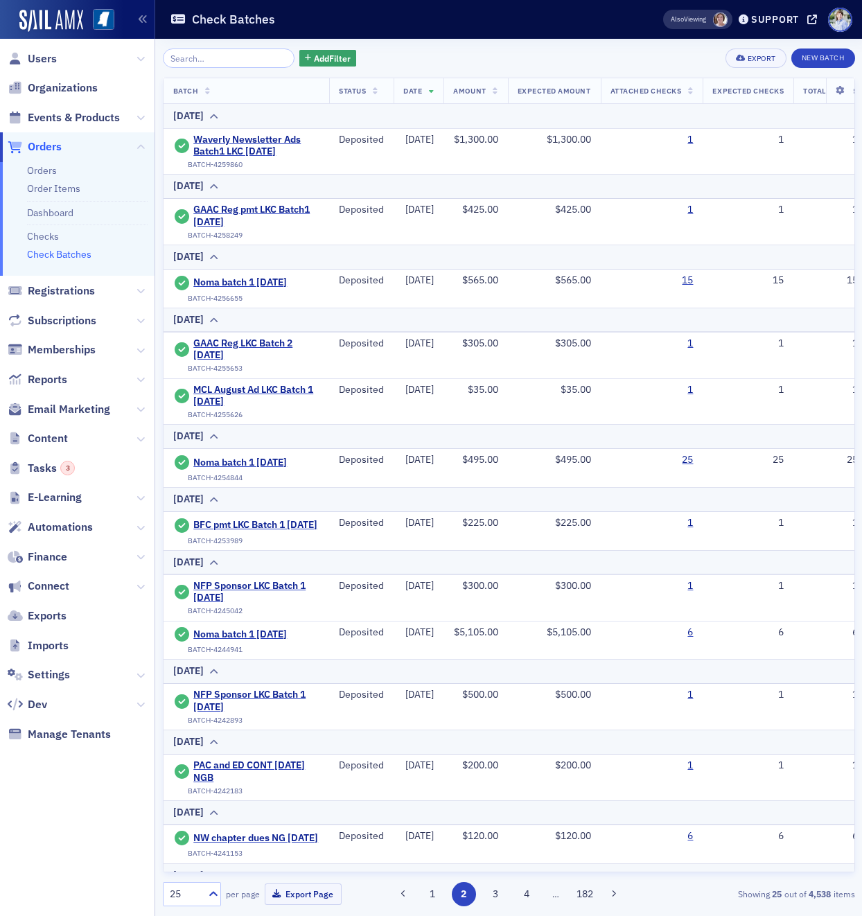
click at [228, 53] on input "search" at bounding box center [229, 58] width 132 height 19
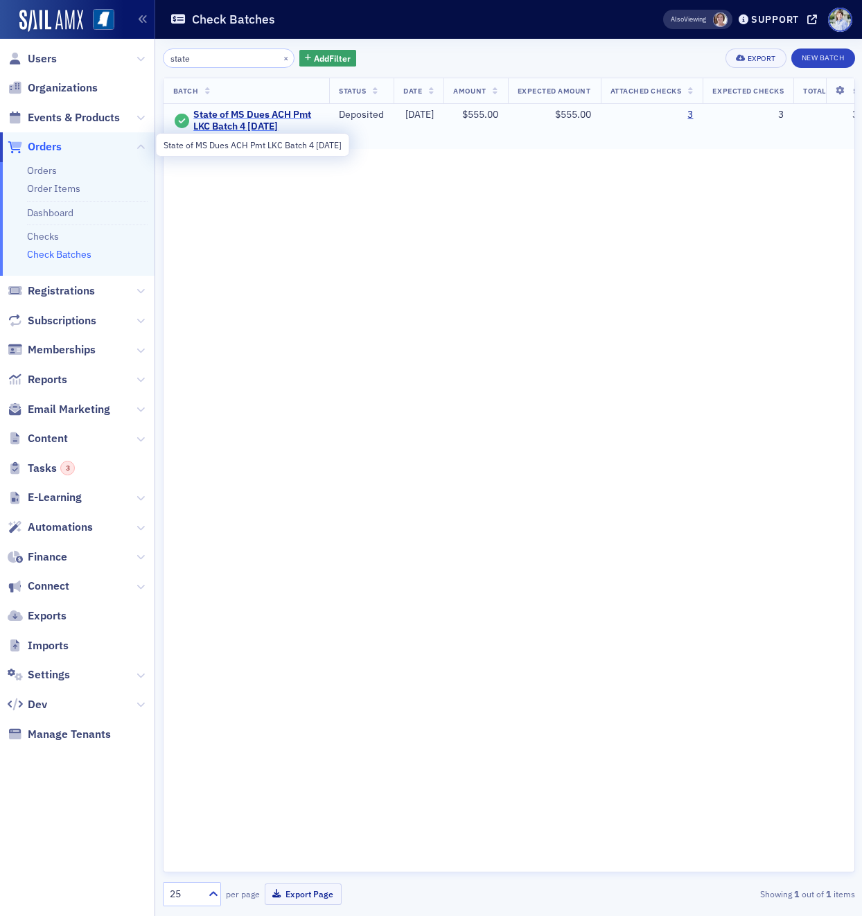
type input "state"
click at [282, 117] on span "State of MS Dues ACH Pmt LKC Batch 4 08.12.25" at bounding box center [256, 121] width 126 height 24
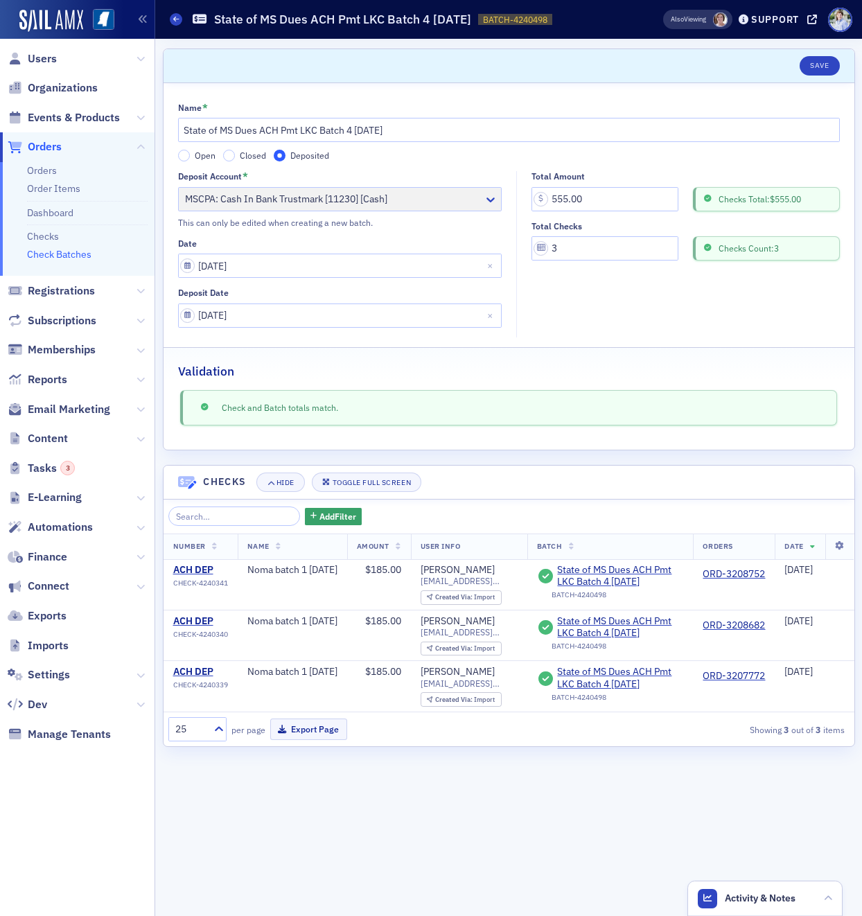
click at [631, 311] on fieldset "Total Amount 555.00 Checks Total: $555.00 Total Checks 3 Checks Count: 3" at bounding box center [681, 254] width 331 height 166
click at [350, 292] on div "Deposit Date" at bounding box center [340, 293] width 324 height 10
click at [624, 307] on fieldset "Total Amount 555.00 Checks Total: $555.00 Total Checks 3 Checks Count: 3" at bounding box center [681, 254] width 331 height 166
click at [201, 576] on div "ACH DEP" at bounding box center [200, 570] width 55 height 12
click at [199, 626] on div "ACH DEP" at bounding box center [200, 621] width 55 height 12
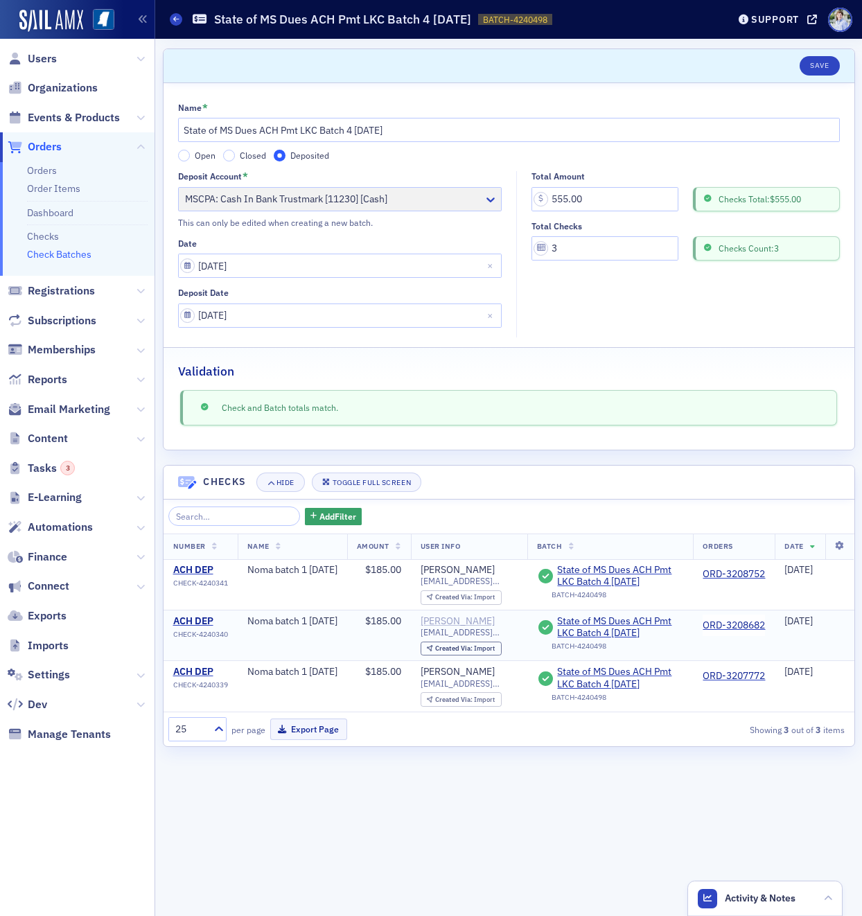
scroll to position [0, 11]
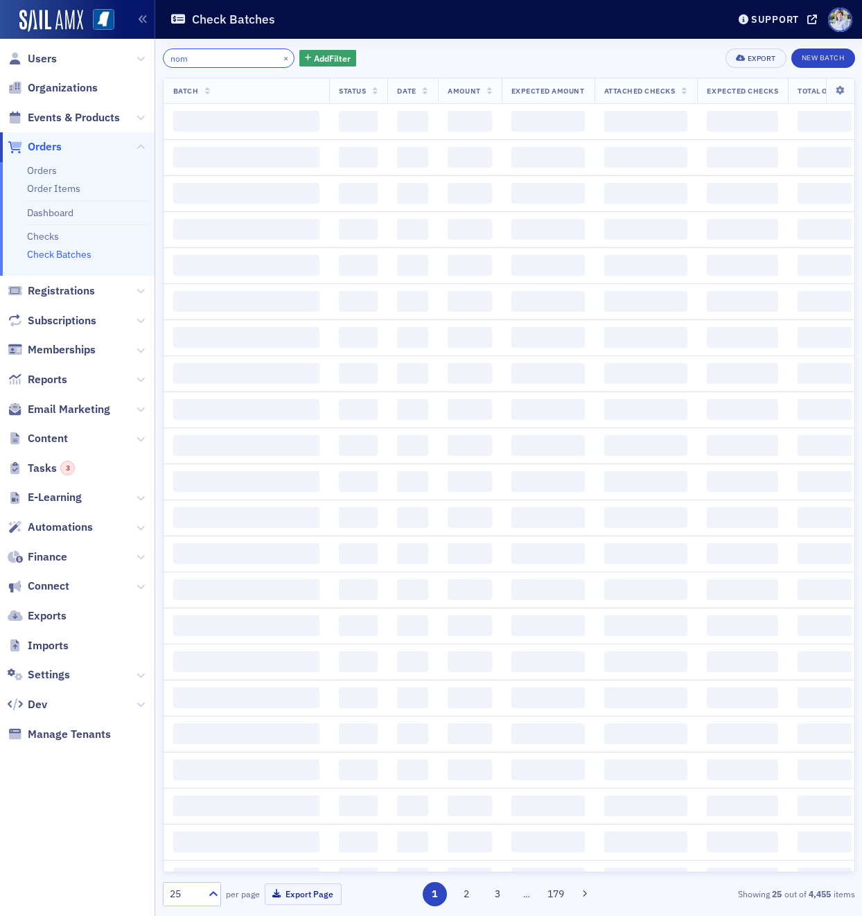
type input "noma"
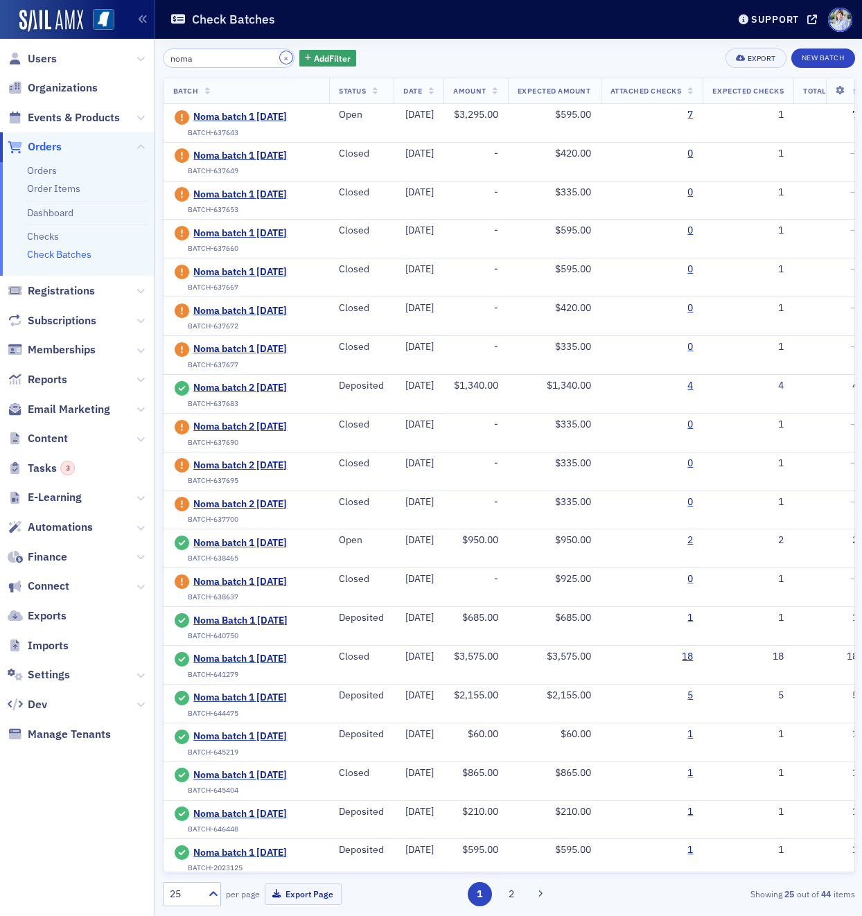
click at [280, 62] on button "×" at bounding box center [286, 57] width 12 height 12
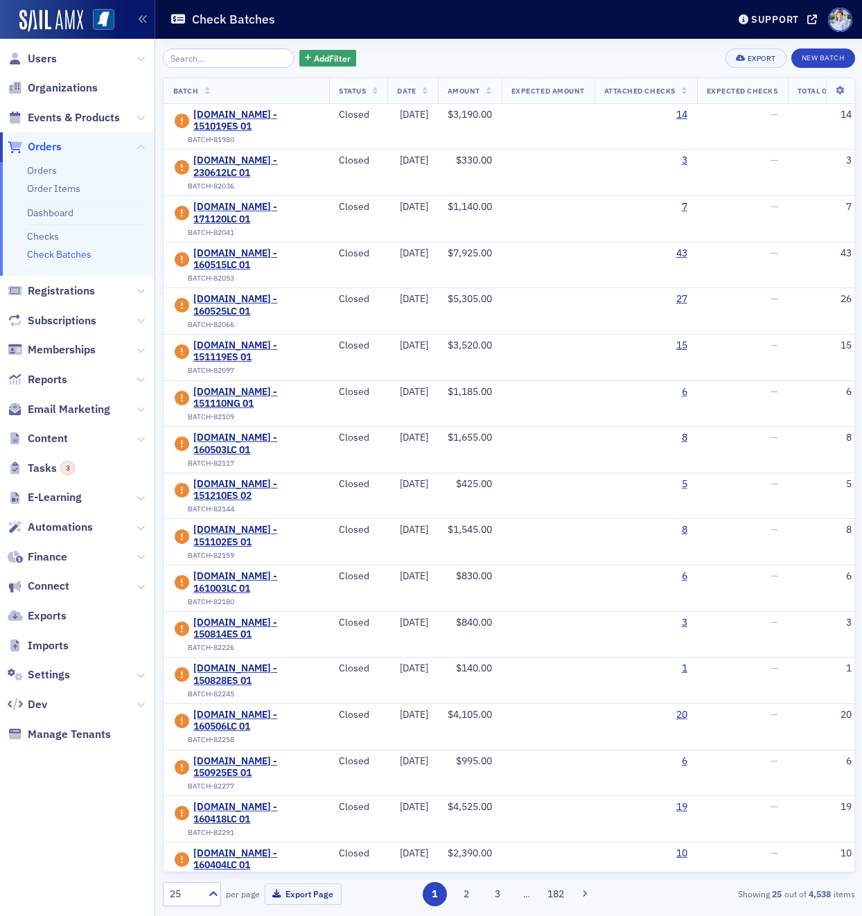
click at [49, 248] on link "Check Batches" at bounding box center [59, 254] width 64 height 12
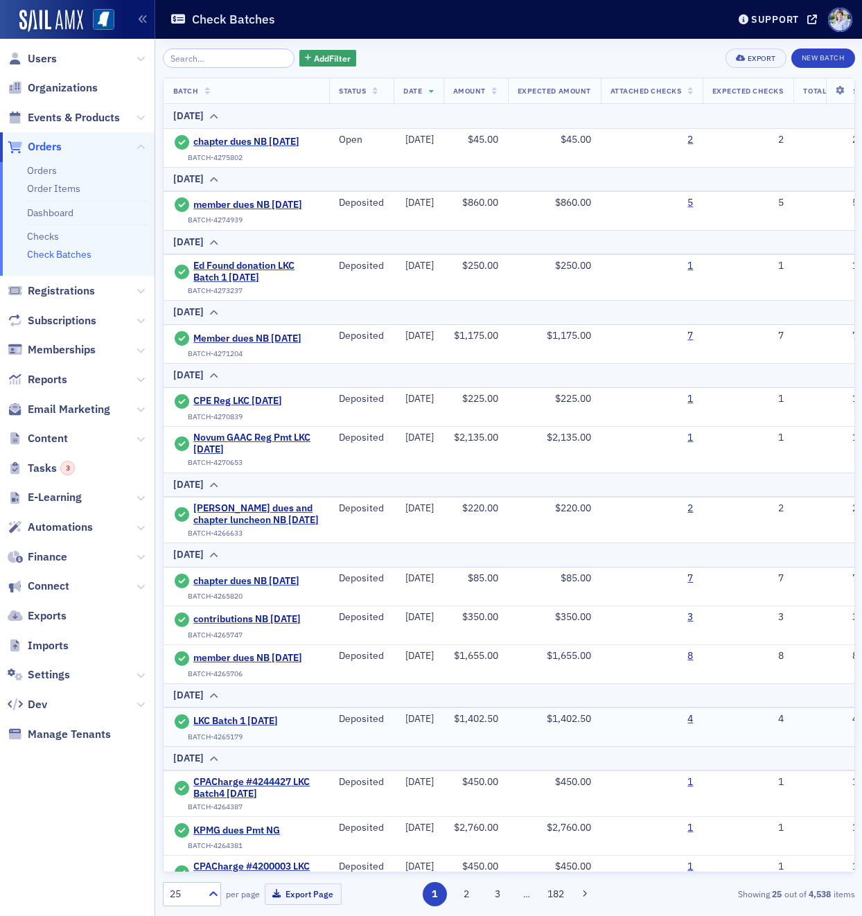
scroll to position [656, 0]
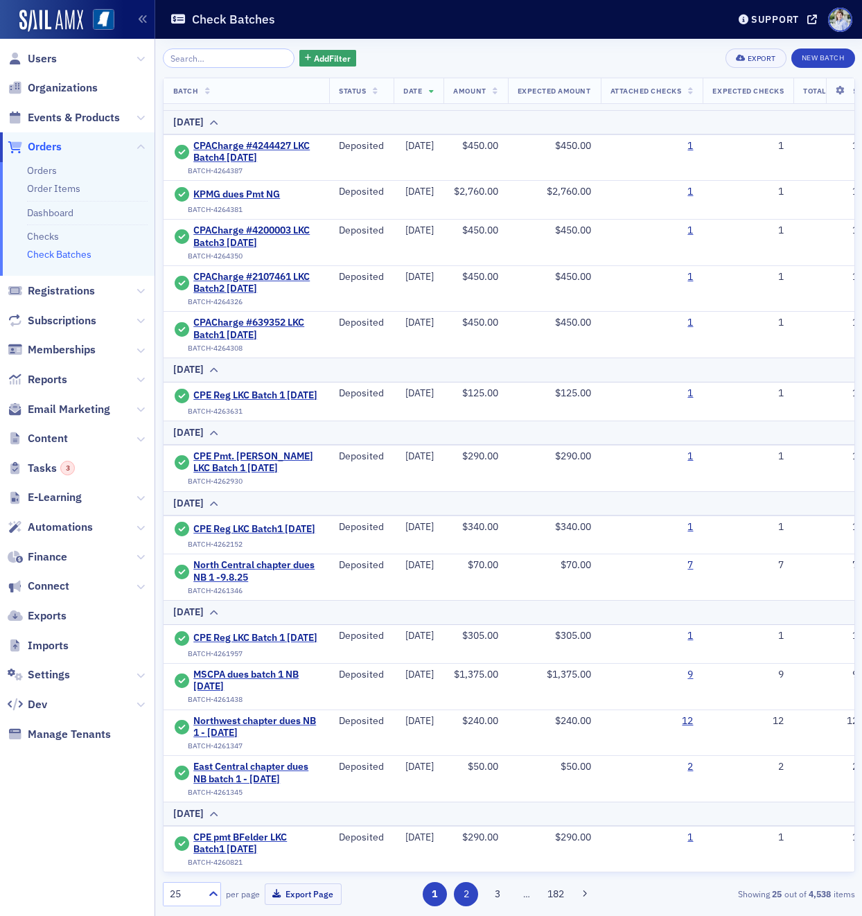
click at [459, 882] on div "25 per page Export Page 1 2 3 … 182 Showing 25 out of 4,538 items" at bounding box center [509, 890] width 692 height 34
click at [462, 884] on button "2" at bounding box center [466, 894] width 24 height 24
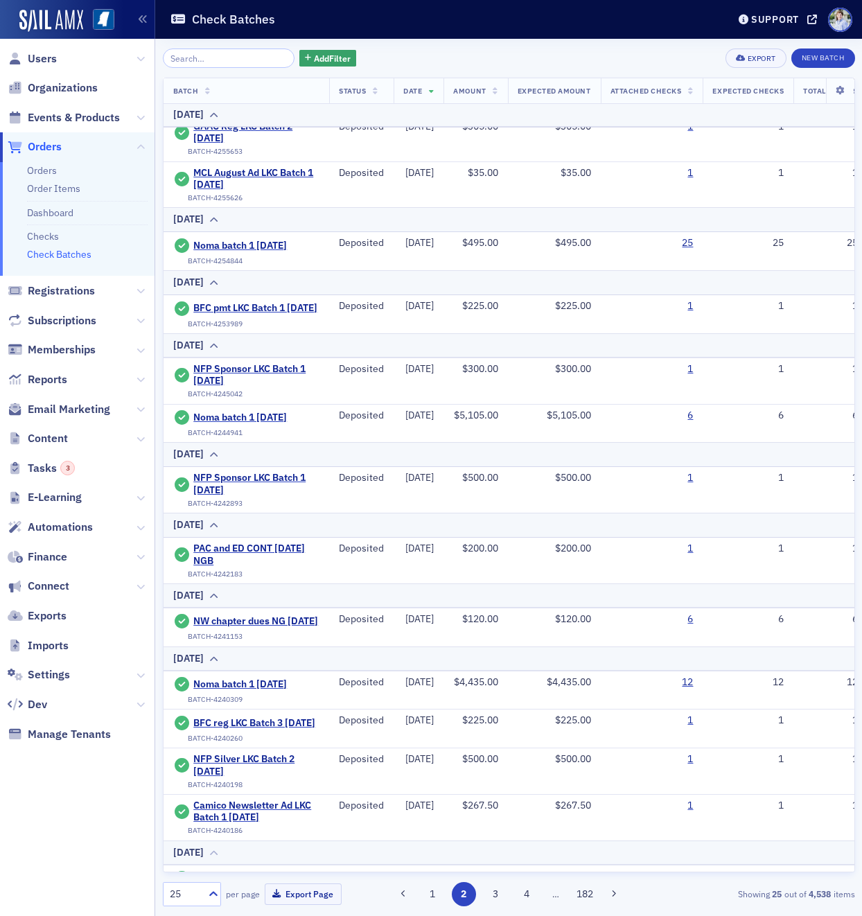
scroll to position [729, 0]
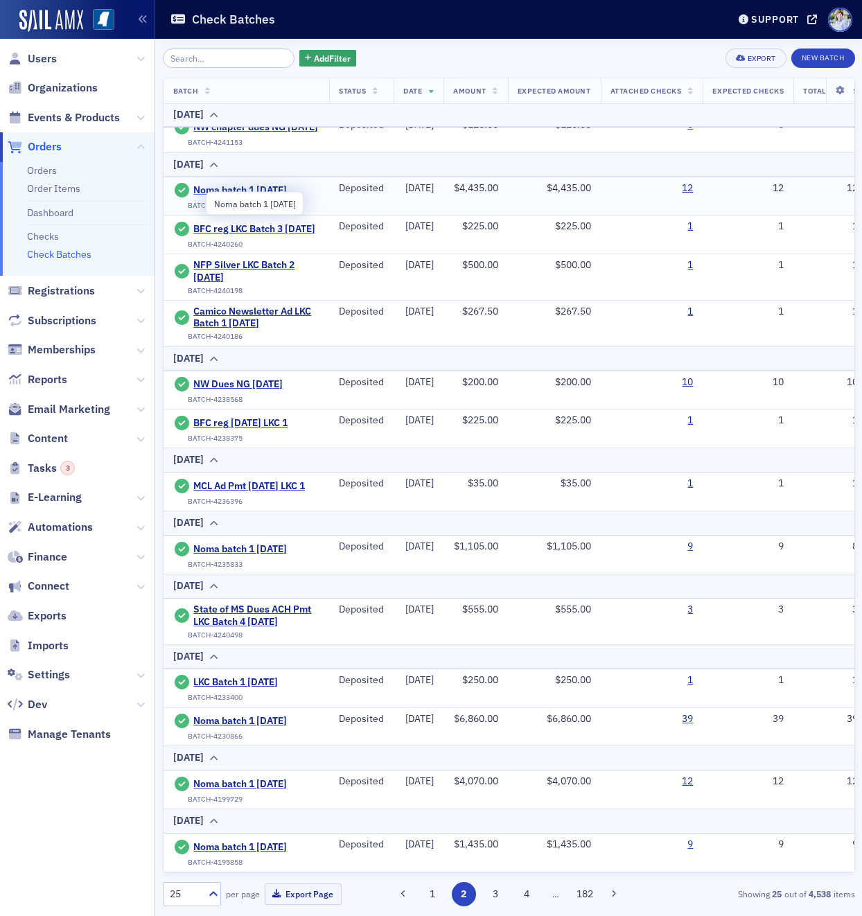
click at [280, 186] on span "Noma batch 1 [DATE]" at bounding box center [256, 190] width 126 height 12
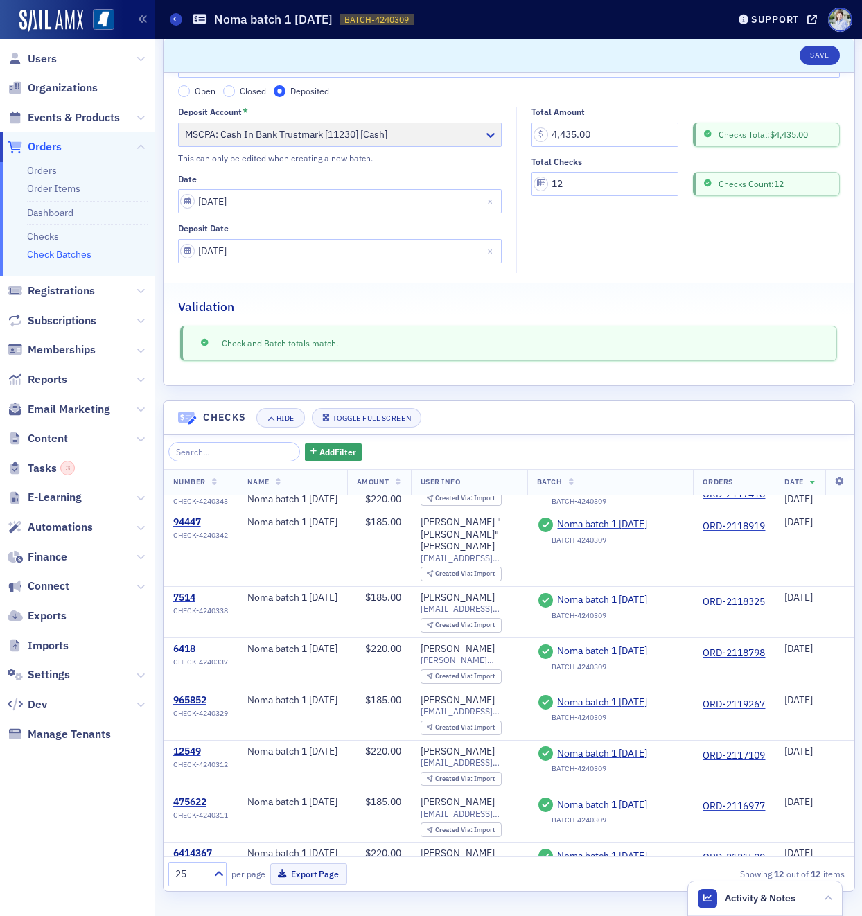
scroll to position [0, 12]
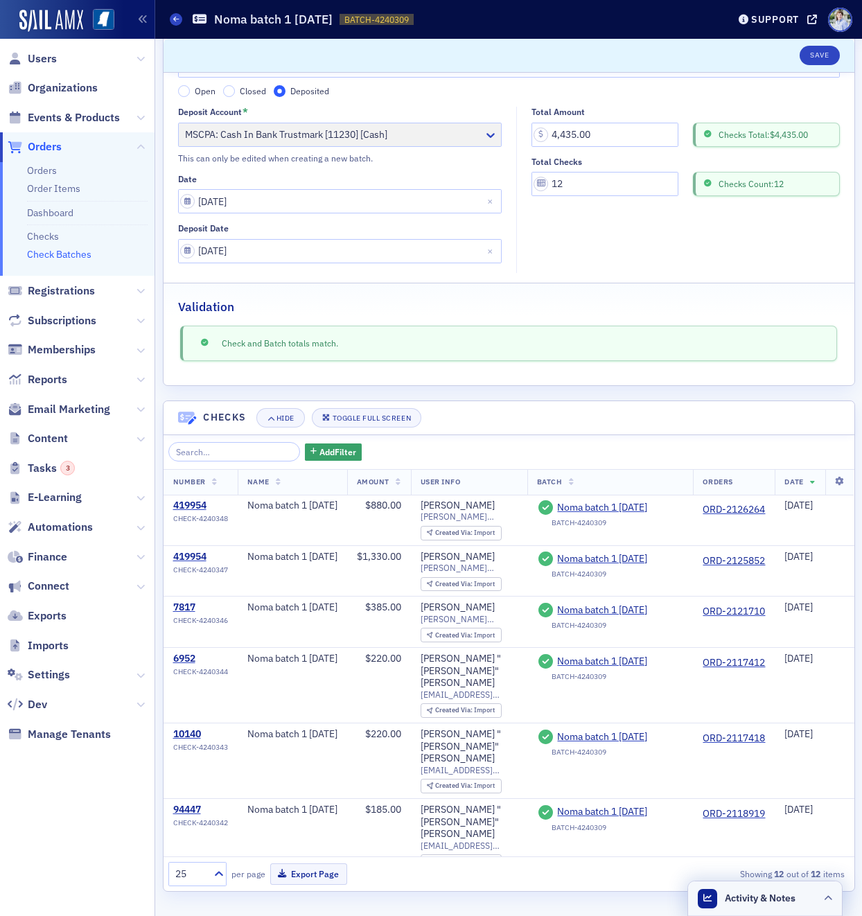
click at [816, 903] on header "Activity & Notes" at bounding box center [765, 899] width 154 height 35
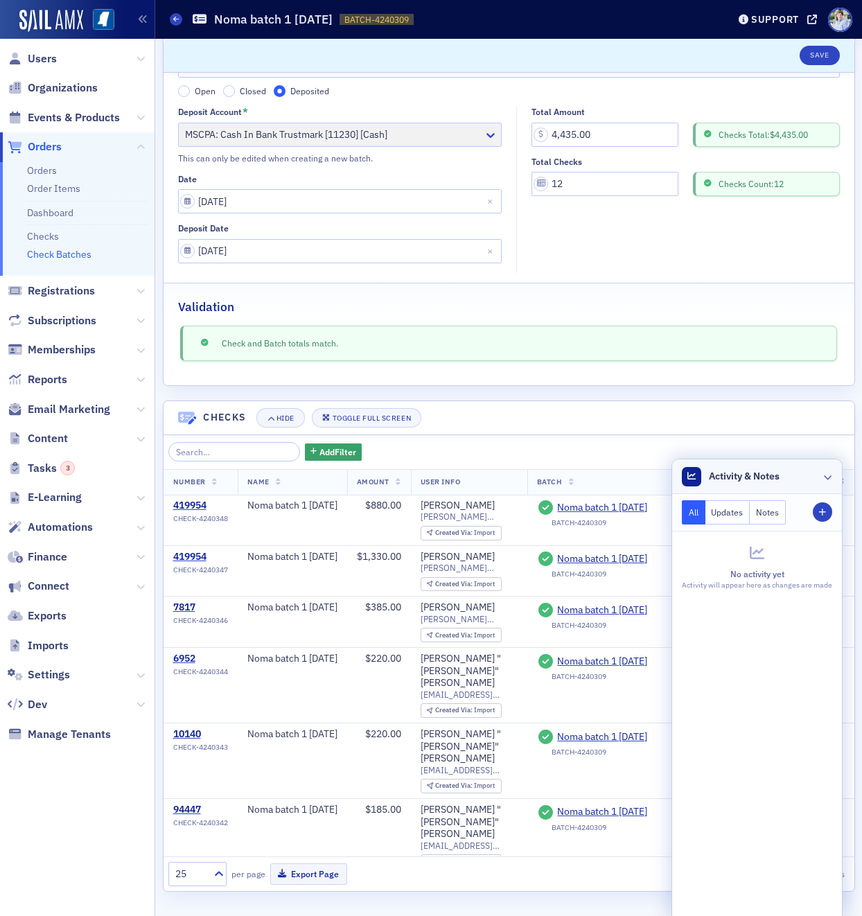
click at [737, 470] on span "Activity & Notes" at bounding box center [744, 476] width 71 height 15
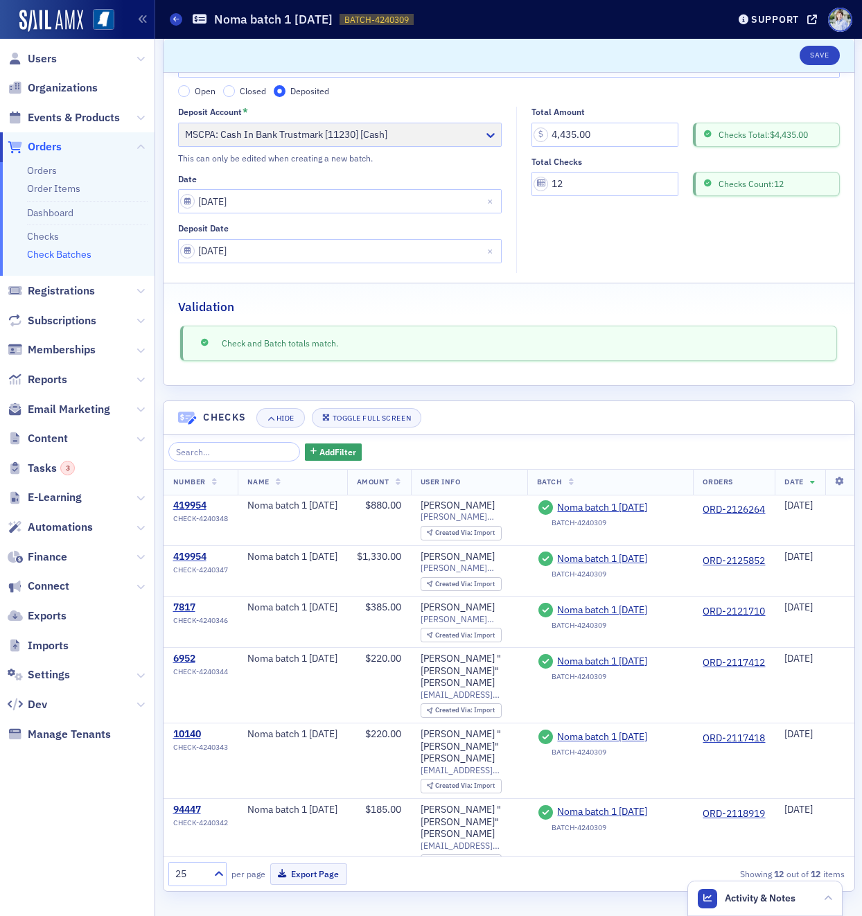
scroll to position [0, 0]
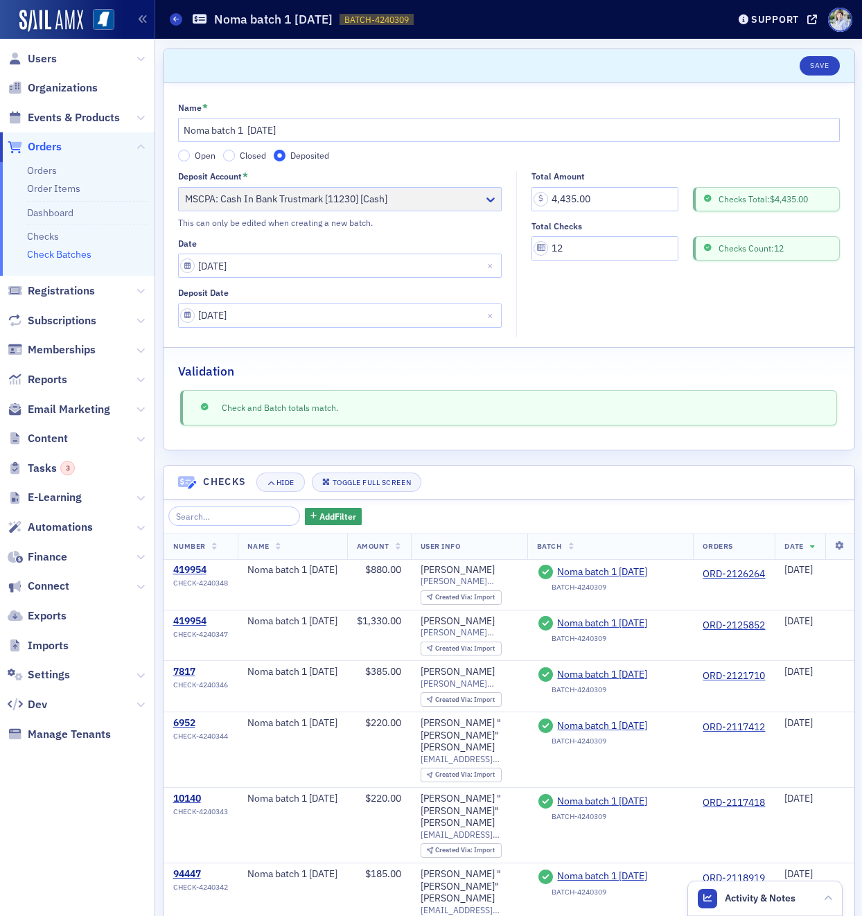
click at [610, 322] on fieldset "Total Amount 4,435.00 Checks Total: $4,435.00 Total Checks 12 Checks Count: 12" at bounding box center [681, 254] width 331 height 166
click at [628, 327] on fieldset "Total Amount 4,435.00 Checks Total: $4,435.00 Total Checks 12 Checks Count: 12" at bounding box center [681, 254] width 331 height 166
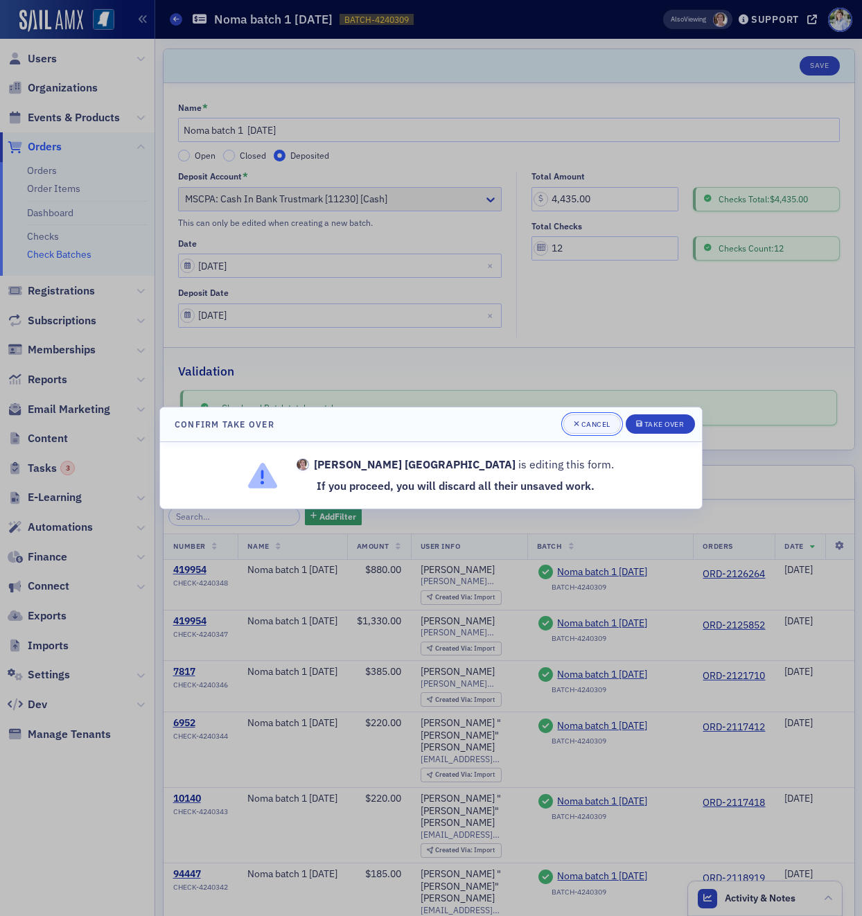
click at [600, 429] on span "Cancel" at bounding box center [592, 424] width 37 height 11
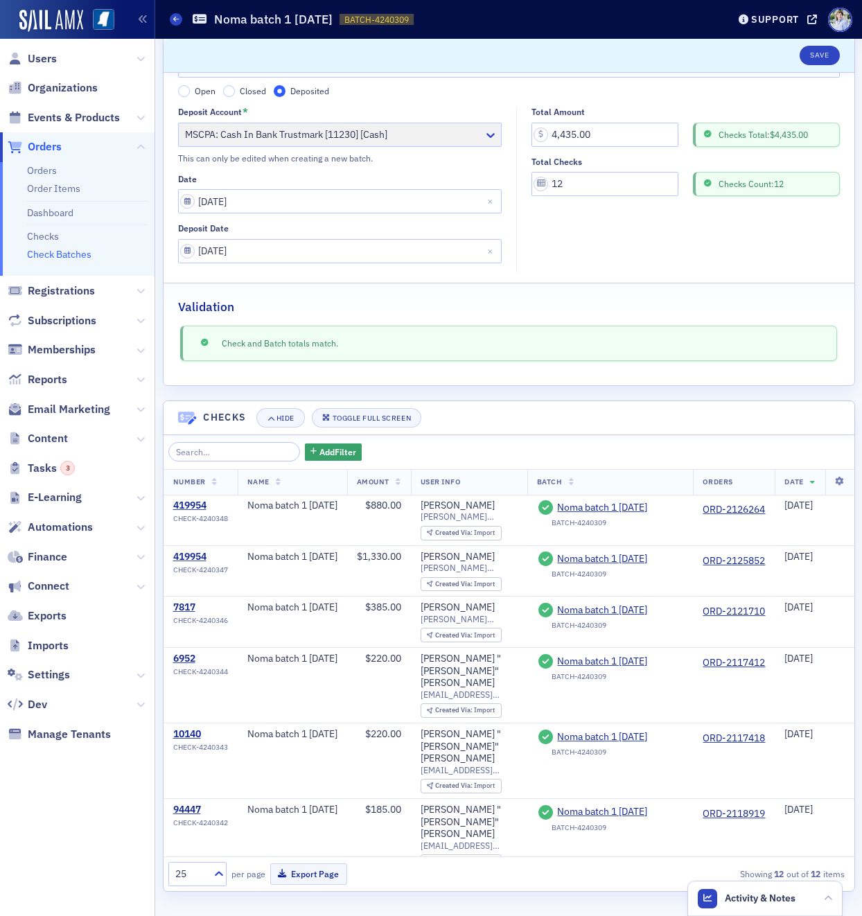
click at [613, 345] on div "Check and Batch totals match." at bounding box center [510, 343] width 624 height 15
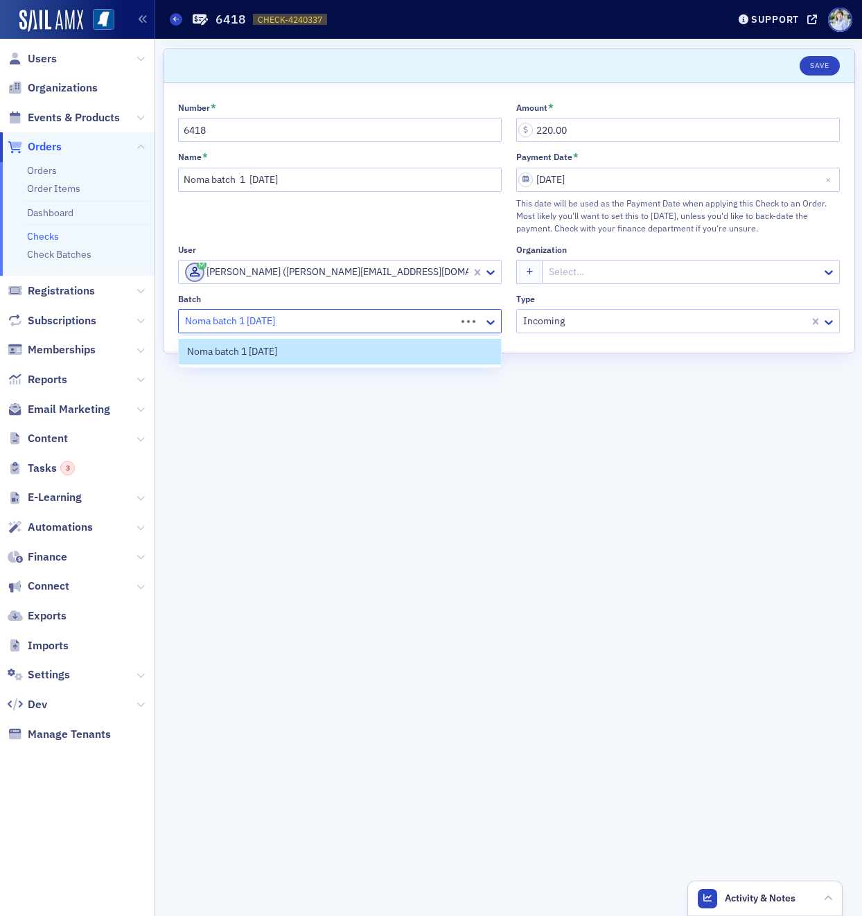
click at [258, 314] on div at bounding box center [319, 321] width 271 height 17
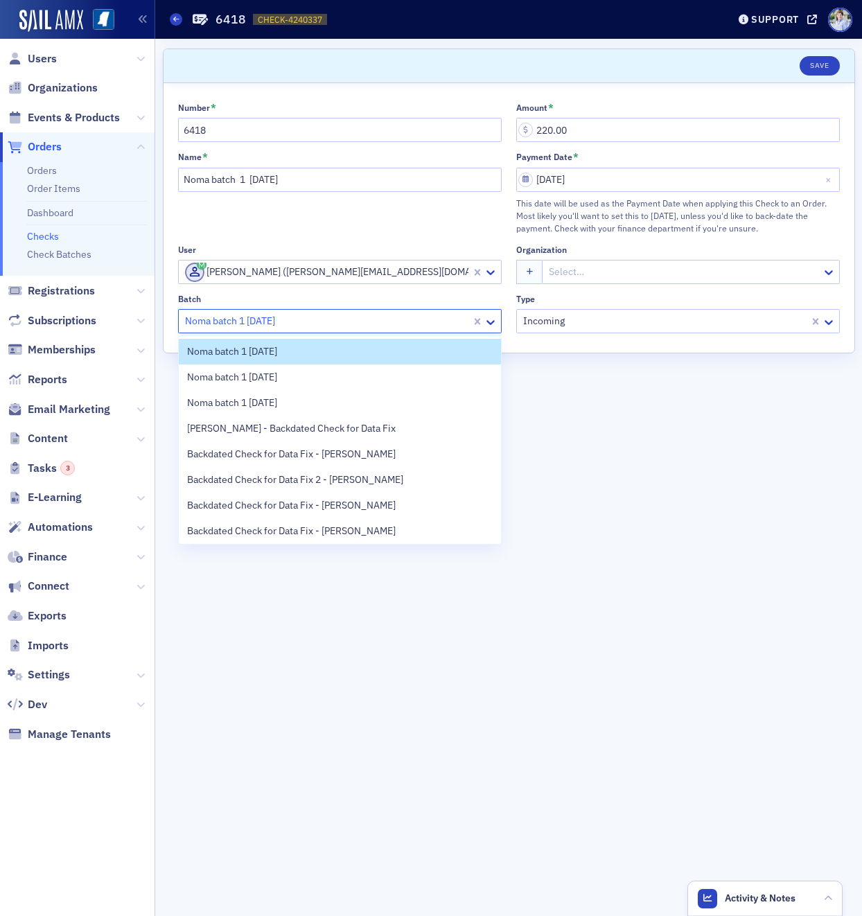
click at [272, 316] on div at bounding box center [327, 321] width 286 height 17
